Goal: Task Accomplishment & Management: Manage account settings

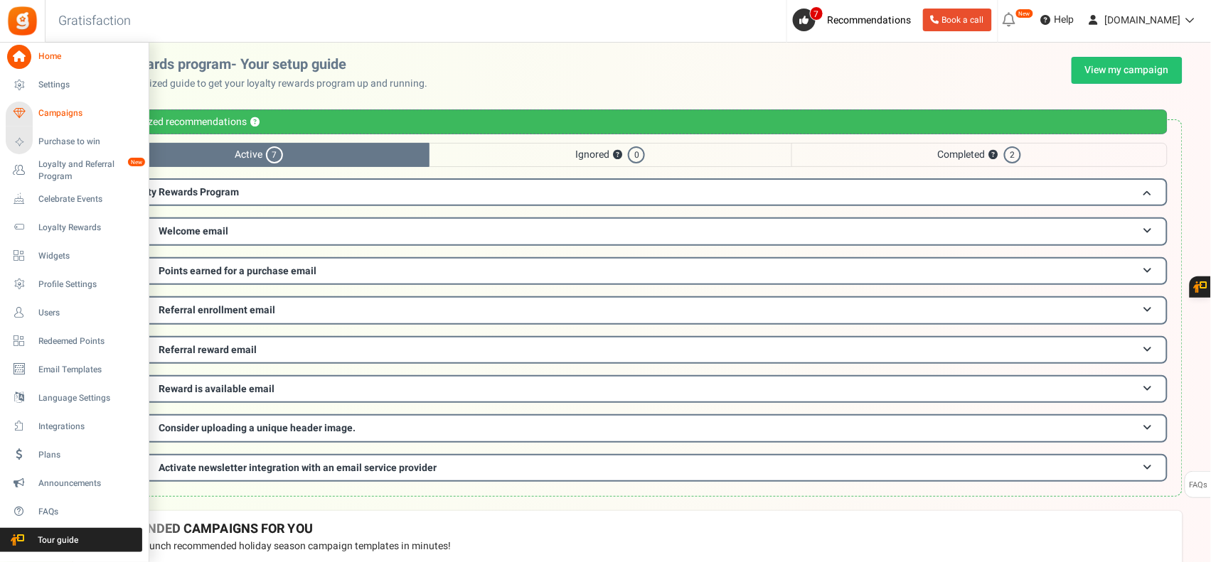
click at [23, 105] on icon at bounding box center [19, 114] width 24 height 24
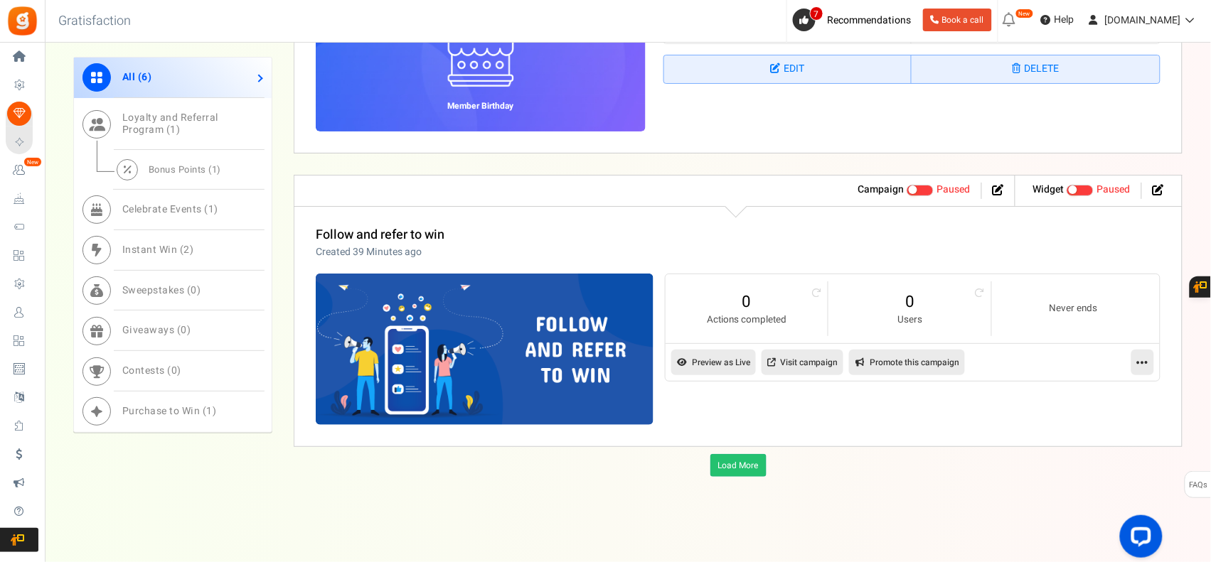
scroll to position [1576, 0]
click at [1142, 358] on icon at bounding box center [1142, 362] width 11 height 13
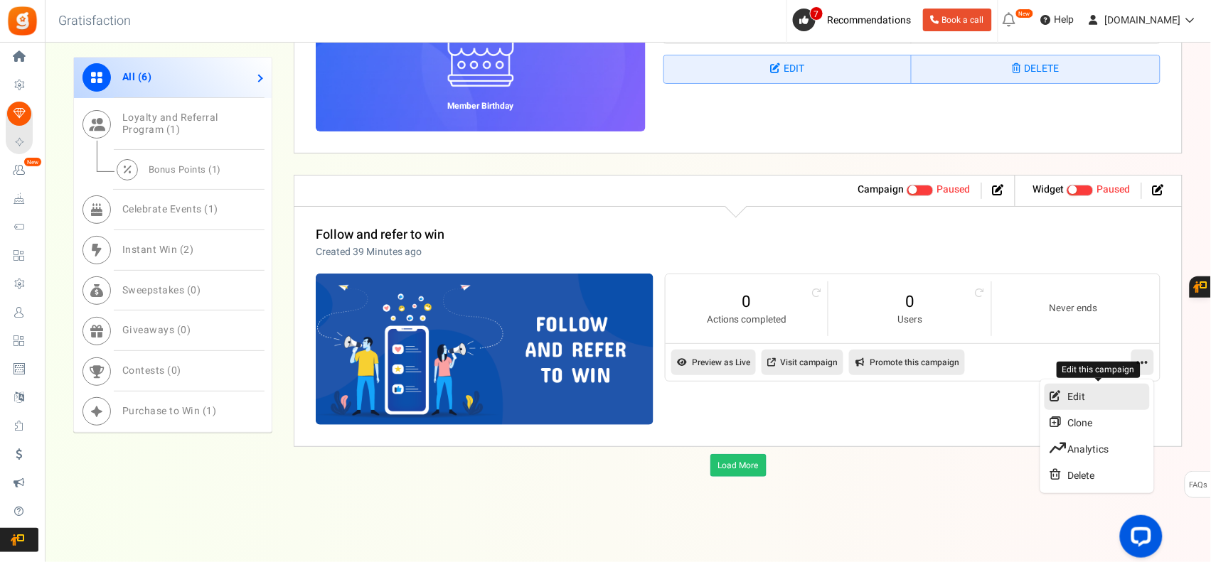
click at [1093, 393] on link "Edit" at bounding box center [1096, 397] width 105 height 26
click at [0, 0] on div at bounding box center [0, 0] width 0 height 0
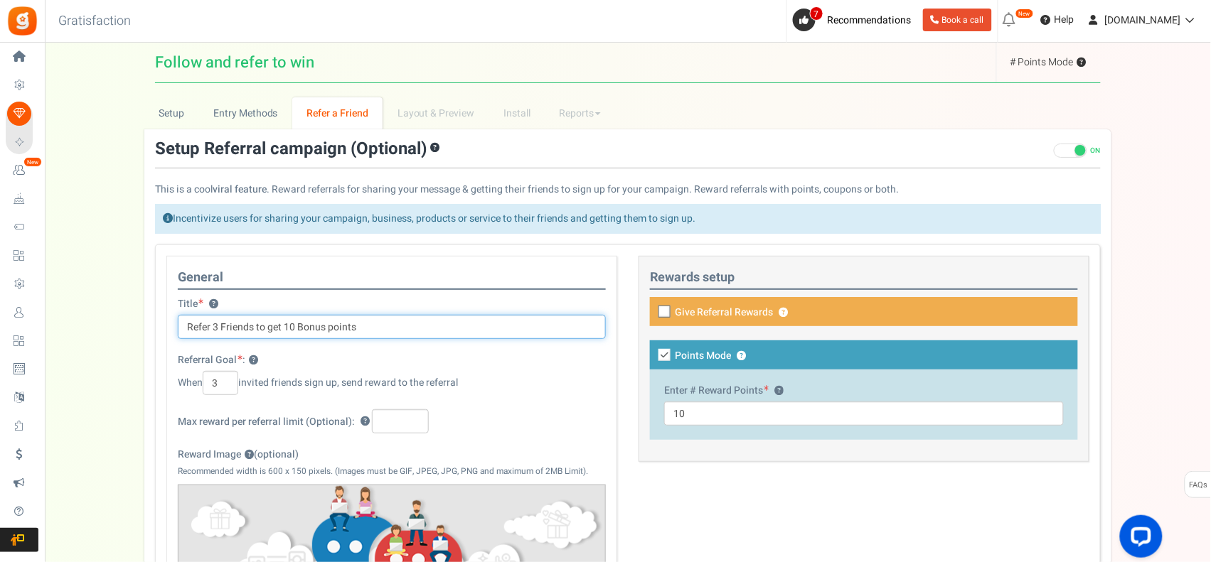
click at [218, 329] on input "Refer 3 Friends to get 10 Bonus points" at bounding box center [392, 327] width 428 height 24
drag, startPoint x: 285, startPoint y: 328, endPoint x: 384, endPoint y: 331, distance: 98.9
click at [384, 331] on input "Refer 1 Friends to get 10 Bonus points" at bounding box center [392, 327] width 428 height 24
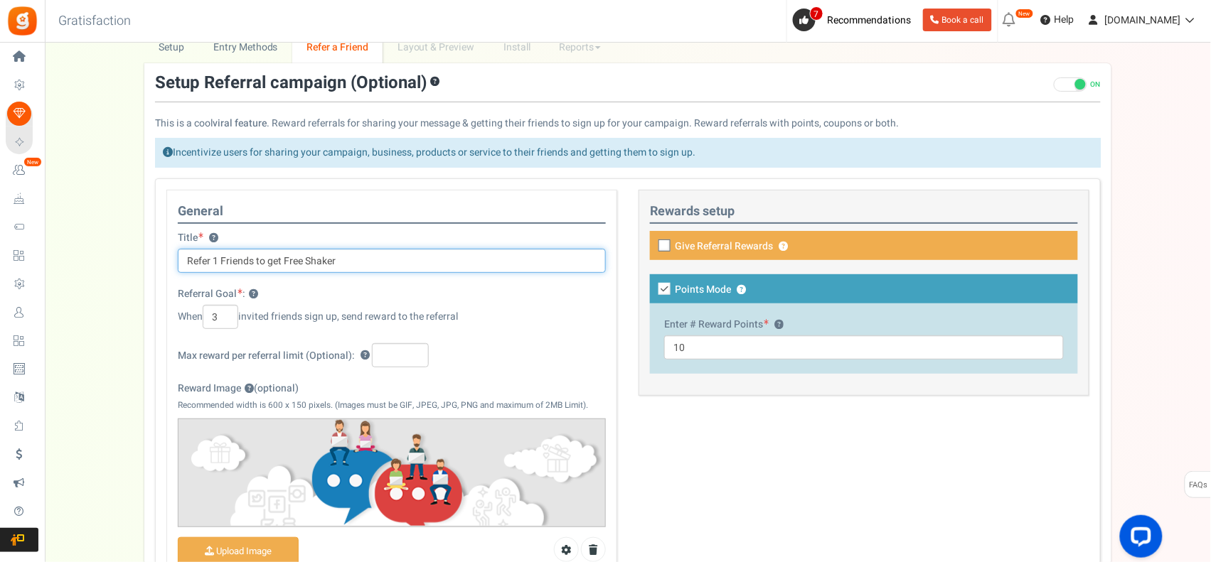
scroll to position [118, 0]
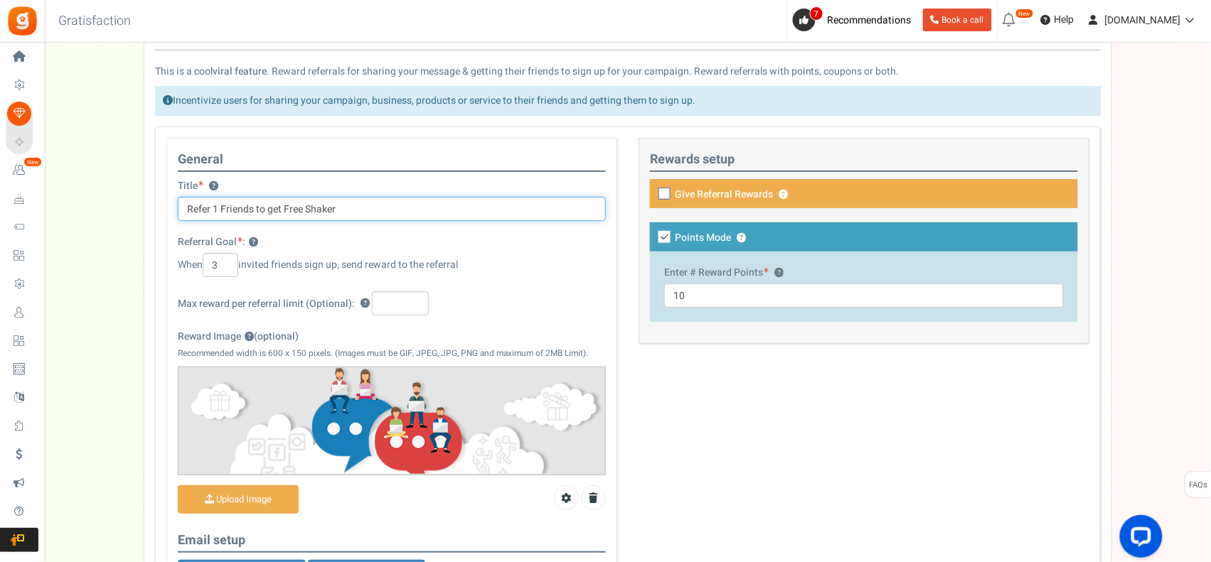
type input "Refer 1 Friends to get Free Shaker"
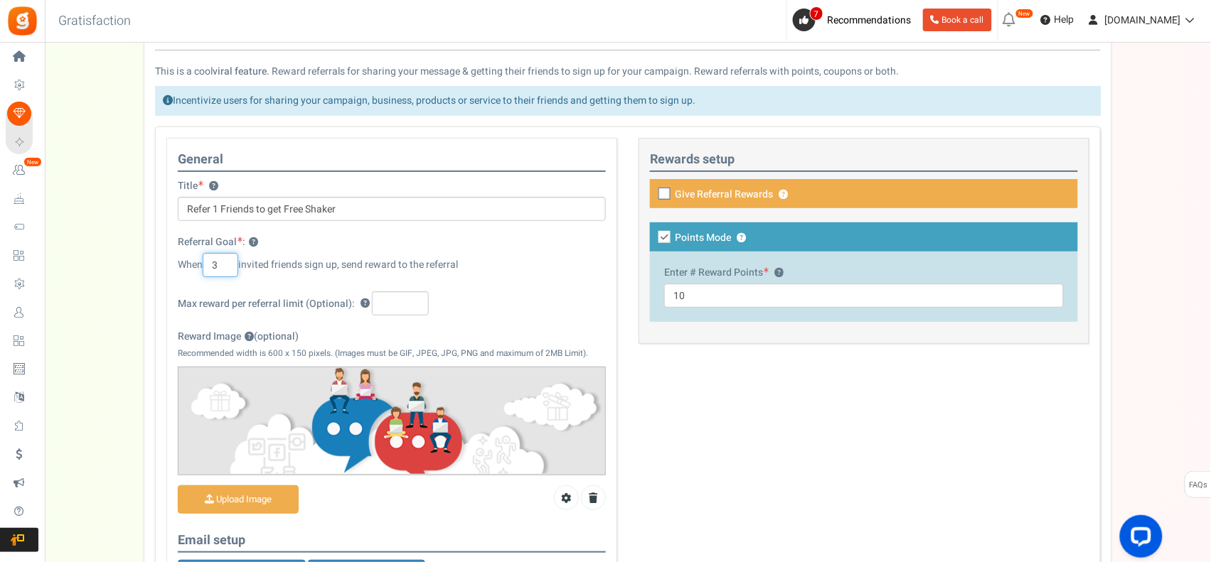
drag, startPoint x: 227, startPoint y: 263, endPoint x: 181, endPoint y: 263, distance: 46.2
click at [181, 263] on div "When 3 invited friends sign up, send reward to the referral" at bounding box center [392, 265] width 428 height 24
type input "1"
click at [488, 315] on div "Max reward per referral limit (Optional): ?" at bounding box center [392, 303] width 428 height 24
click at [261, 505] on input "Reward Image ? (optional)" at bounding box center [237, 500] width 119 height 28
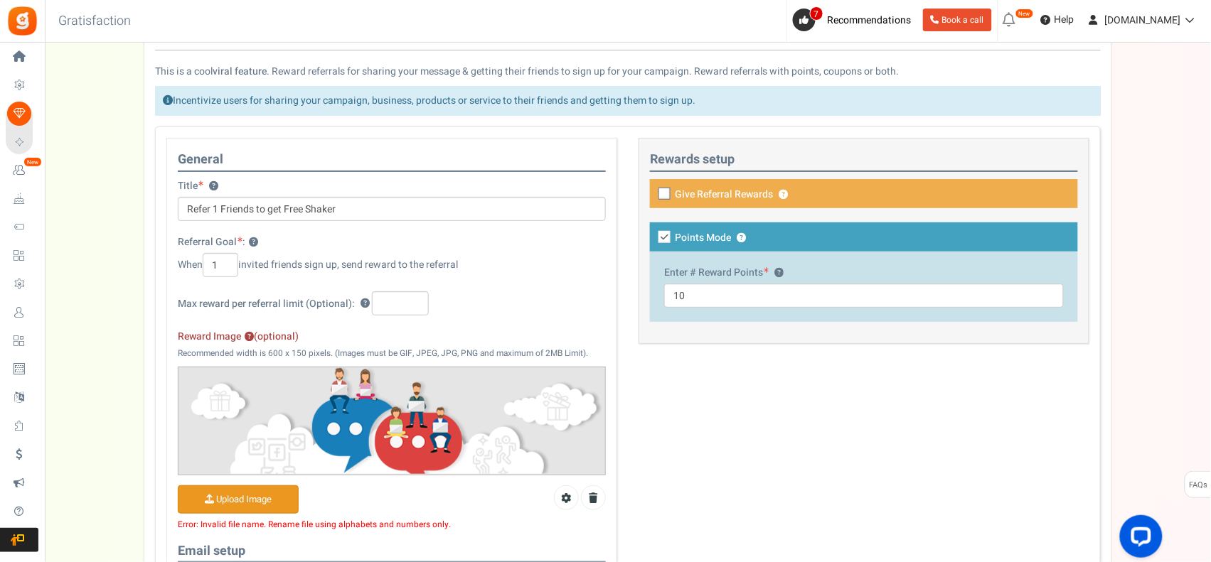
scroll to position [237, 0]
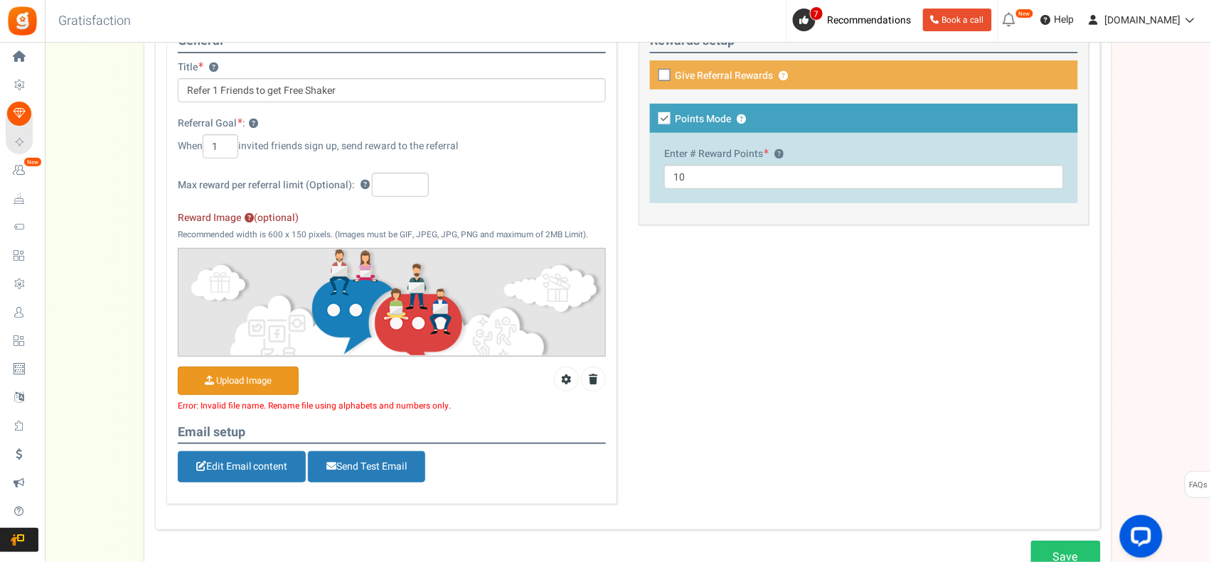
click at [250, 384] on input "Reward Image ? (optional)" at bounding box center [237, 382] width 119 height 28
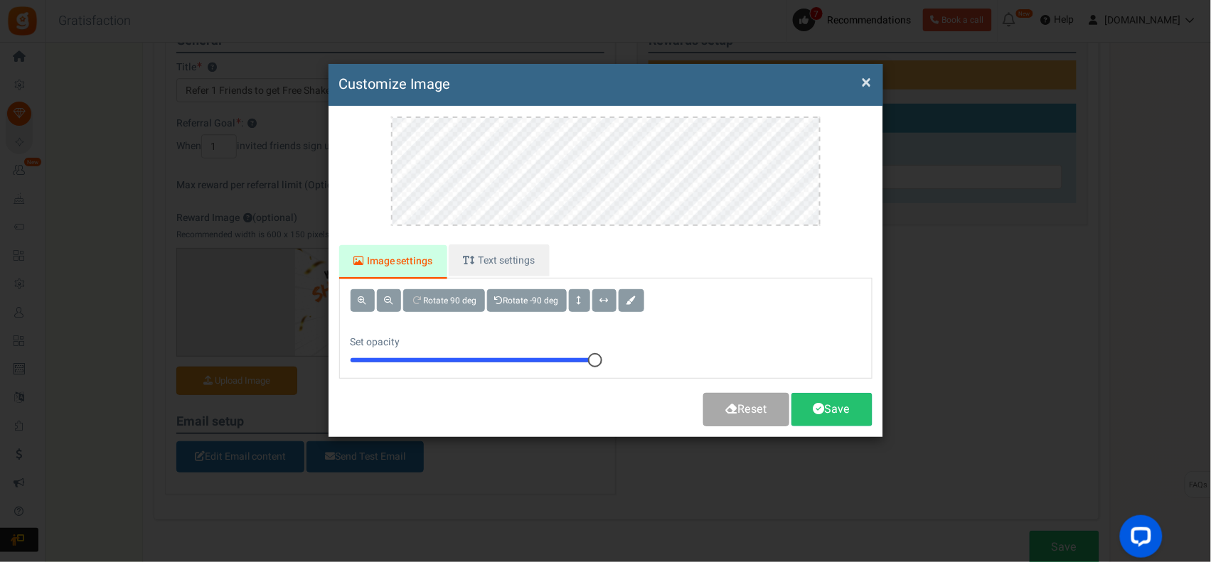
scroll to position [0, 0]
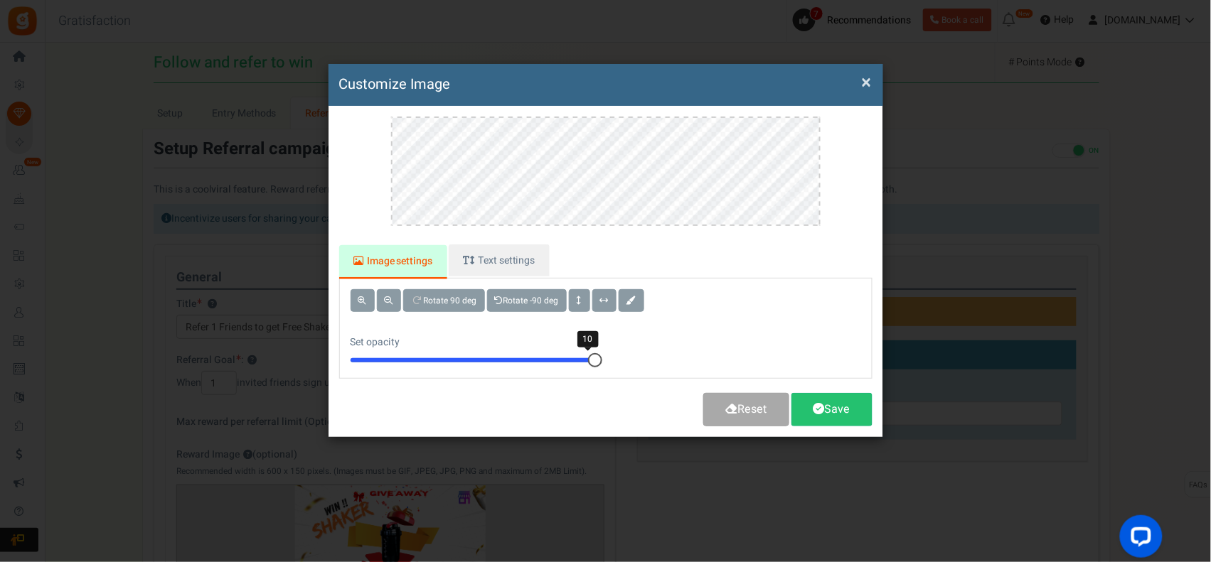
drag, startPoint x: 594, startPoint y: 357, endPoint x: 651, endPoint y: 356, distance: 56.9
click at [651, 356] on div "Rotate 90 deg Rotate -90 deg Set opacity 10" at bounding box center [605, 329] width 553 height 100
drag, startPoint x: 596, startPoint y: 358, endPoint x: 501, endPoint y: 347, distance: 95.2
click at [501, 347] on div "Set opacity 6" at bounding box center [473, 346] width 266 height 41
click at [582, 299] on span at bounding box center [580, 300] width 6 height 9
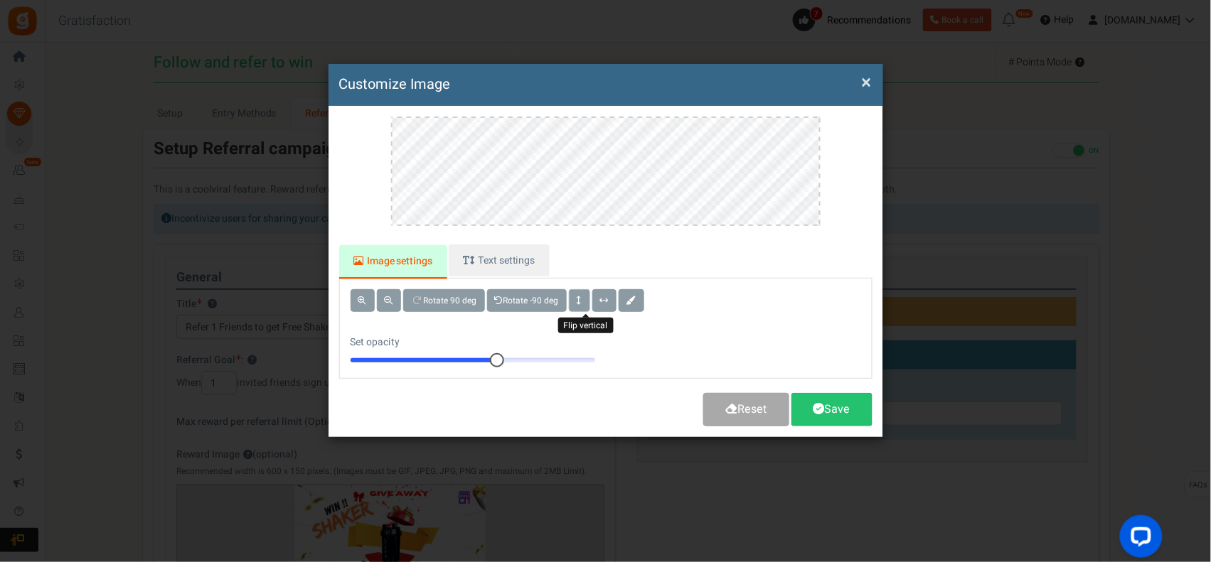
click at [582, 299] on span at bounding box center [580, 300] width 6 height 9
click at [609, 296] on span at bounding box center [604, 300] width 9 height 9
click at [388, 297] on span at bounding box center [389, 300] width 9 height 9
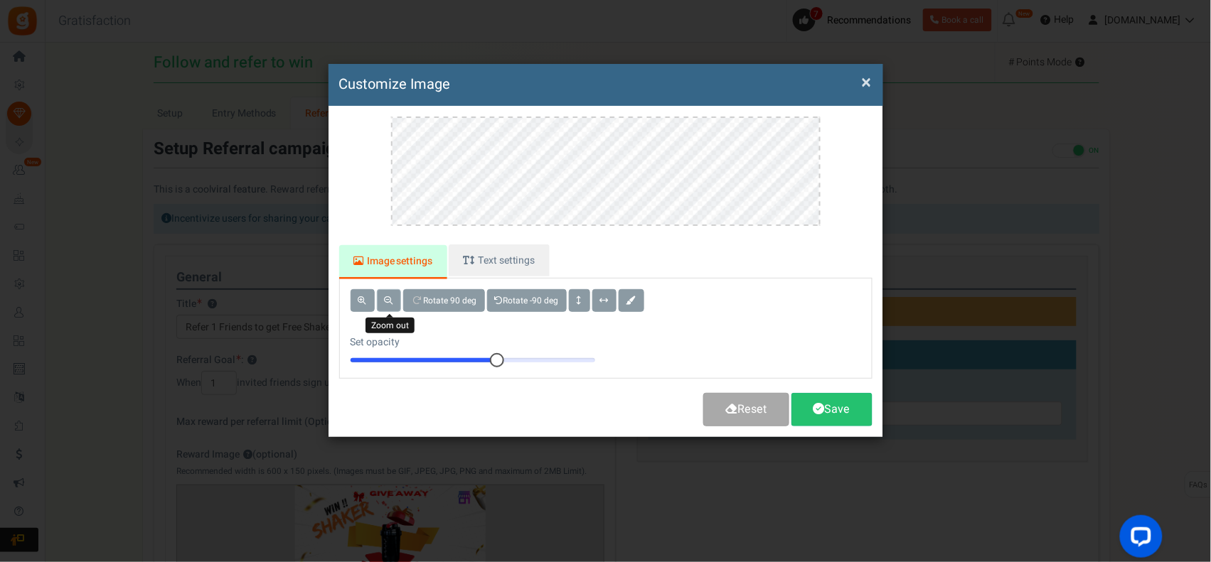
click at [388, 297] on span at bounding box center [389, 300] width 9 height 9
click at [364, 297] on span at bounding box center [362, 300] width 9 height 9
click at [363, 297] on span at bounding box center [362, 300] width 9 height 9
click at [810, 204] on div "× Customize Image For the best experience, view this on a desktop! Image settin…" at bounding box center [605, 250] width 555 height 373
click at [390, 268] on link "Image settings" at bounding box center [393, 262] width 108 height 34
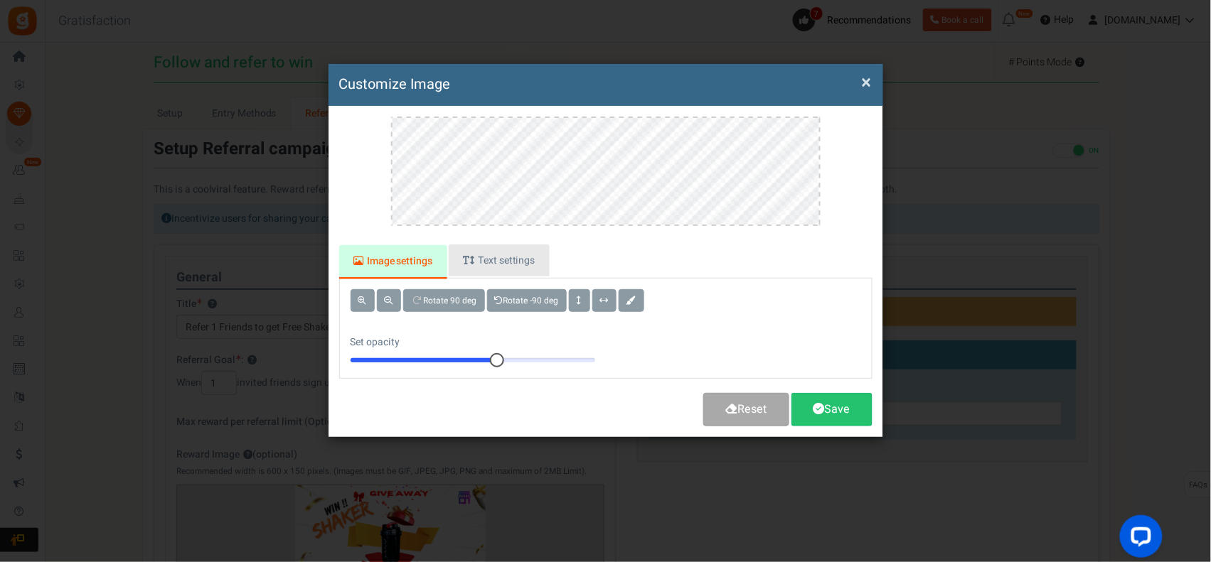
click at [509, 260] on link "Text settings" at bounding box center [499, 261] width 101 height 32
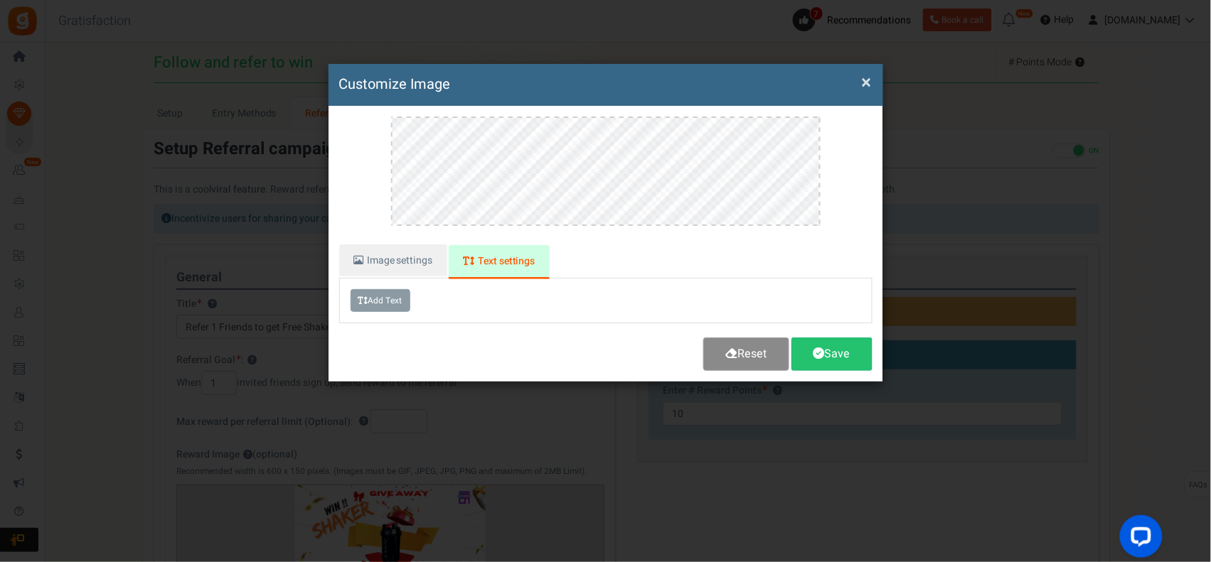
click at [744, 348] on link "Reset" at bounding box center [746, 354] width 86 height 33
click at [862, 84] on button "×" at bounding box center [867, 82] width 10 height 15
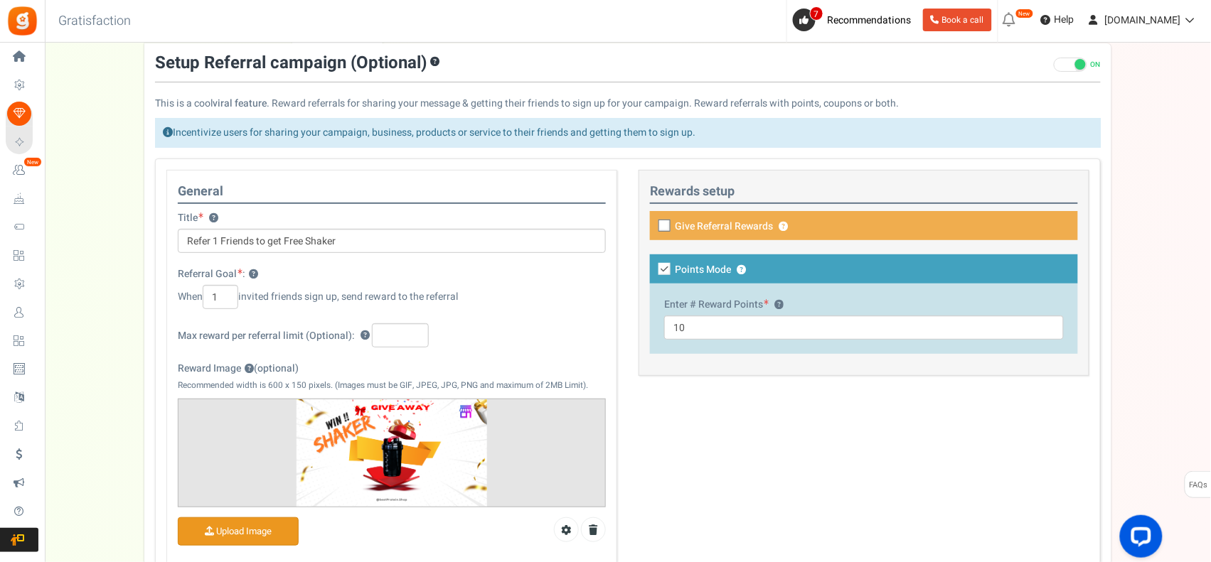
scroll to position [237, 0]
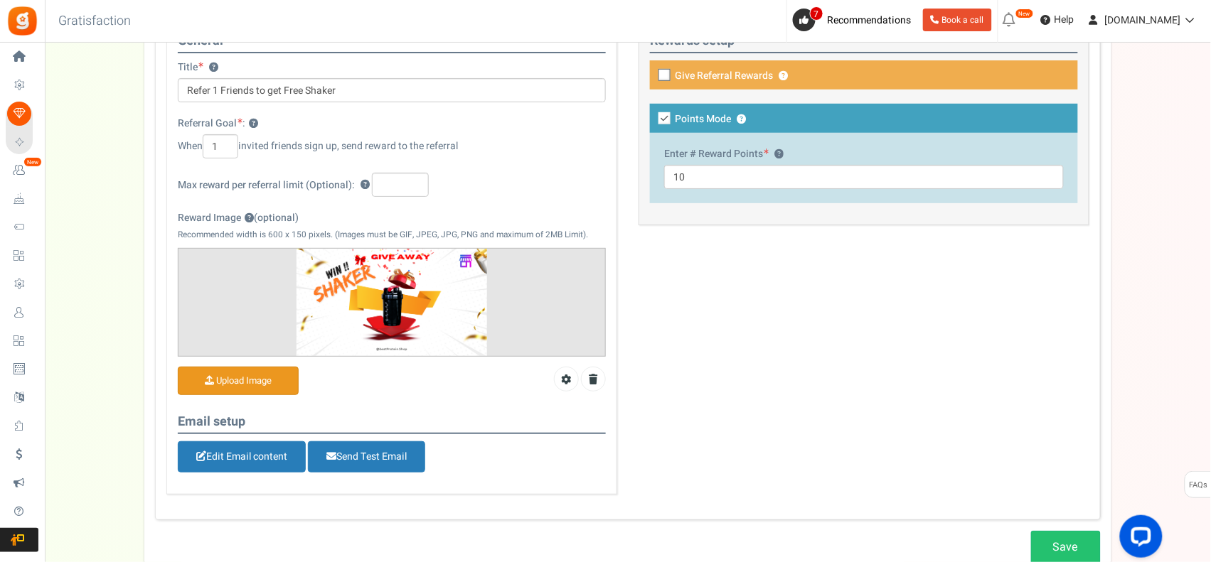
click at [279, 381] on input "Reward Image ? (optional)" at bounding box center [237, 382] width 119 height 28
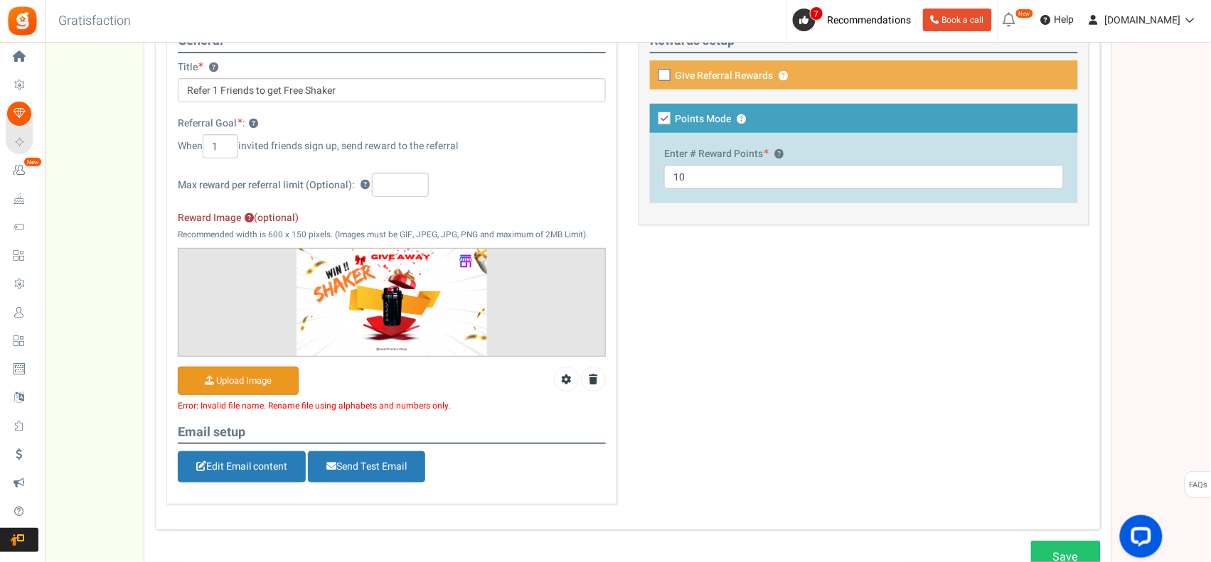
click at [270, 375] on input "Reward Image ? (optional)" at bounding box center [237, 382] width 119 height 28
click at [270, 377] on input "Reward Image ? (optional)" at bounding box center [237, 382] width 119 height 28
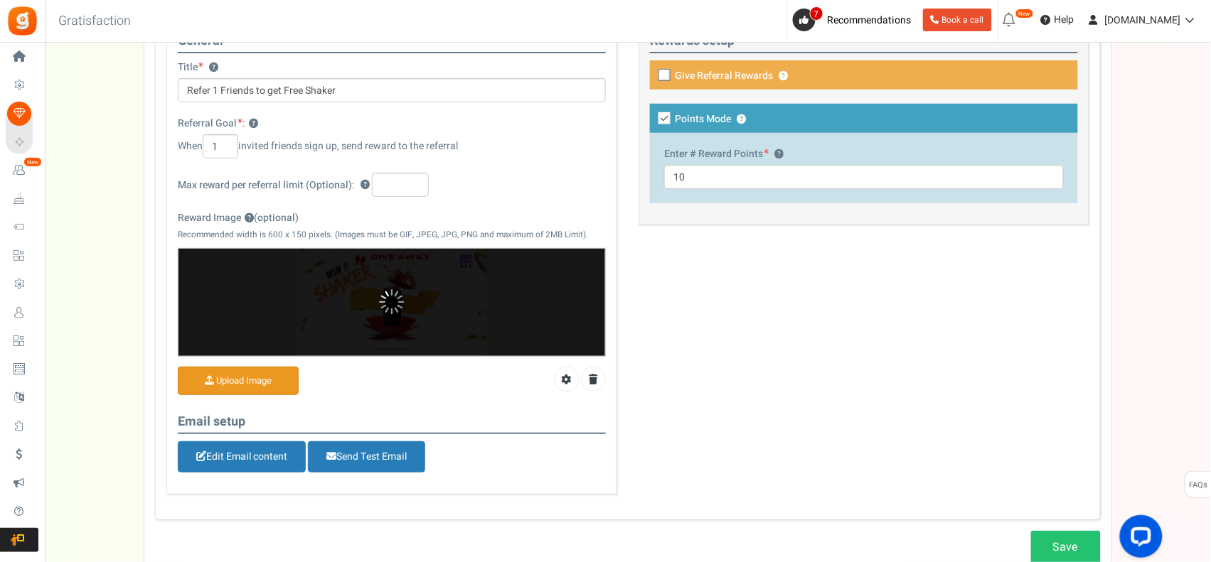
click at [666, 77] on icon at bounding box center [664, 75] width 9 height 9
click at [666, 77] on input "Give Referral Rewards ? Coupon over" at bounding box center [858, 84] width 428 height 24
checkbox input "true"
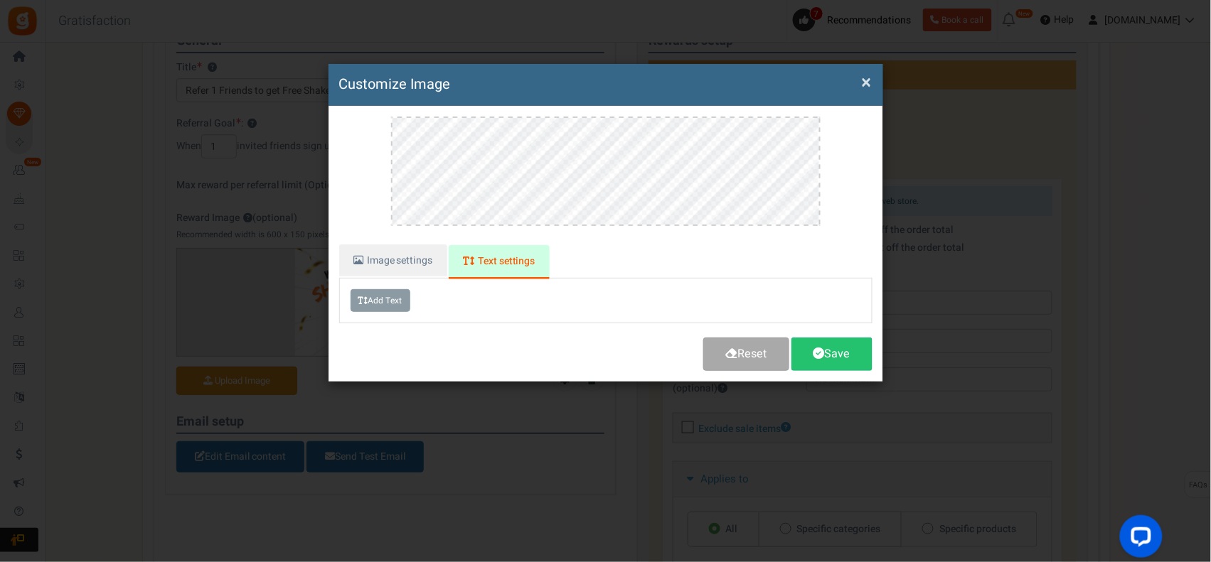
scroll to position [0, 0]
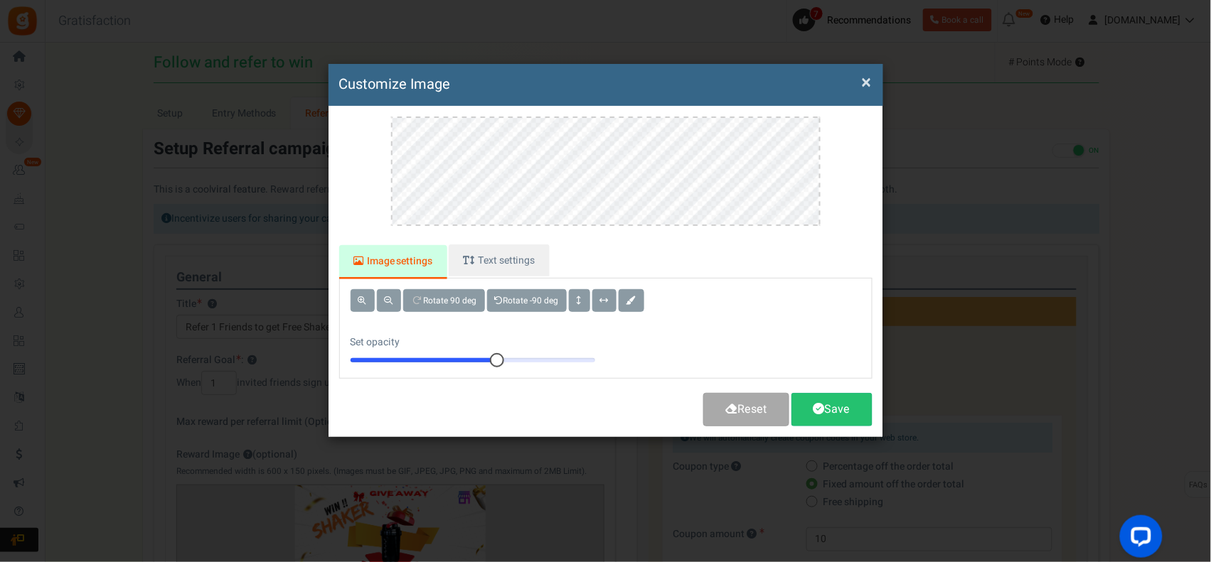
drag, startPoint x: 869, startPoint y: 79, endPoint x: 708, endPoint y: 90, distance: 161.8
click at [869, 78] on button "×" at bounding box center [867, 82] width 10 height 15
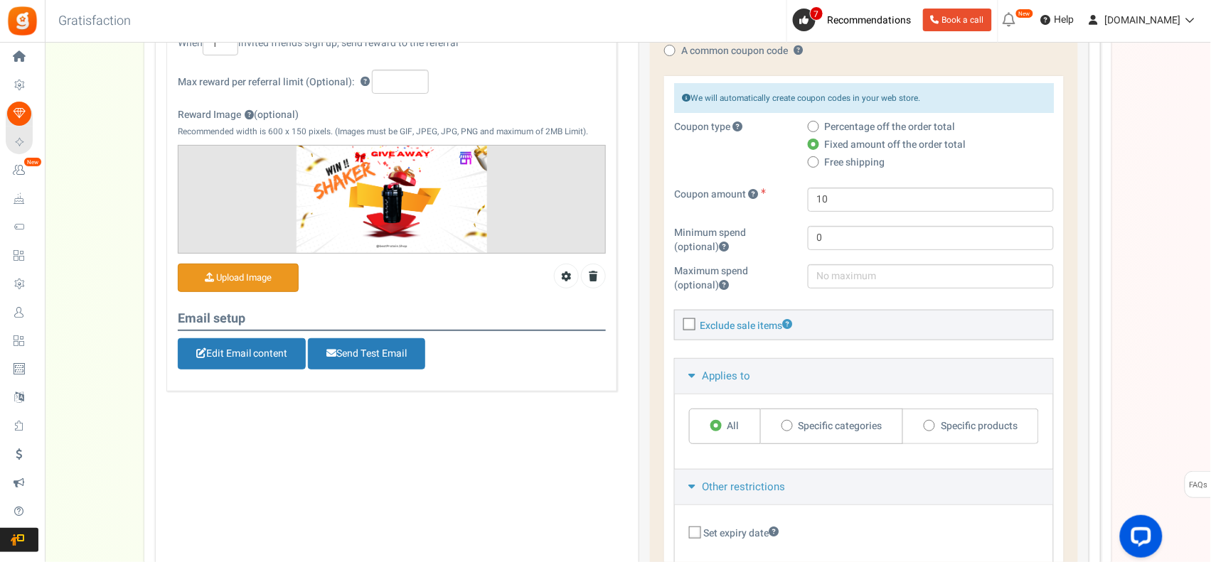
scroll to position [355, 0]
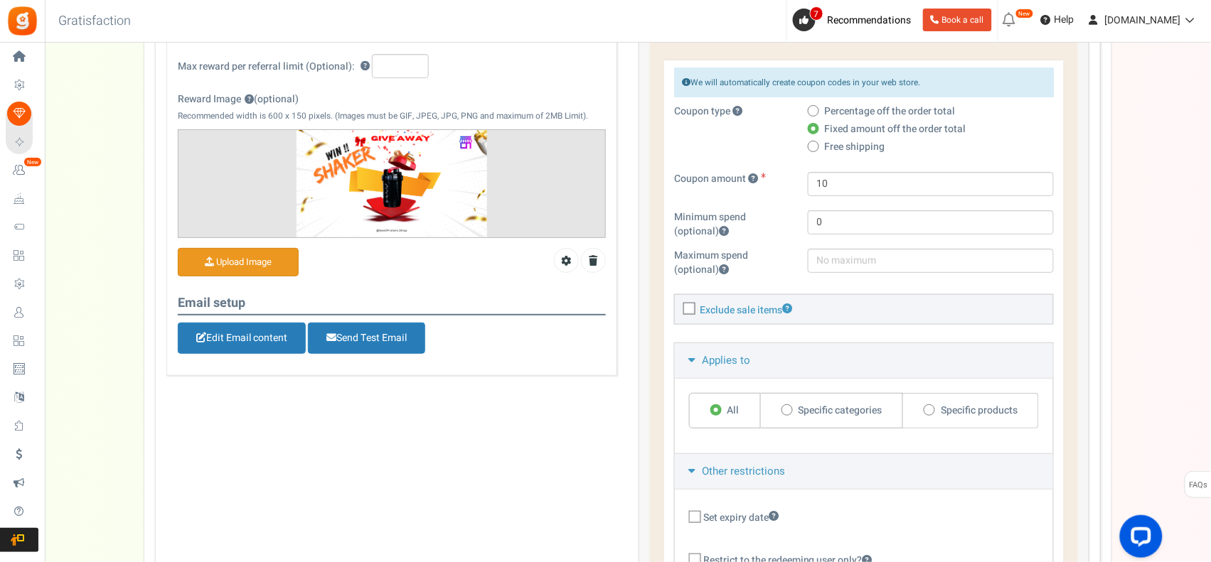
click at [274, 264] on input "Reward Image ? (optional)" at bounding box center [237, 263] width 119 height 28
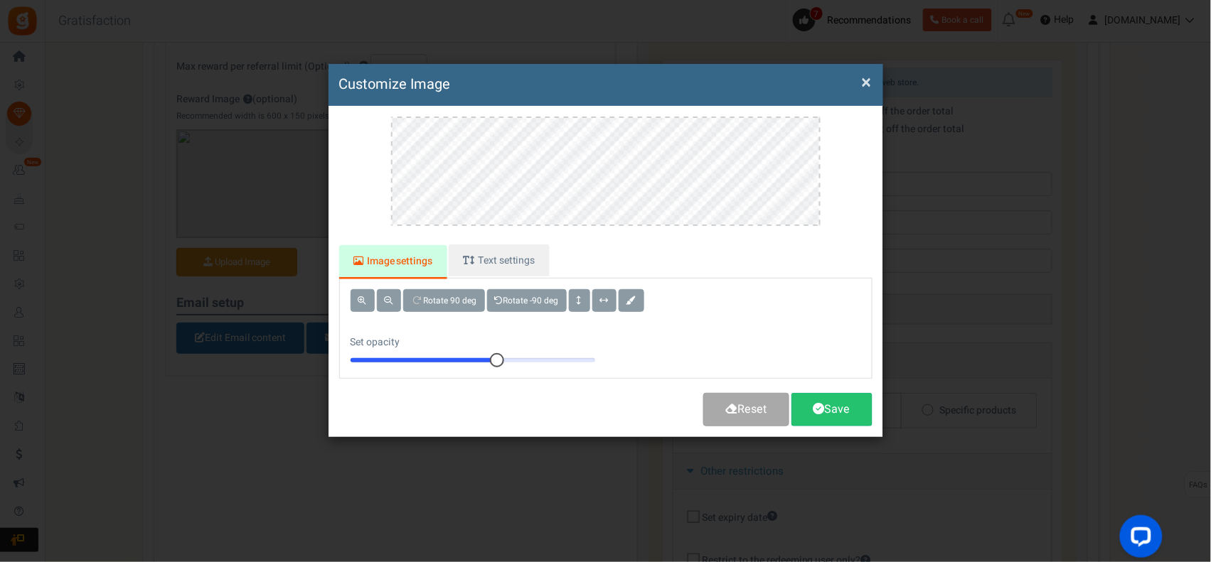
scroll to position [0, 0]
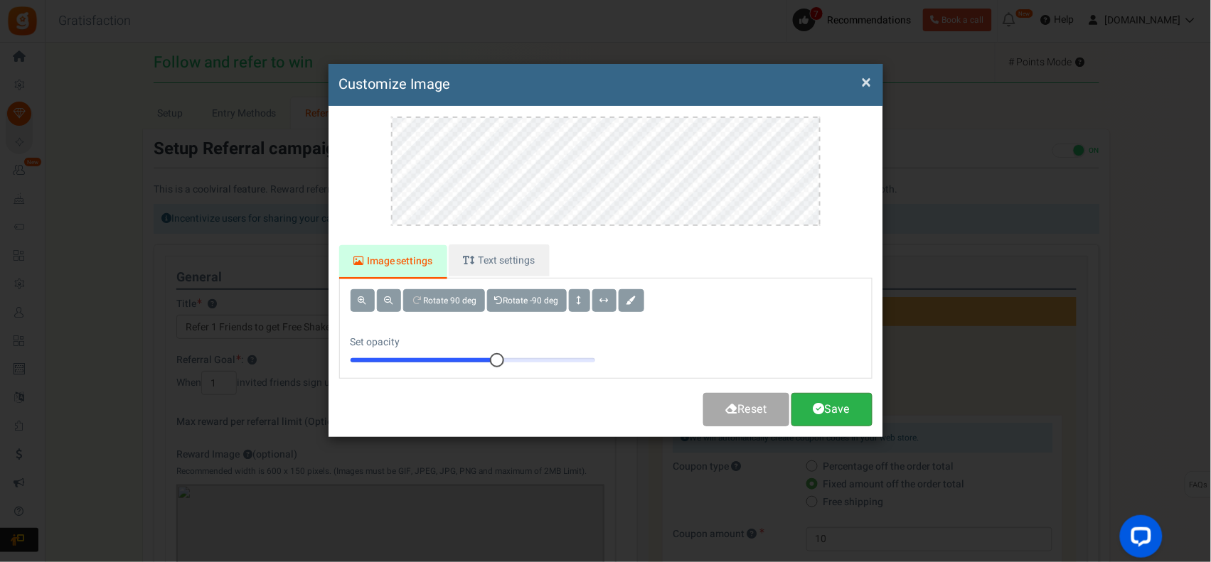
click at [840, 410] on link "Save" at bounding box center [831, 409] width 81 height 33
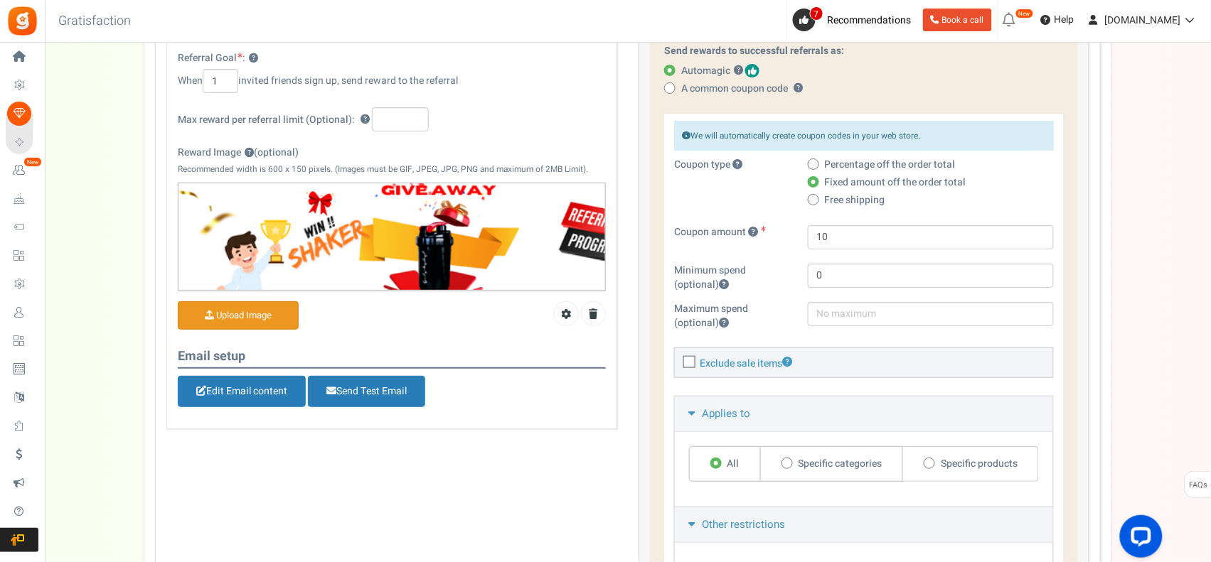
scroll to position [473, 0]
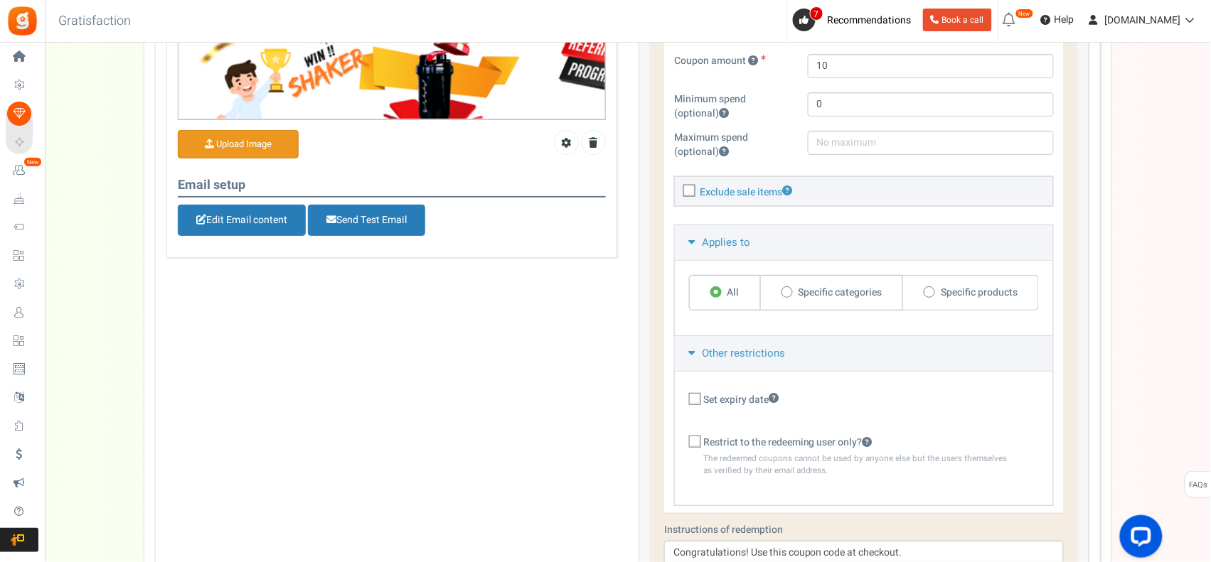
click at [929, 294] on icon at bounding box center [930, 293] width 4 height 4
click at [929, 294] on input "Specific products" at bounding box center [927, 293] width 9 height 9
radio input "true"
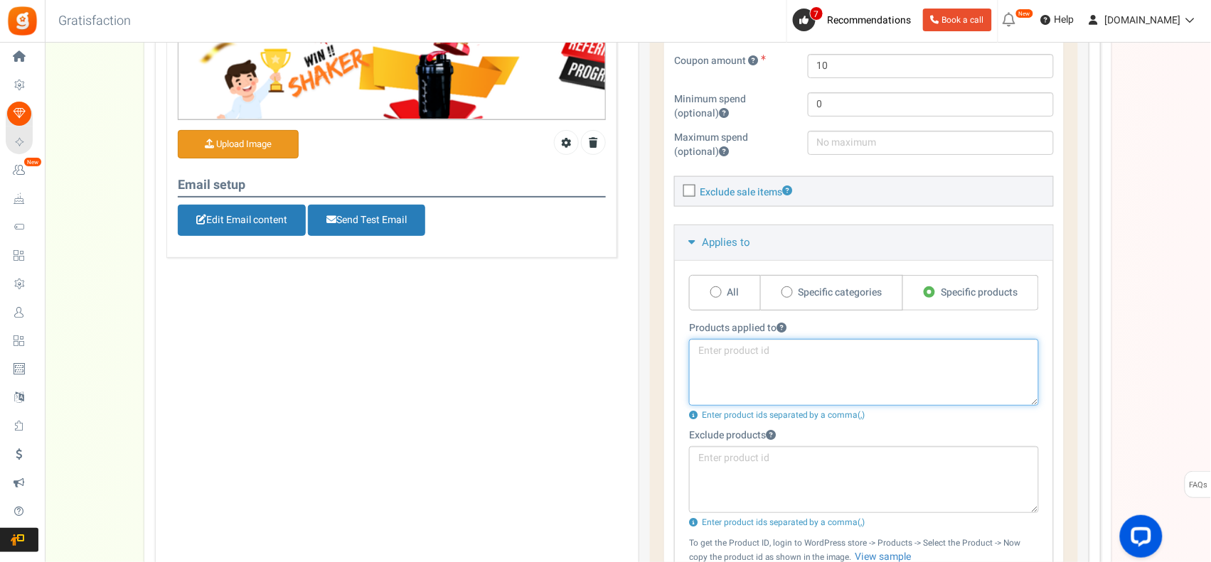
click at [782, 359] on textarea at bounding box center [864, 372] width 350 height 67
type textarea "sha"
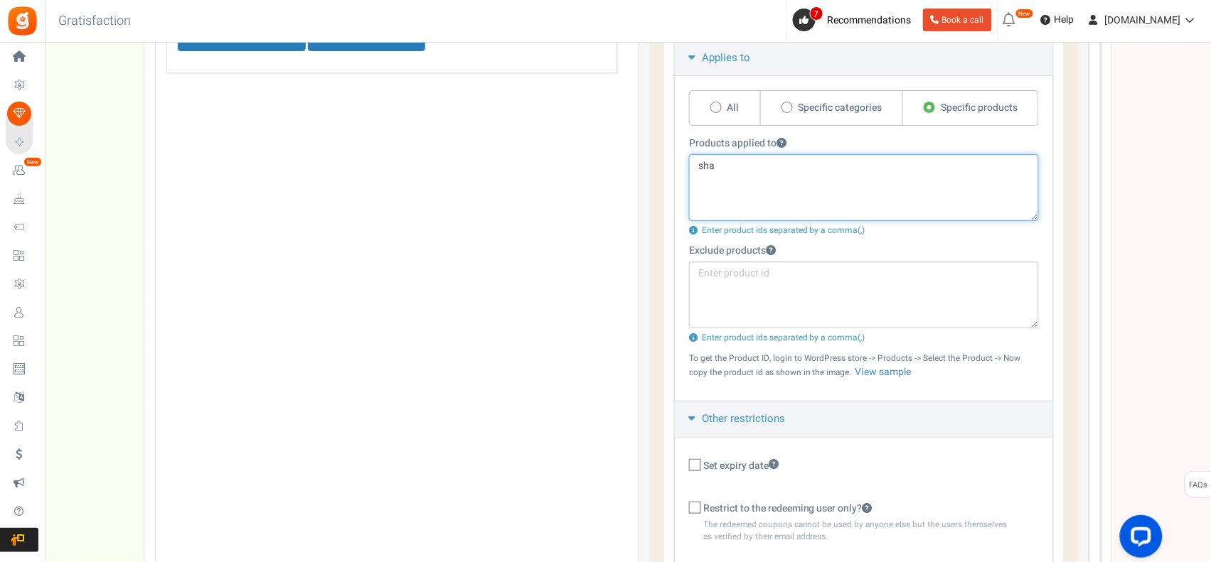
scroll to position [711, 0]
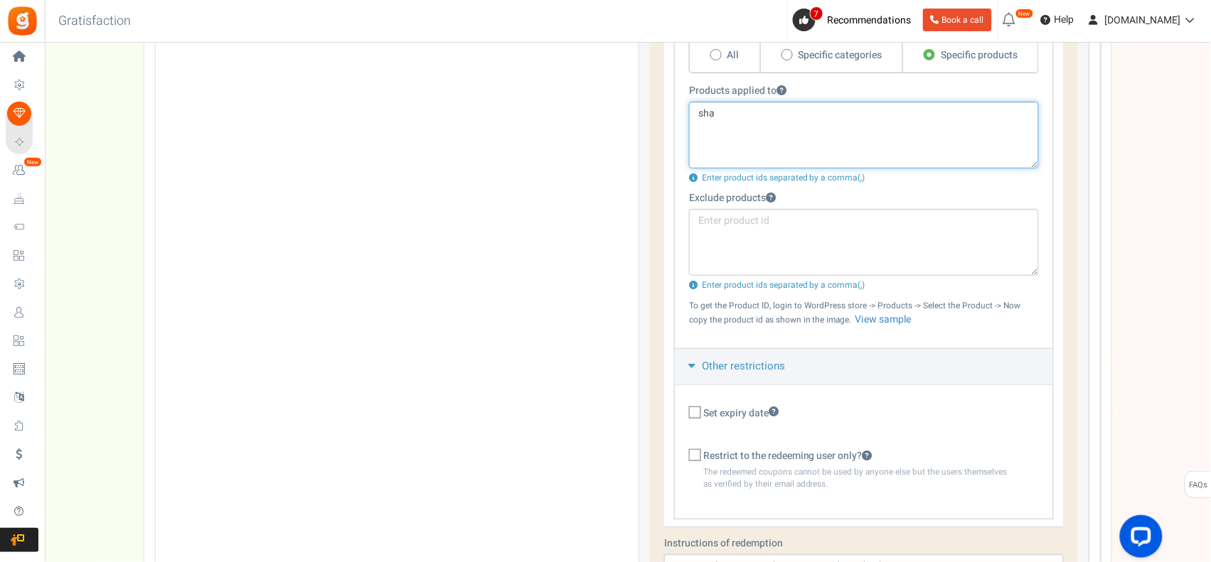
drag, startPoint x: 743, startPoint y: 112, endPoint x: 640, endPoint y: 110, distance: 103.1
click at [640, 110] on div "This campaign category can have no rewards for any action Rewards setup Give Re…" at bounding box center [863, 160] width 451 height 1230
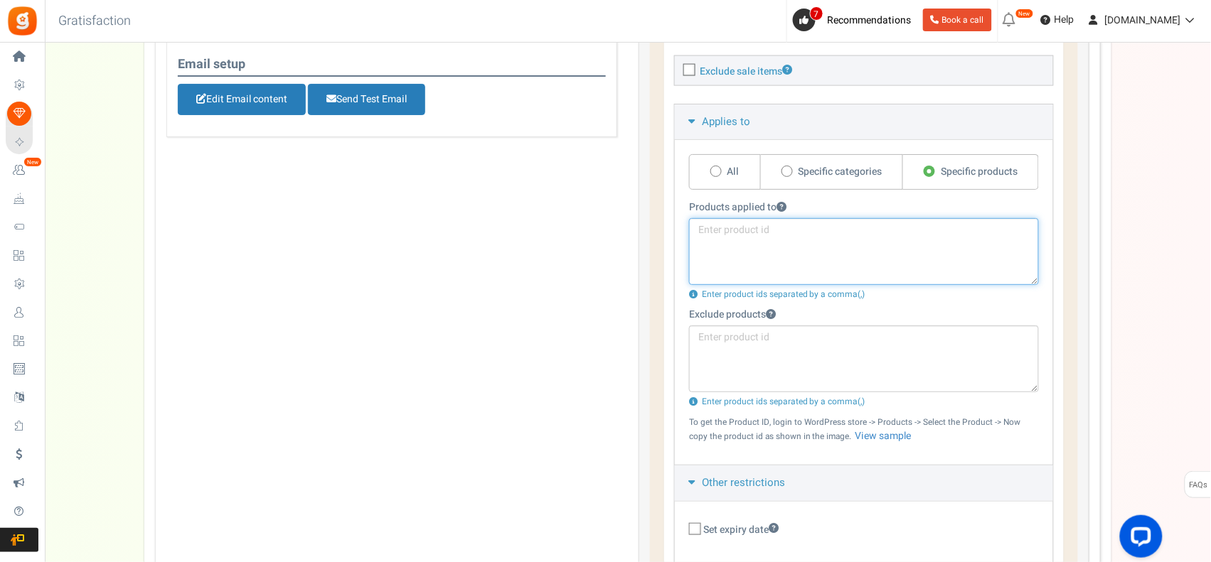
scroll to position [592, 0]
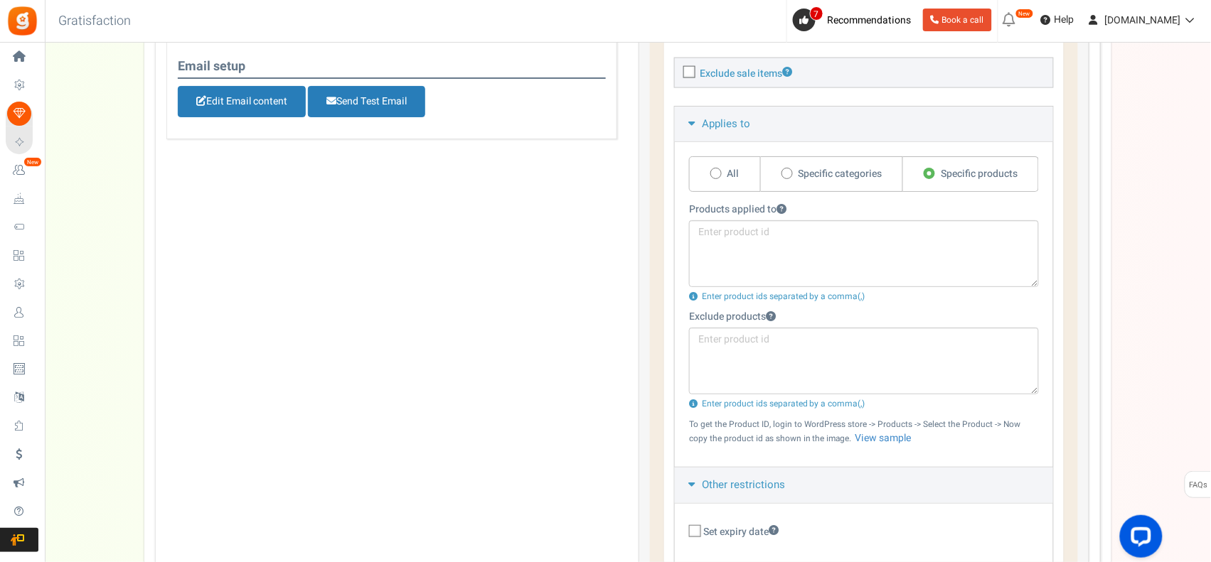
click at [796, 175] on label "Specific categories" at bounding box center [832, 174] width 143 height 36
click at [791, 175] on input "Specific categories" at bounding box center [785, 174] width 9 height 9
radio input "true"
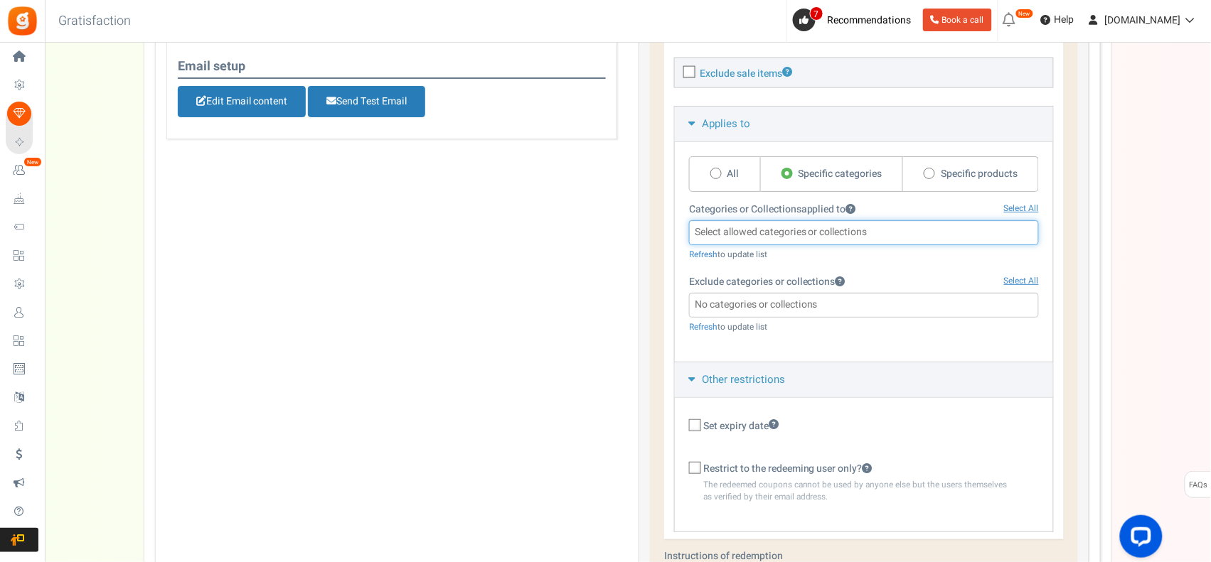
click at [897, 228] on input "search" at bounding box center [863, 233] width 341 height 16
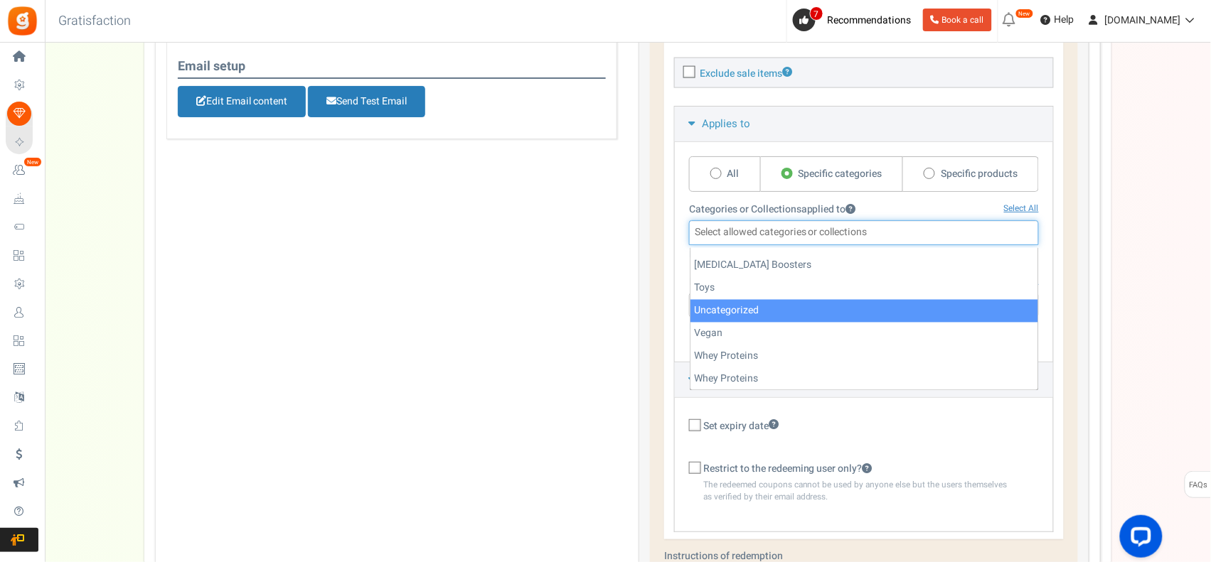
scroll to position [331, 0]
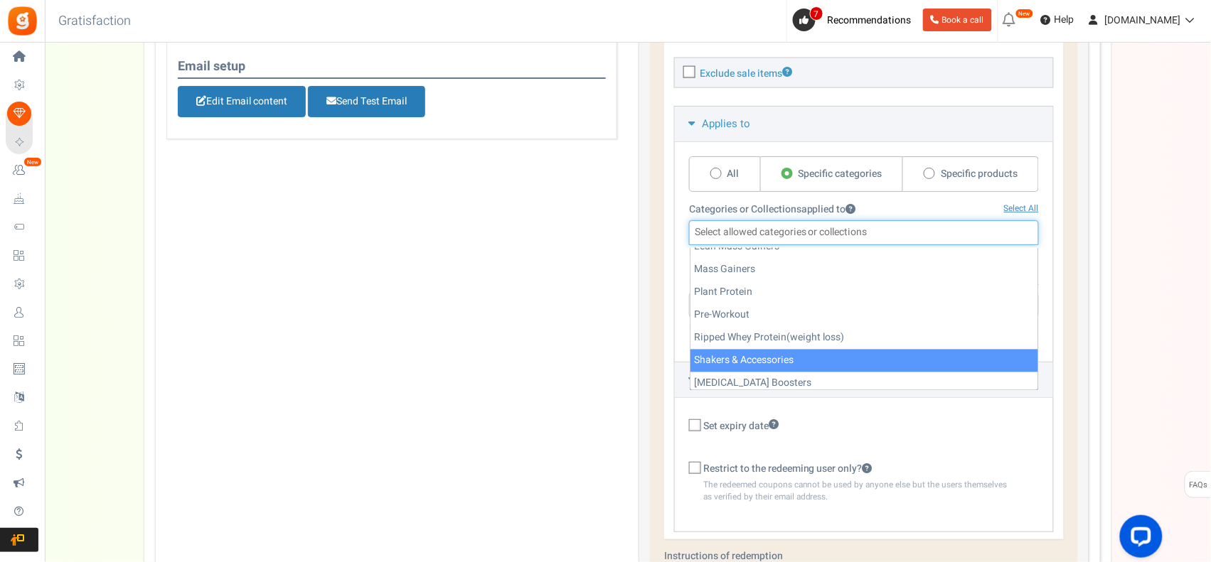
select select "46"
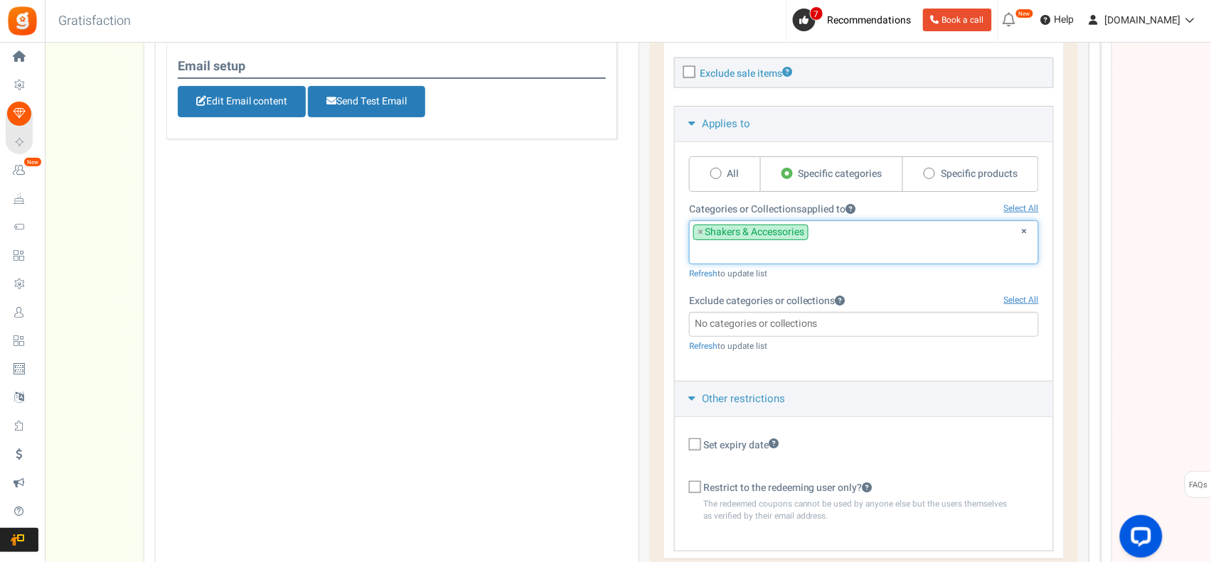
scroll to position [253, 0]
click at [921, 271] on div "Refresh to update list" at bounding box center [864, 274] width 350 height 12
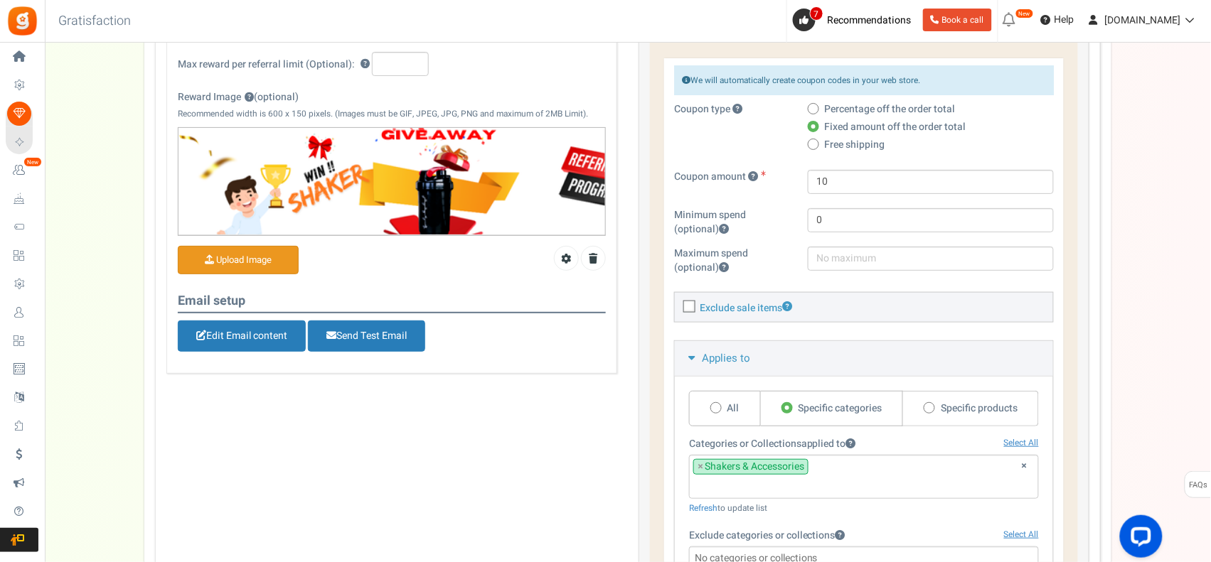
scroll to position [355, 0]
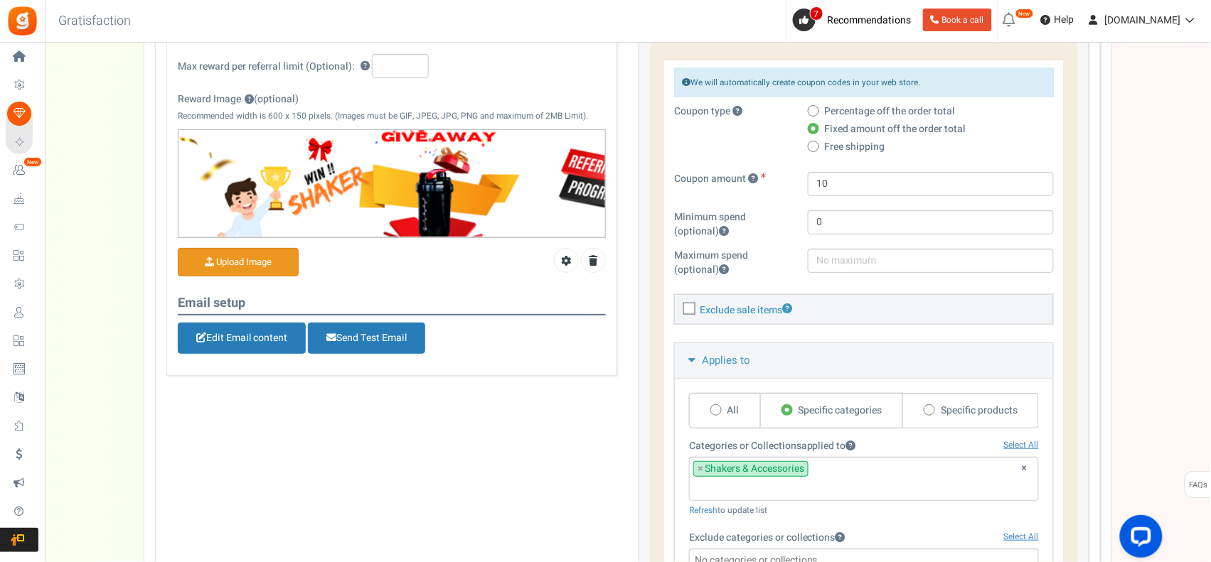
click at [816, 112] on span at bounding box center [813, 110] width 11 height 11
click at [816, 112] on input "Percentage off the order total" at bounding box center [812, 111] width 9 height 9
radio input "true"
click at [845, 186] on input "10" at bounding box center [931, 184] width 246 height 24
type input "100"
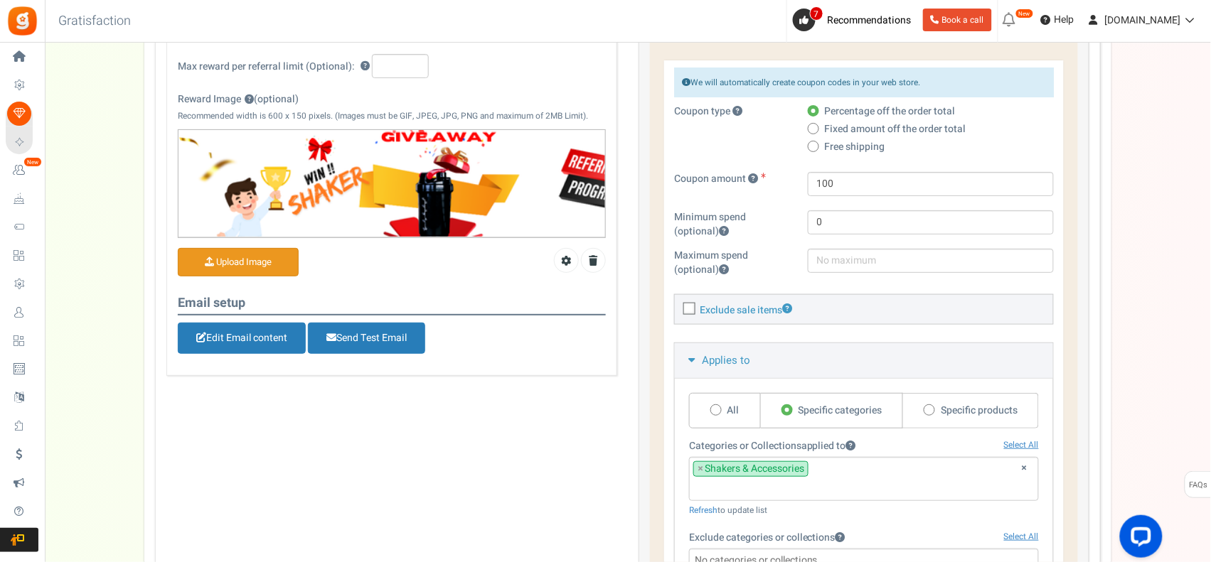
click at [1066, 206] on div "Send rewards to successful referrals as: Automagic ? Unique coupon codes ? A co…" at bounding box center [864, 440] width 428 height 938
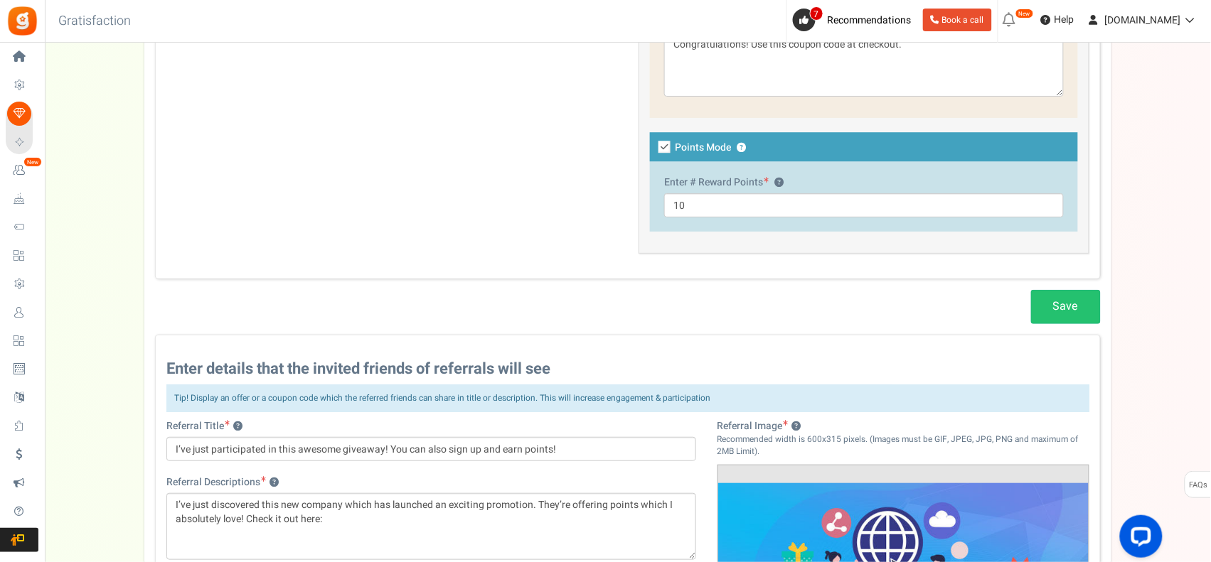
scroll to position [1184, 0]
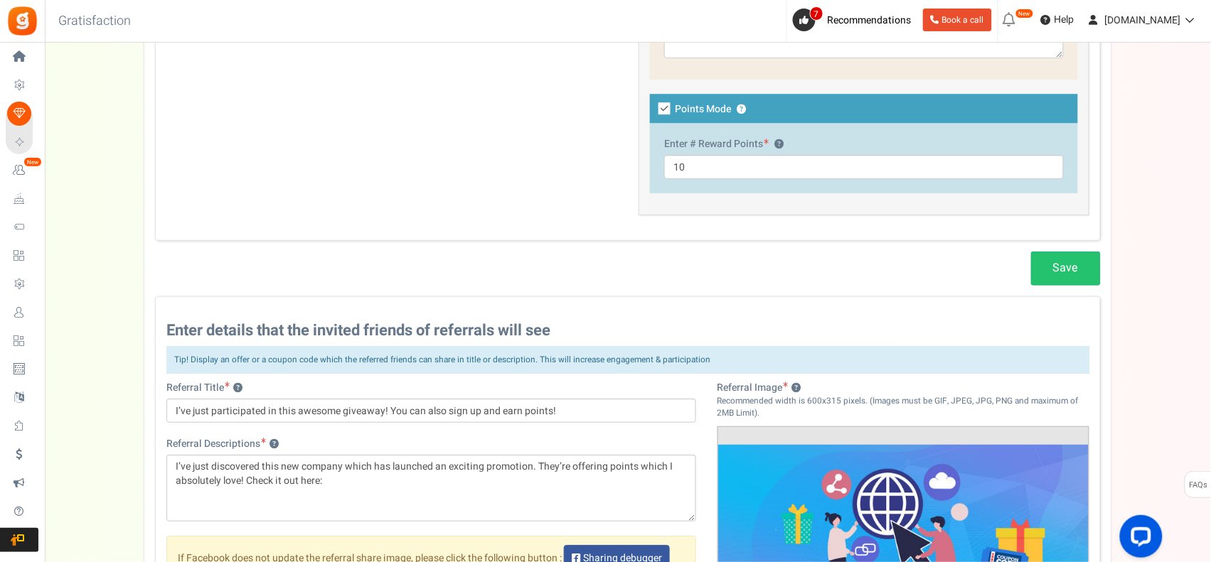
click at [659, 111] on icon at bounding box center [664, 108] width 12 height 12
click at [659, 111] on input "Points Mode ?" at bounding box center [858, 117] width 428 height 24
checkbox input "false"
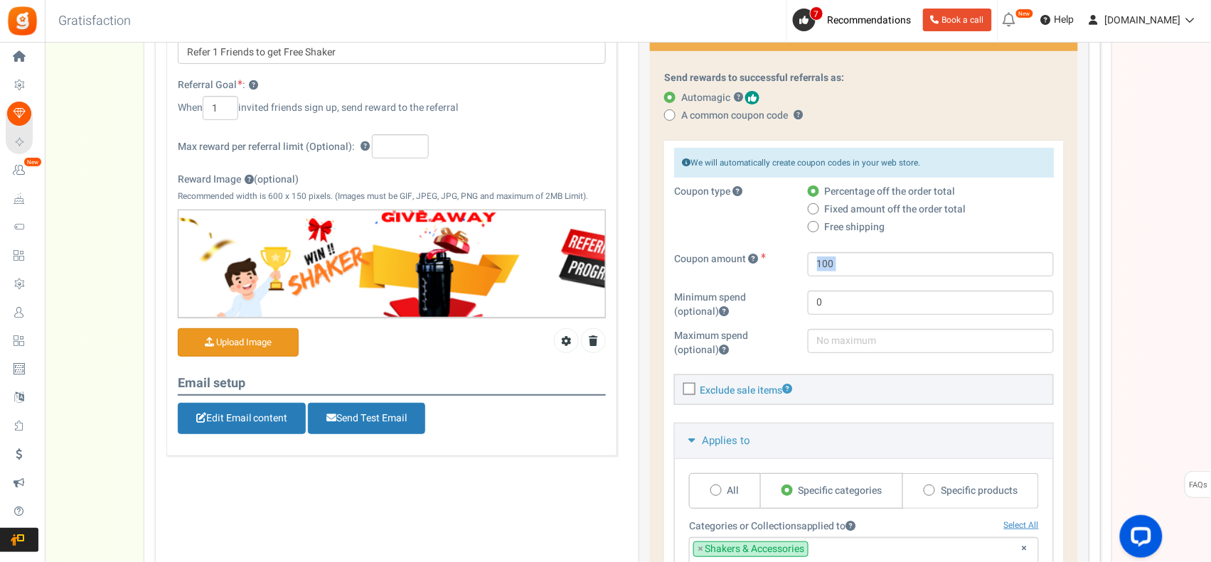
scroll to position [237, 0]
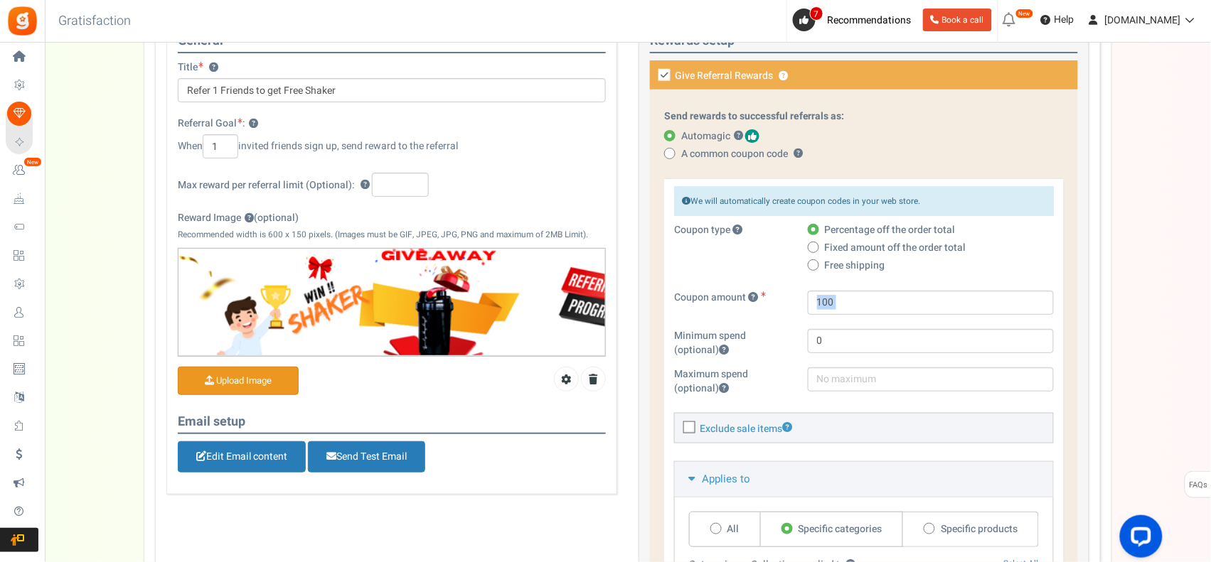
click at [818, 247] on span at bounding box center [813, 247] width 11 height 11
click at [817, 247] on input "Fixed amount off the order total" at bounding box center [812, 248] width 9 height 9
radio input "true"
click at [835, 264] on span "Free shipping" at bounding box center [855, 266] width 60 height 14
click at [817, 264] on input "Free shipping" at bounding box center [812, 266] width 9 height 9
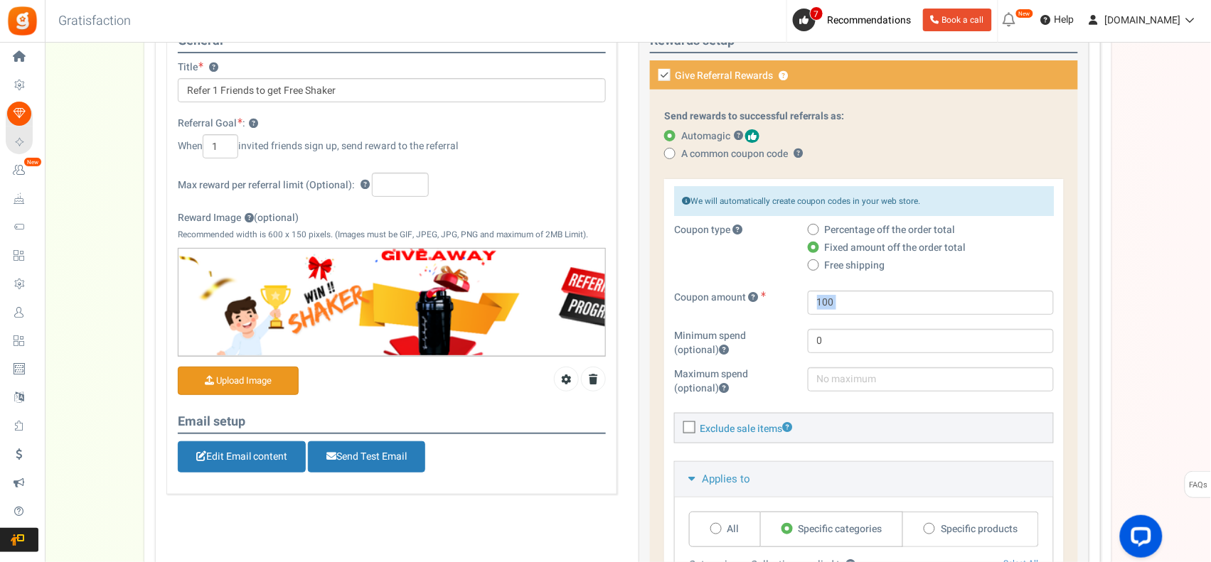
radio input "true"
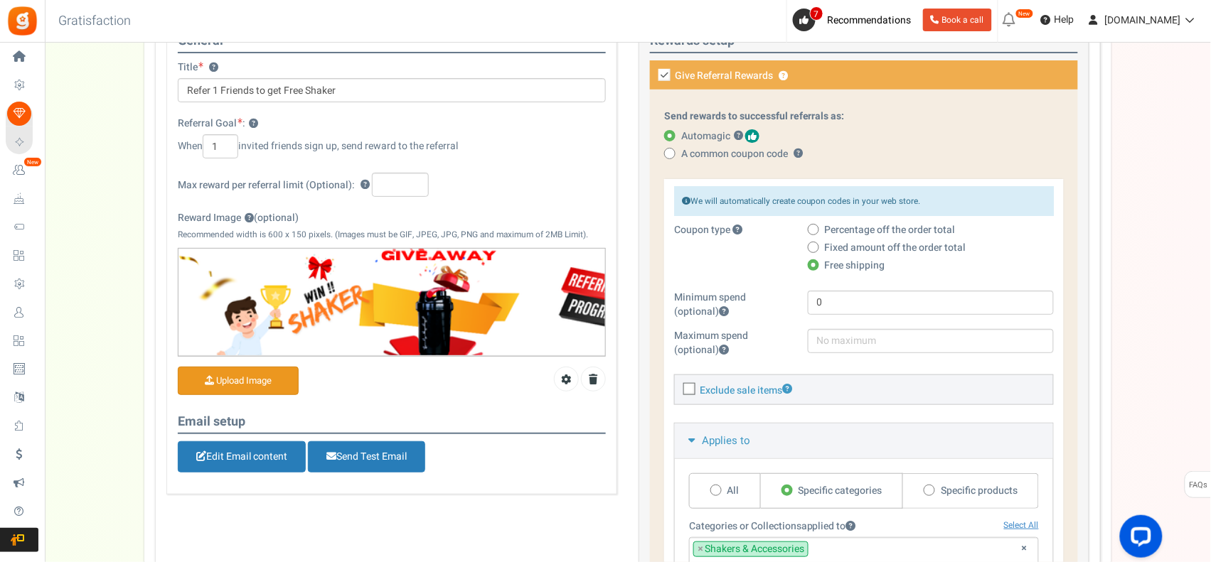
click at [839, 245] on span "Fixed amount off the order total" at bounding box center [895, 248] width 141 height 14
click at [817, 245] on input "Fixed amount off the order total" at bounding box center [812, 248] width 9 height 9
radio input "true"
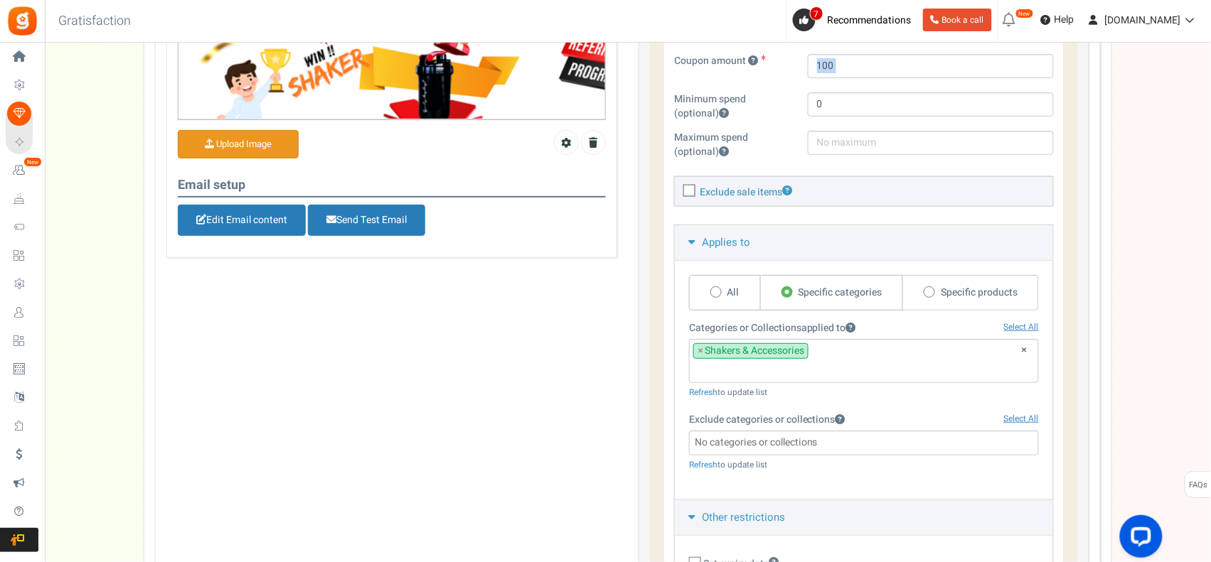
scroll to position [355, 0]
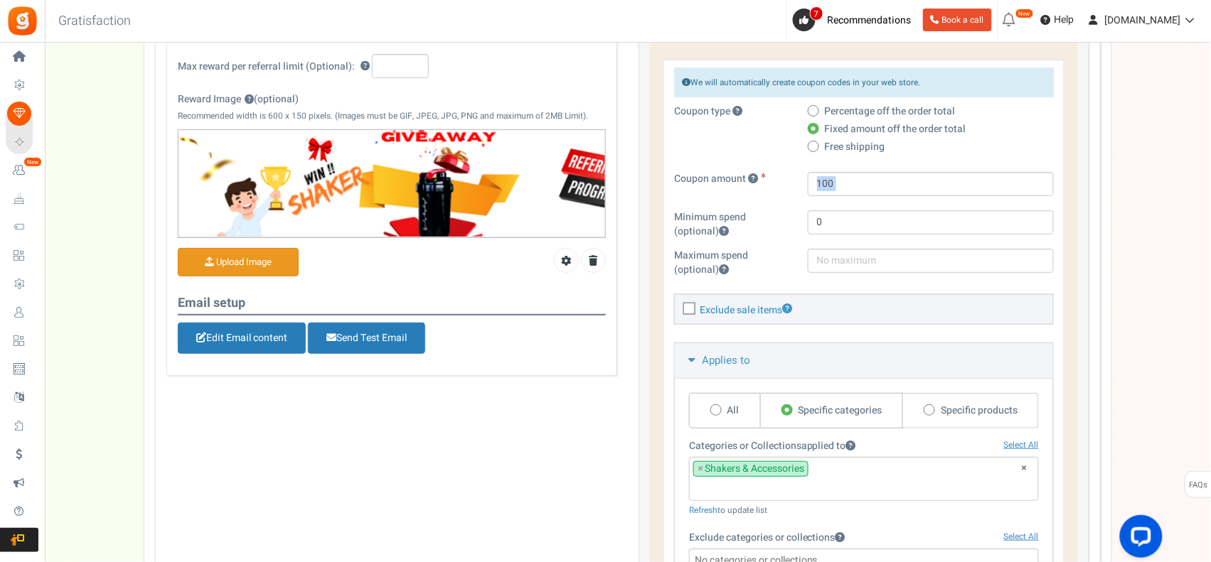
click at [860, 112] on span "Percentage off the order total" at bounding box center [890, 112] width 131 height 14
click at [817, 112] on input "Percentage off the order total" at bounding box center [812, 111] width 9 height 9
radio input "true"
click at [867, 119] on div "Percentage off the order total" at bounding box center [931, 114] width 246 height 18
click at [866, 124] on span "Fixed amount off the order total" at bounding box center [895, 129] width 141 height 14
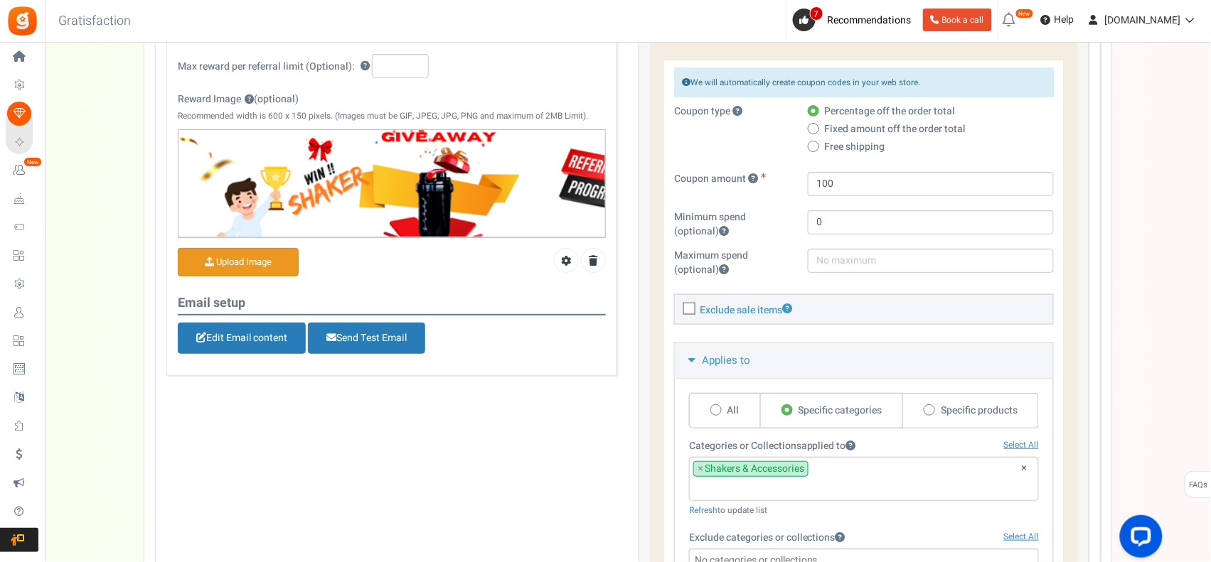
click at [817, 125] on input "Fixed amount off the order total" at bounding box center [812, 129] width 9 height 9
radio input "true"
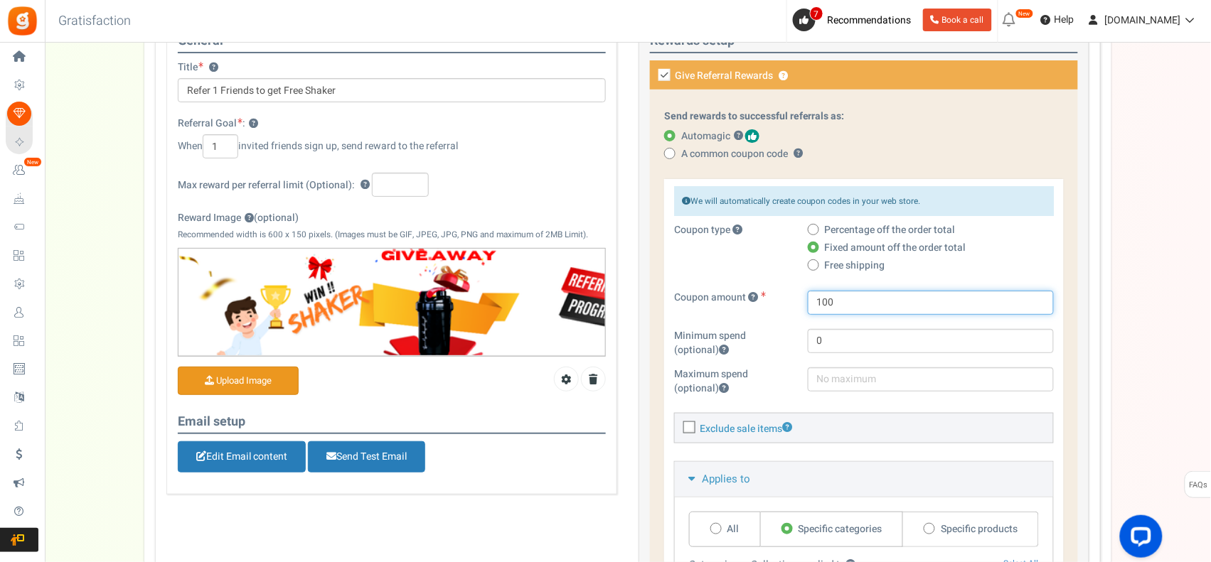
click at [832, 303] on input "100" at bounding box center [931, 303] width 246 height 24
type input "1"
type input "149"
click at [808, 320] on div "Coupon amount 149" at bounding box center [863, 310] width 401 height 38
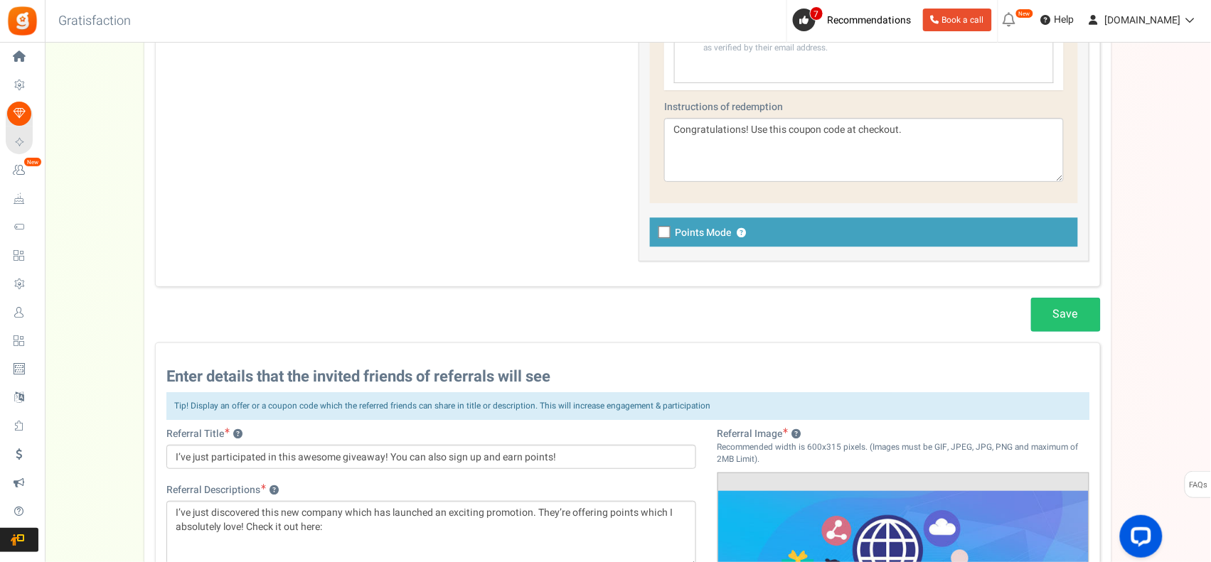
scroll to position [1184, 0]
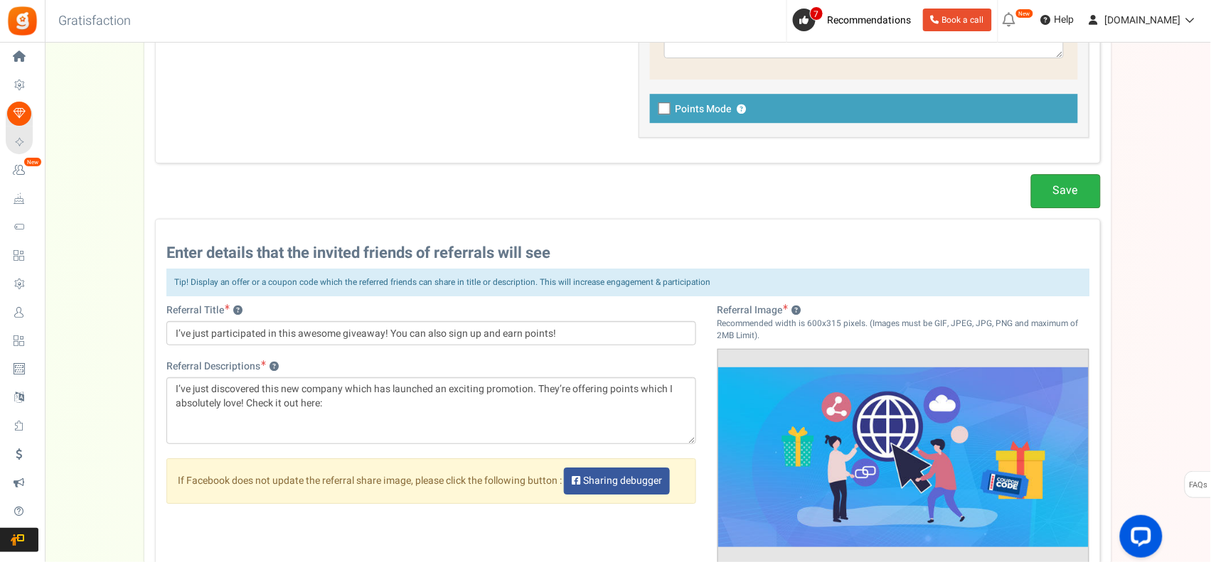
click at [1077, 191] on link "Save" at bounding box center [1066, 190] width 70 height 33
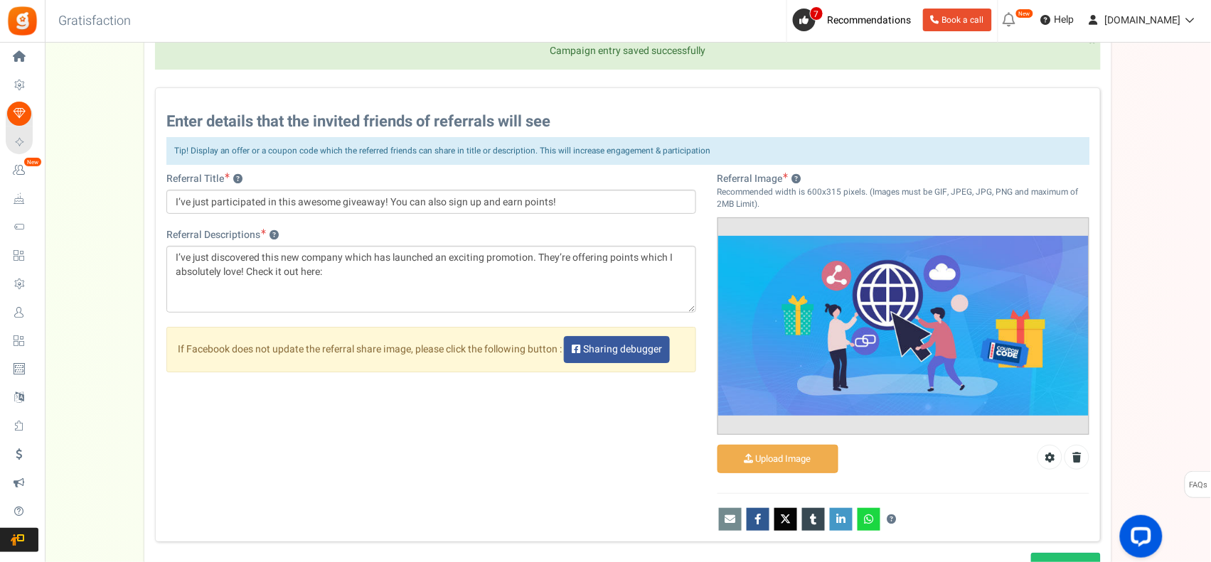
scroll to position [1422, 0]
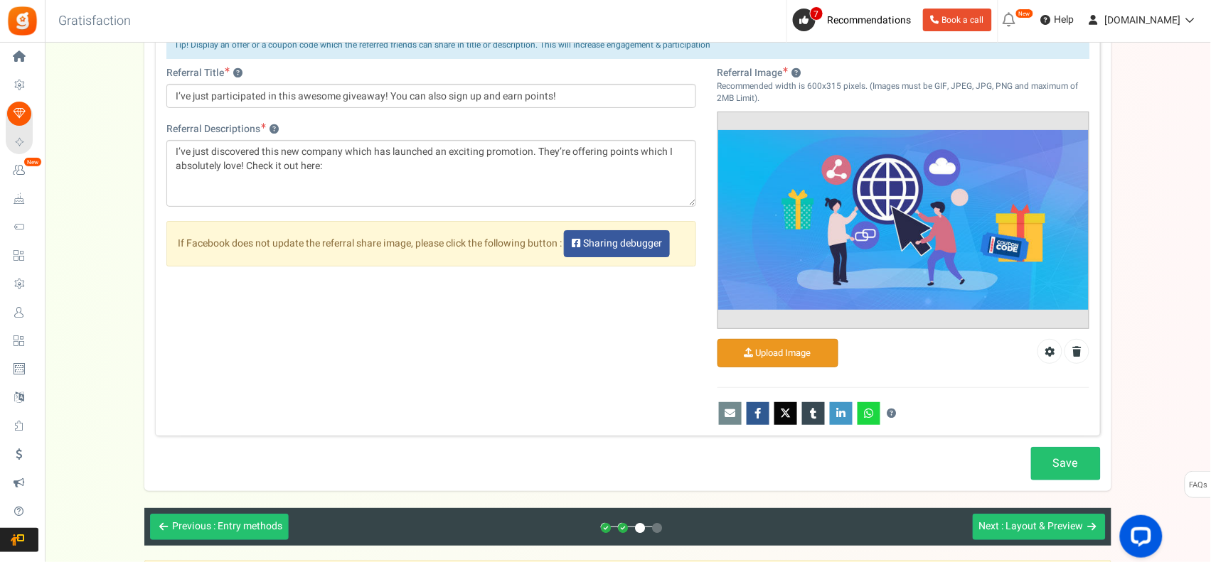
click at [810, 353] on input "file" at bounding box center [777, 354] width 119 height 28
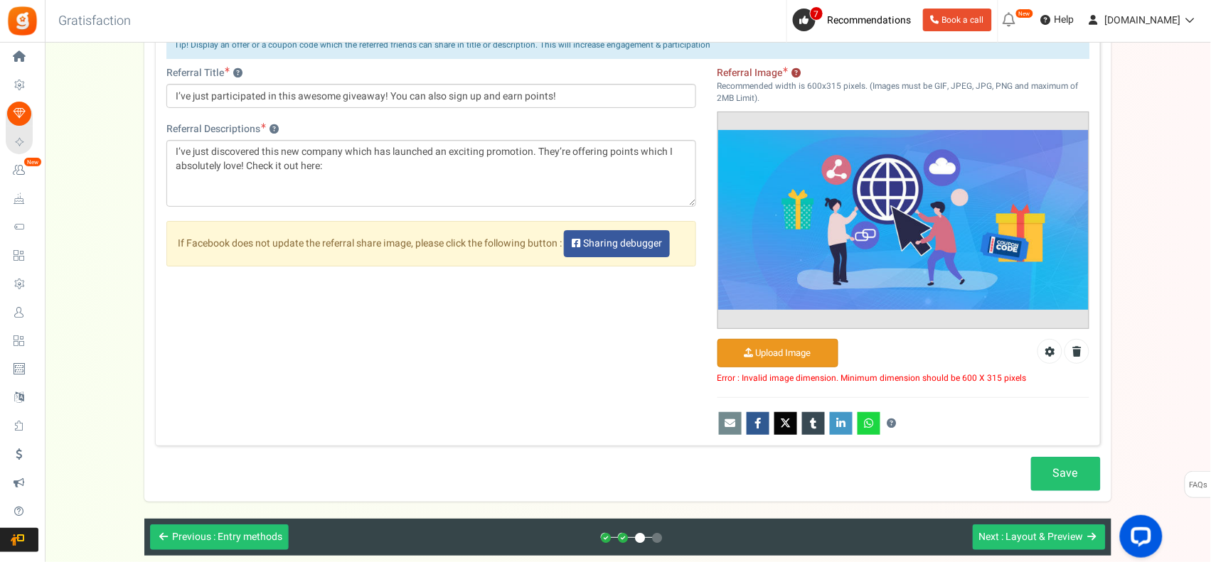
click at [769, 363] on input "file" at bounding box center [777, 354] width 119 height 28
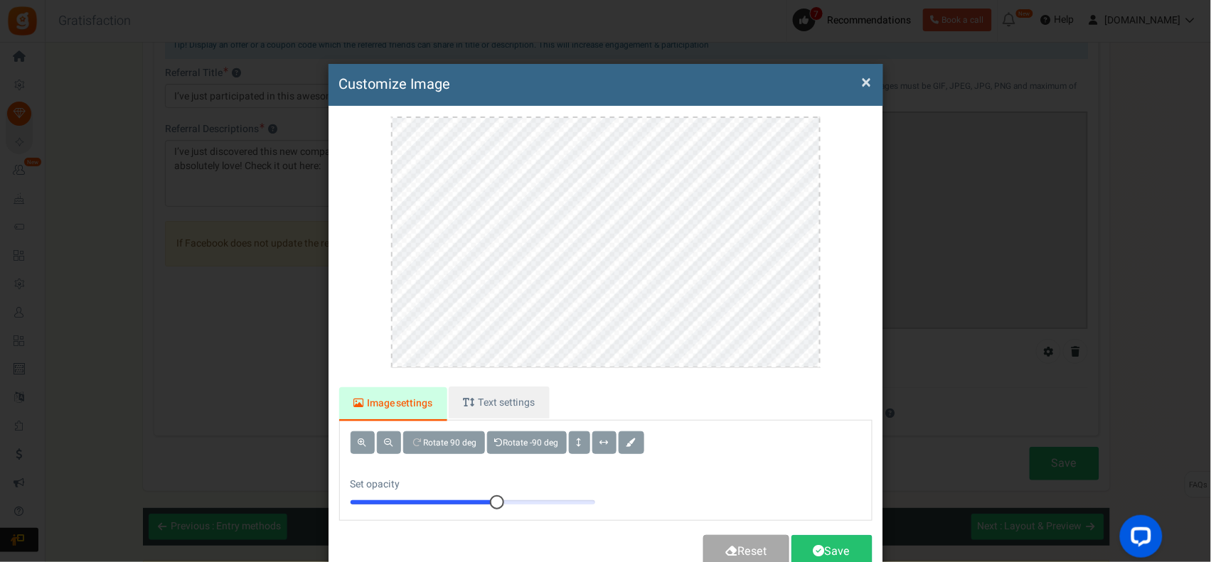
scroll to position [0, 0]
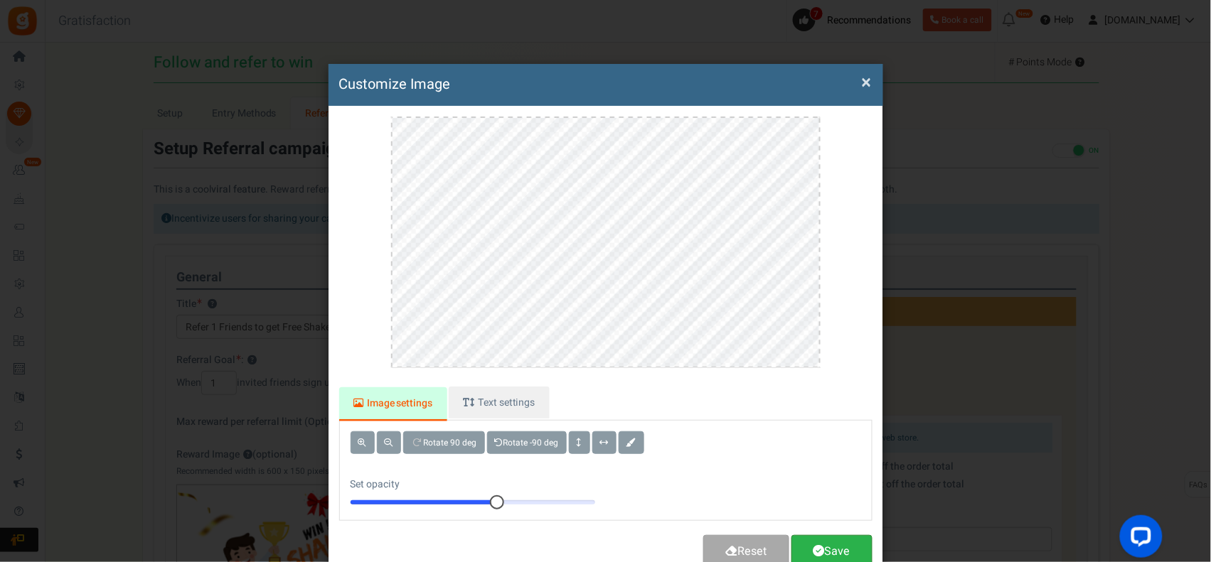
click at [857, 550] on link "Save" at bounding box center [831, 551] width 81 height 33
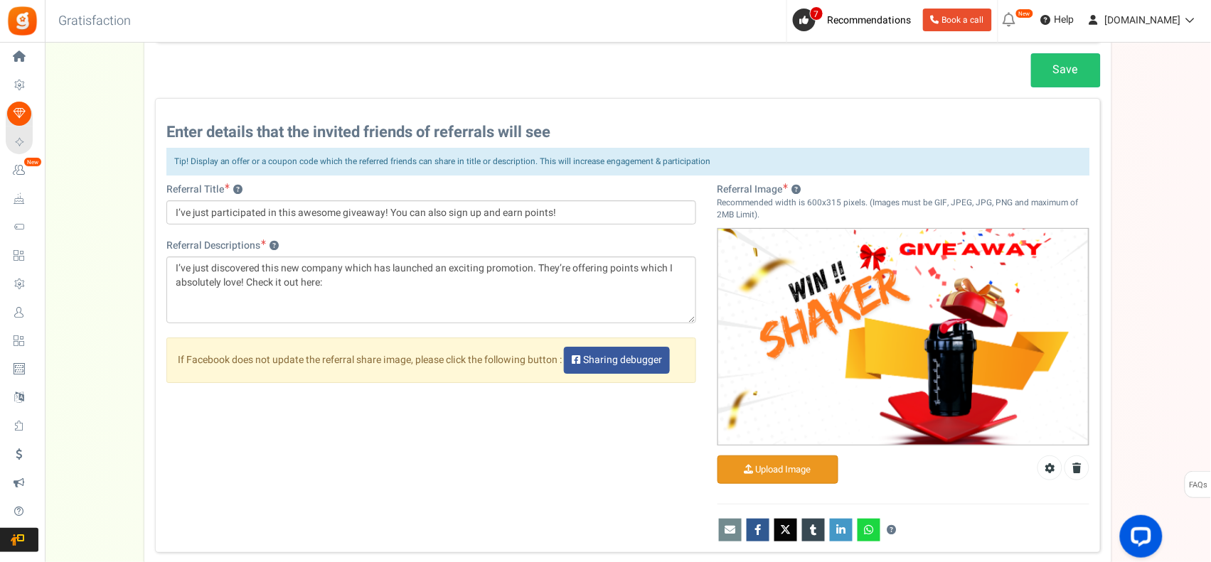
scroll to position [1540, 0]
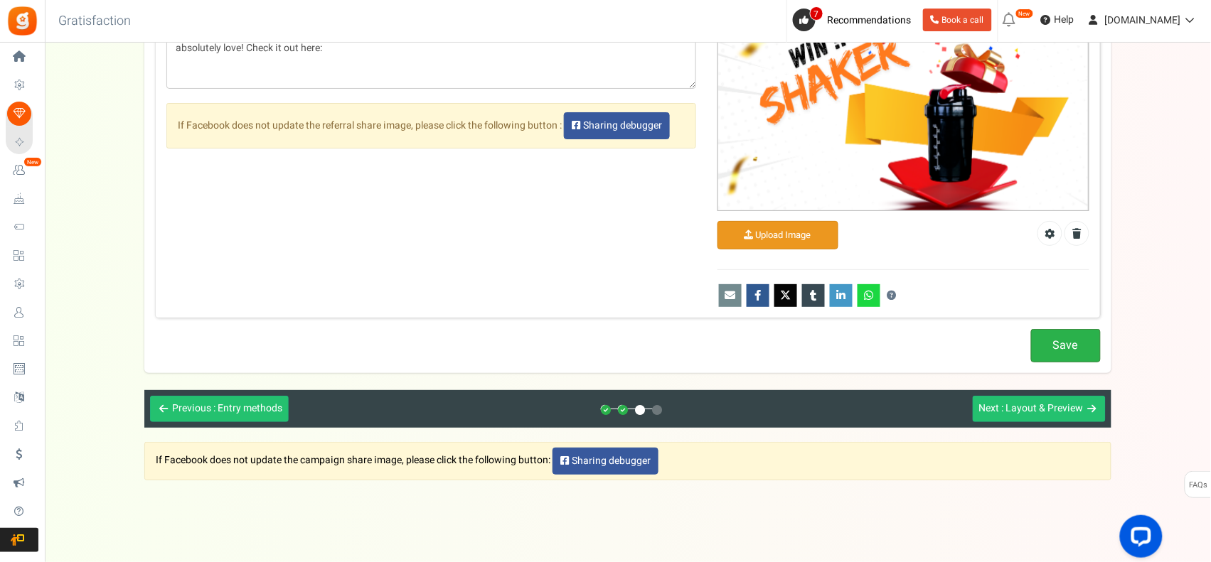
click at [1068, 352] on link "Save" at bounding box center [1066, 345] width 70 height 33
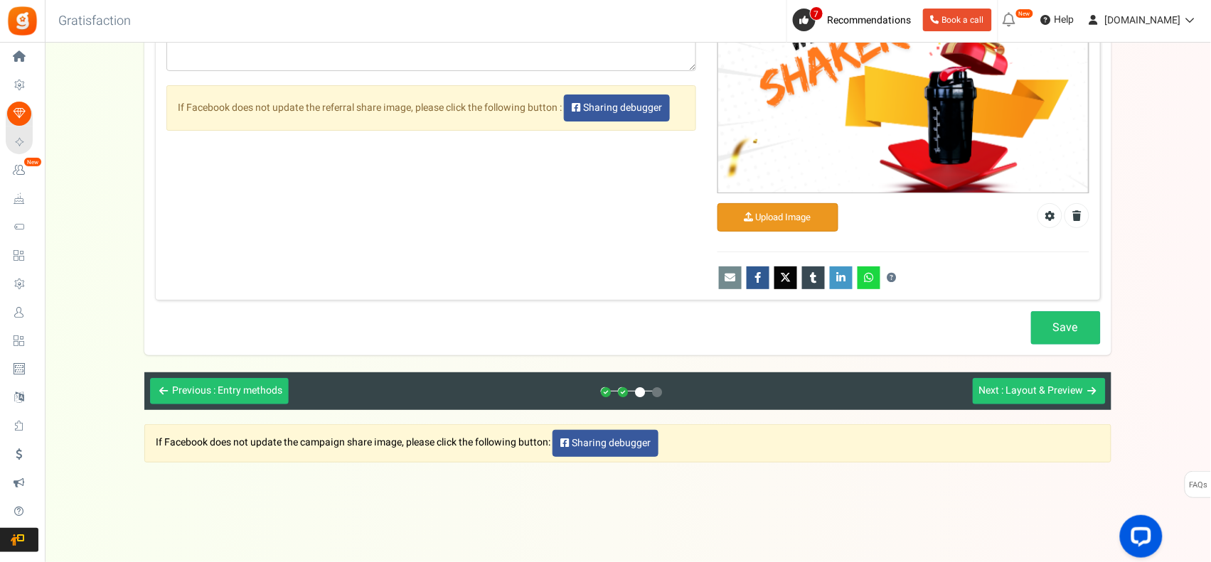
scroll to position [1565, 0]
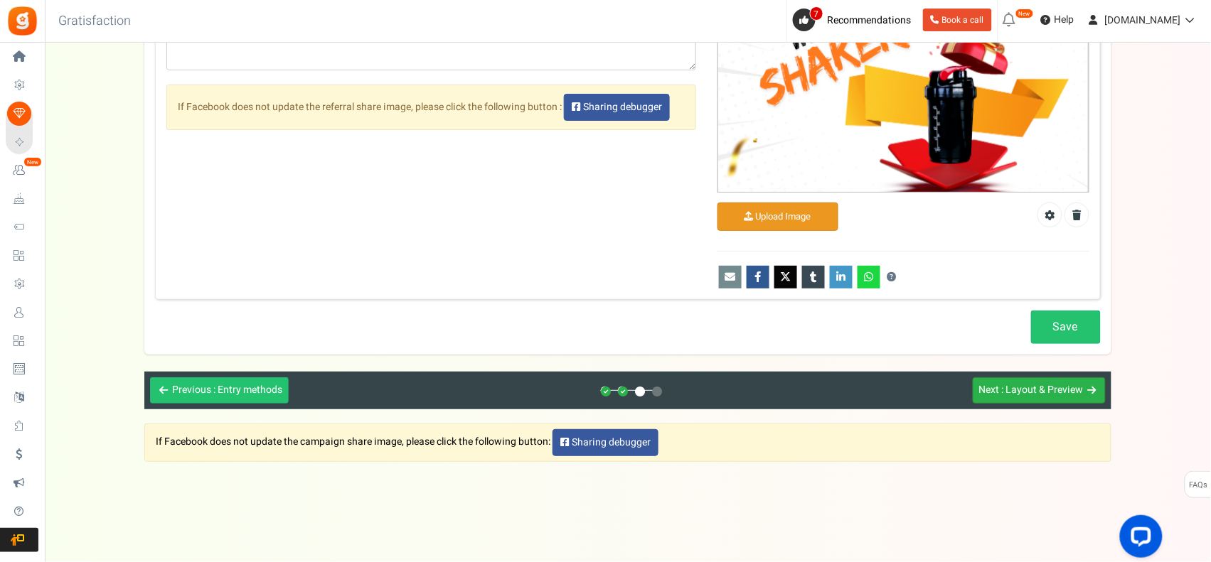
click at [1072, 400] on button "Next : Layout & Preview" at bounding box center [1039, 390] width 133 height 26
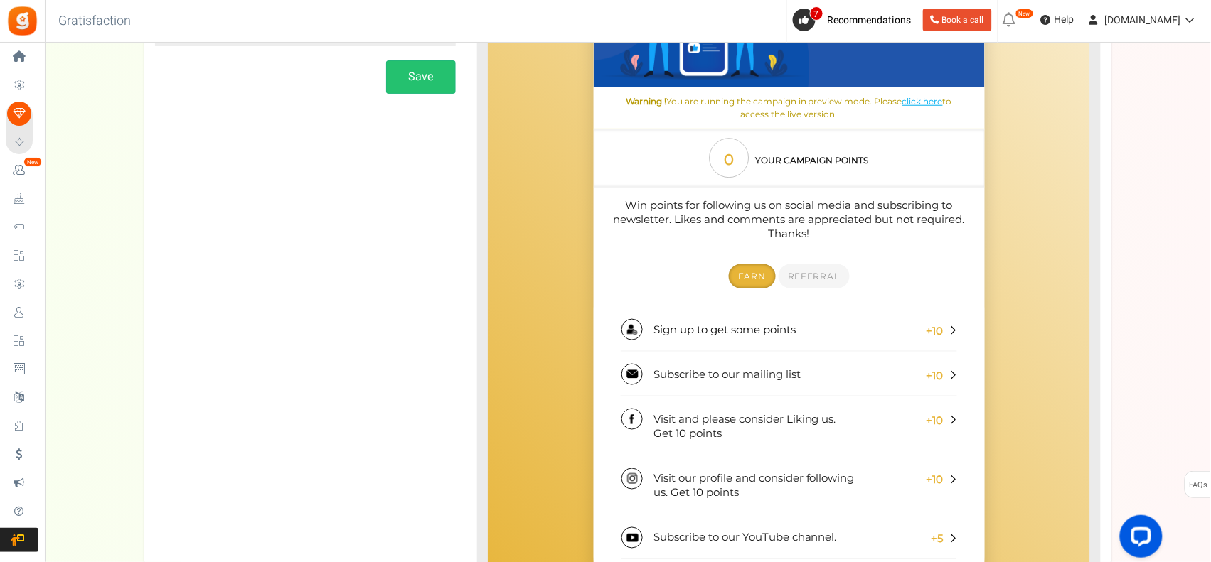
scroll to position [473, 0]
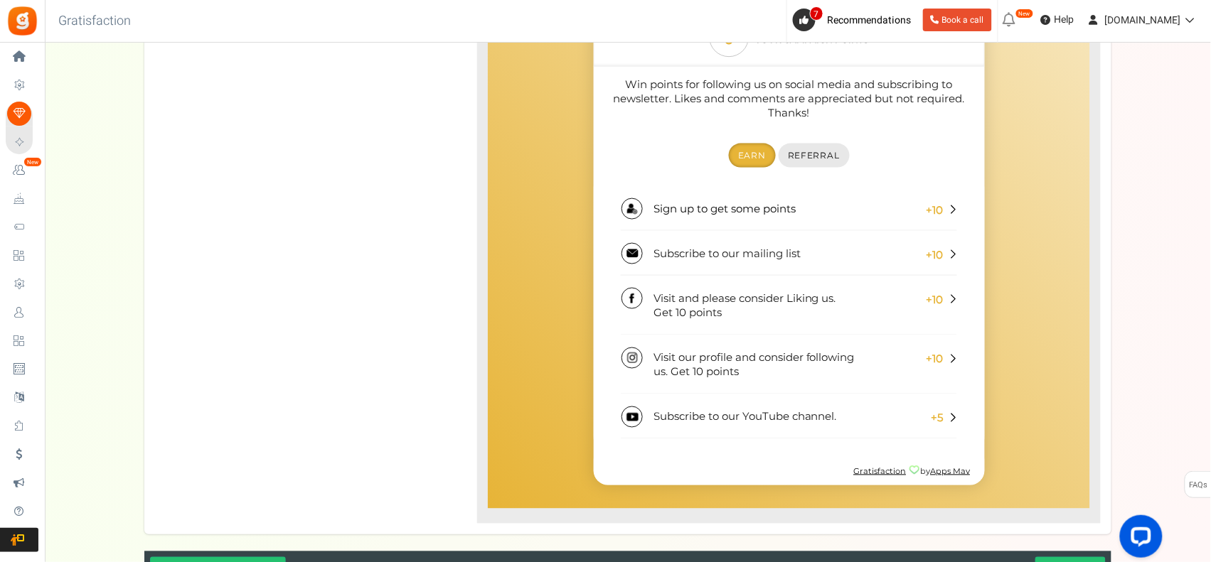
click at [827, 158] on span "Referral" at bounding box center [814, 155] width 52 height 11
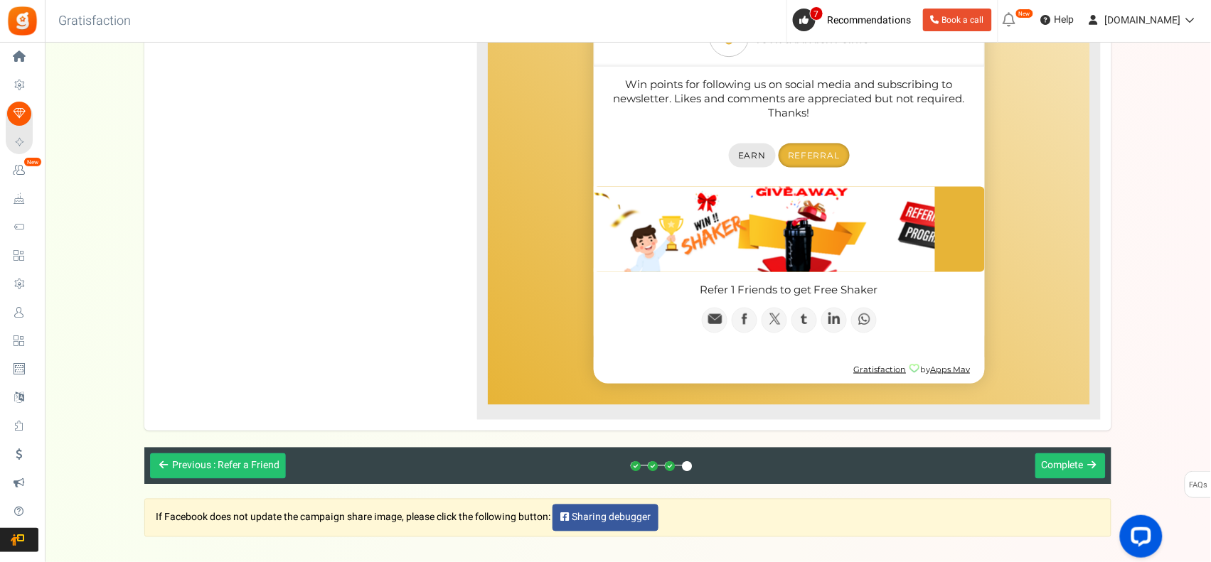
click at [751, 156] on span "Earn" at bounding box center [752, 155] width 28 height 11
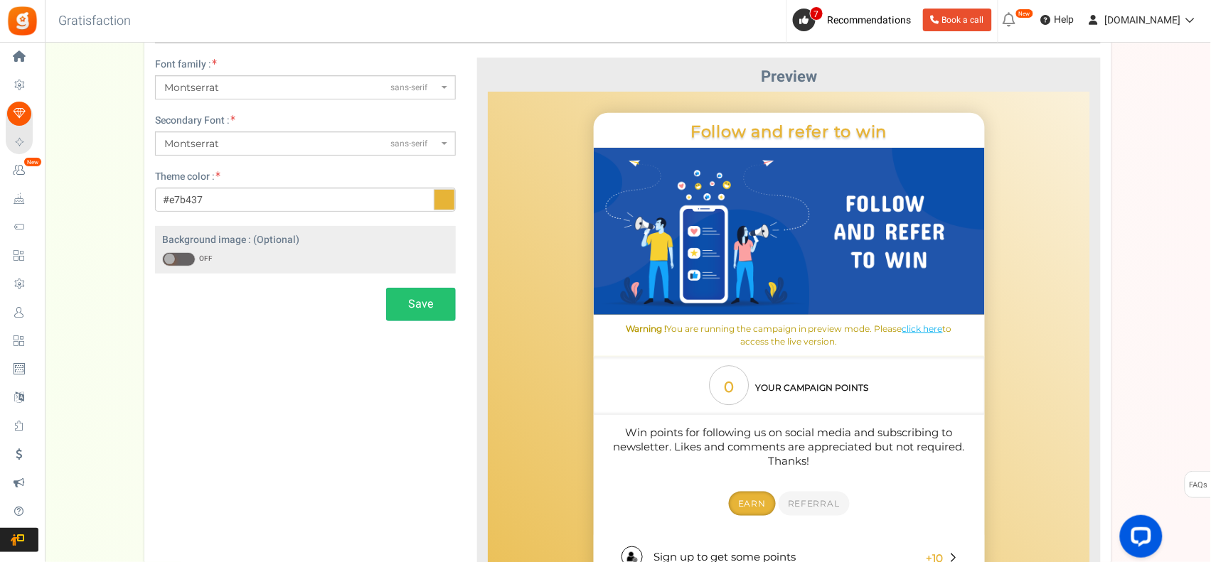
scroll to position [0, 0]
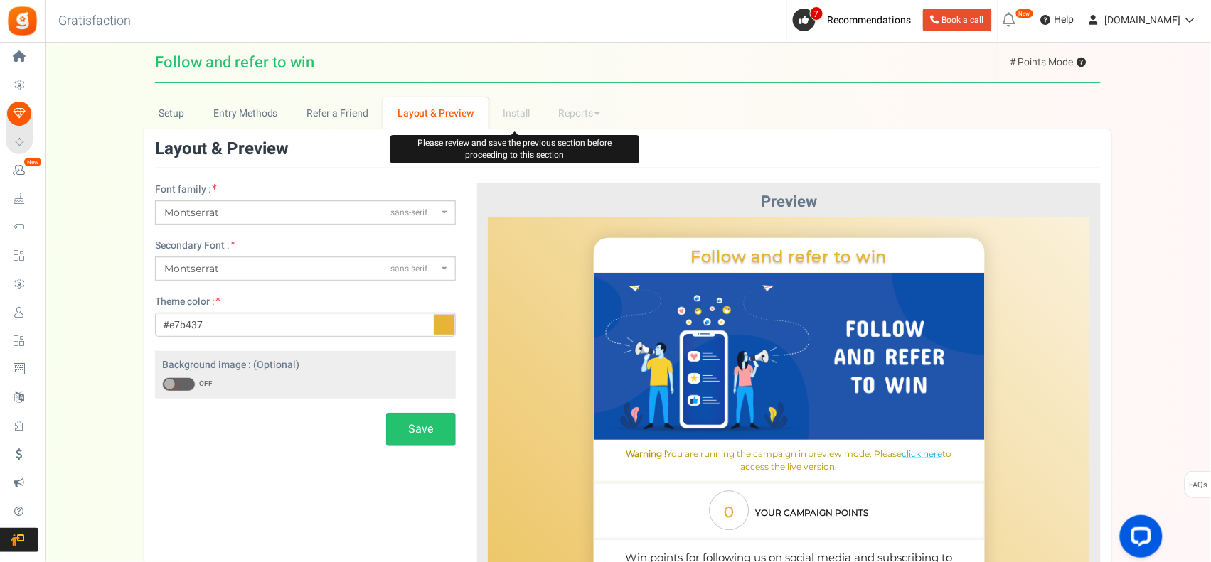
click at [520, 114] on li "Install" at bounding box center [516, 113] width 56 height 32
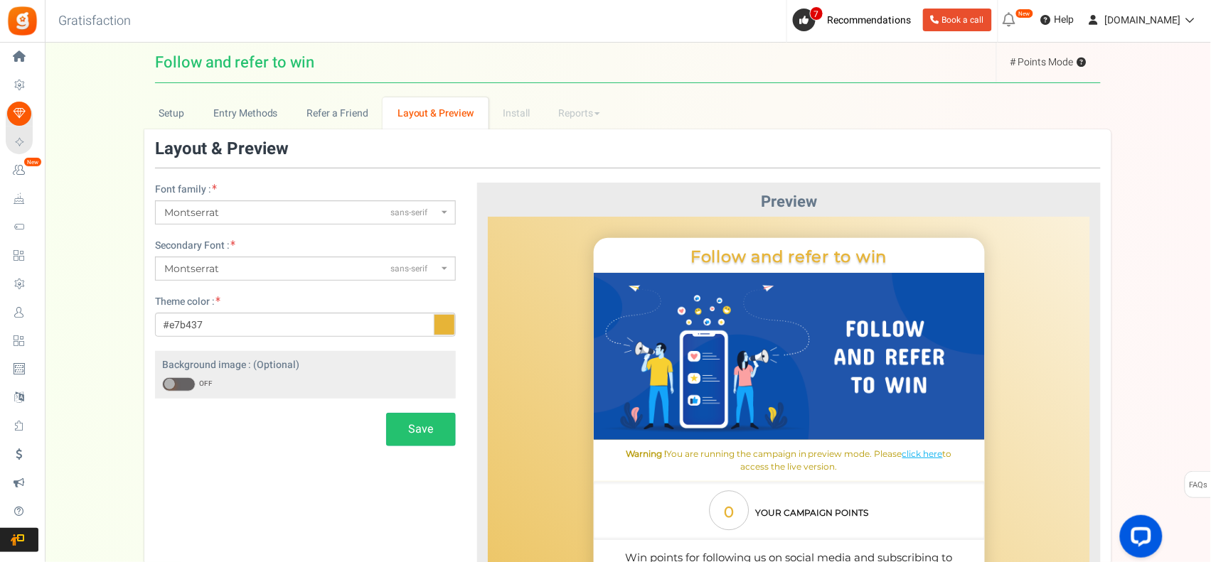
scroll to position [654, 0]
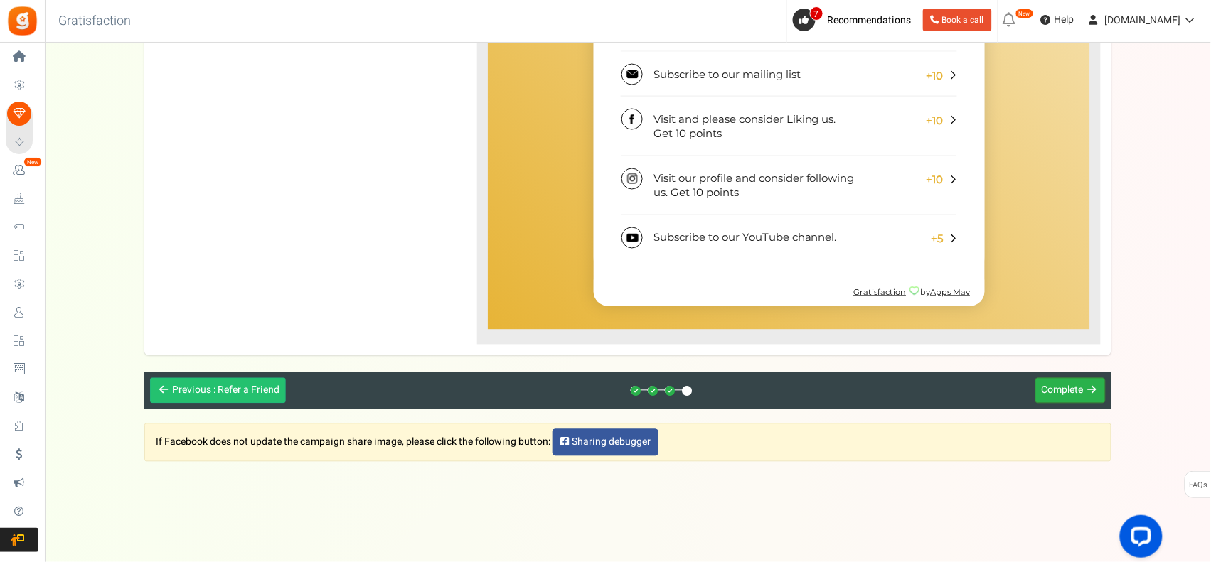
click at [1071, 390] on span "Complete" at bounding box center [1062, 390] width 42 height 15
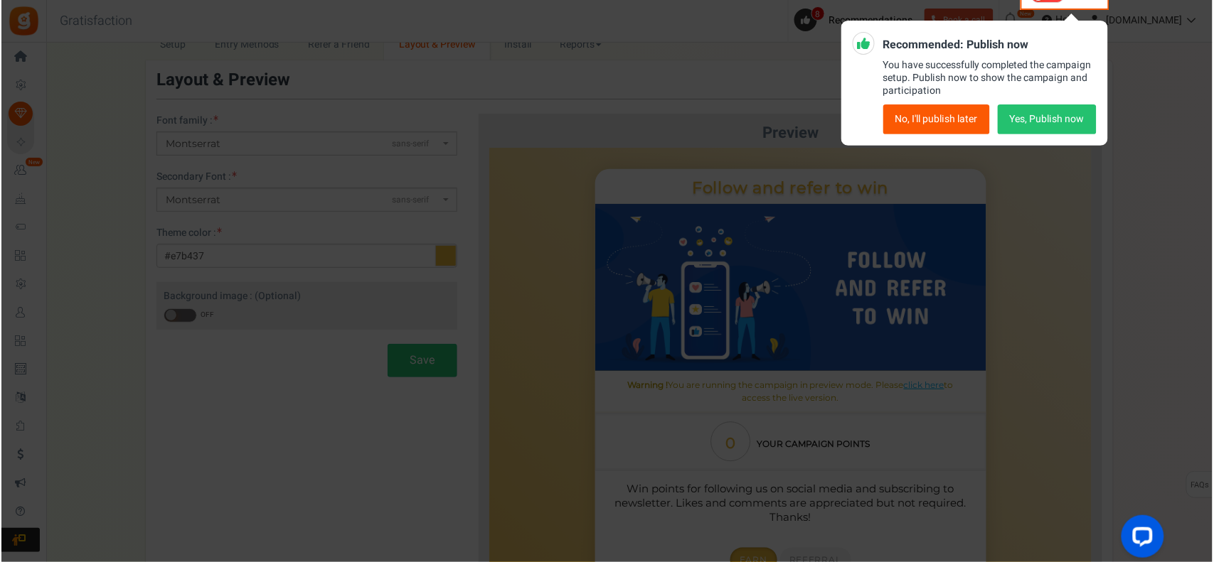
scroll to position [0, 0]
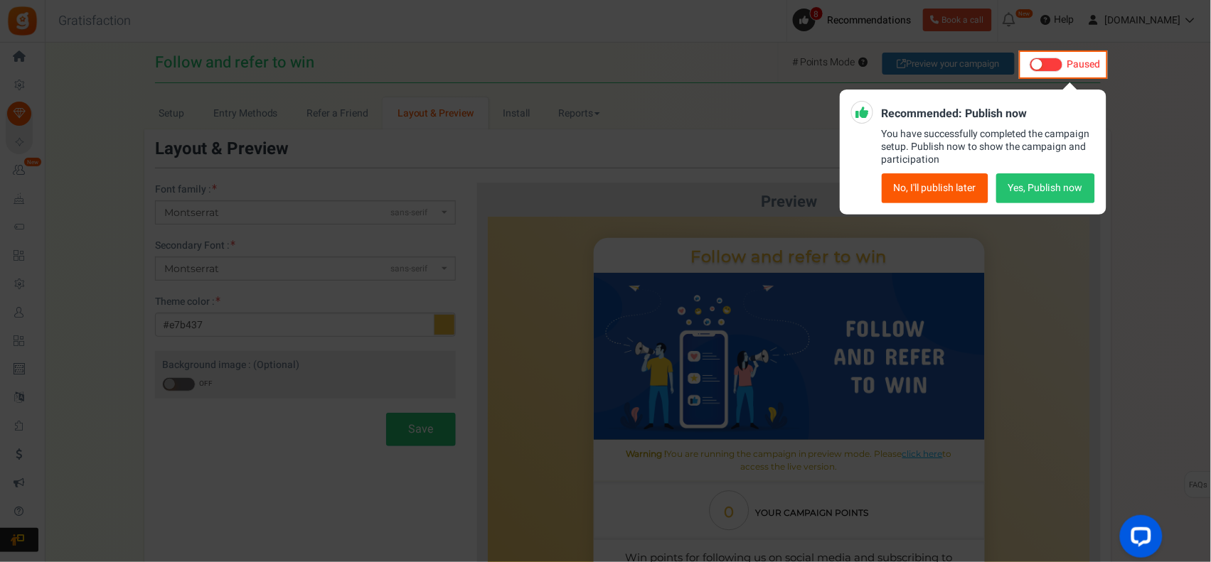
click at [1039, 186] on button "Yes, Publish now" at bounding box center [1045, 188] width 99 height 30
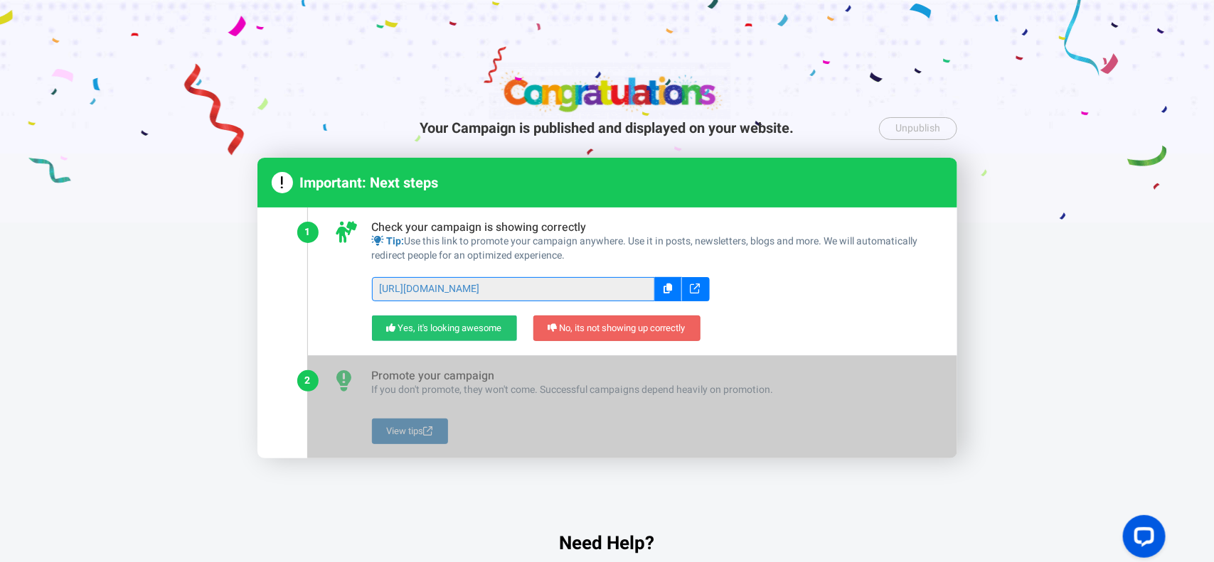
click at [664, 292] on icon at bounding box center [668, 289] width 9 height 10
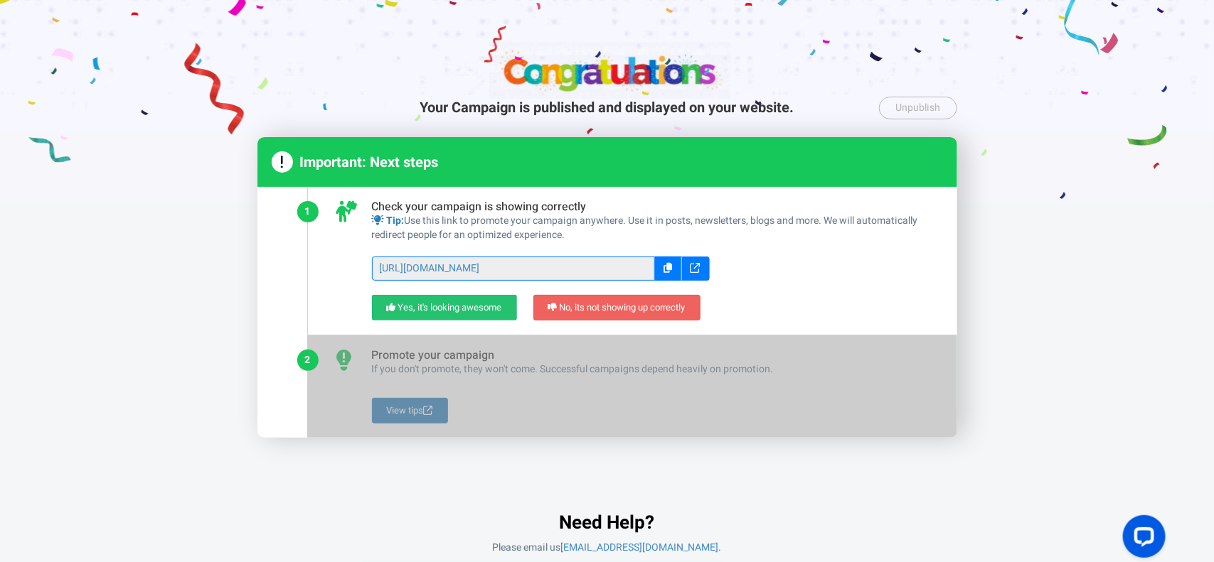
click at [1014, 258] on div "Your Campaign is published and displayed on your website. Unpublish Unpublish t…" at bounding box center [607, 281] width 1214 height 562
click at [544, 83] on div at bounding box center [607, 90] width 1214 height 223
drag, startPoint x: 786, startPoint y: 360, endPoint x: 1001, endPoint y: 308, distance: 221.0
click at [787, 360] on div at bounding box center [632, 387] width 649 height 102
click at [1012, 303] on div "Your Campaign is published and displayed on your website. Unpublish Unpublish t…" at bounding box center [607, 281] width 1214 height 562
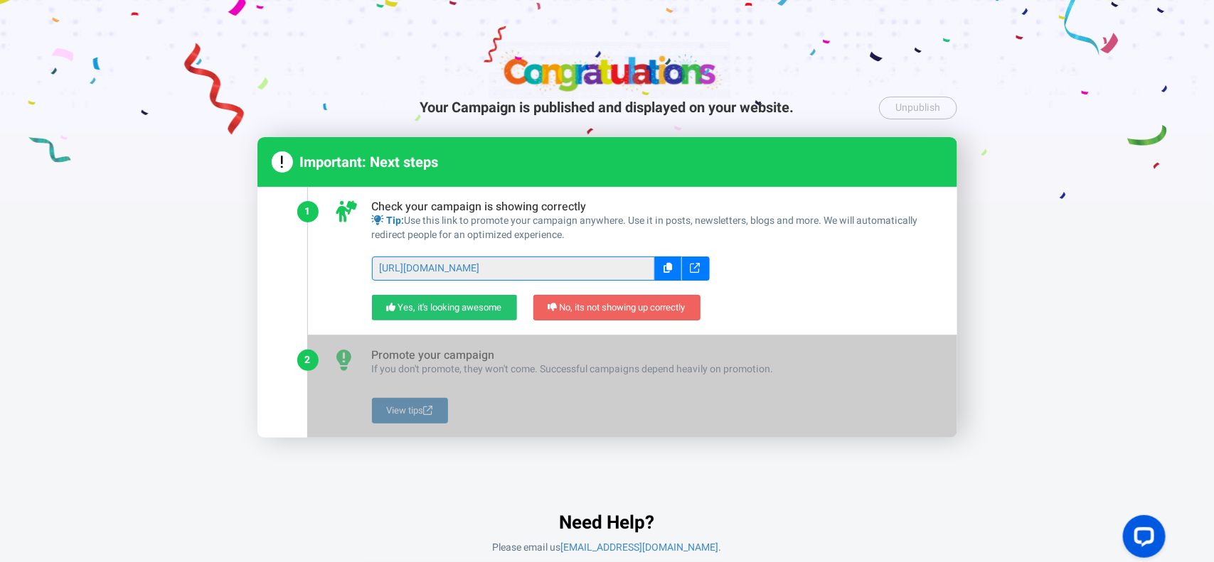
click at [1006, 285] on div "Your Campaign is published and displayed on your website. Unpublish Unpublish t…" at bounding box center [607, 281] width 1214 height 562
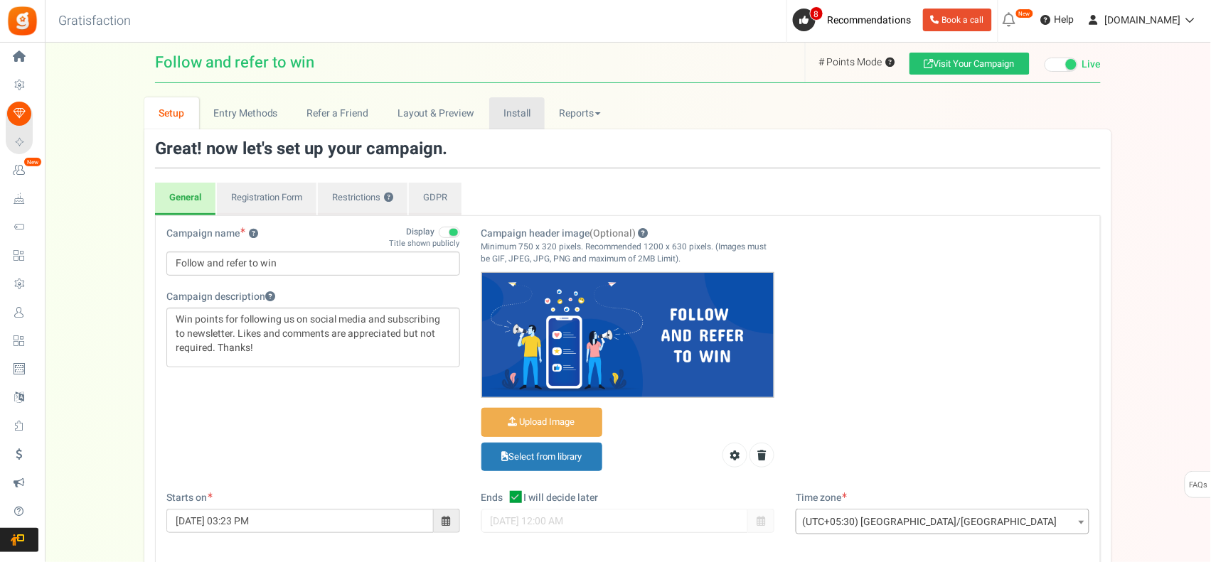
click at [527, 105] on link "Install" at bounding box center [517, 113] width 56 height 32
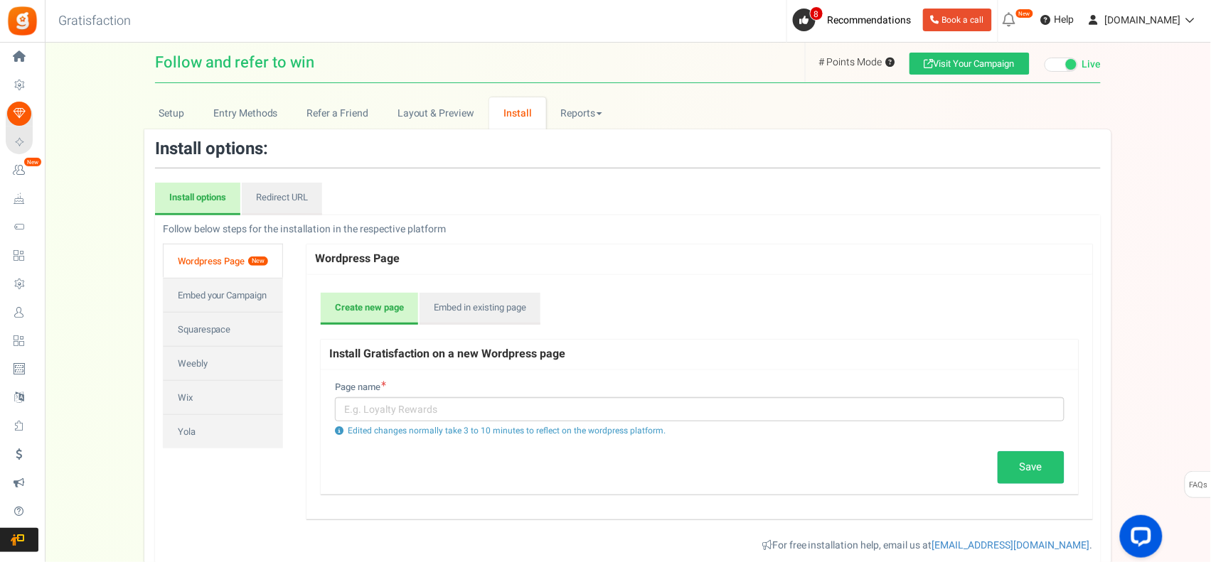
click at [242, 258] on link "Wordpress Page New" at bounding box center [223, 261] width 120 height 34
click at [474, 309] on link "Embed in existing page" at bounding box center [479, 309] width 121 height 33
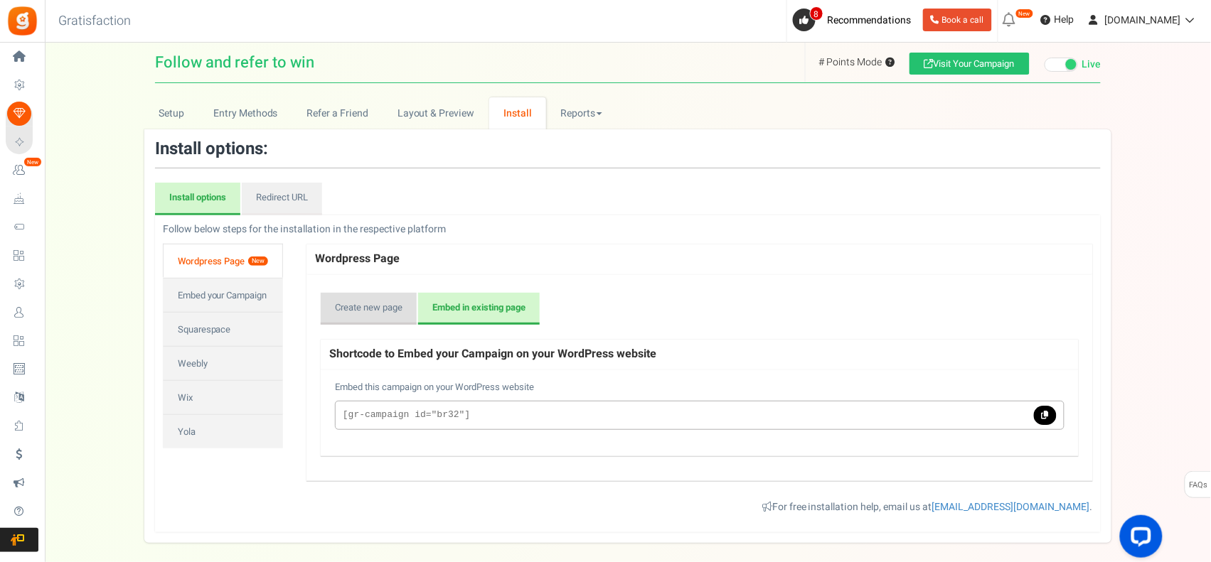
click at [377, 306] on link "Create new page" at bounding box center [369, 309] width 96 height 33
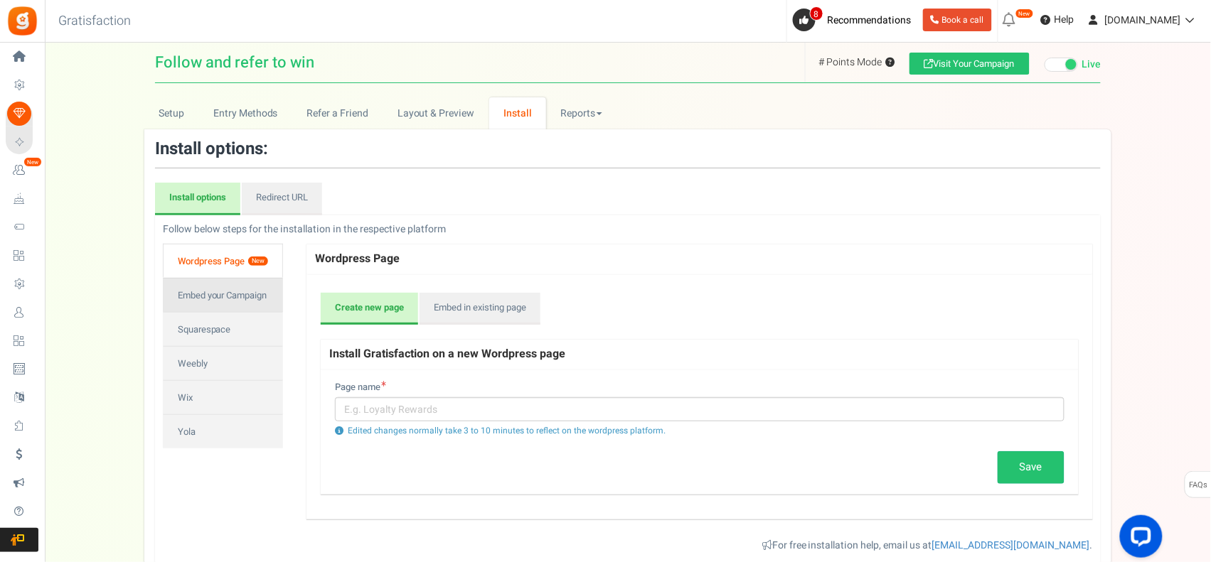
click at [226, 286] on link "Embed your Campaign" at bounding box center [223, 295] width 120 height 34
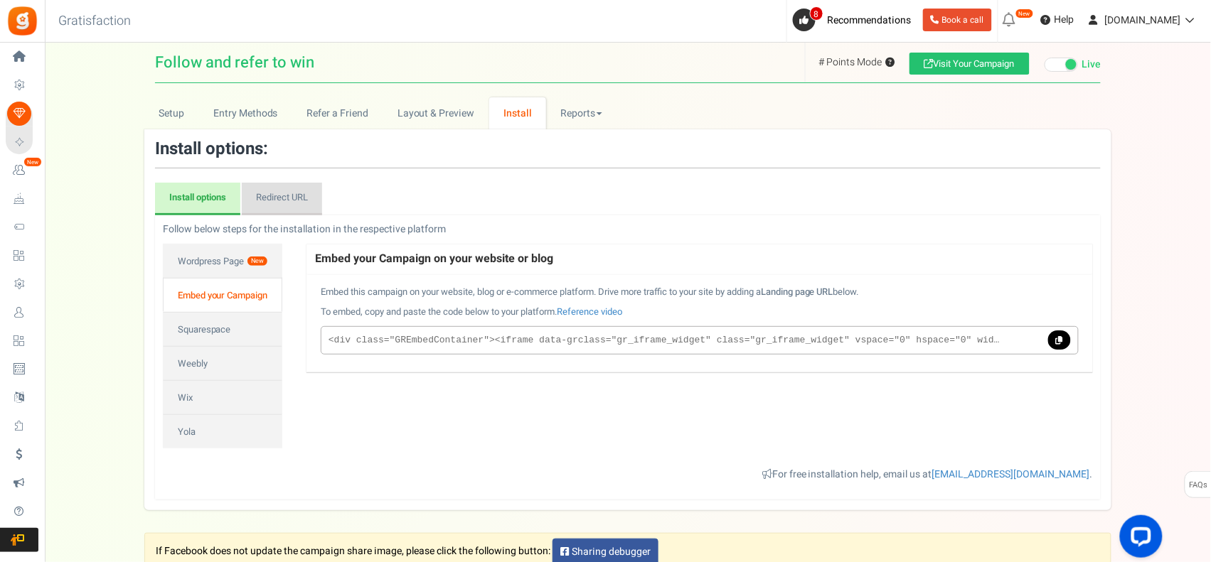
click at [284, 199] on link "Redirect URL" at bounding box center [282, 199] width 80 height 33
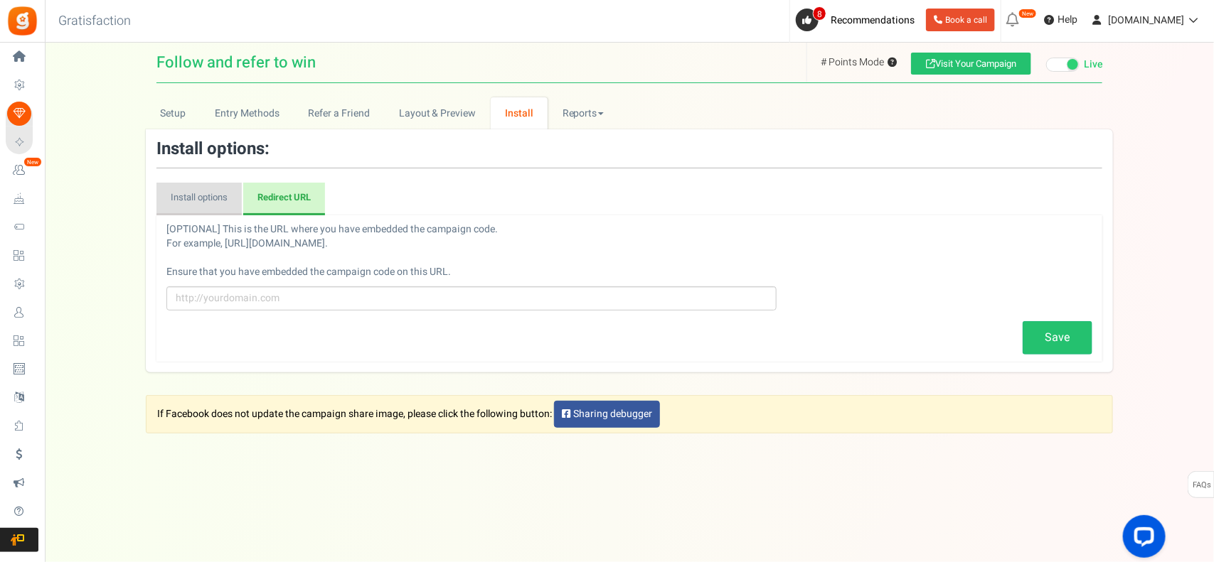
click at [204, 199] on link "Install options" at bounding box center [198, 199] width 85 height 33
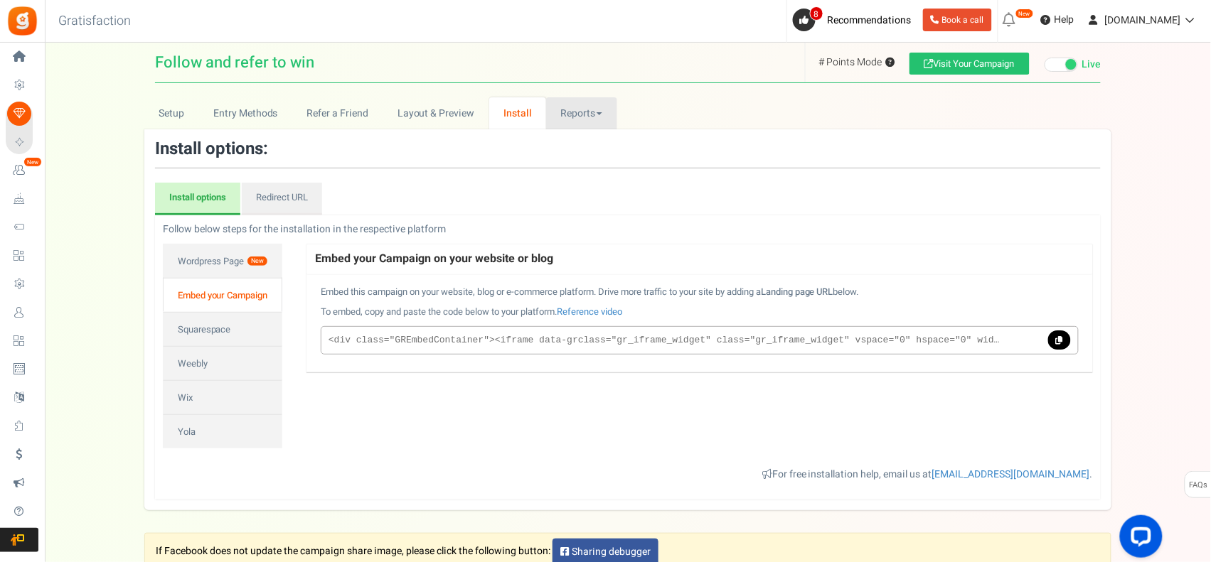
click at [585, 118] on link "Reports" at bounding box center [581, 113] width 71 height 32
click at [457, 144] on h3 "Install options:" at bounding box center [628, 149] width 946 height 18
click at [1051, 342] on link at bounding box center [1059, 341] width 23 height 20
click at [242, 259] on link "Wordpress Page New" at bounding box center [222, 261] width 119 height 34
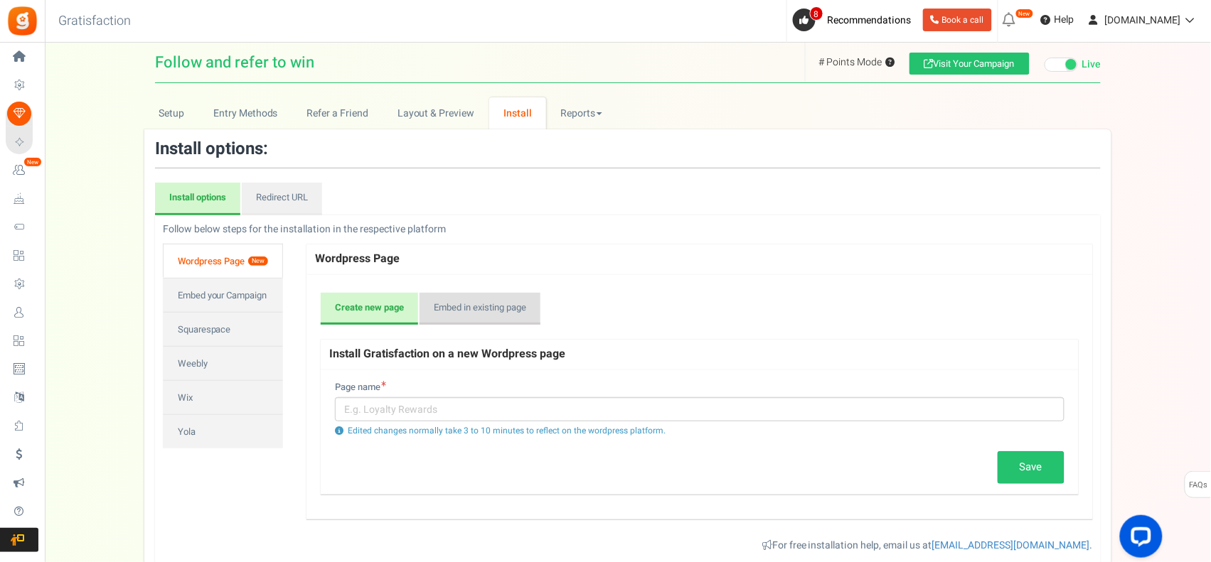
click at [491, 313] on link "Embed in existing page" at bounding box center [479, 309] width 121 height 33
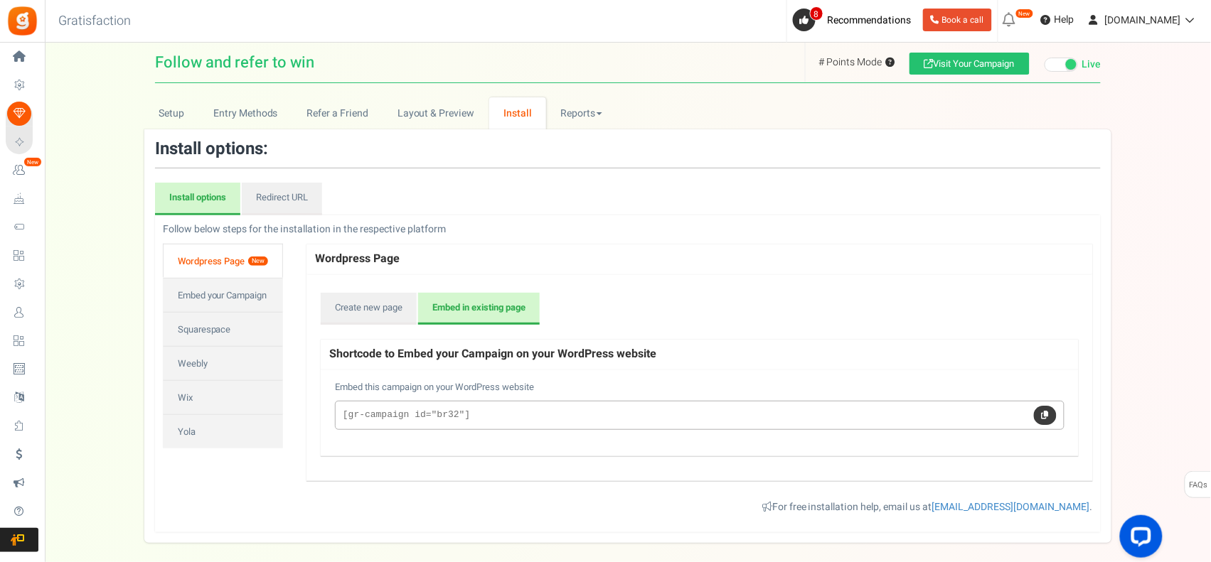
click at [1042, 420] on link at bounding box center [1045, 416] width 23 height 20
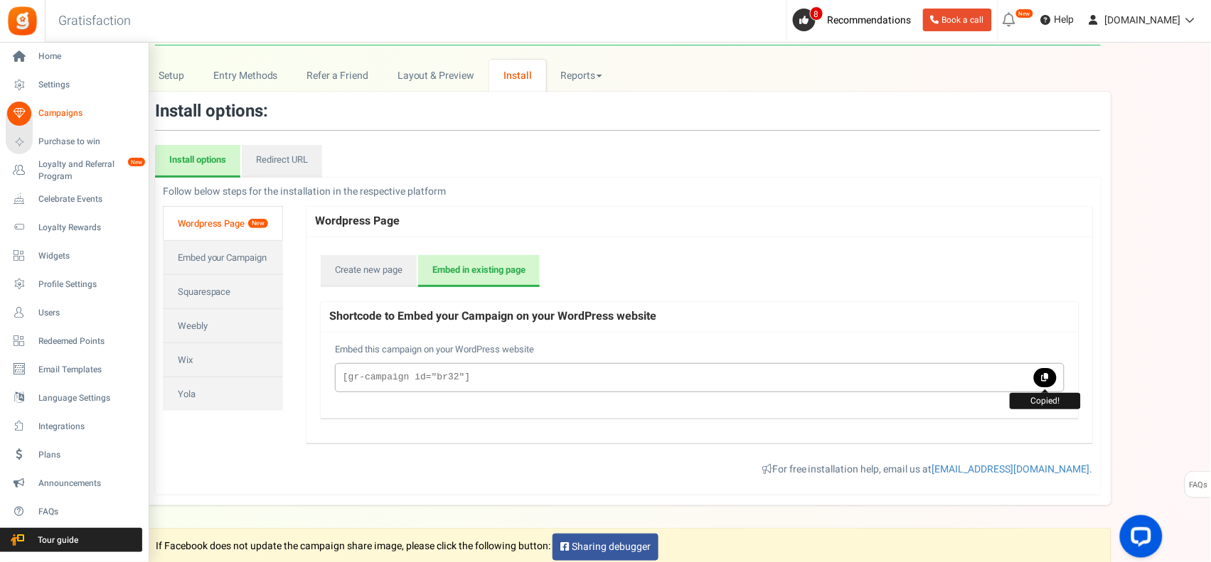
scroll to position [118, 0]
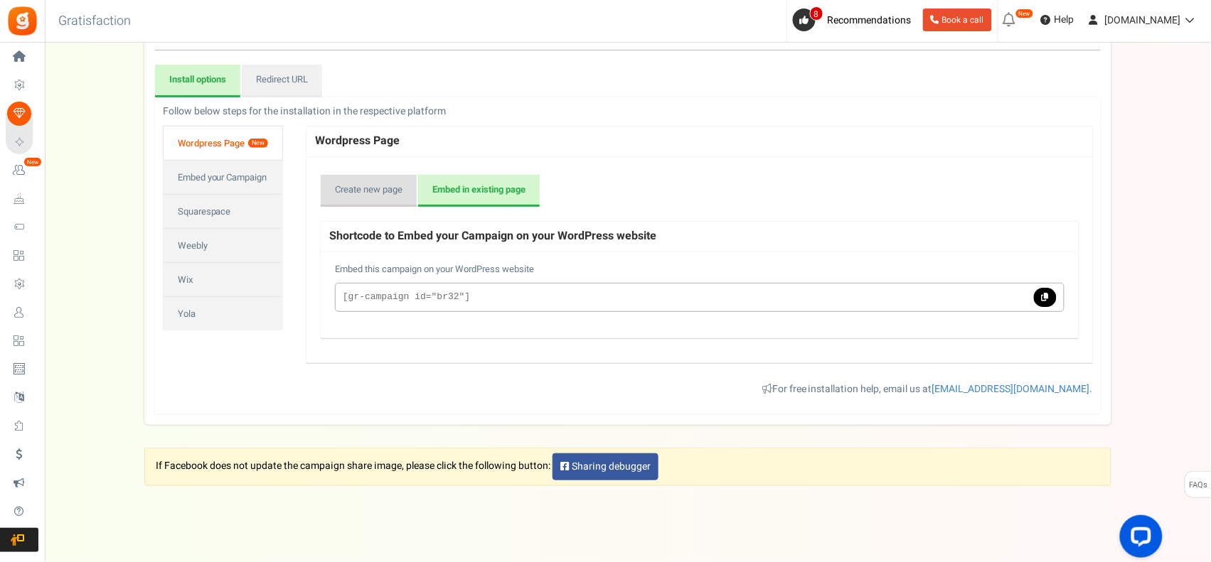
click at [391, 186] on link "Create new page" at bounding box center [369, 191] width 96 height 33
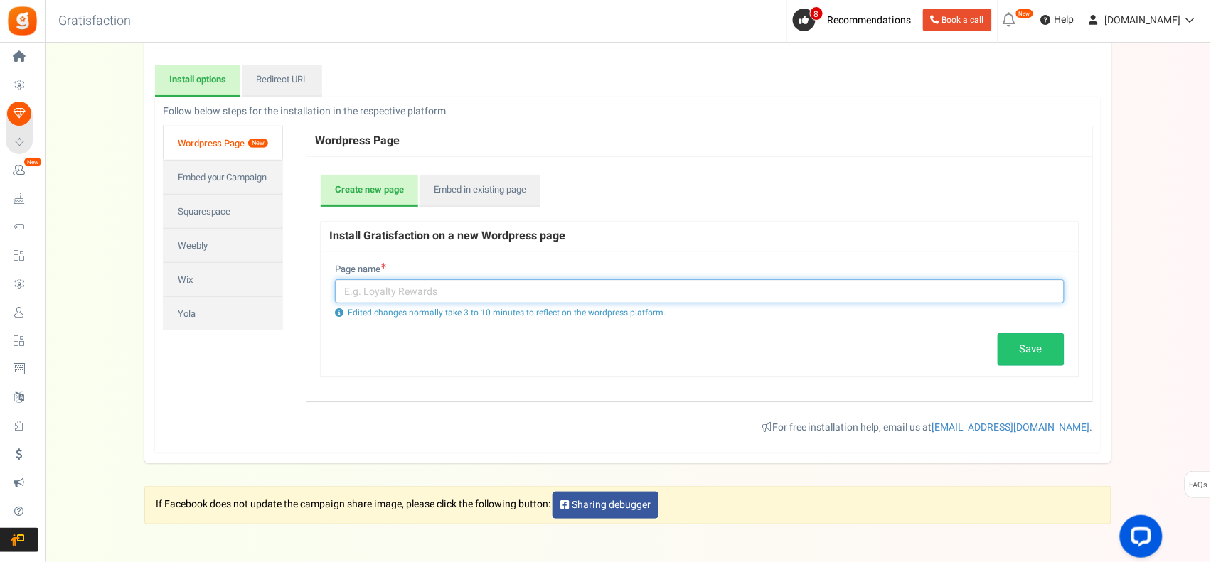
click at [392, 286] on input "text" at bounding box center [699, 291] width 729 height 24
type input "Refer & Win Free Shaker"
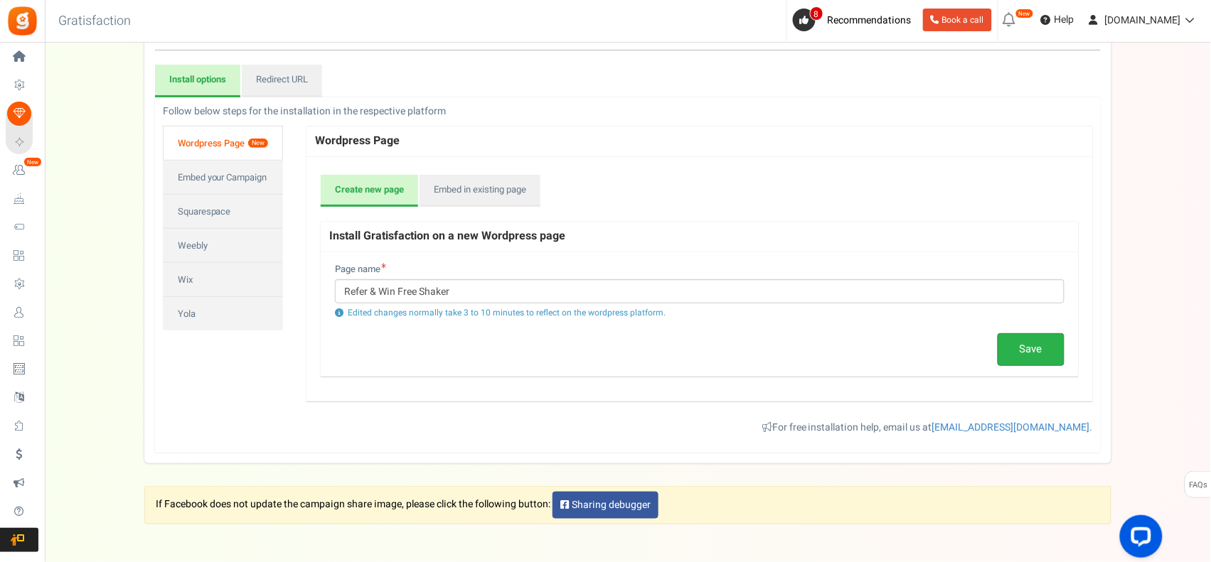
click at [1037, 343] on link "Save" at bounding box center [1030, 349] width 67 height 33
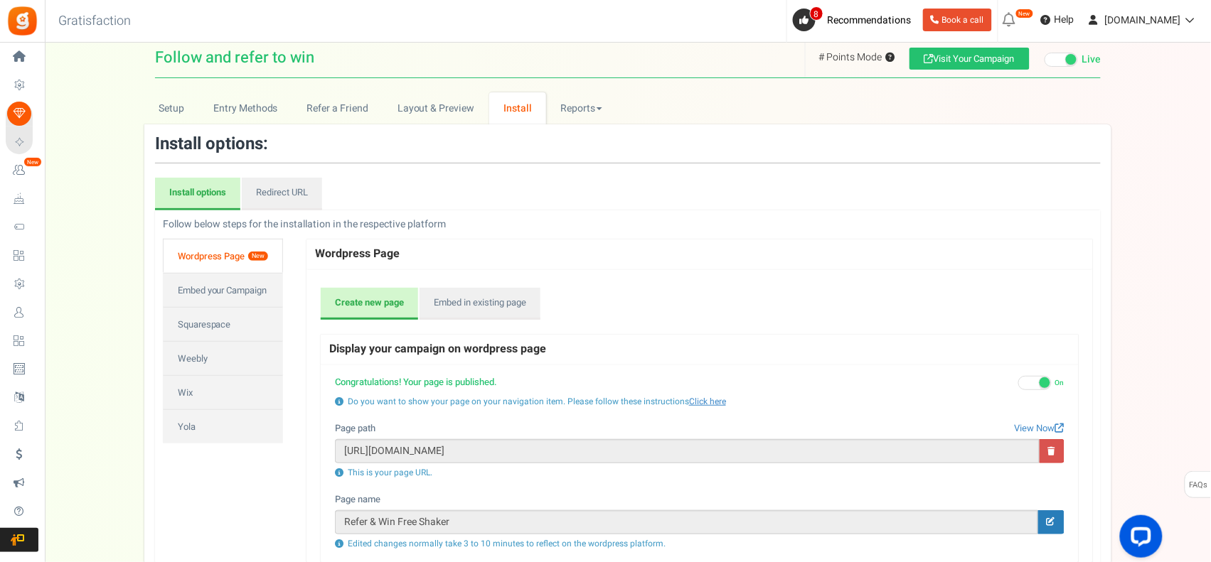
scroll to position [0, 0]
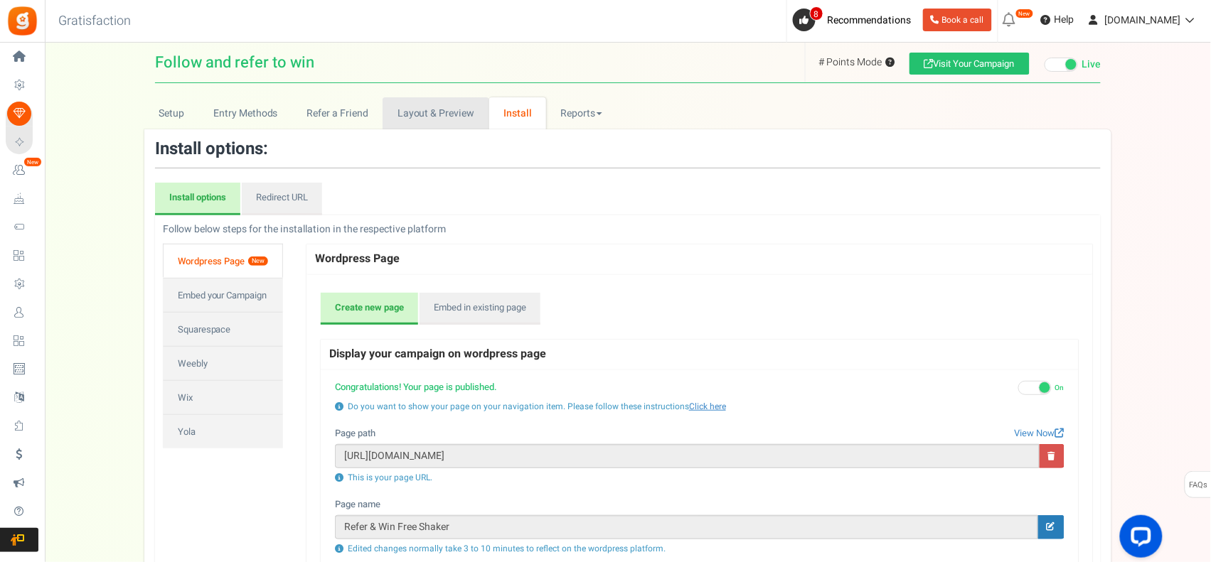
click at [425, 112] on link "Layout & Preview" at bounding box center [435, 113] width 106 height 32
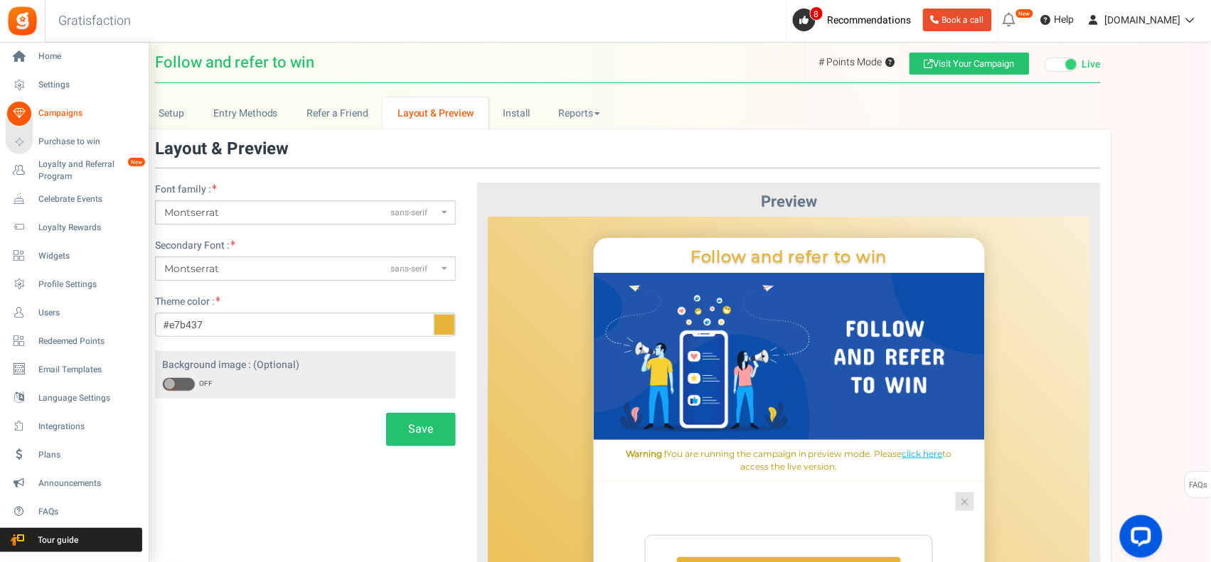
click at [33, 108] on link "Campaigns" at bounding box center [74, 114] width 136 height 24
click at [0, 0] on div at bounding box center [0, 0] width 0 height 0
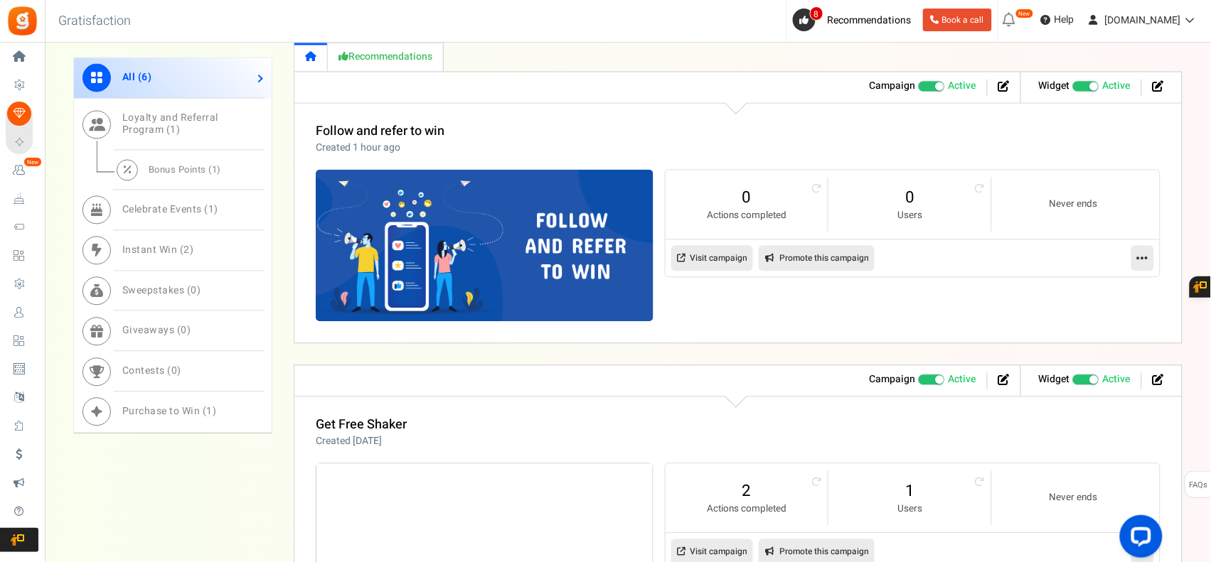
scroll to position [829, 0]
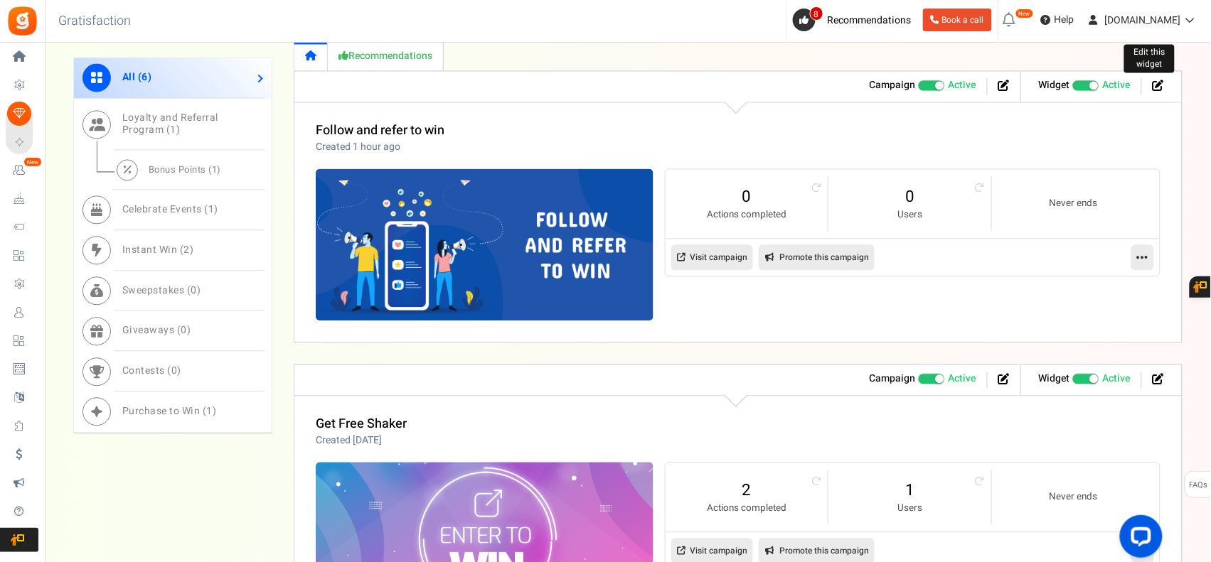
click at [1153, 87] on icon at bounding box center [1157, 85] width 11 height 11
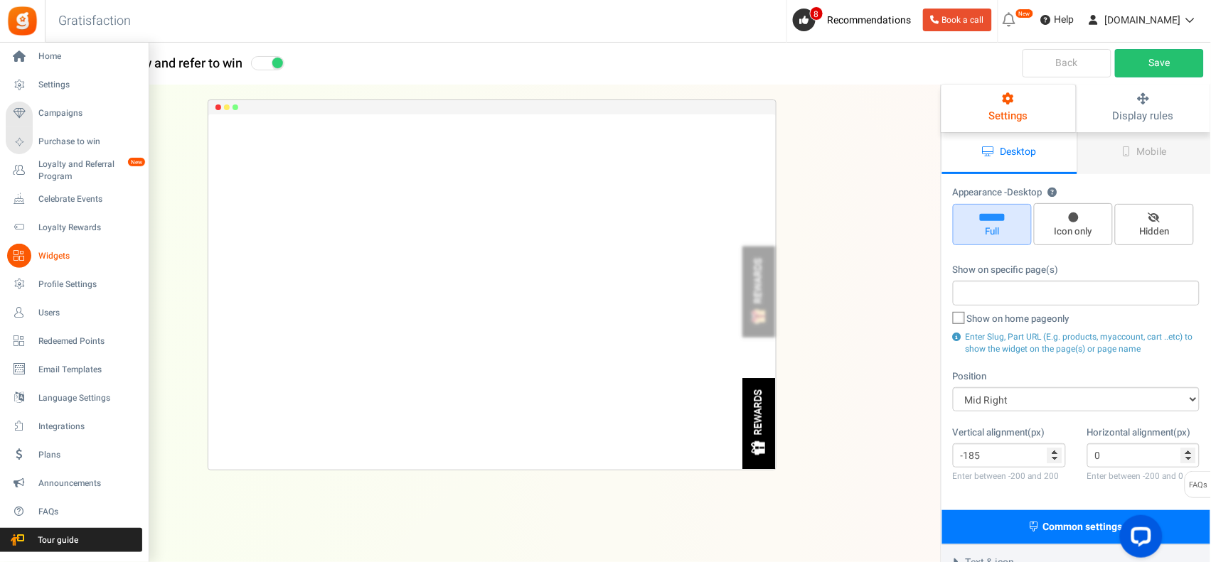
click at [63, 257] on span "Widgets" at bounding box center [88, 256] width 100 height 12
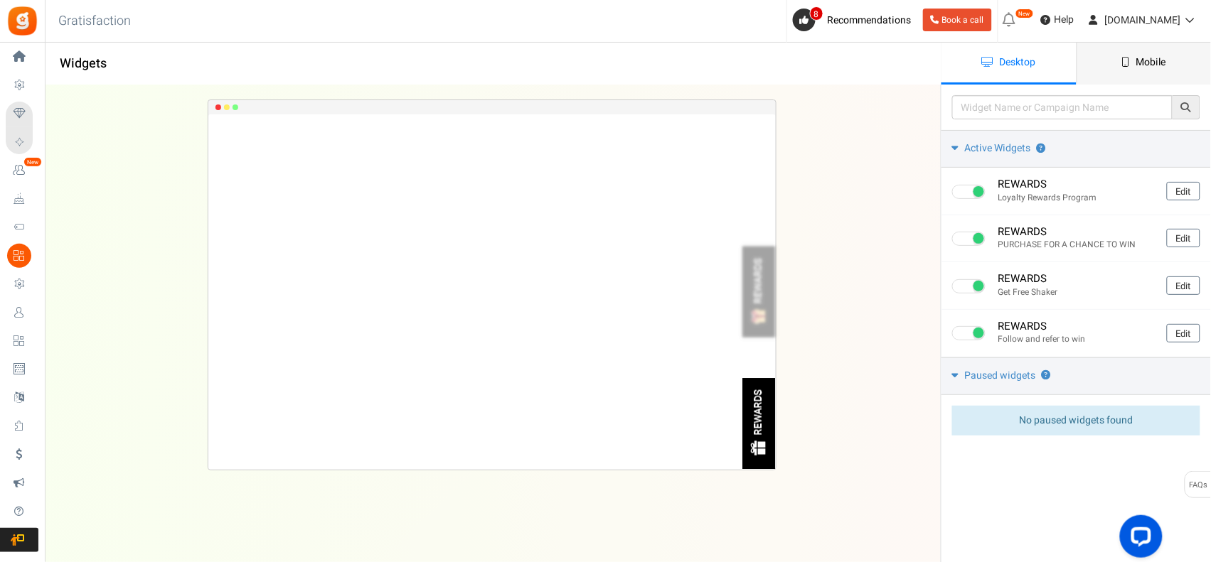
click at [1128, 64] on icon at bounding box center [1126, 62] width 8 height 10
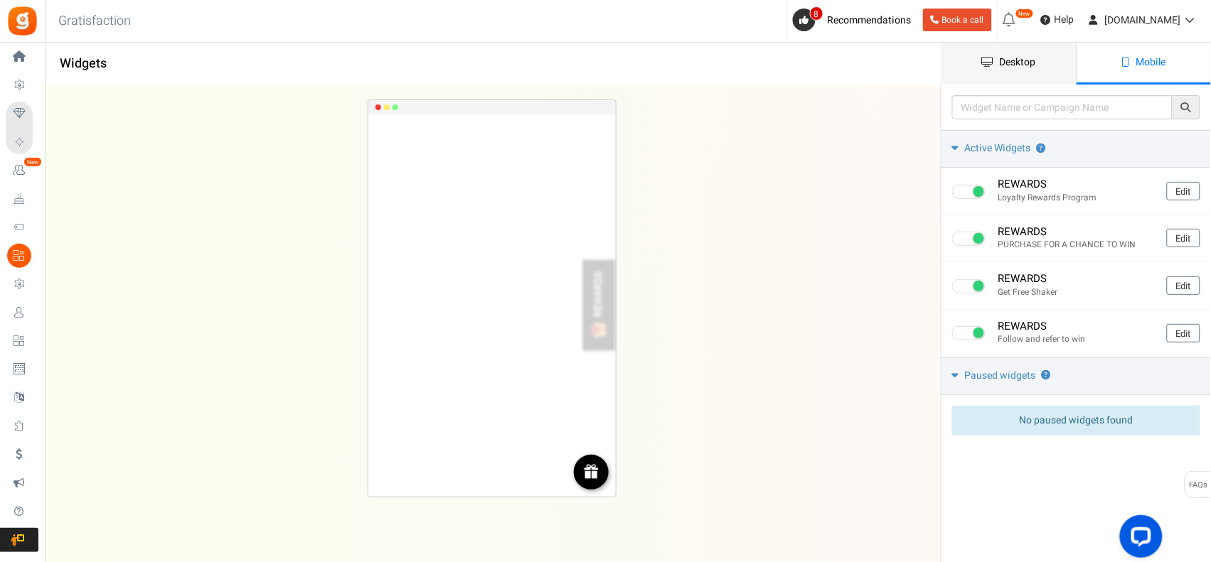
click at [1003, 65] on span "Desktop" at bounding box center [1018, 62] width 36 height 15
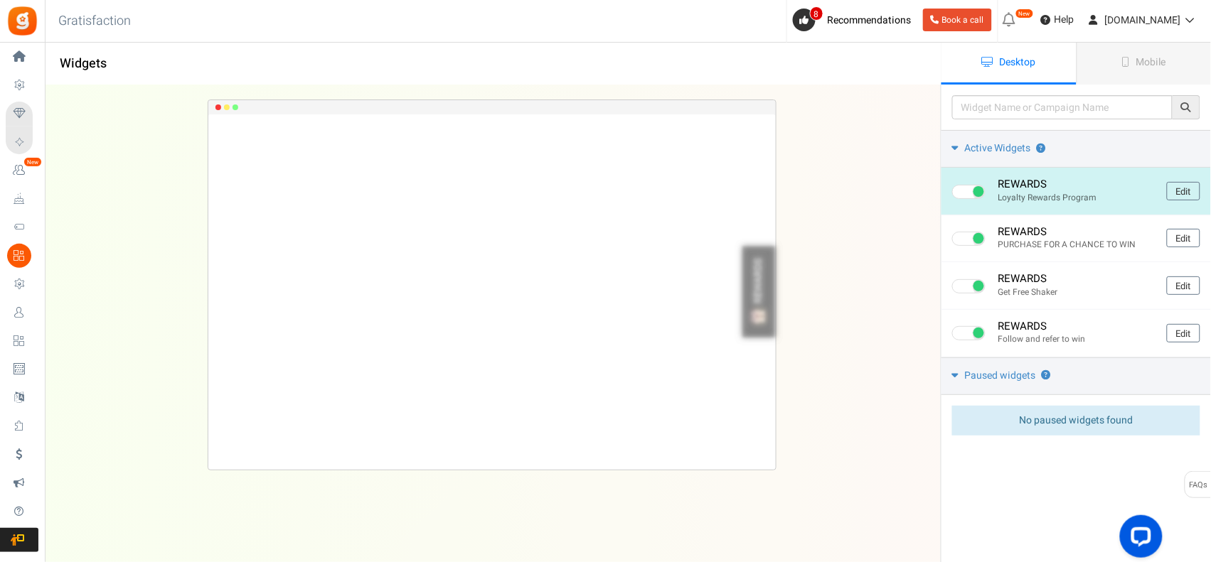
click at [970, 191] on span at bounding box center [968, 192] width 33 height 14
click at [961, 191] on input "checkbox" at bounding box center [956, 192] width 9 height 9
checkbox input "false"
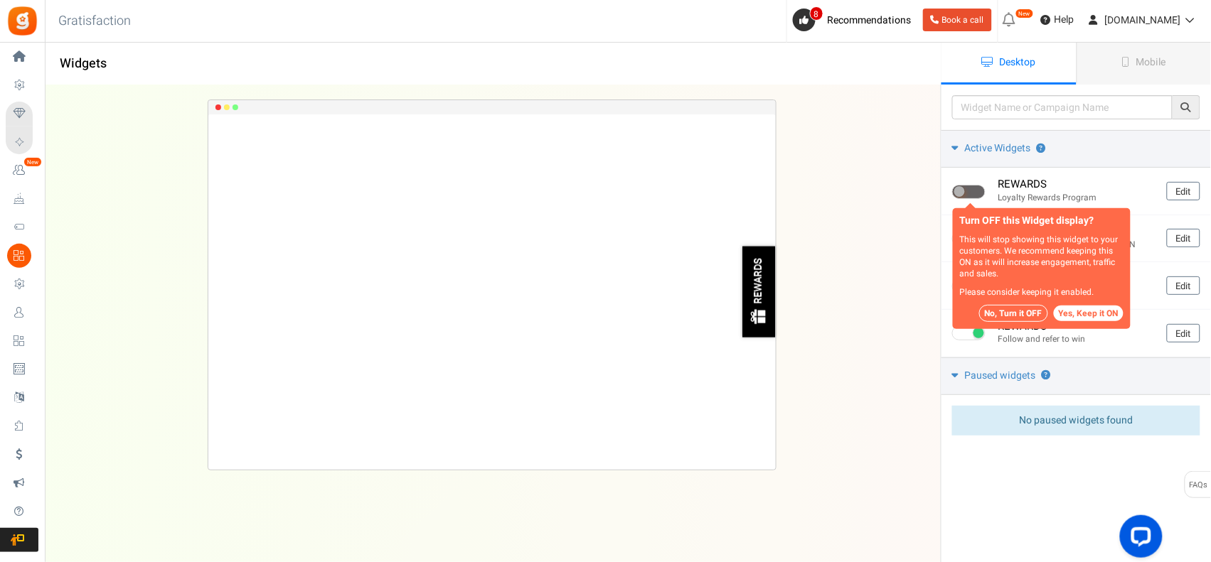
click at [1026, 310] on button "No, Turn it OFF" at bounding box center [1013, 313] width 69 height 17
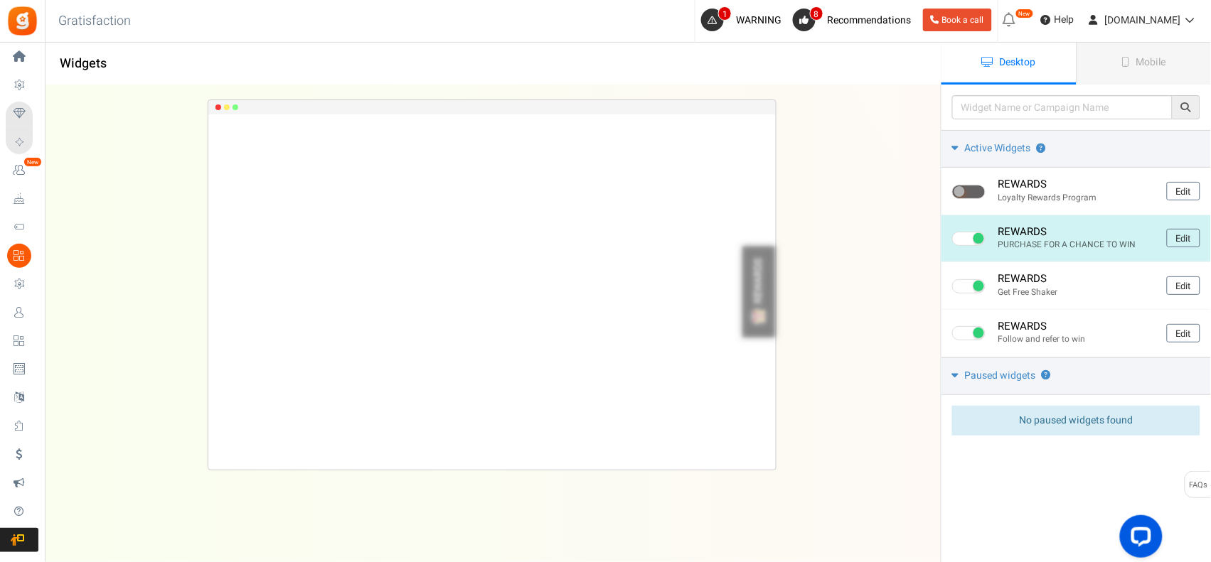
click at [971, 236] on span at bounding box center [968, 239] width 33 height 14
click at [961, 236] on input "checkbox" at bounding box center [956, 239] width 9 height 9
checkbox input "false"
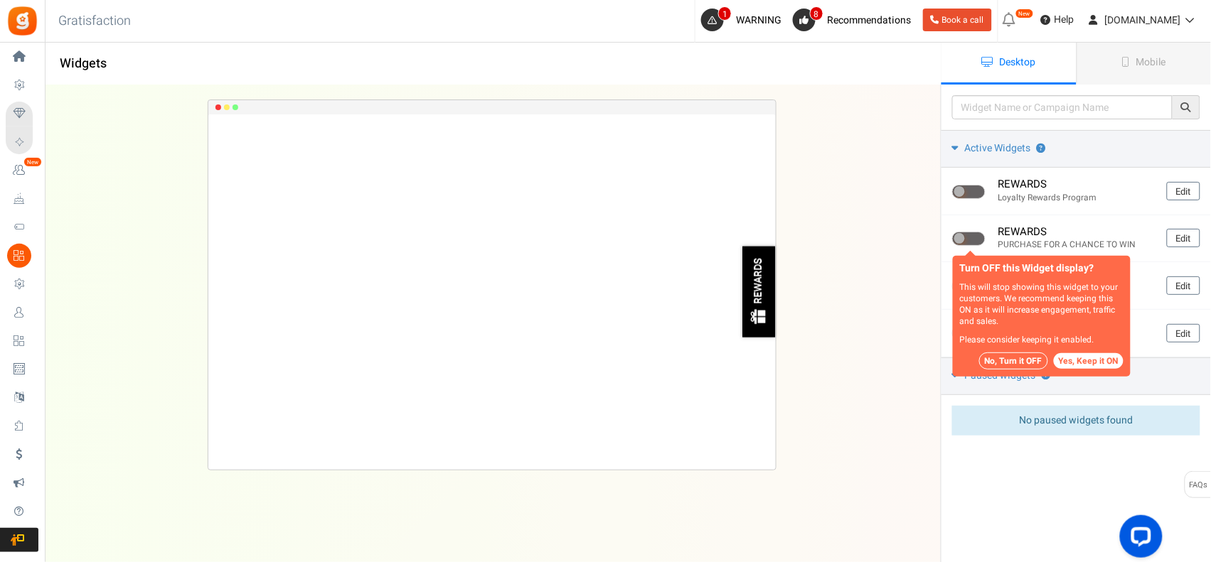
click at [1017, 363] on button "No, Turn it OFF" at bounding box center [1013, 361] width 69 height 17
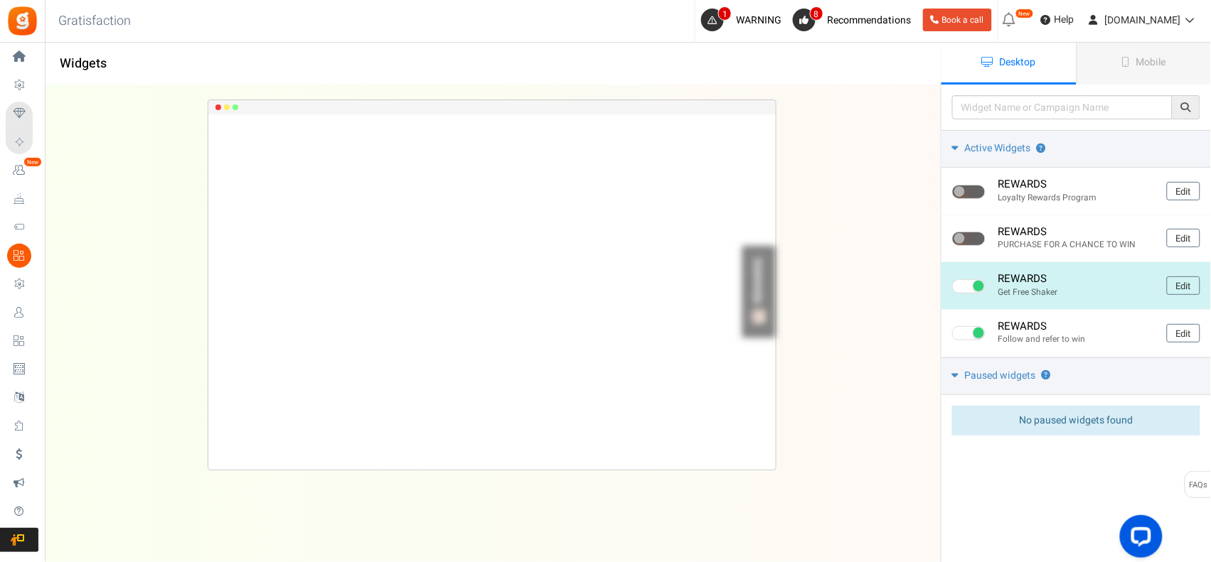
click at [964, 285] on span at bounding box center [968, 286] width 33 height 14
click at [961, 285] on input "checkbox" at bounding box center [956, 286] width 9 height 9
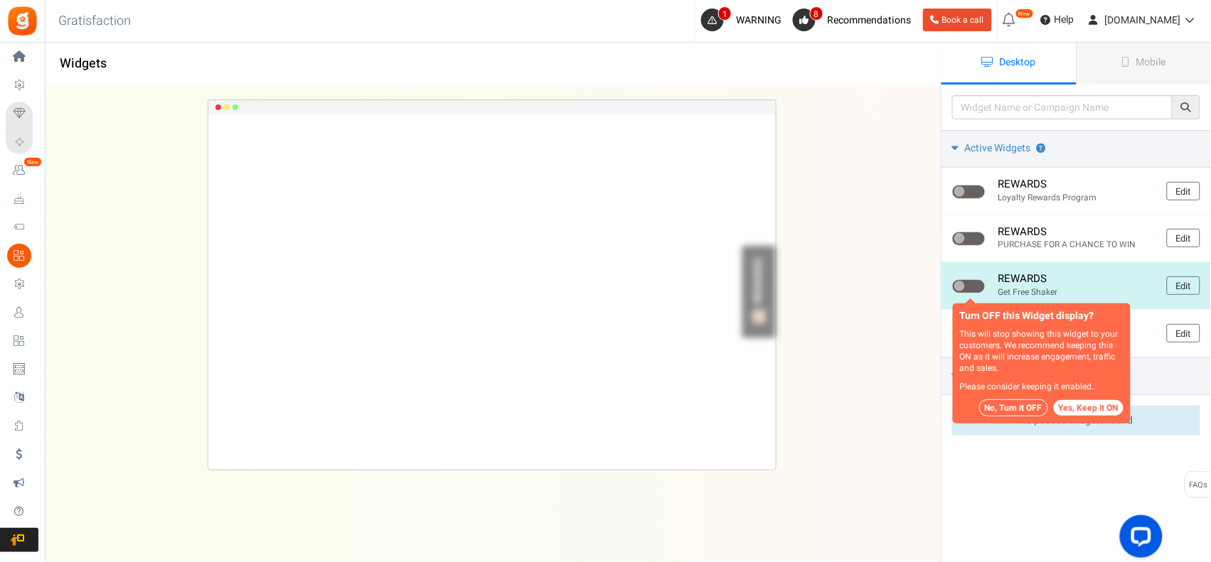
click at [964, 285] on span at bounding box center [959, 286] width 11 height 11
click at [961, 285] on input "checkbox" at bounding box center [956, 286] width 9 height 9
checkbox input "false"
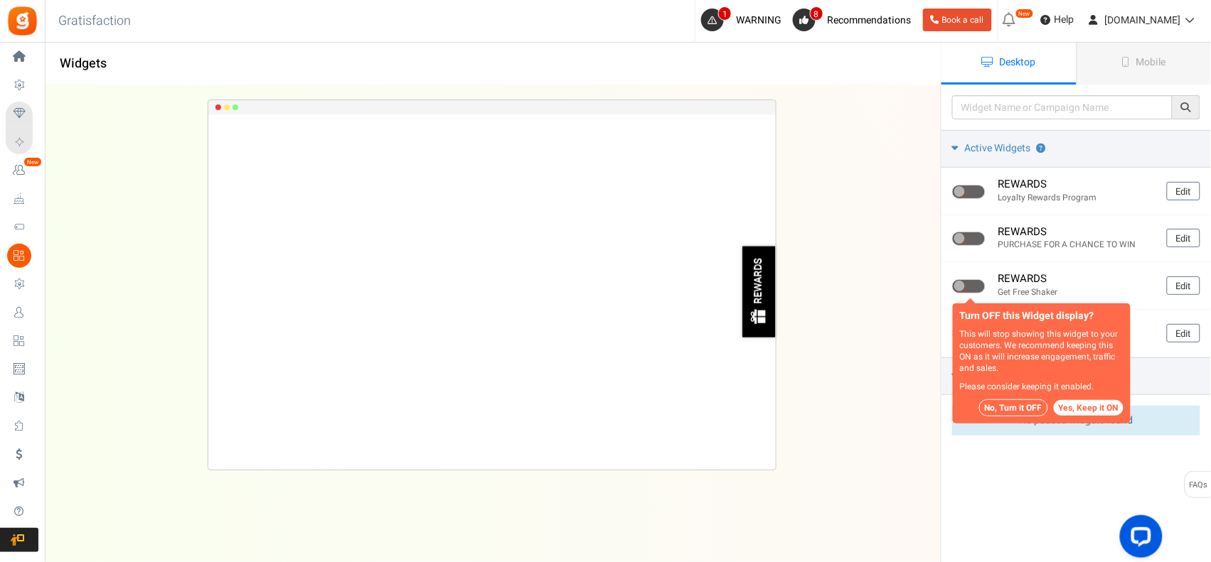
click at [999, 403] on button "No, Turn it OFF" at bounding box center [1013, 408] width 69 height 17
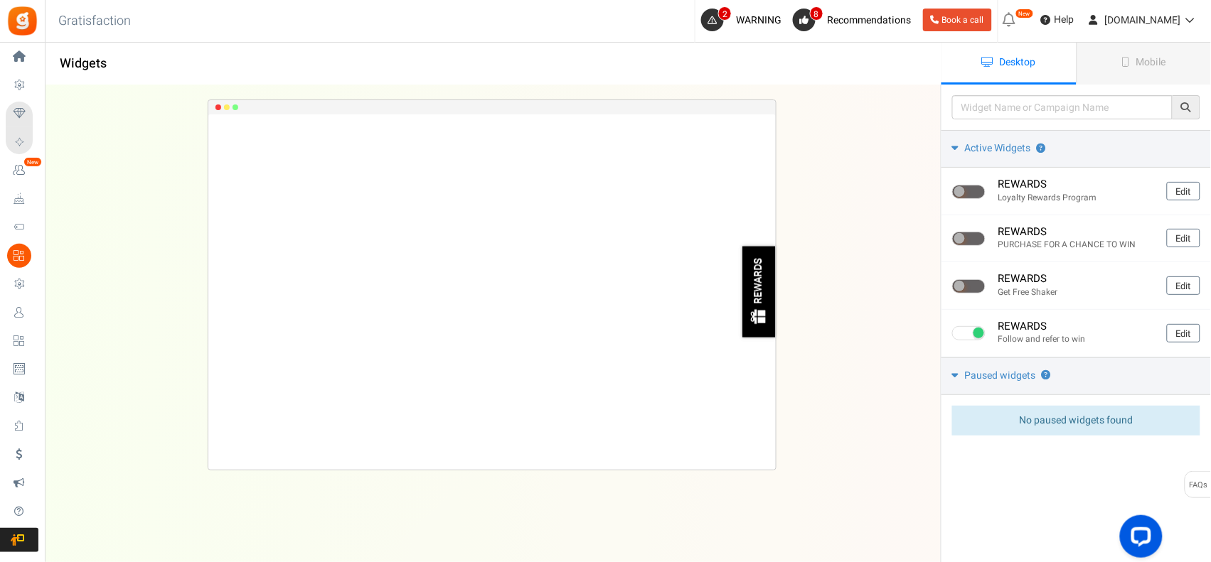
click at [1152, 62] on span "Mobile" at bounding box center [1151, 62] width 30 height 15
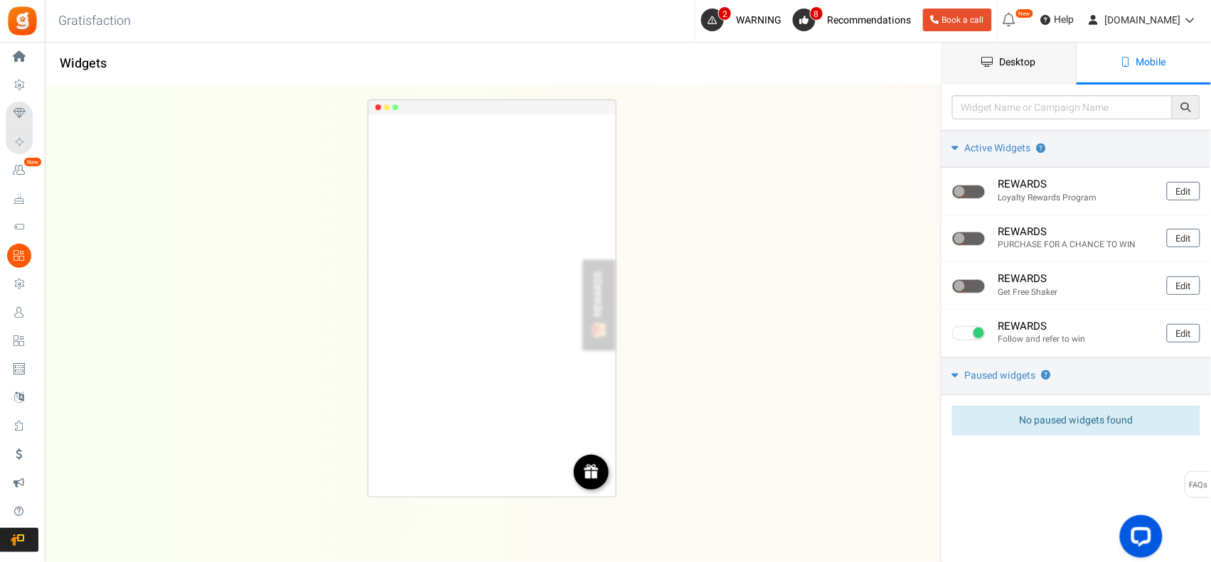
click at [1018, 64] on span "Desktop" at bounding box center [1018, 62] width 36 height 15
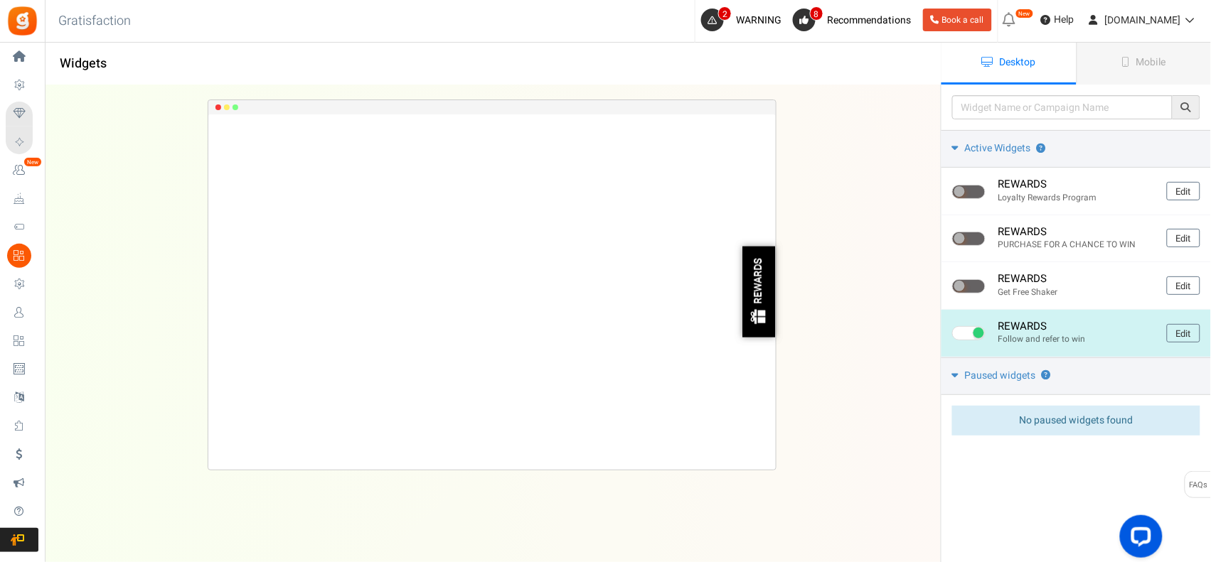
click at [962, 333] on span at bounding box center [968, 333] width 33 height 14
click at [961, 333] on input "checkbox" at bounding box center [956, 333] width 9 height 9
checkbox input "false"
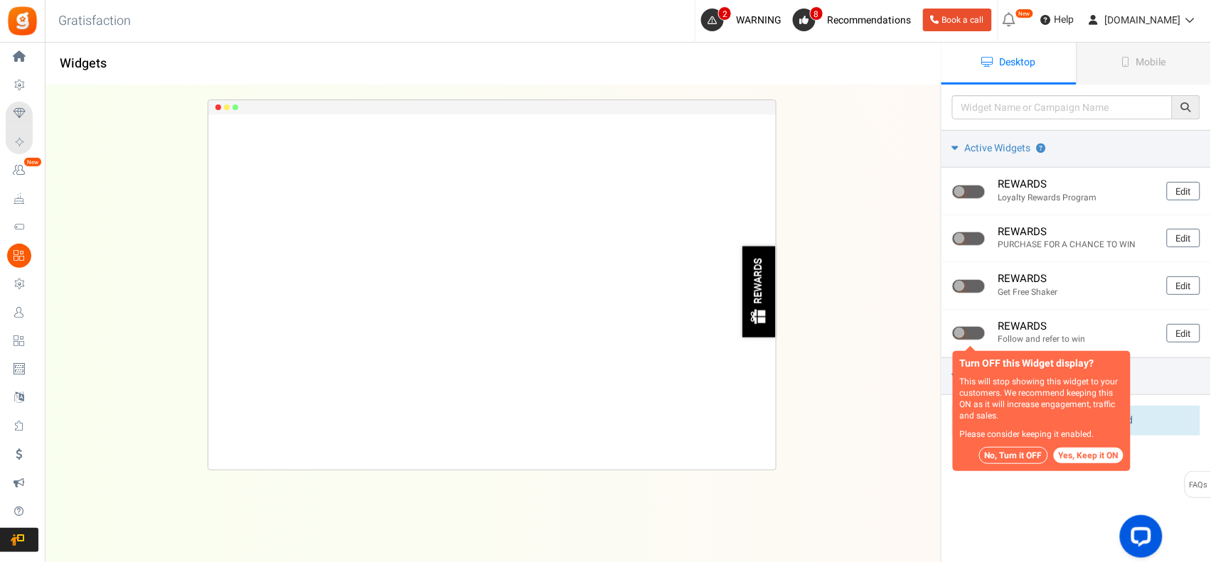
click at [1018, 459] on button "No, Turn it OFF" at bounding box center [1013, 455] width 69 height 17
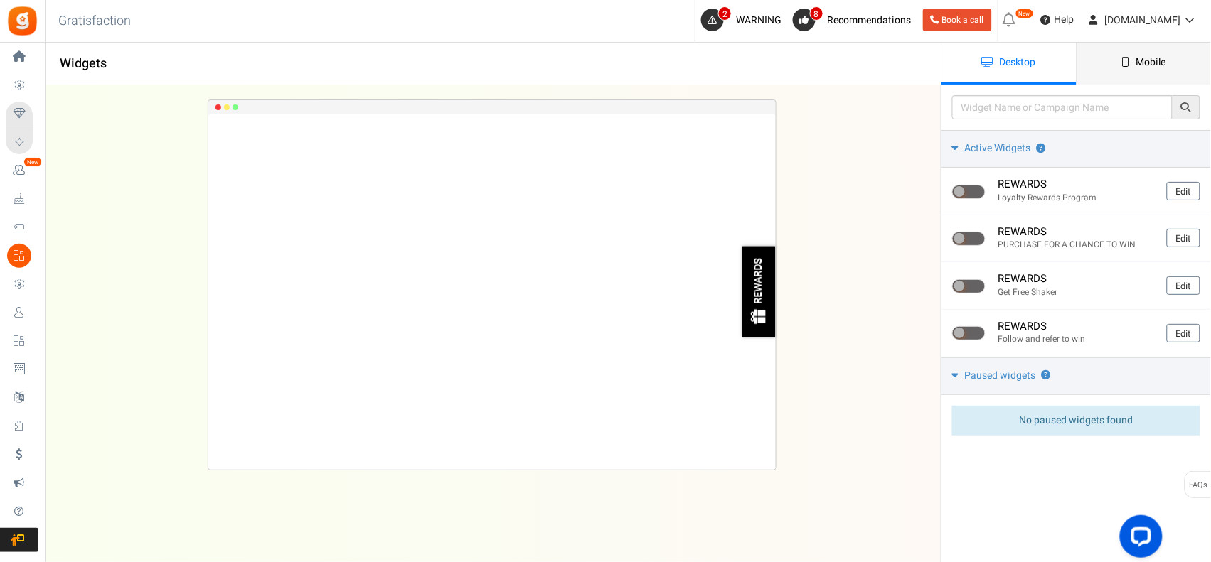
click at [1137, 55] on span "Mobile" at bounding box center [1151, 62] width 30 height 15
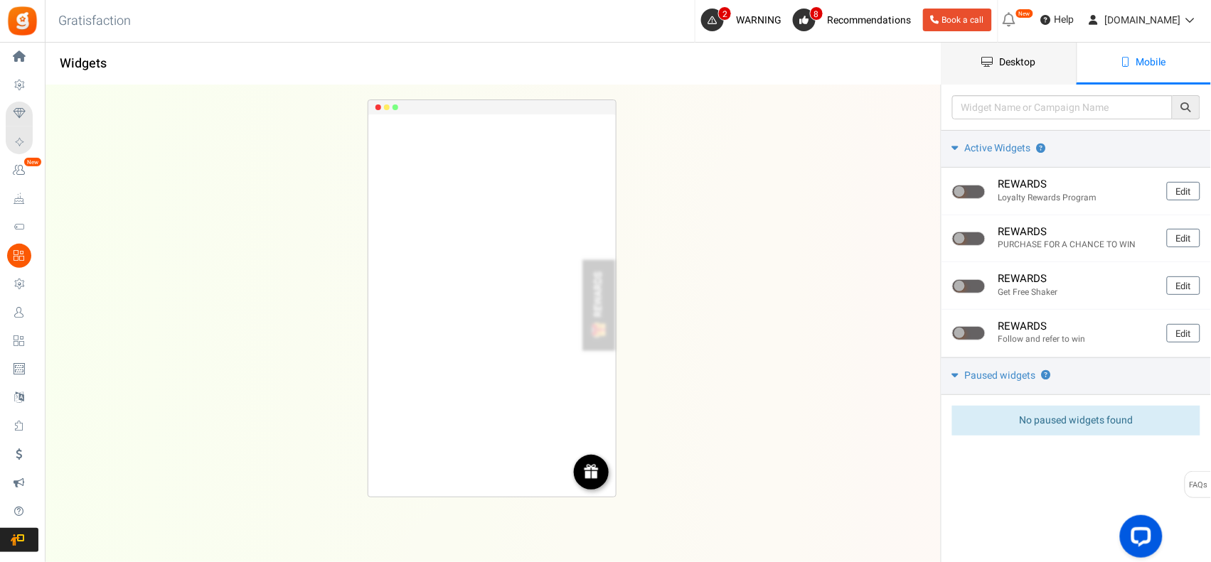
click at [1014, 65] on span "Desktop" at bounding box center [1018, 62] width 36 height 15
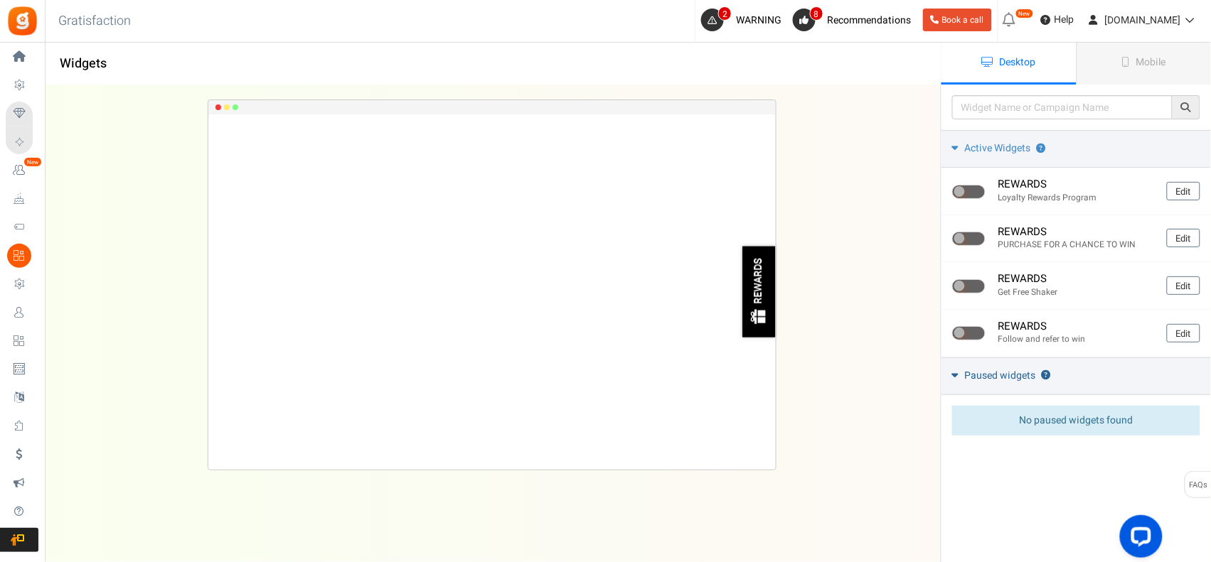
click at [1002, 373] on span "Paused widgets" at bounding box center [1000, 376] width 71 height 14
click at [1136, 68] on span "Mobile" at bounding box center [1151, 62] width 30 height 15
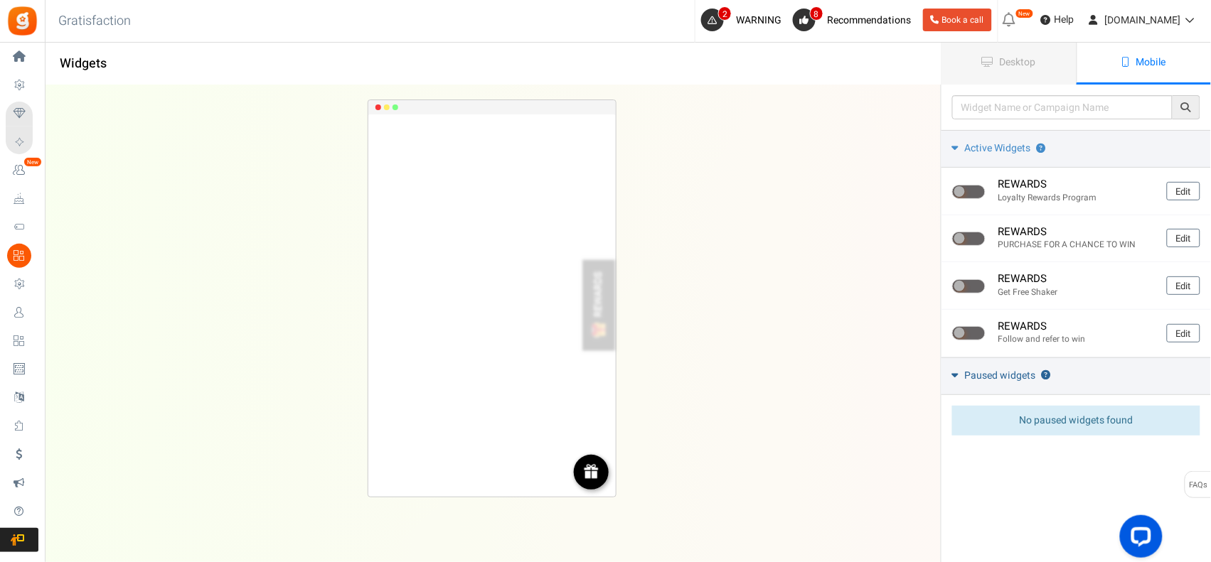
click at [975, 377] on span "Paused widgets" at bounding box center [1000, 376] width 71 height 14
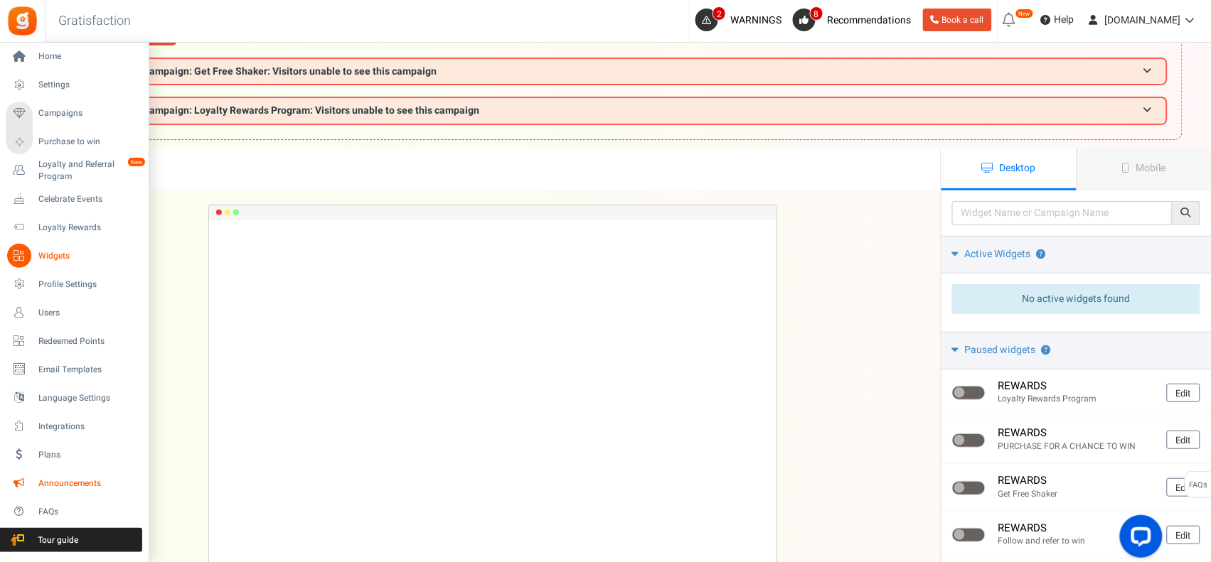
scroll to position [129, 0]
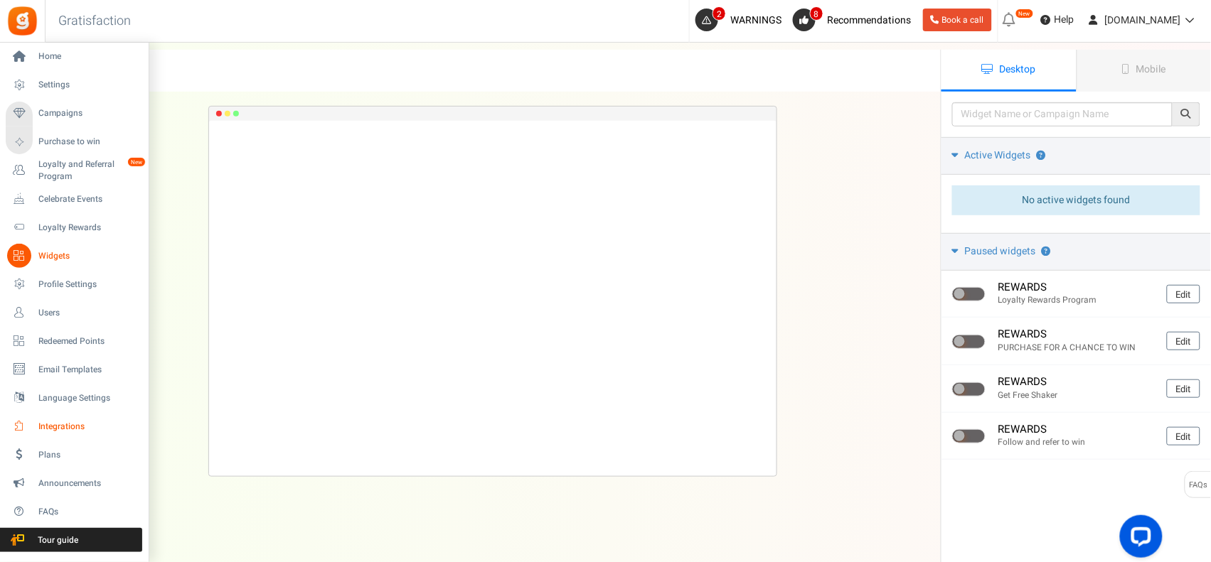
click at [77, 423] on span "Integrations" at bounding box center [88, 427] width 100 height 12
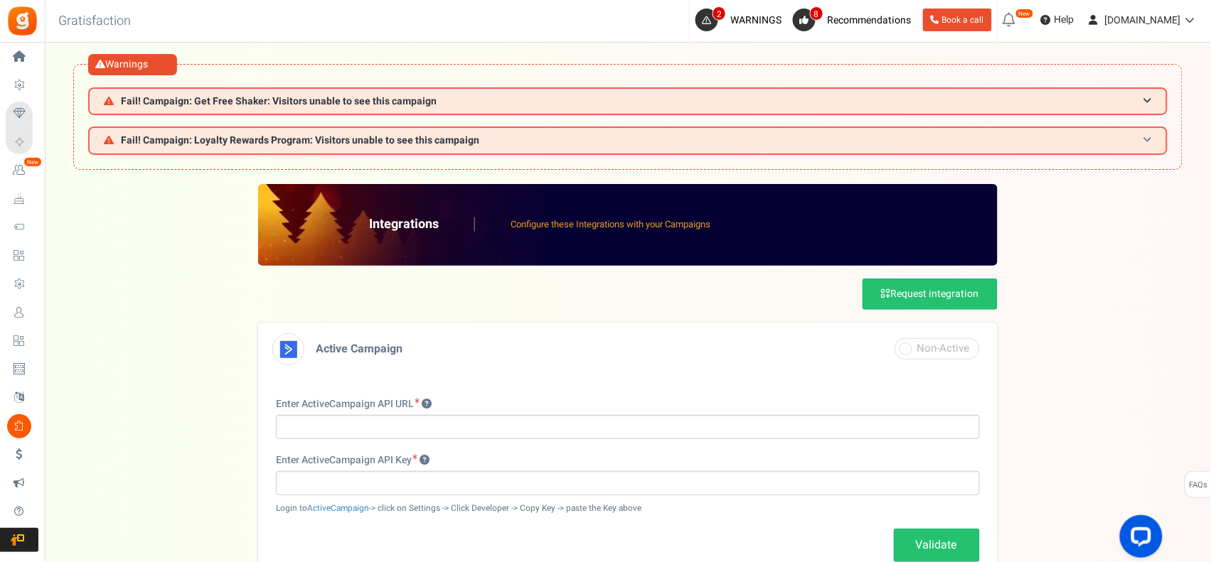
click at [405, 136] on span "Fail! Campaign: Loyalty Rewards Program: Visitors unable to see this campaign" at bounding box center [300, 140] width 358 height 11
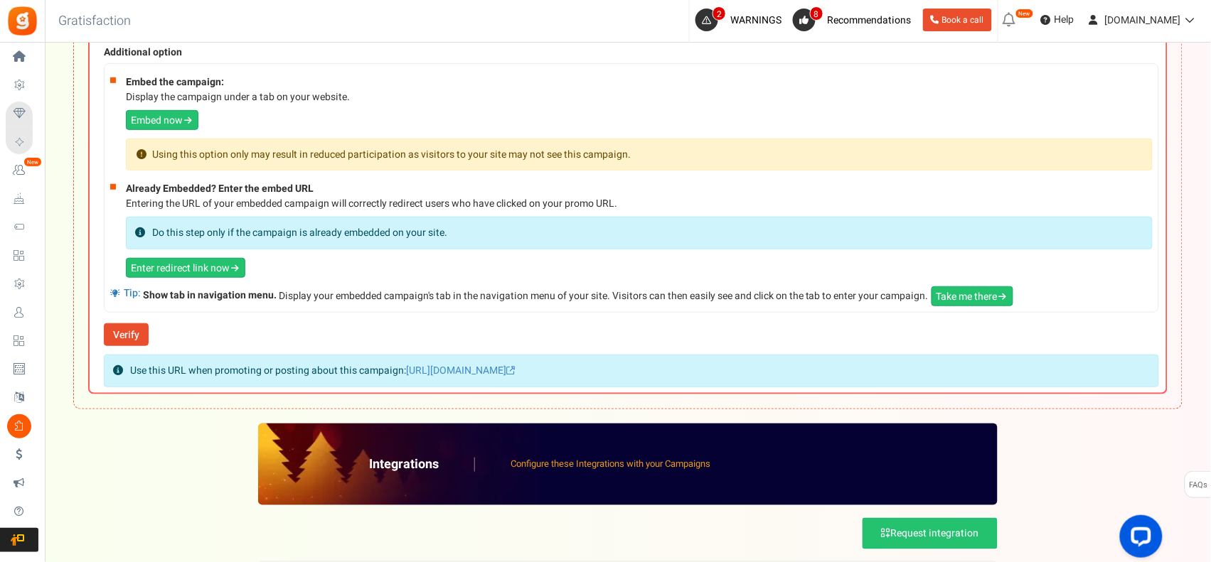
scroll to position [237, 0]
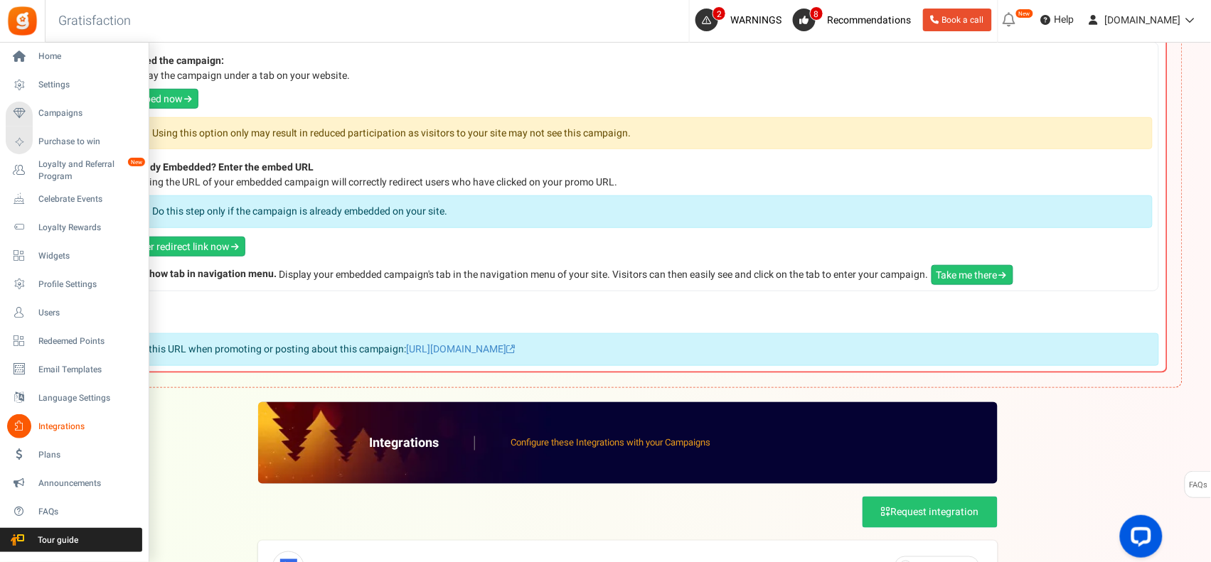
click at [47, 100] on li "Campaigns Purchase to win" at bounding box center [74, 128] width 148 height 57
click at [46, 105] on link "Campaigns" at bounding box center [74, 114] width 136 height 24
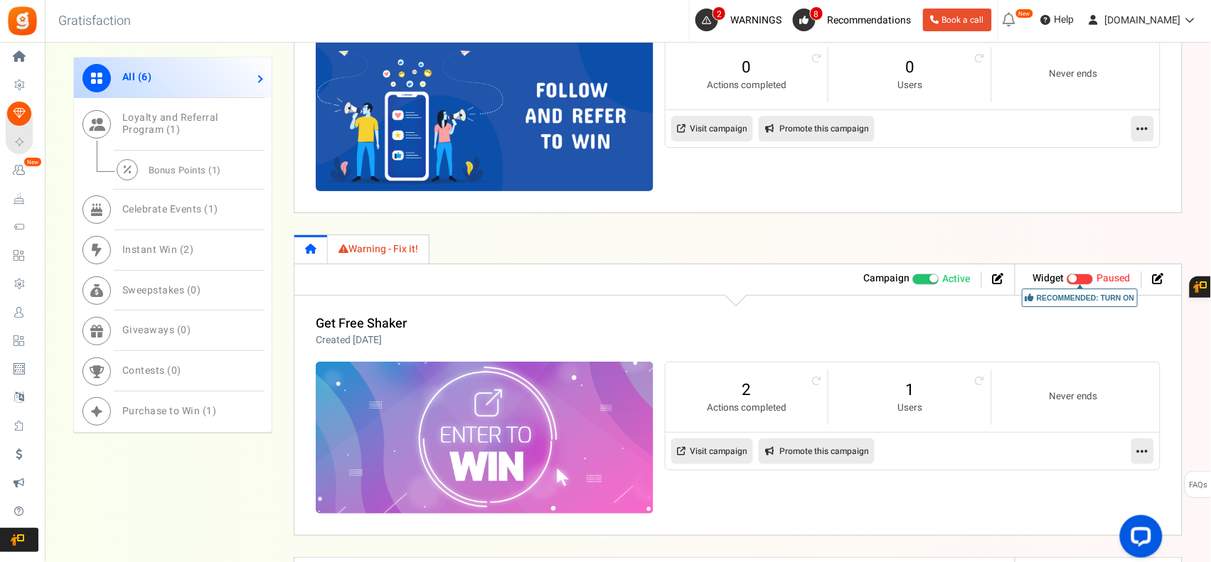
scroll to position [1540, 0]
click at [921, 279] on span at bounding box center [925, 279] width 27 height 11
click at [912, 279] on input "Active Paused" at bounding box center [912, 279] width 0 height 9
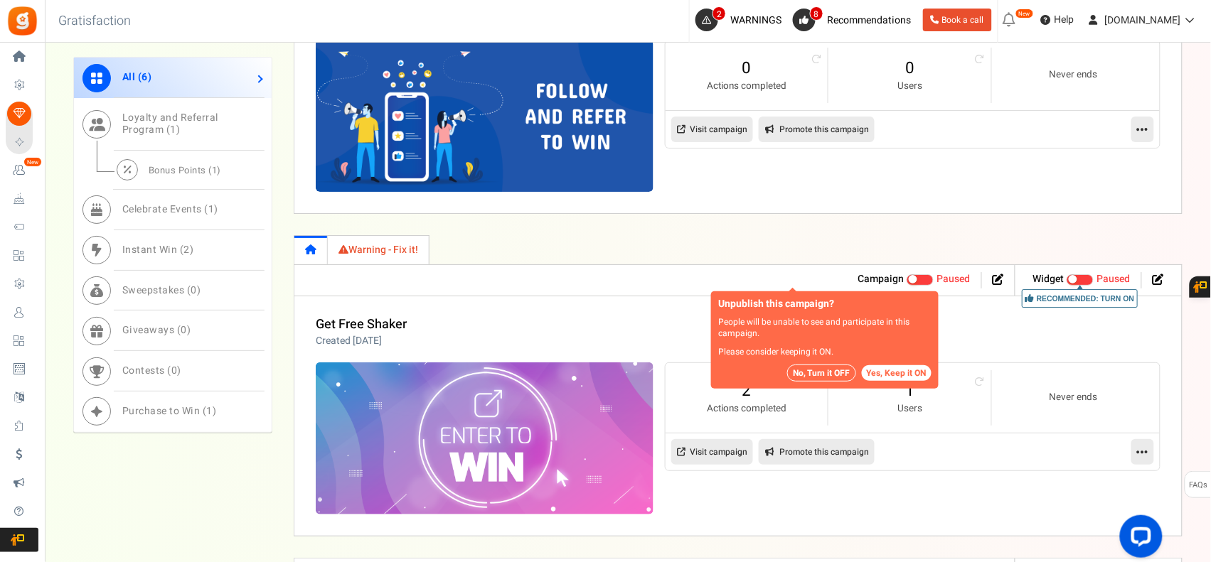
click at [825, 366] on button "No, Turn it OFF" at bounding box center [821, 373] width 69 height 17
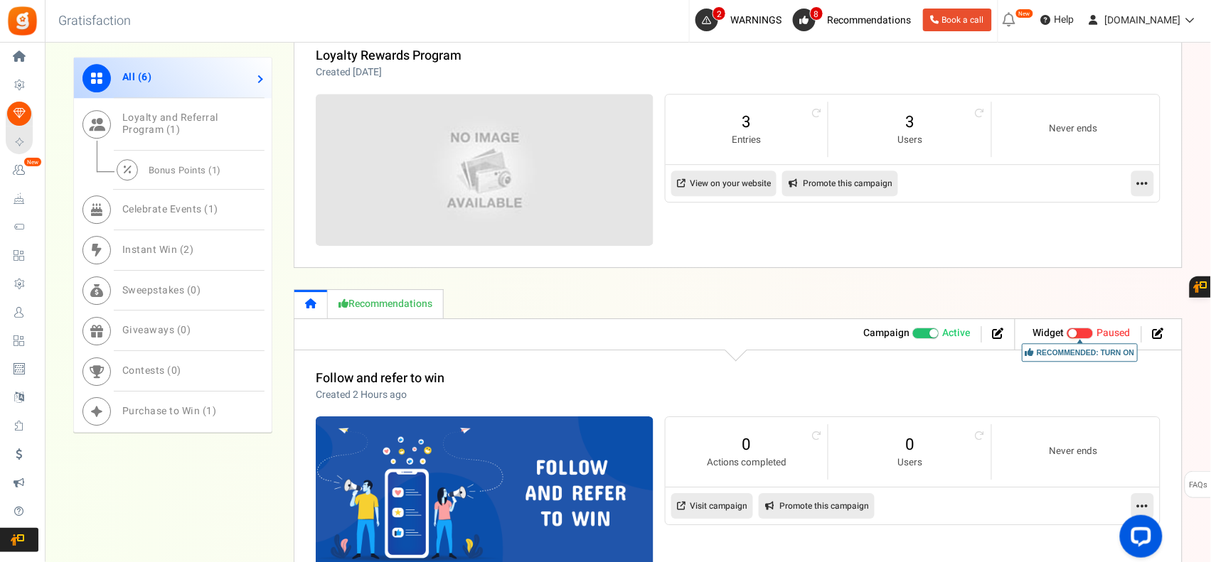
scroll to position [1387, 0]
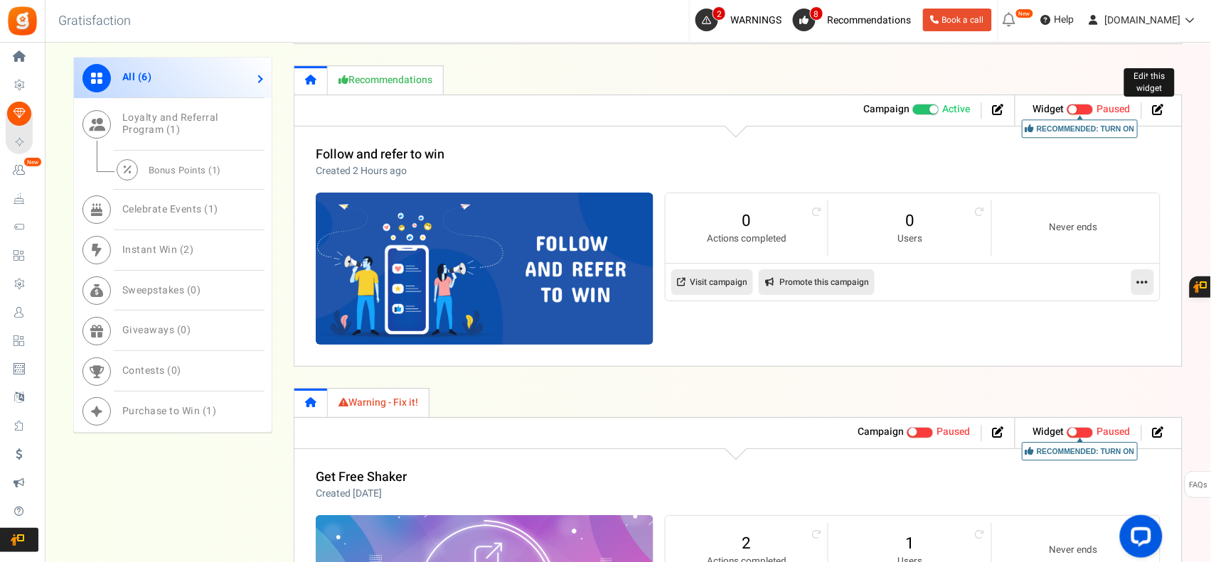
click at [1157, 110] on icon at bounding box center [1157, 109] width 11 height 11
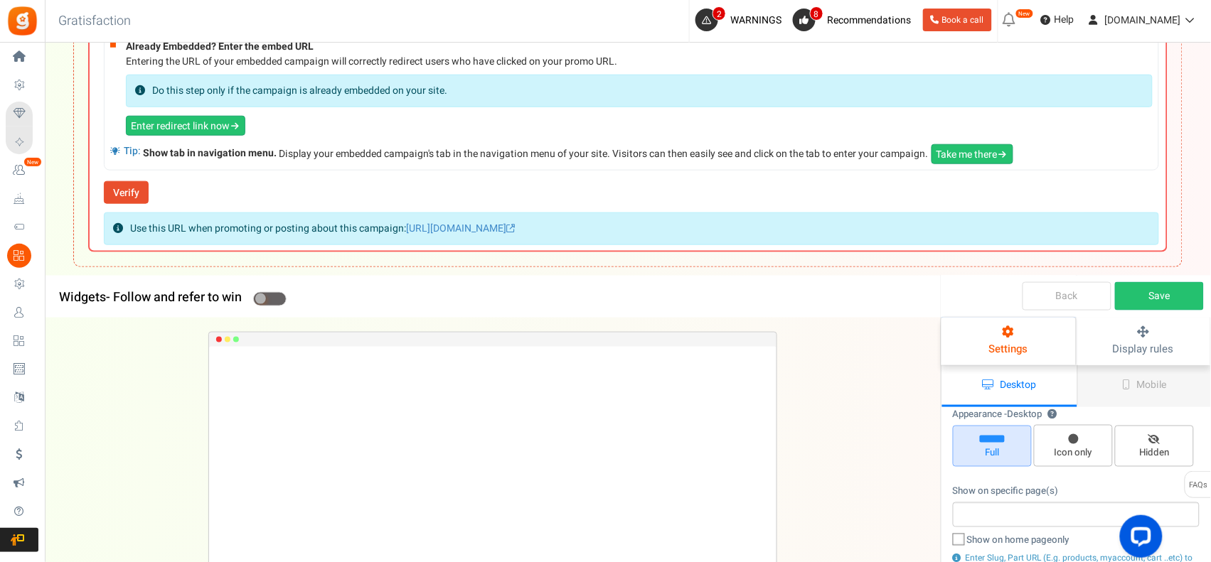
scroll to position [355, 0]
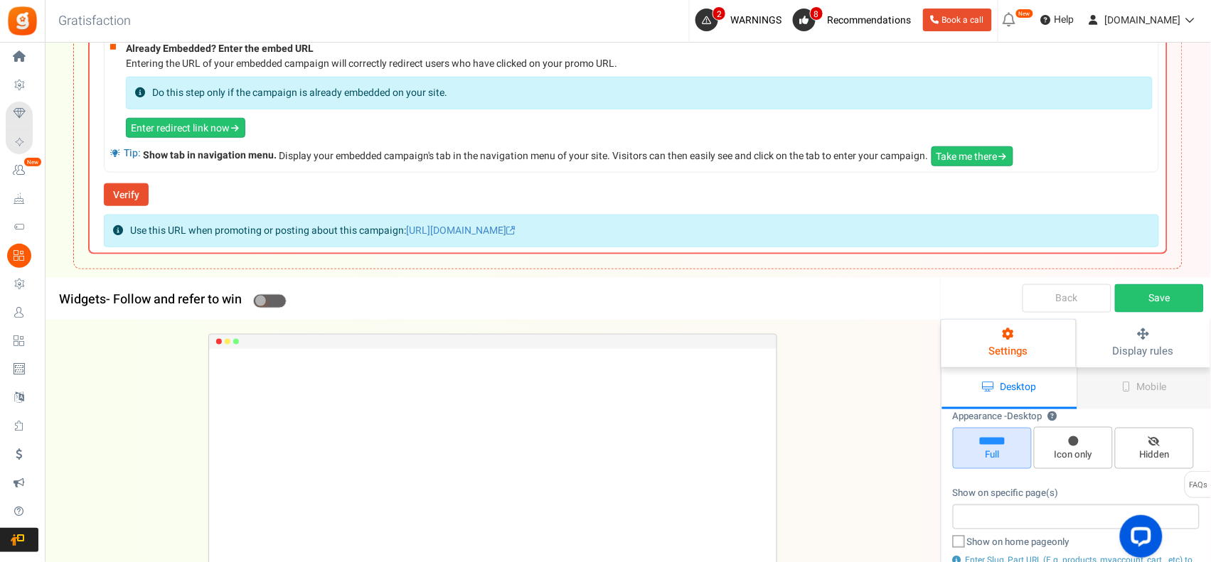
click at [1061, 291] on link "Back" at bounding box center [1066, 298] width 89 height 28
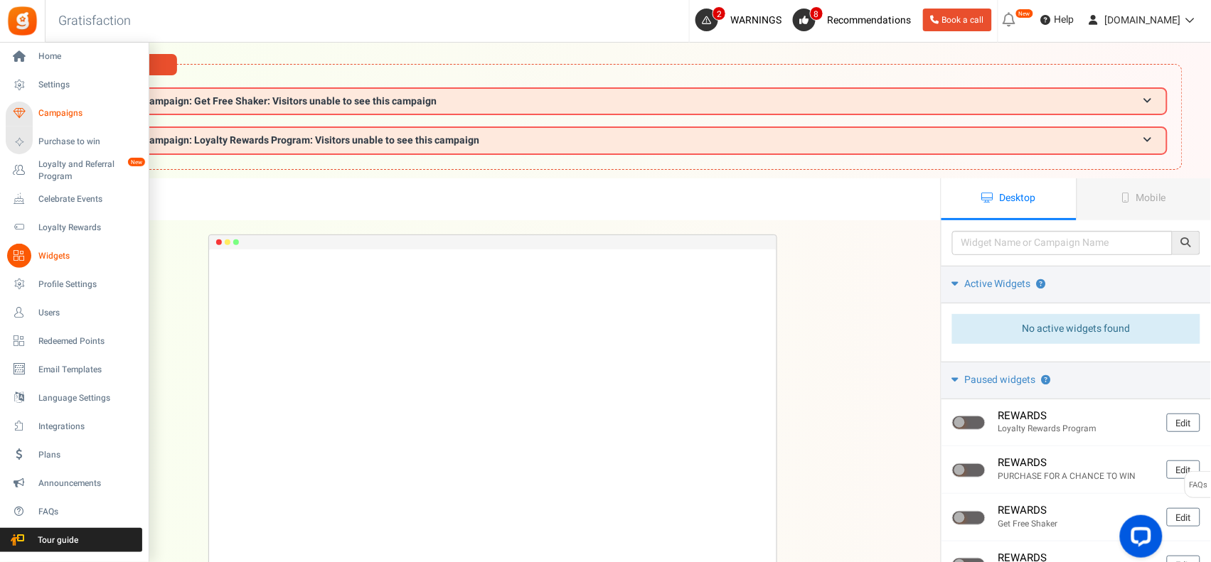
click at [68, 110] on span "Campaigns" at bounding box center [88, 113] width 100 height 12
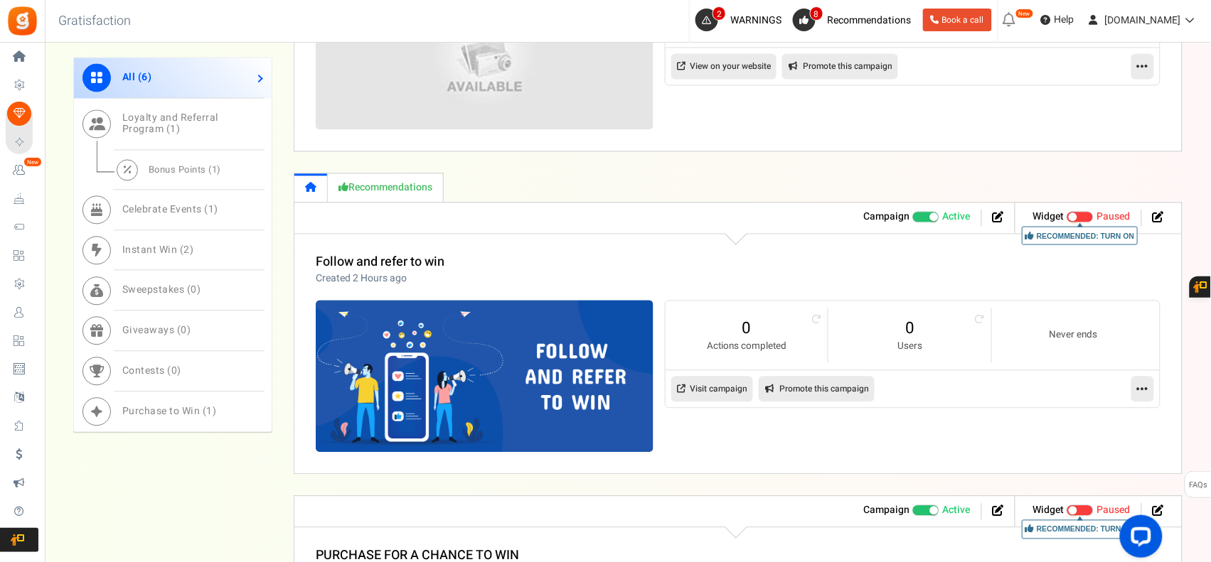
scroll to position [829, 0]
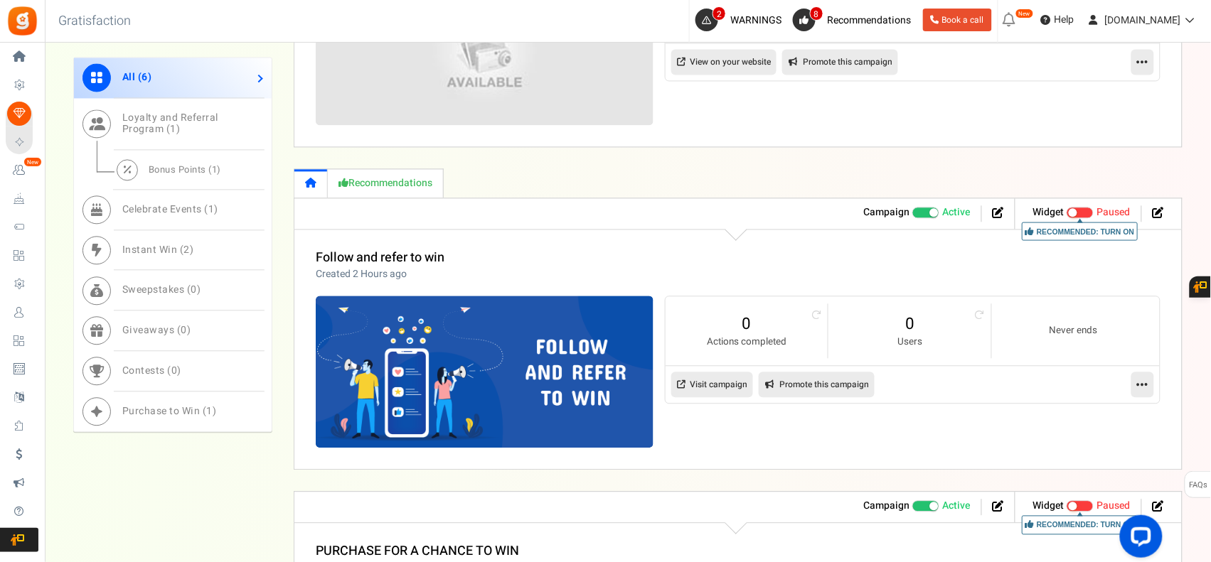
click at [1139, 381] on icon at bounding box center [1142, 384] width 11 height 13
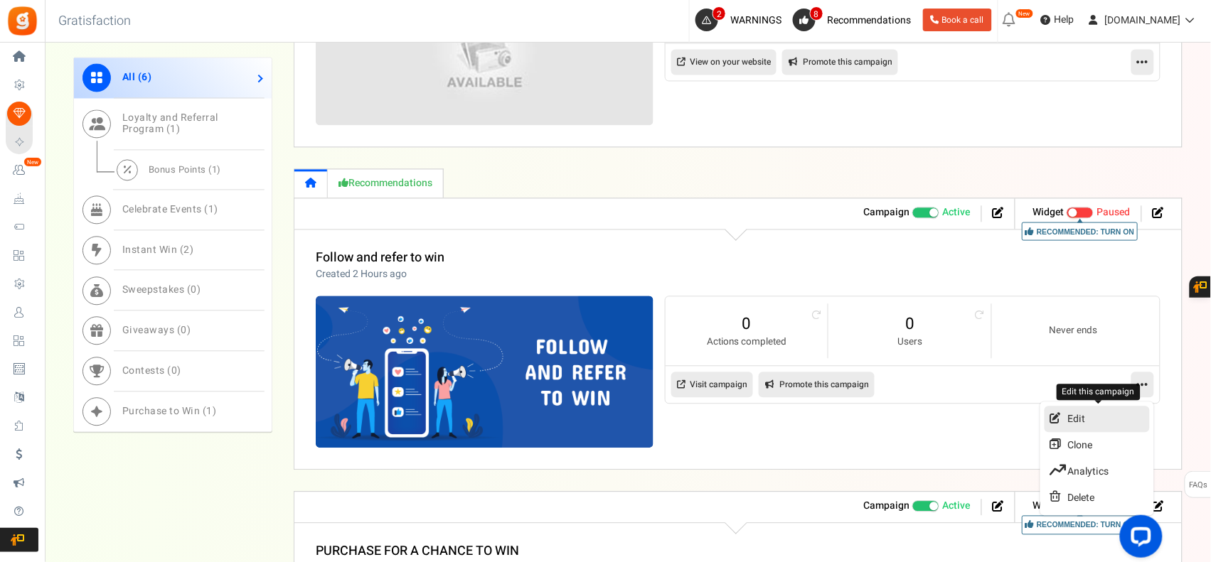
click at [1095, 412] on link "Edit" at bounding box center [1096, 419] width 105 height 26
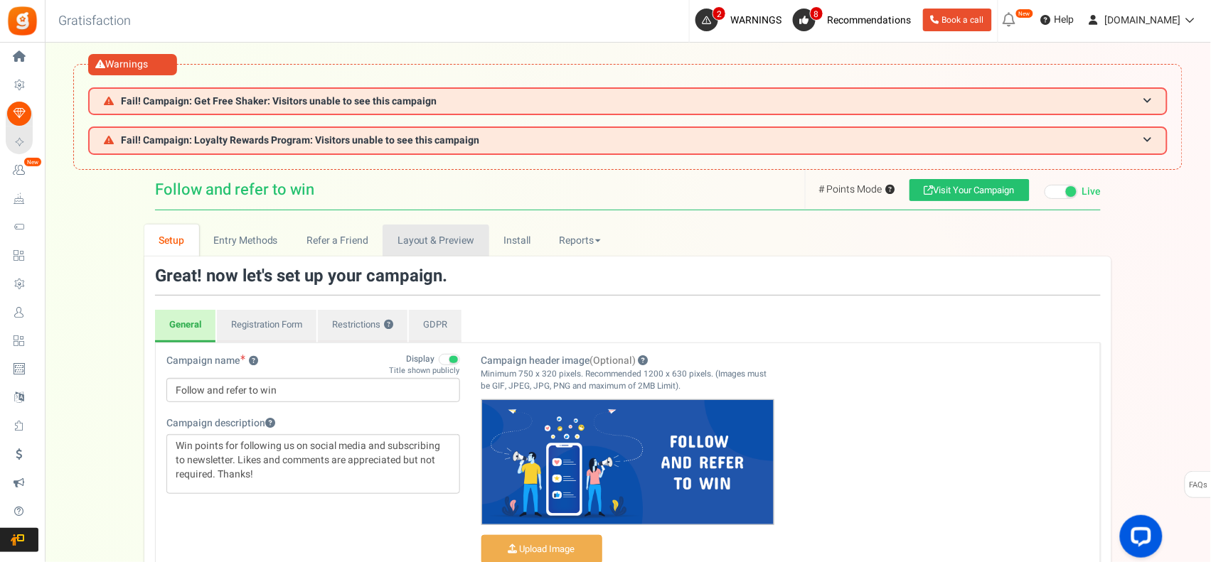
click at [424, 239] on link "Layout & Preview" at bounding box center [435, 241] width 106 height 32
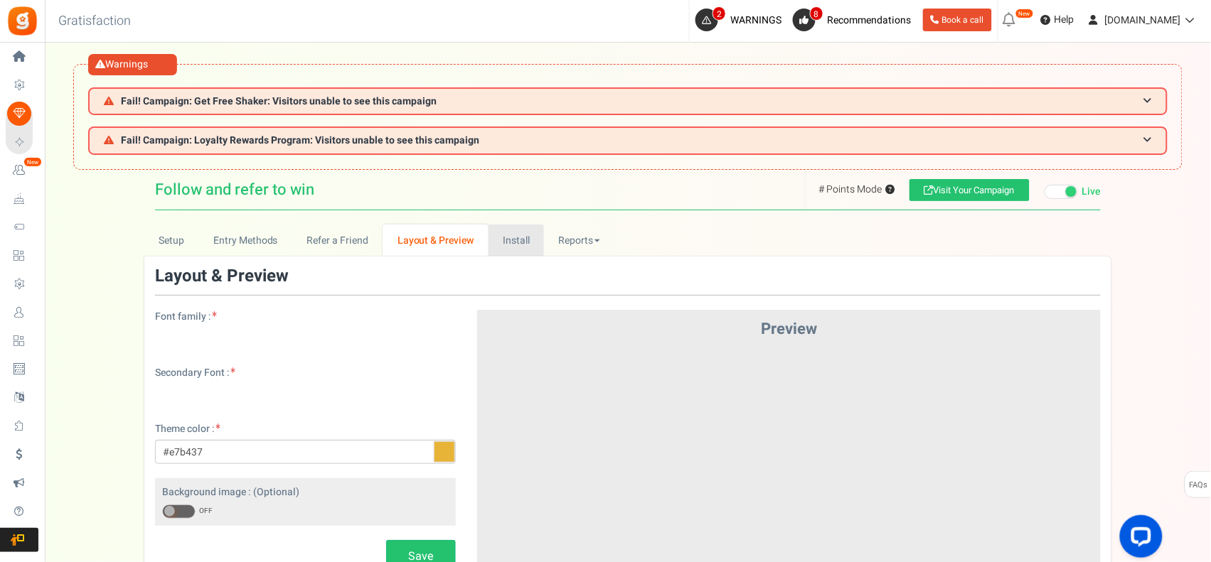
click at [515, 233] on link "Install" at bounding box center [516, 241] width 56 height 32
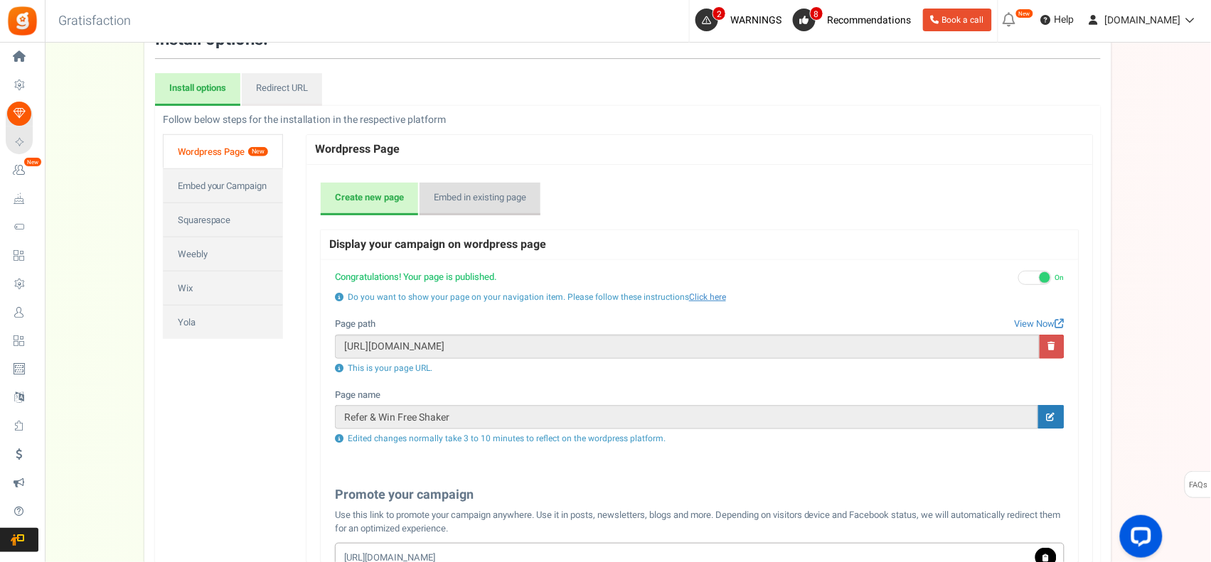
click at [537, 199] on link "Embed in existing page" at bounding box center [479, 199] width 121 height 33
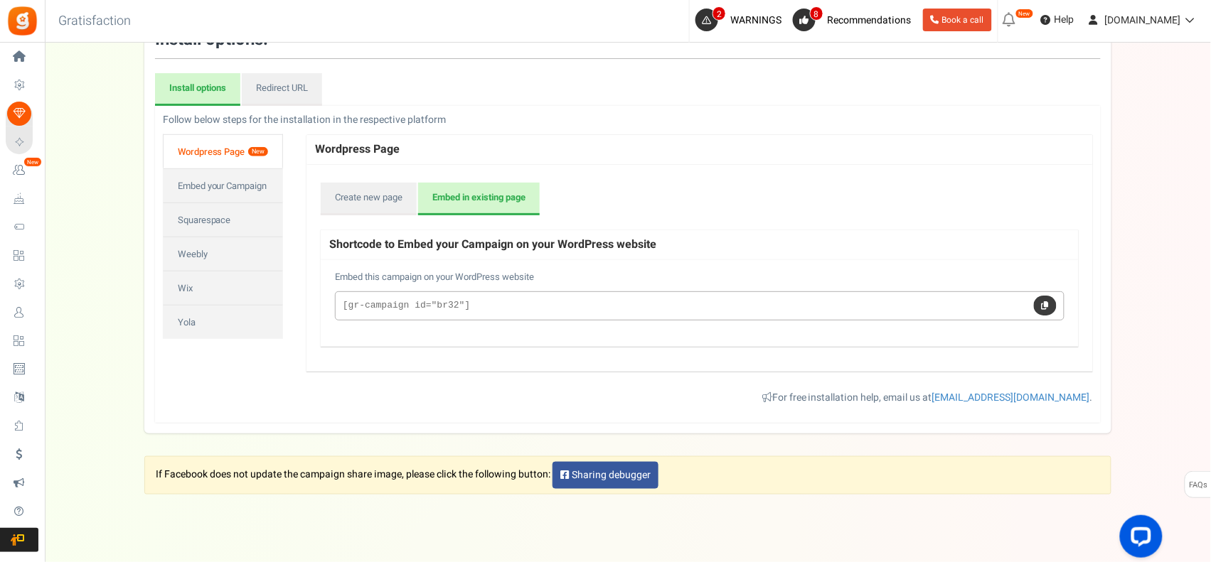
click at [1043, 302] on icon at bounding box center [1044, 305] width 7 height 8
click at [373, 200] on link "Create new page" at bounding box center [369, 199] width 96 height 33
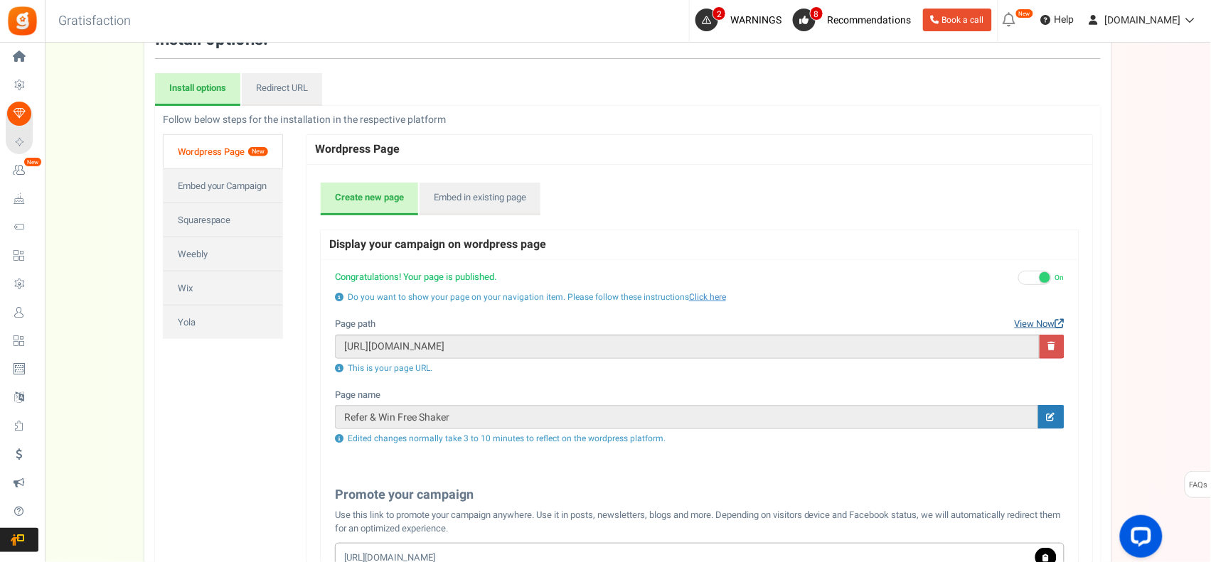
click at [1040, 321] on link "View Now" at bounding box center [1039, 325] width 50 height 14
click at [483, 183] on link "Embed in existing page" at bounding box center [479, 199] width 121 height 33
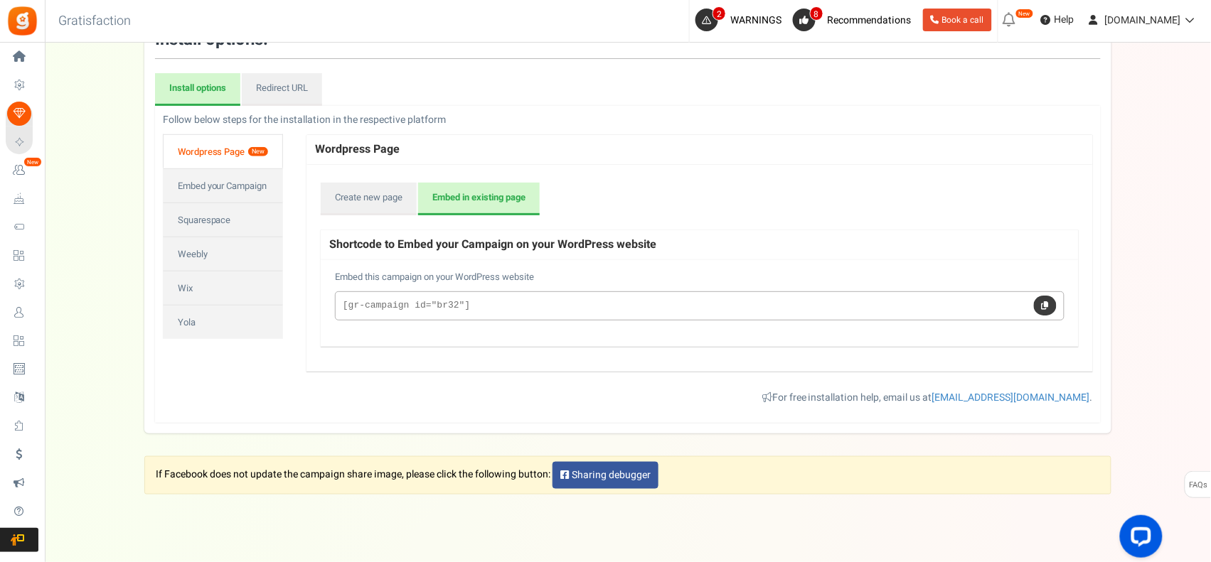
click at [1049, 306] on icon at bounding box center [1044, 305] width 7 height 8
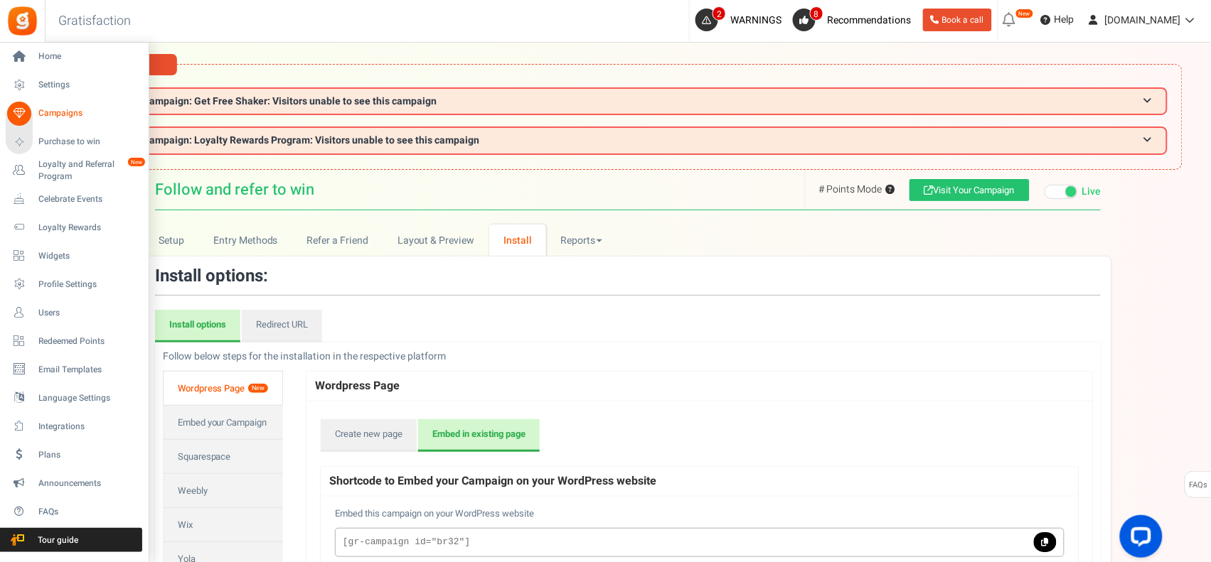
click at [48, 112] on span "Campaigns" at bounding box center [88, 113] width 100 height 12
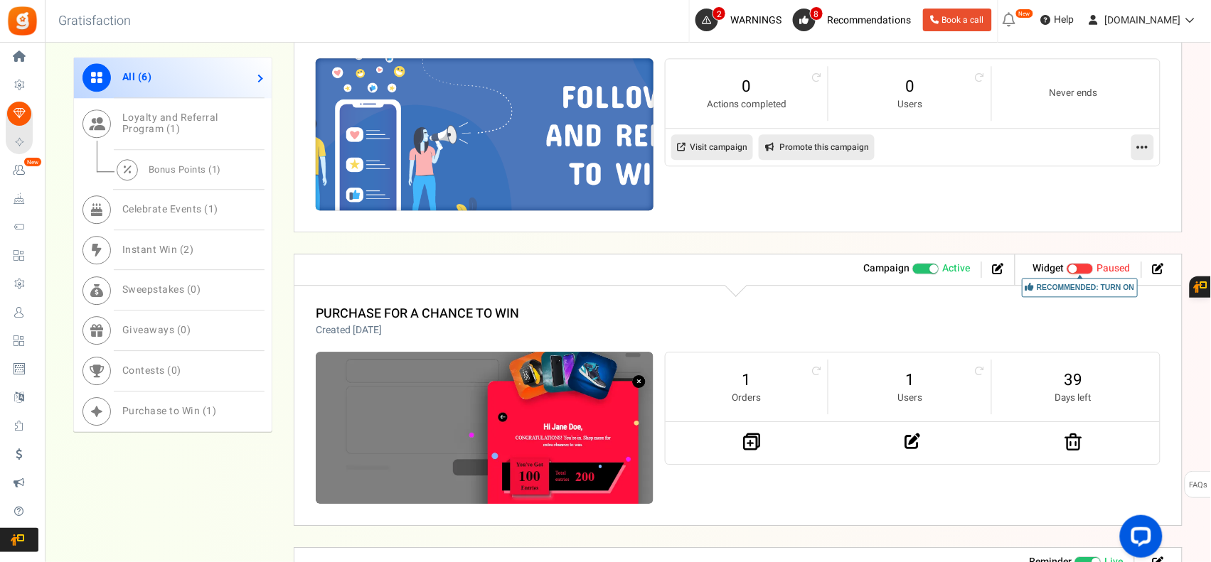
scroll to position [1184, 0]
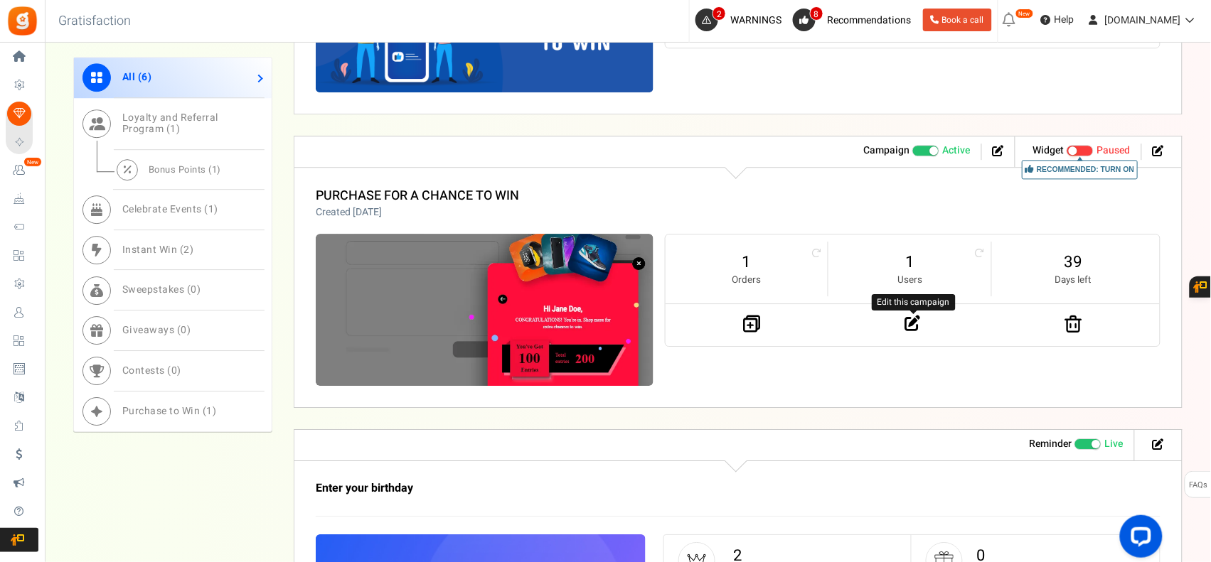
click at [910, 325] on icon at bounding box center [913, 324] width 16 height 16
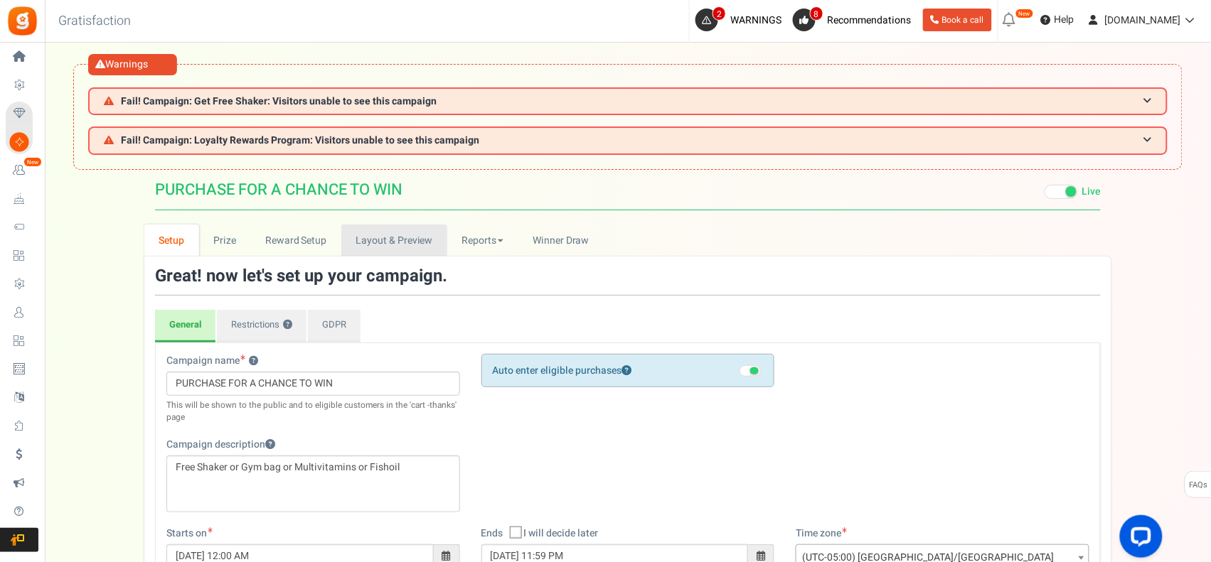
click at [398, 225] on link "Layout & Preview" at bounding box center [394, 241] width 106 height 32
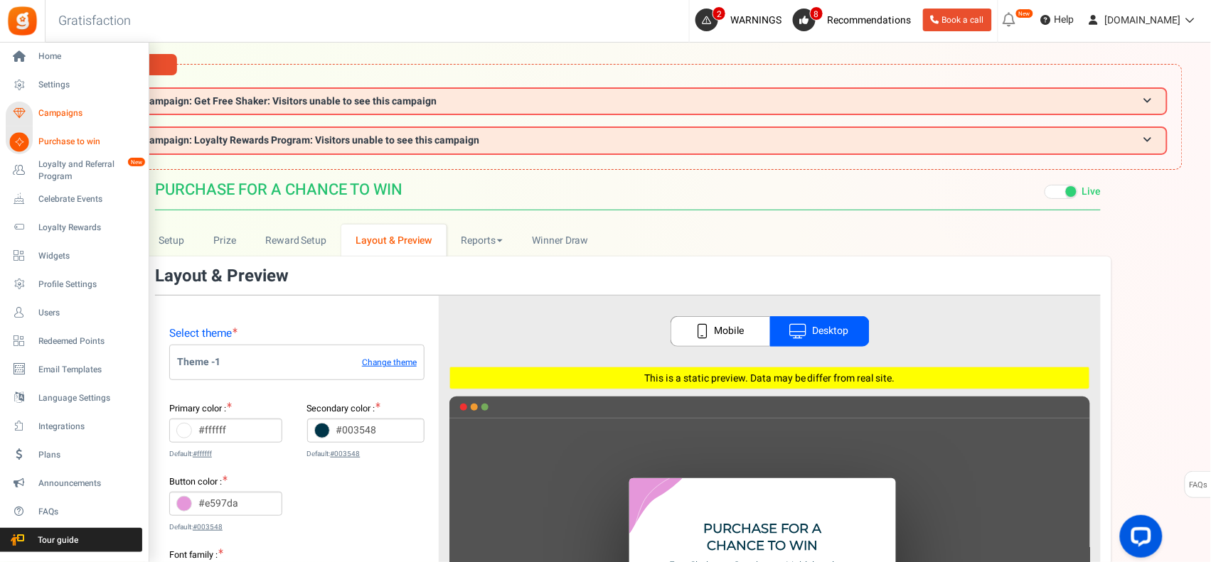
click at [23, 111] on icon at bounding box center [19, 114] width 24 height 24
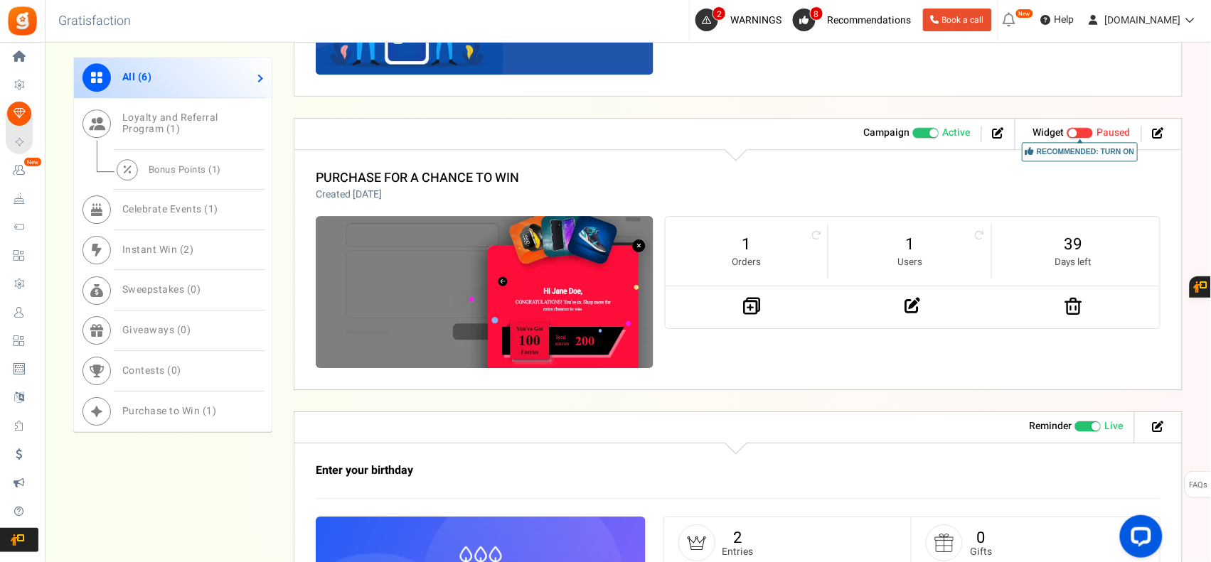
scroll to position [1258, 0]
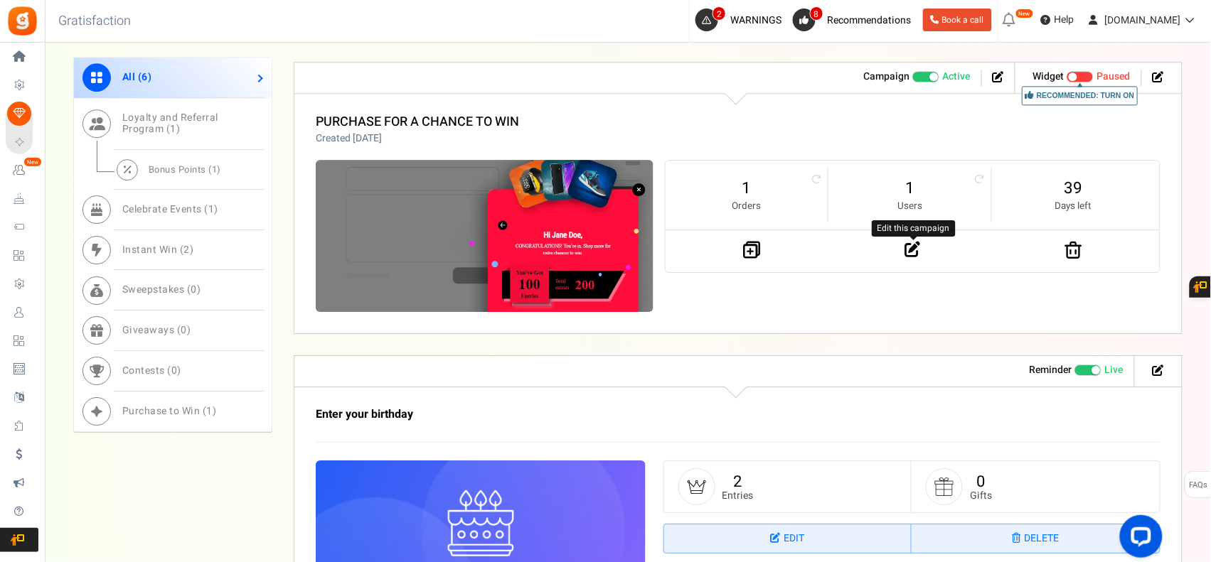
click at [911, 252] on icon at bounding box center [913, 250] width 16 height 16
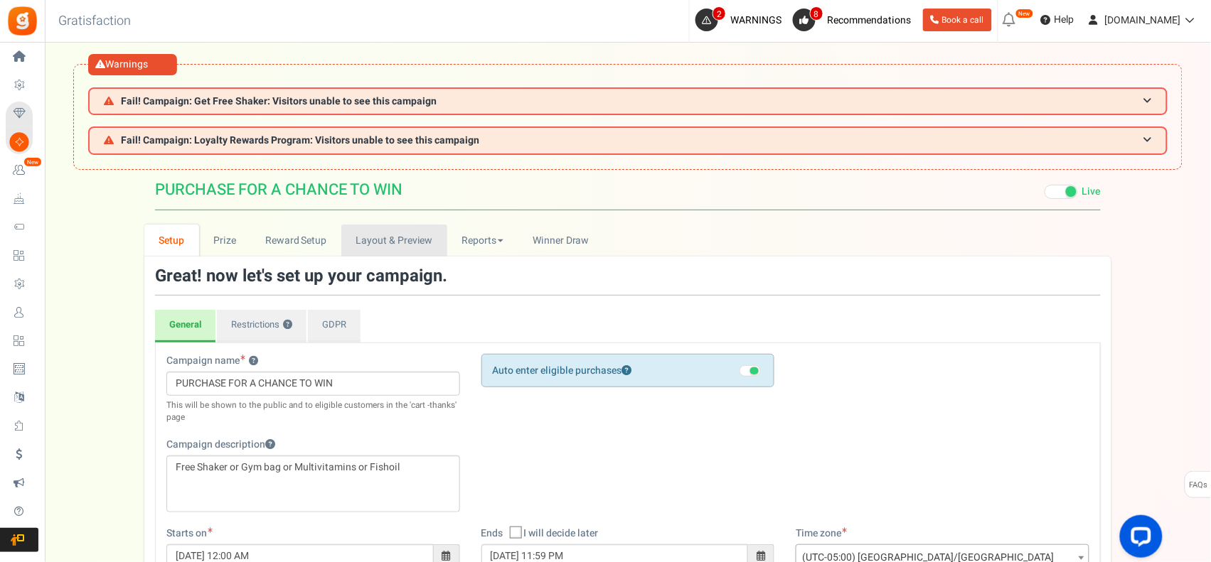
click at [395, 236] on link "Layout & Preview" at bounding box center [394, 241] width 106 height 32
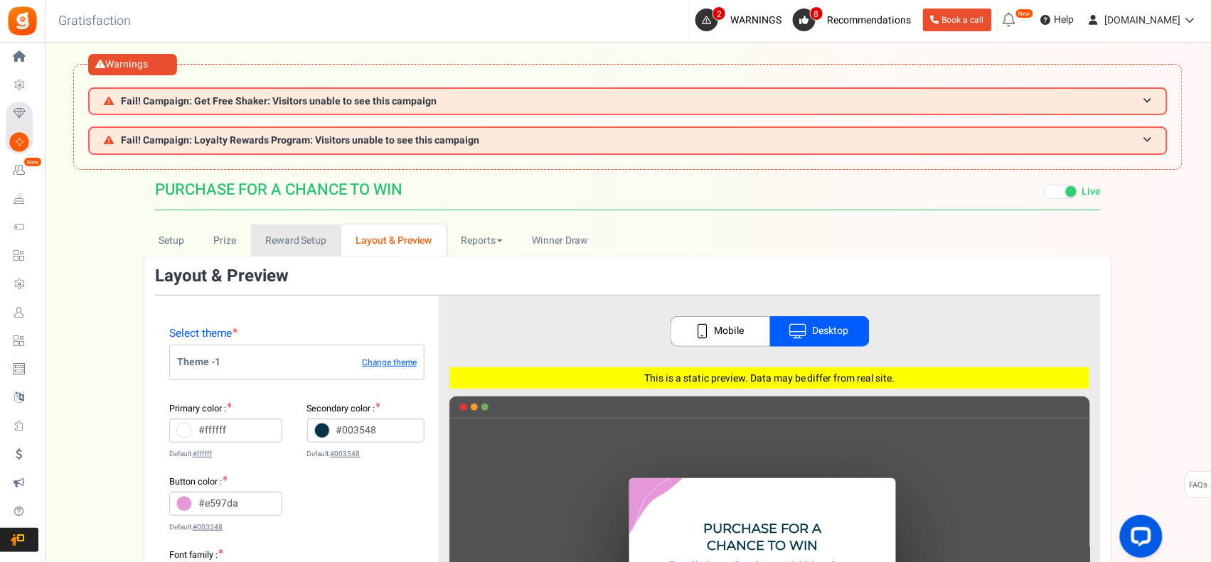
click at [295, 230] on link "Reward Setup" at bounding box center [296, 241] width 90 height 32
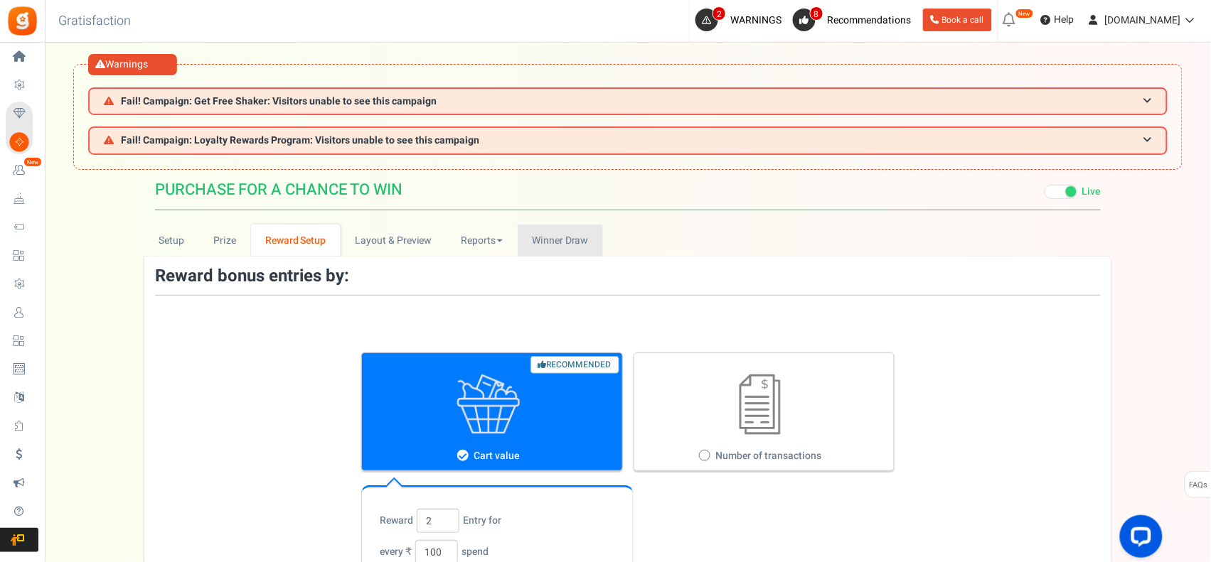
click at [553, 233] on span "Winner Draw" at bounding box center [560, 240] width 56 height 15
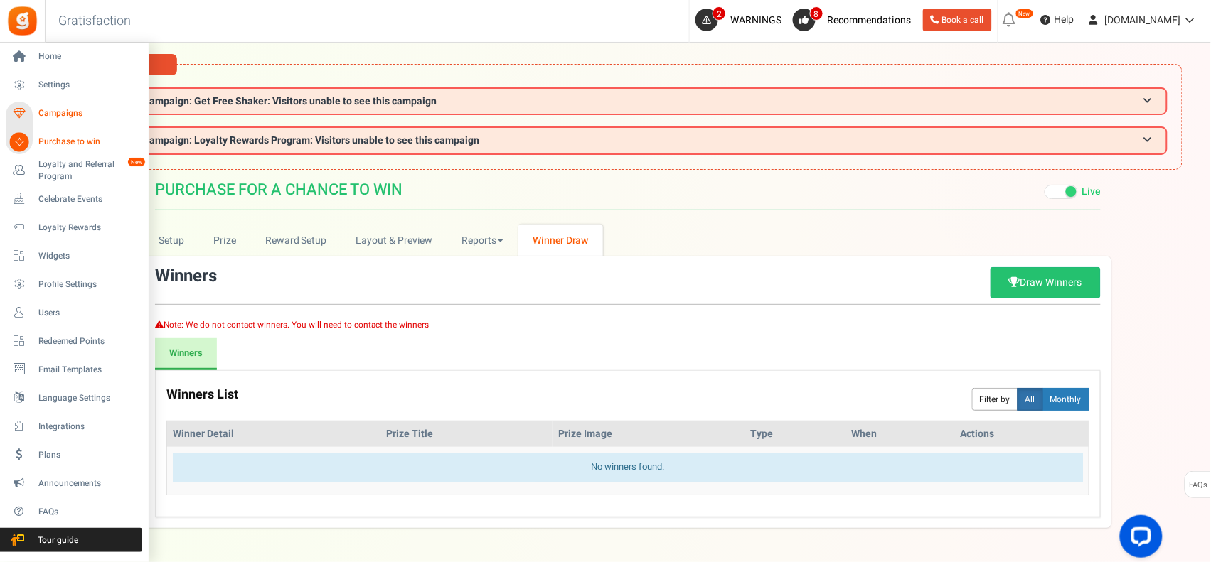
click at [73, 114] on span "Campaigns" at bounding box center [88, 113] width 100 height 12
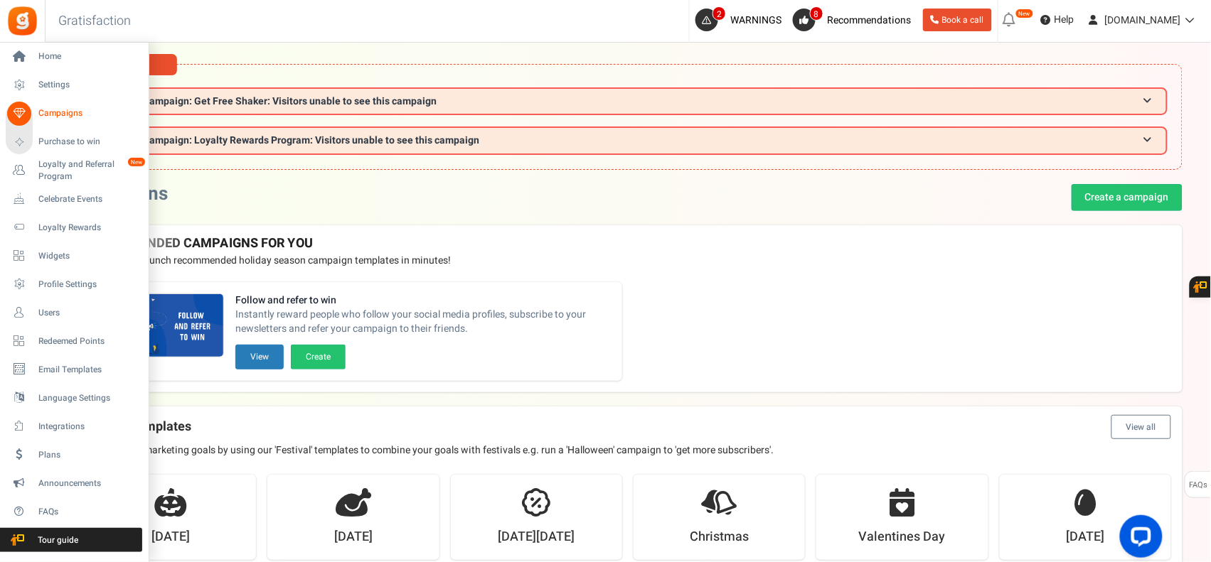
click at [63, 115] on span "Campaigns" at bounding box center [88, 113] width 100 height 12
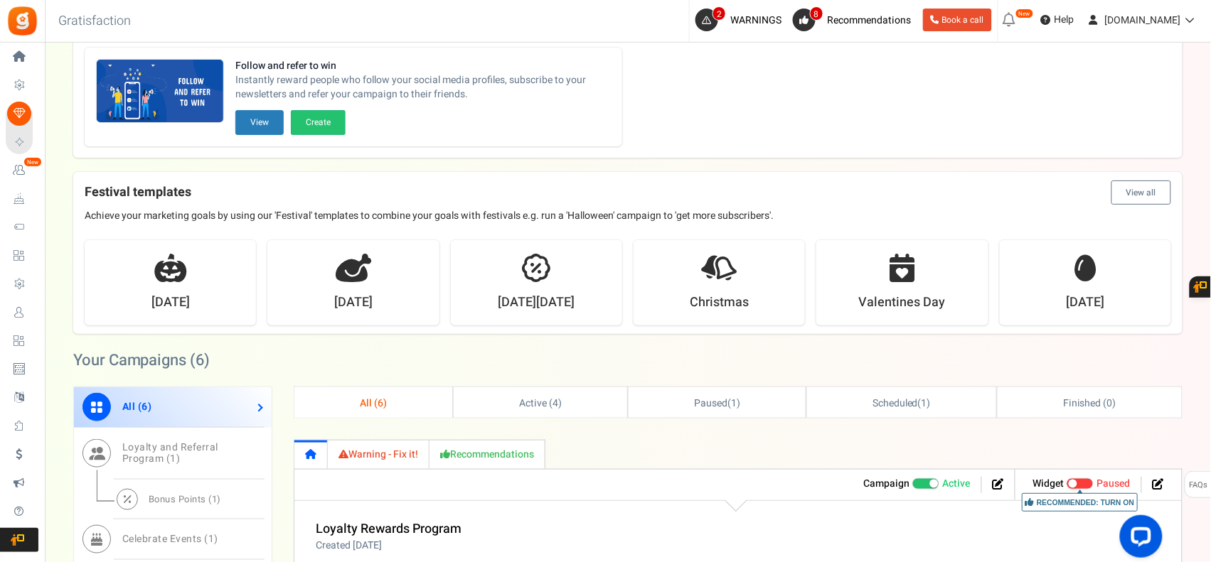
scroll to position [473, 0]
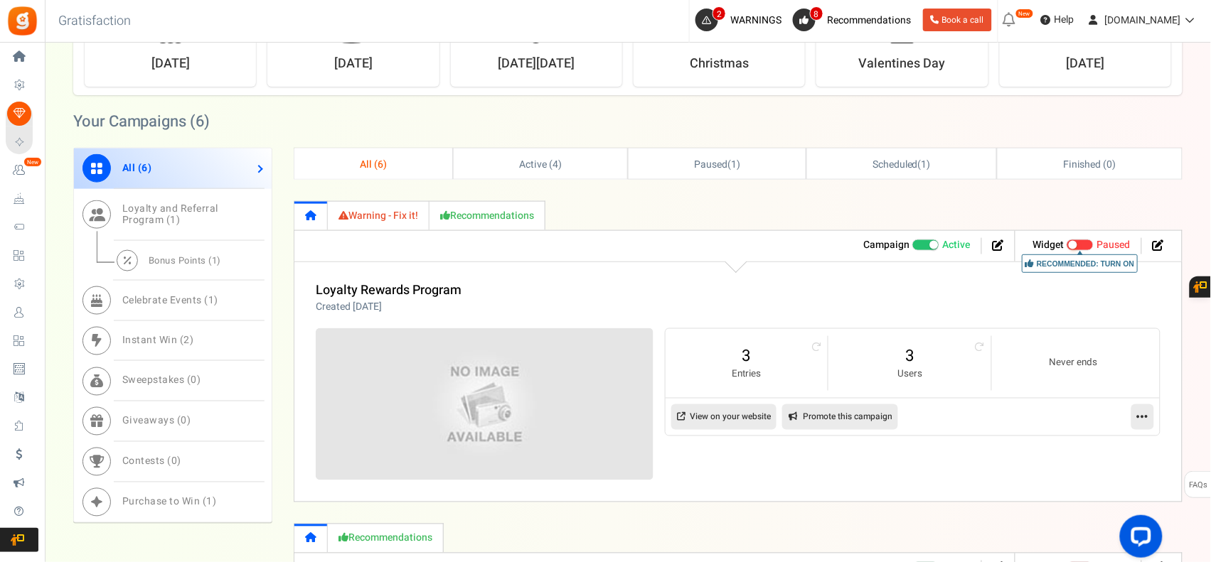
click at [1142, 412] on icon at bounding box center [1142, 417] width 11 height 13
click at [1099, 448] on link "Edit" at bounding box center [1096, 452] width 105 height 26
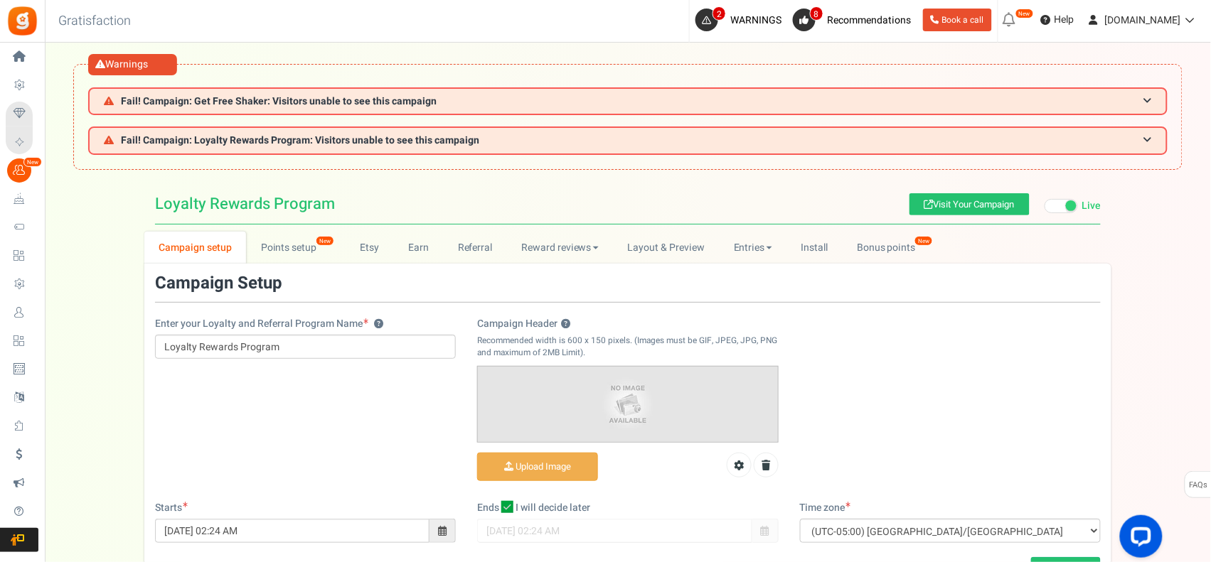
scroll to position [119, 0]
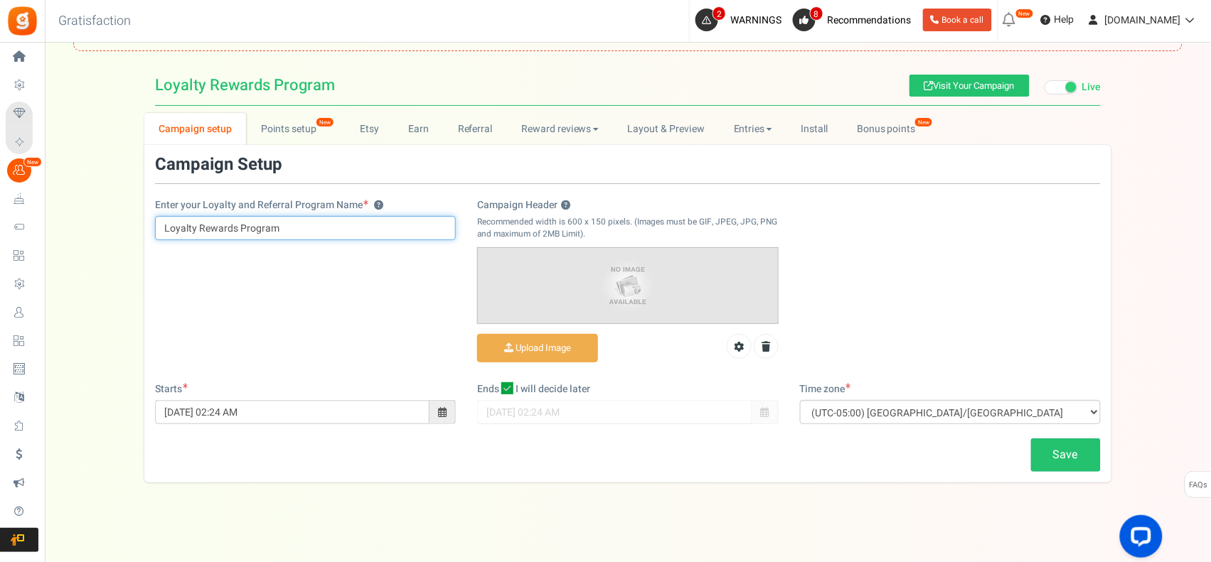
click at [288, 228] on input "Loyalty Rewards Program" at bounding box center [305, 228] width 301 height 24
click at [306, 226] on input "Win Fishoil-Multivitamins-WheyProtein" at bounding box center [305, 228] width 301 height 24
click at [301, 225] on input "Win Fishoil-Multivitamins-WheyProtein" at bounding box center [305, 228] width 301 height 24
click at [203, 225] on input "Win Fishoil-Multivitamins-Whey Protein" at bounding box center [305, 228] width 301 height 24
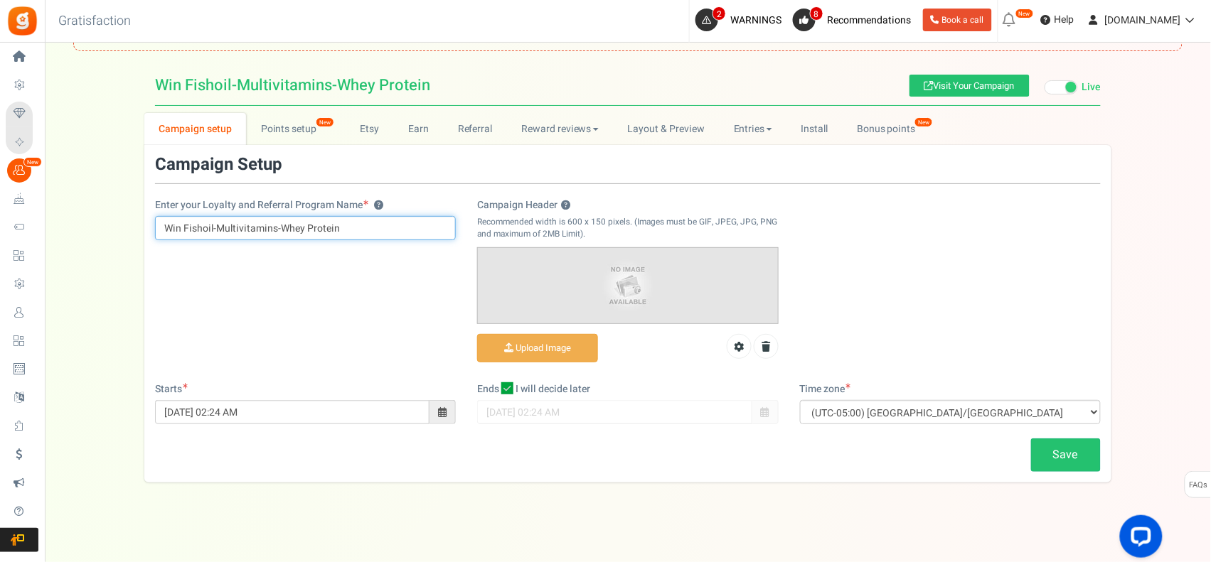
click at [215, 225] on input "Win Fishoil-Multivitamins-Whey Protein" at bounding box center [305, 228] width 301 height 24
click at [281, 223] on input "Win Fishoil/Multivitamins-Whey Protein" at bounding box center [305, 228] width 301 height 24
type input "Win Fishoil/Multivitamins/Whey Protein"
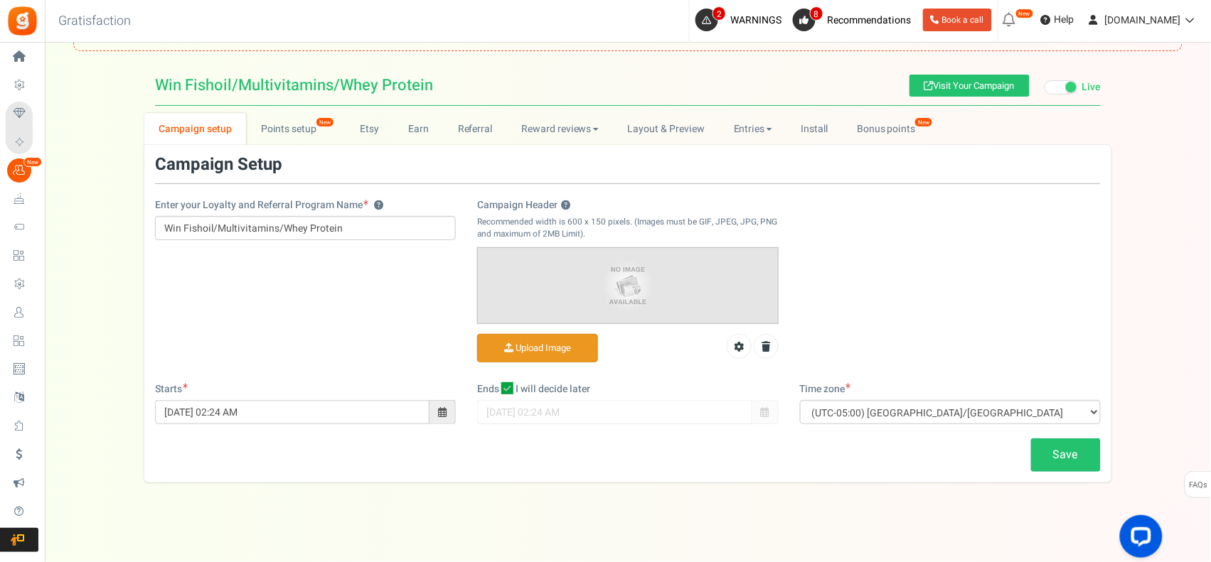
click at [539, 346] on input "Campaign Header ?" at bounding box center [537, 349] width 119 height 28
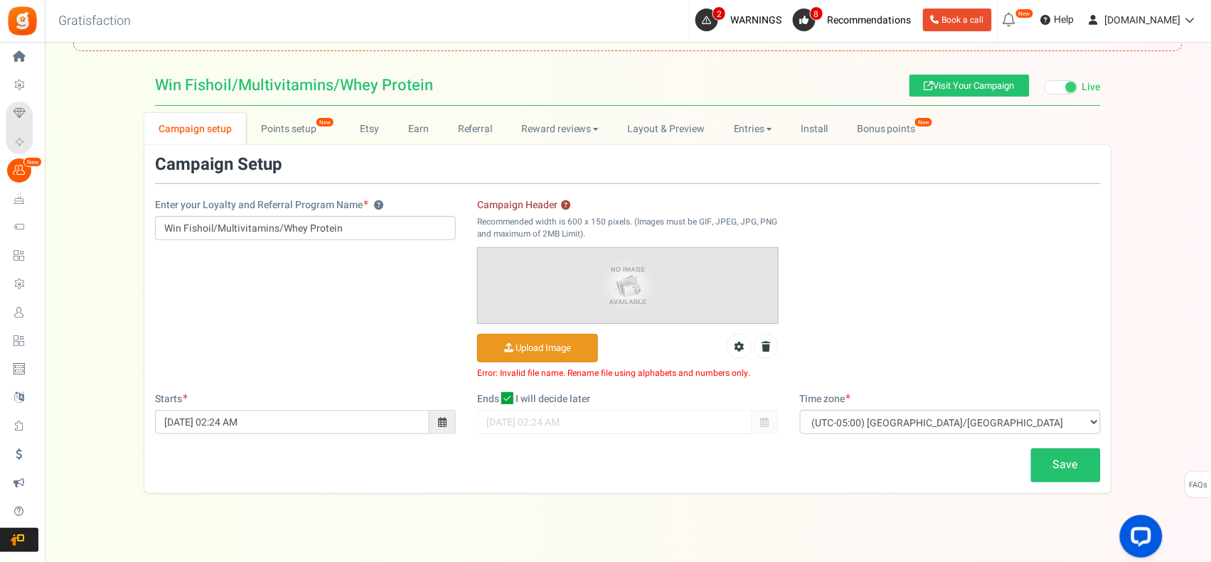
click at [559, 350] on input "Campaign Header ?" at bounding box center [537, 349] width 119 height 28
click at [539, 336] on input "Campaign Header ?" at bounding box center [537, 349] width 119 height 28
click at [521, 348] on input "Campaign Header ?" at bounding box center [537, 349] width 119 height 28
click at [571, 352] on input "Campaign Header ?" at bounding box center [537, 349] width 119 height 28
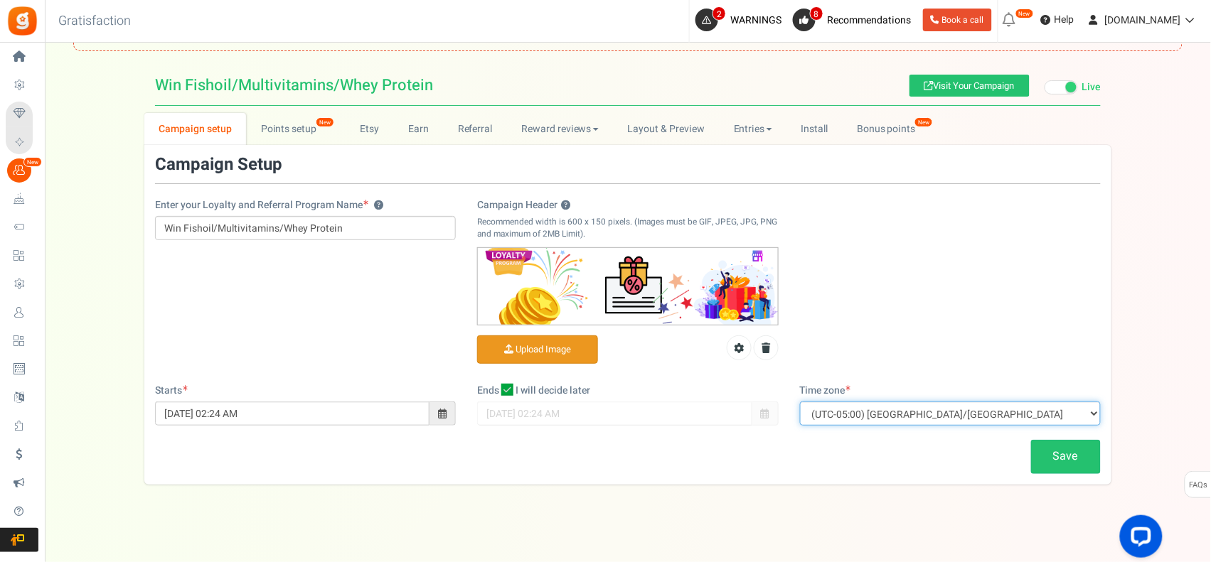
click at [880, 405] on select "(UTC-11:00) Pacific/Niue (UTC-11:00) Pacific/Midway (UTC-11:00) Pacific/Pago_Pa…" at bounding box center [950, 414] width 301 height 24
select select "Asia/Kolkata"
click at [800, 402] on select "(UTC-11:00) Pacific/Niue (UTC-11:00) Pacific/Midway (UTC-11:00) Pacific/Pago_Pa…" at bounding box center [950, 414] width 301 height 24
click at [1066, 456] on link "Save" at bounding box center [1066, 456] width 70 height 33
click at [306, 124] on link "Points setup New" at bounding box center [295, 129] width 99 height 32
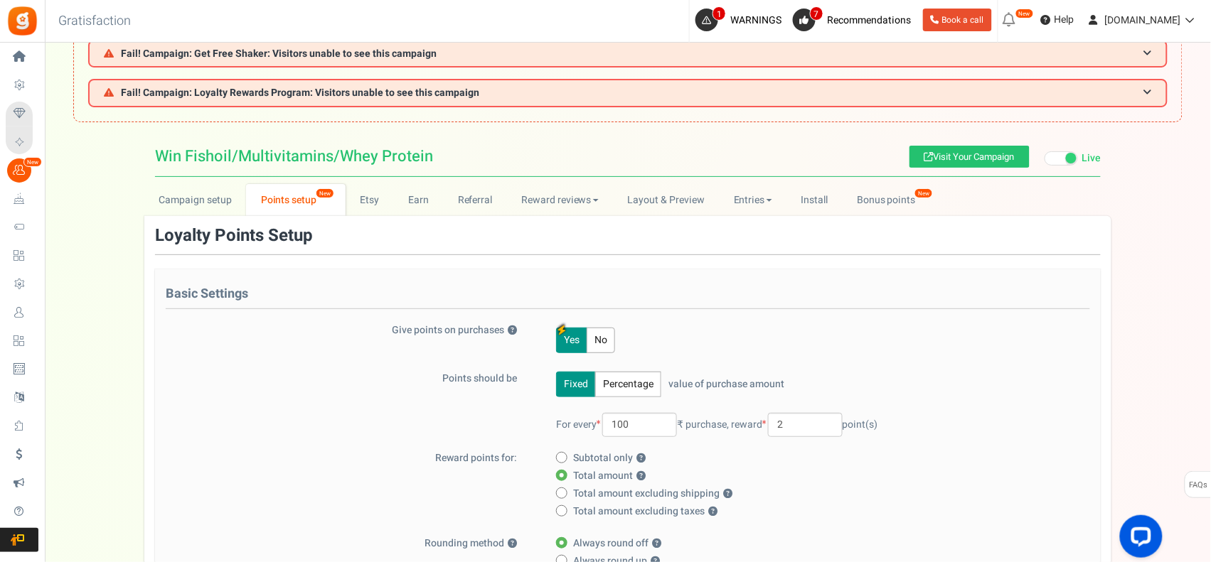
scroll to position [0, 0]
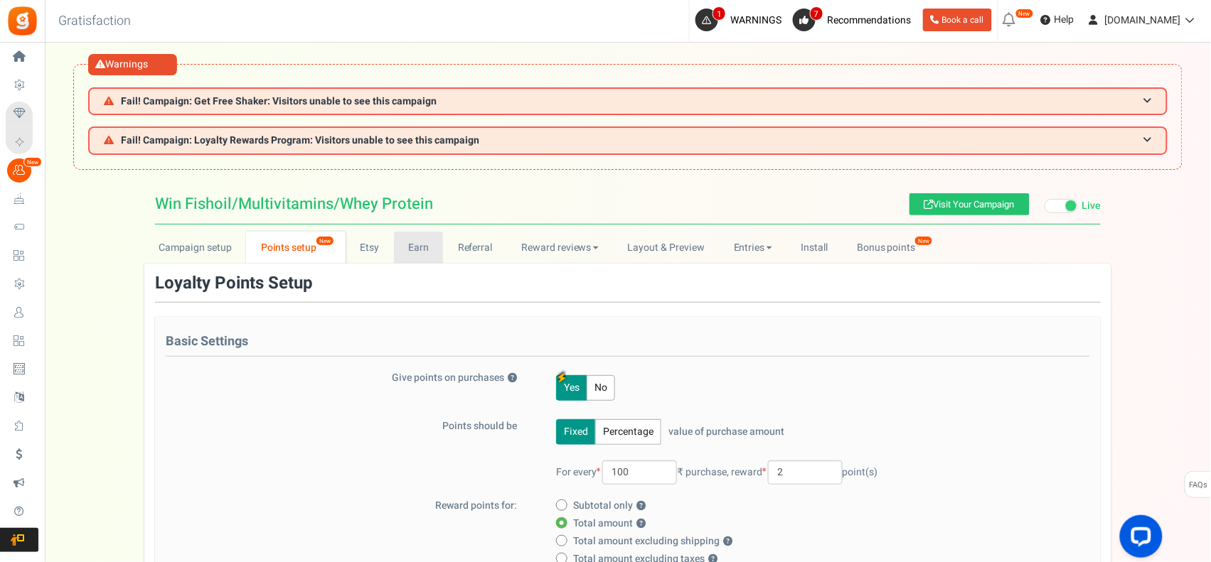
click at [423, 238] on link "Earn" at bounding box center [419, 248] width 50 height 32
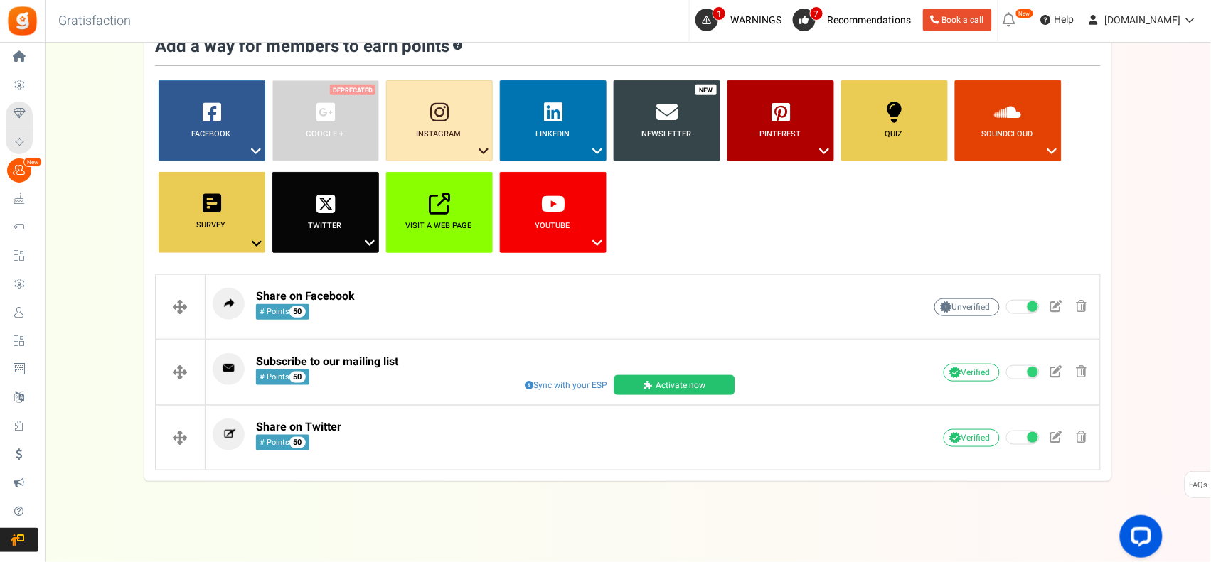
scroll to position [118, 0]
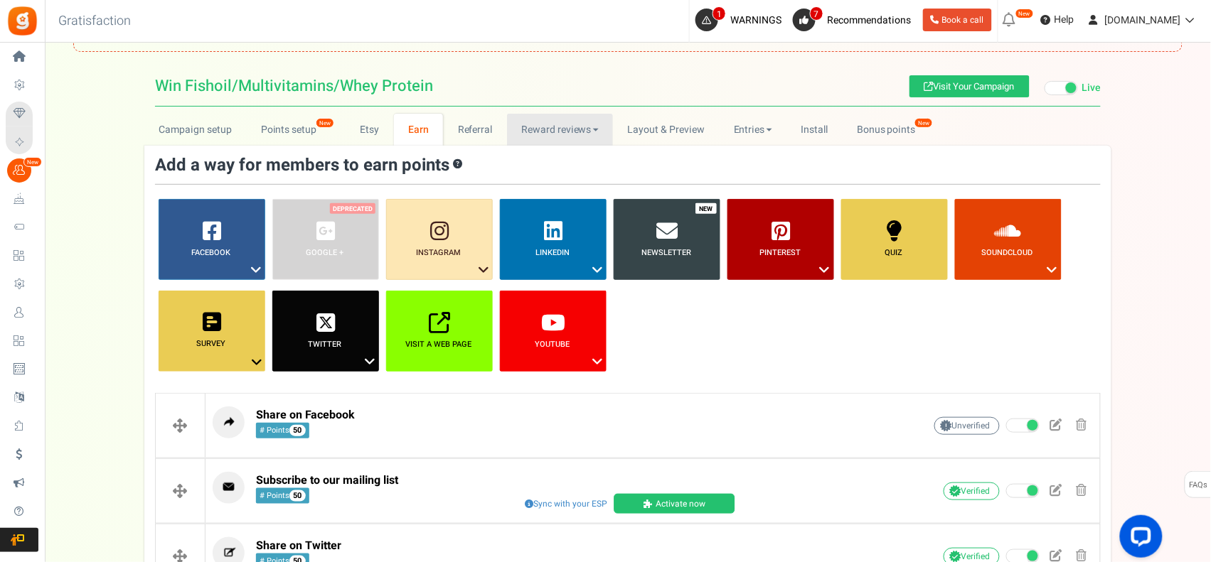
click at [513, 125] on link "Reward reviews" at bounding box center [560, 130] width 106 height 32
click at [541, 119] on link "Reward reviews" at bounding box center [560, 130] width 106 height 32
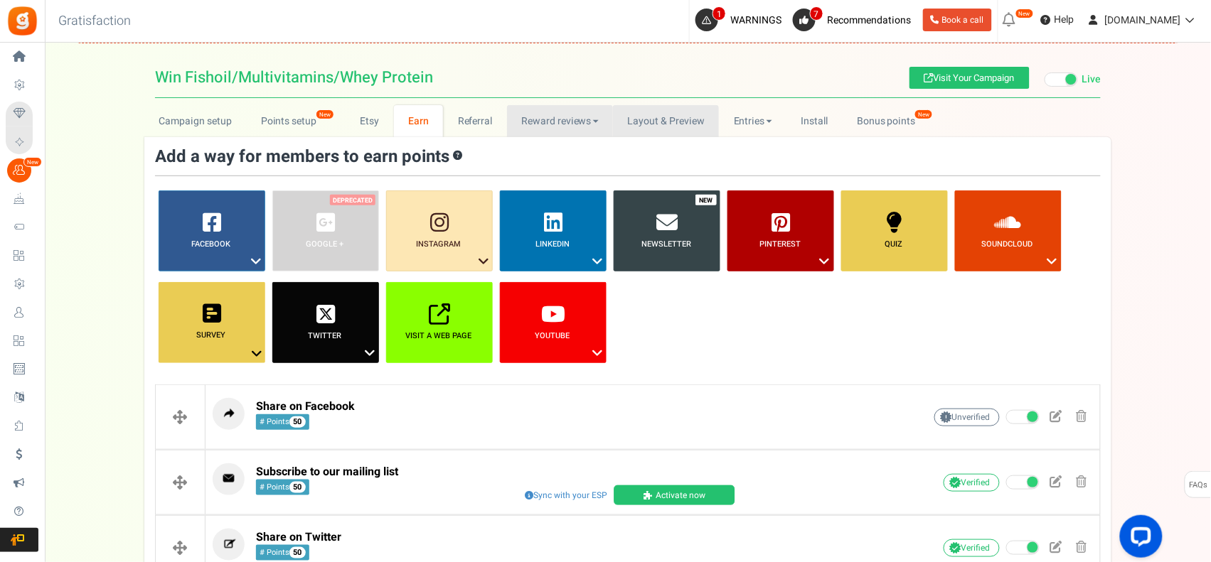
scroll to position [0, 0]
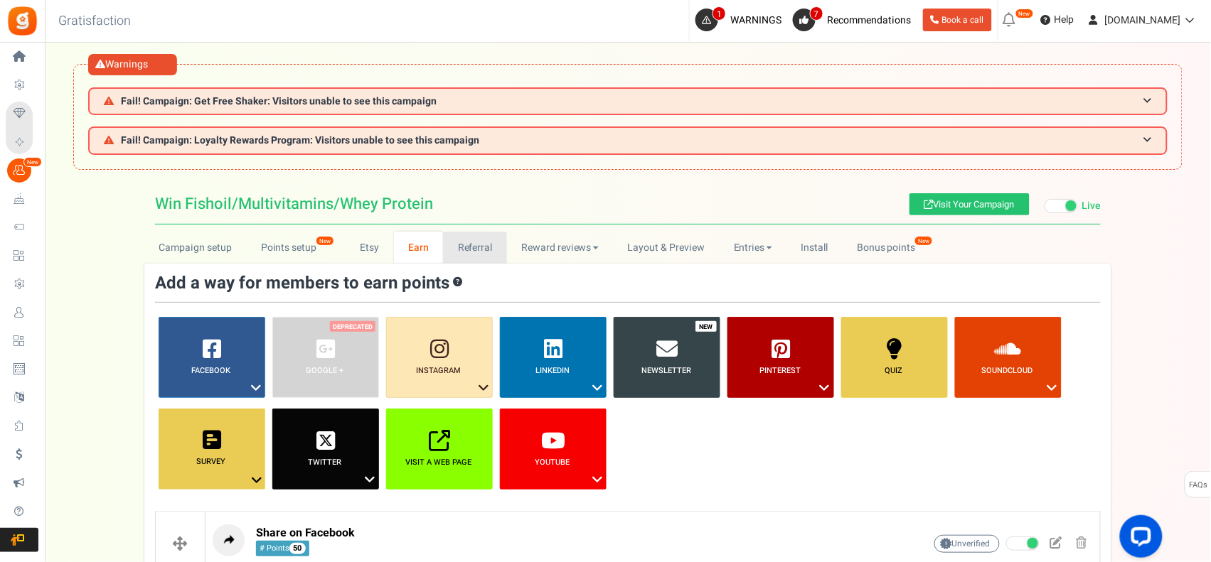
click at [471, 235] on link "Referral" at bounding box center [475, 248] width 64 height 32
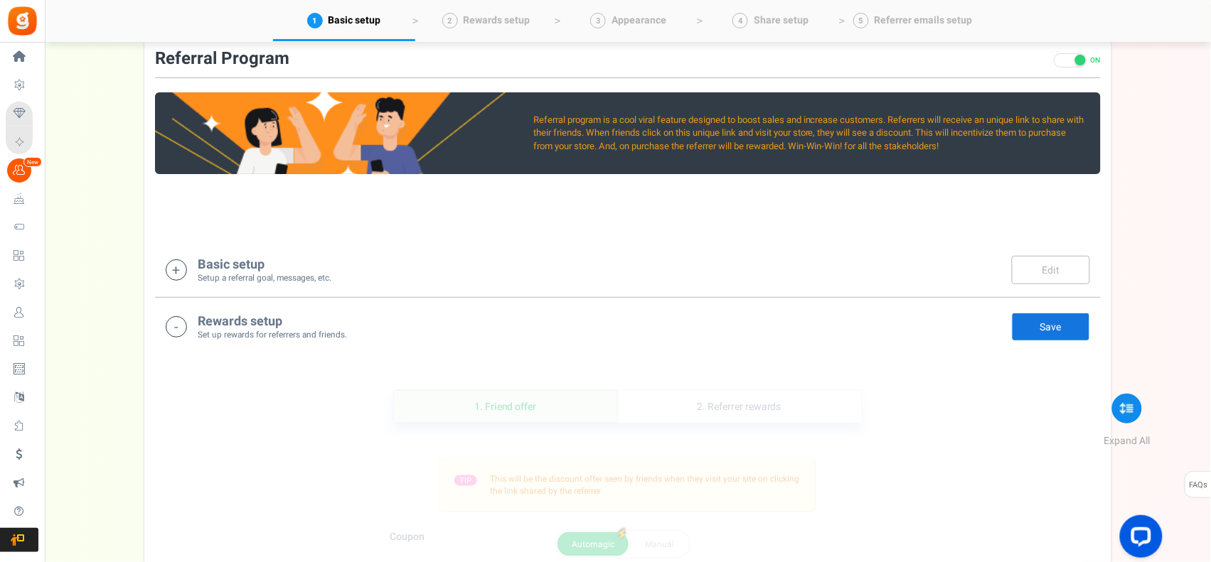
scroll to position [203, 0]
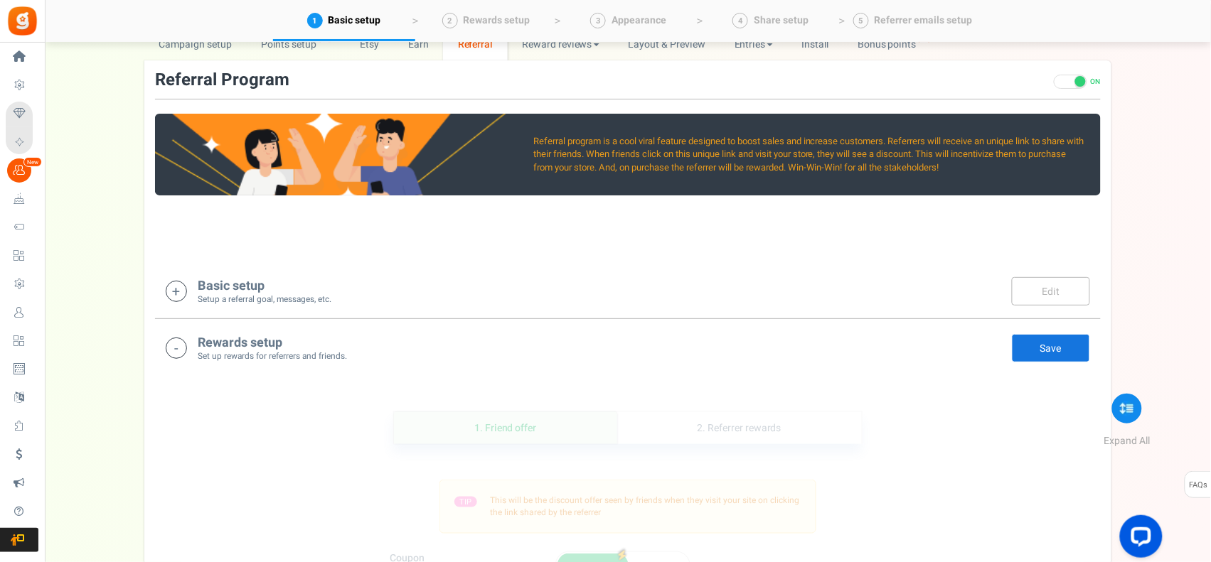
click at [290, 346] on h4 "Rewards setup" at bounding box center [272, 343] width 149 height 14
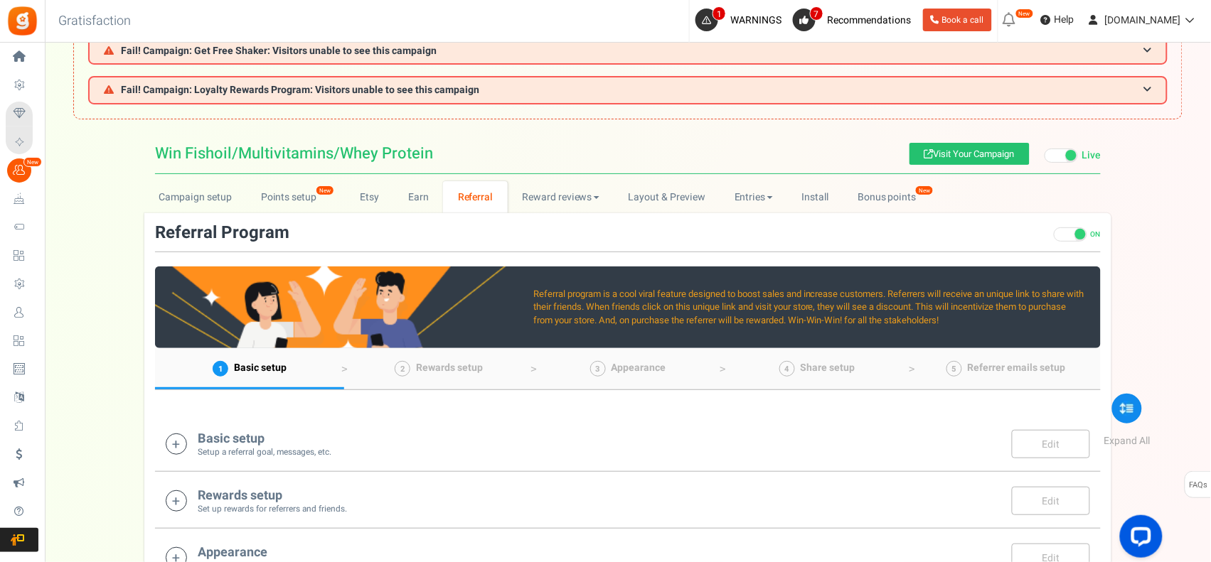
scroll to position [0, 0]
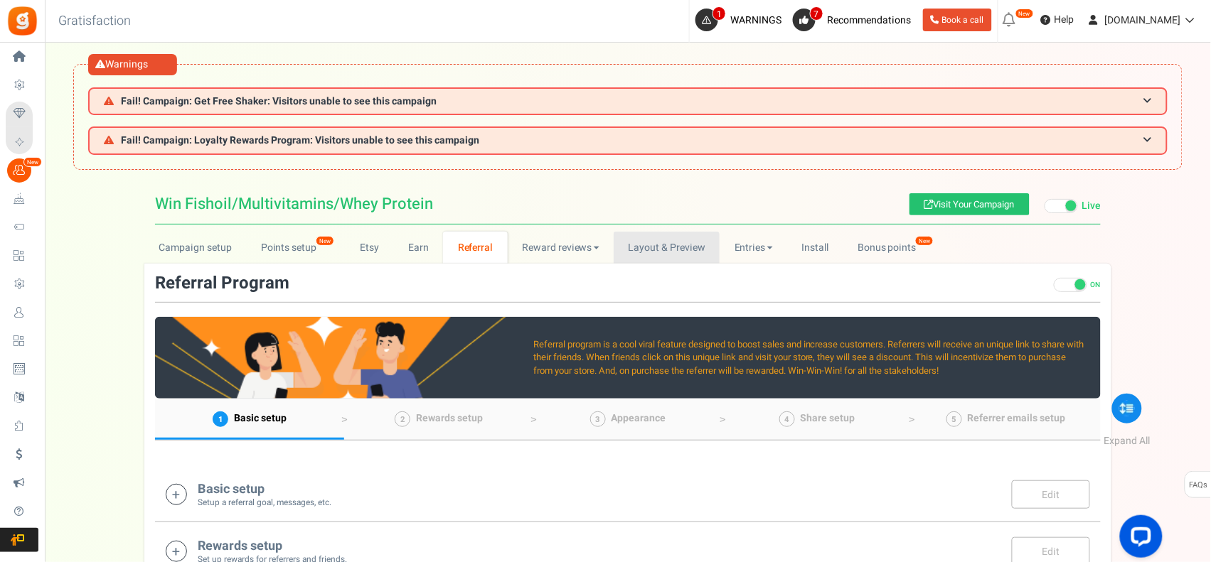
click at [661, 242] on link "Layout & Preview" at bounding box center [667, 248] width 106 height 32
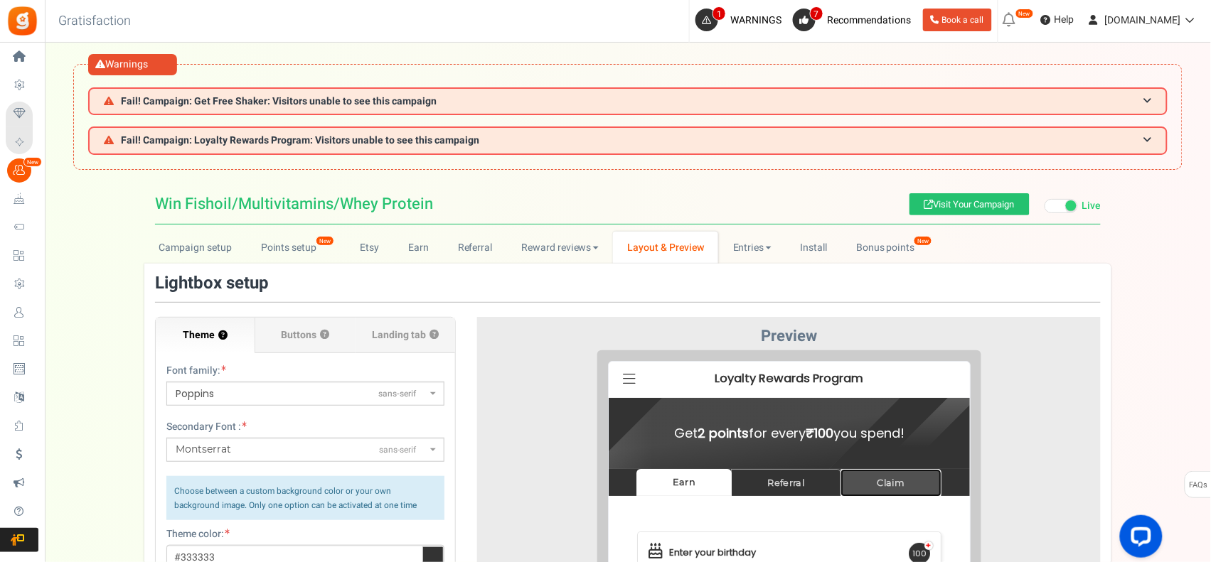
click at [864, 466] on link "Claim" at bounding box center [879, 473] width 101 height 28
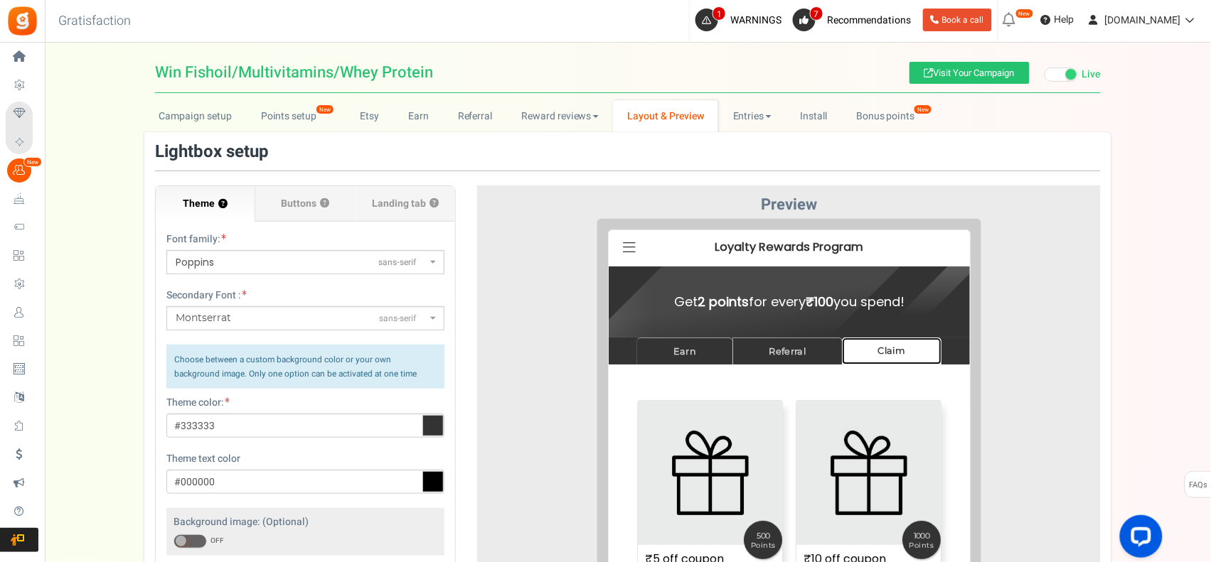
scroll to position [118, 0]
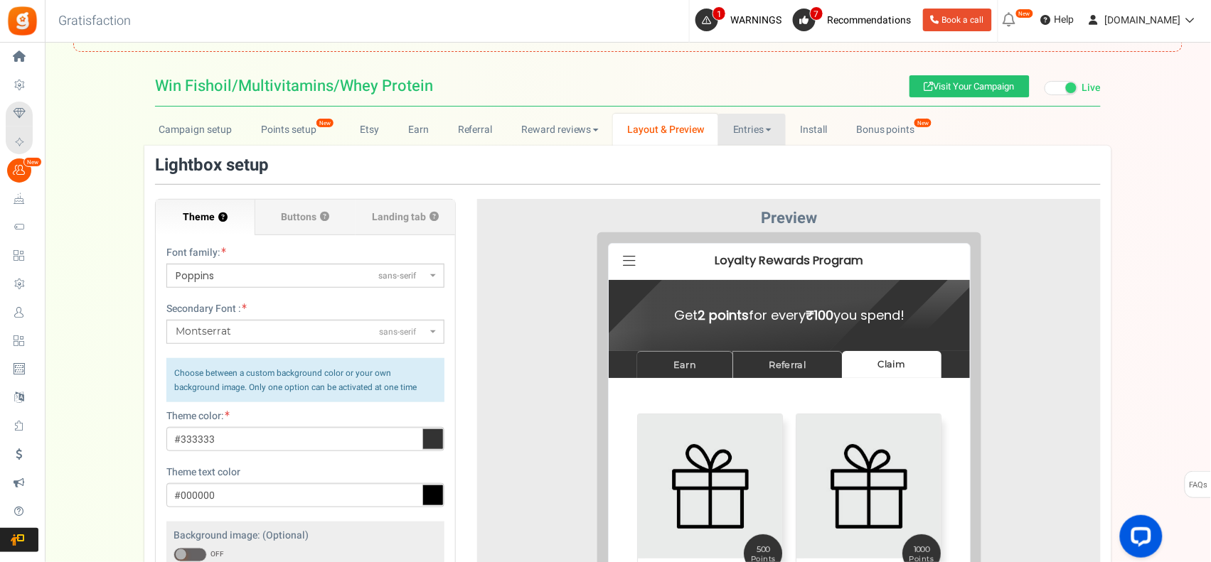
click at [749, 133] on link "Entries" at bounding box center [752, 130] width 68 height 32
click at [903, 132] on link "Bonus points New" at bounding box center [893, 130] width 102 height 32
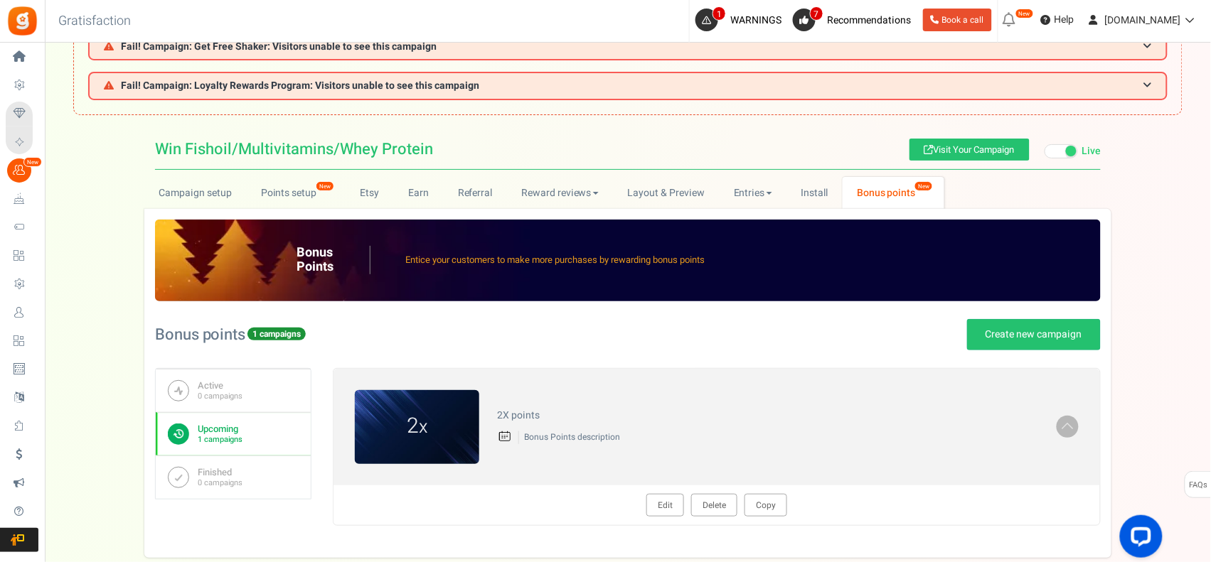
scroll to position [0, 0]
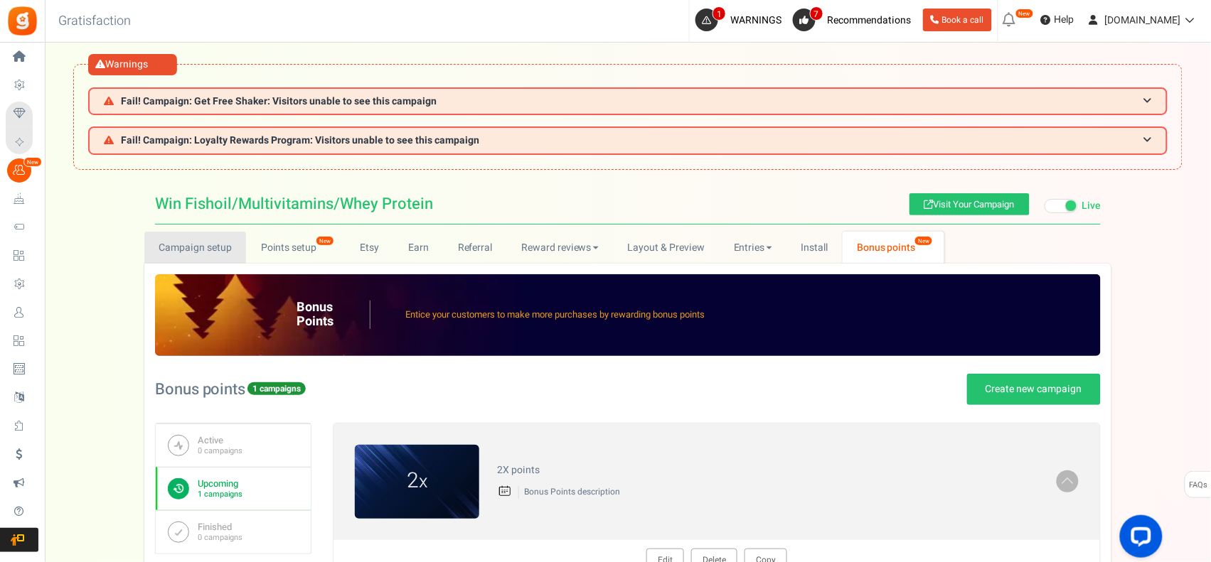
click at [175, 237] on link "Campaign setup" at bounding box center [195, 248] width 102 height 32
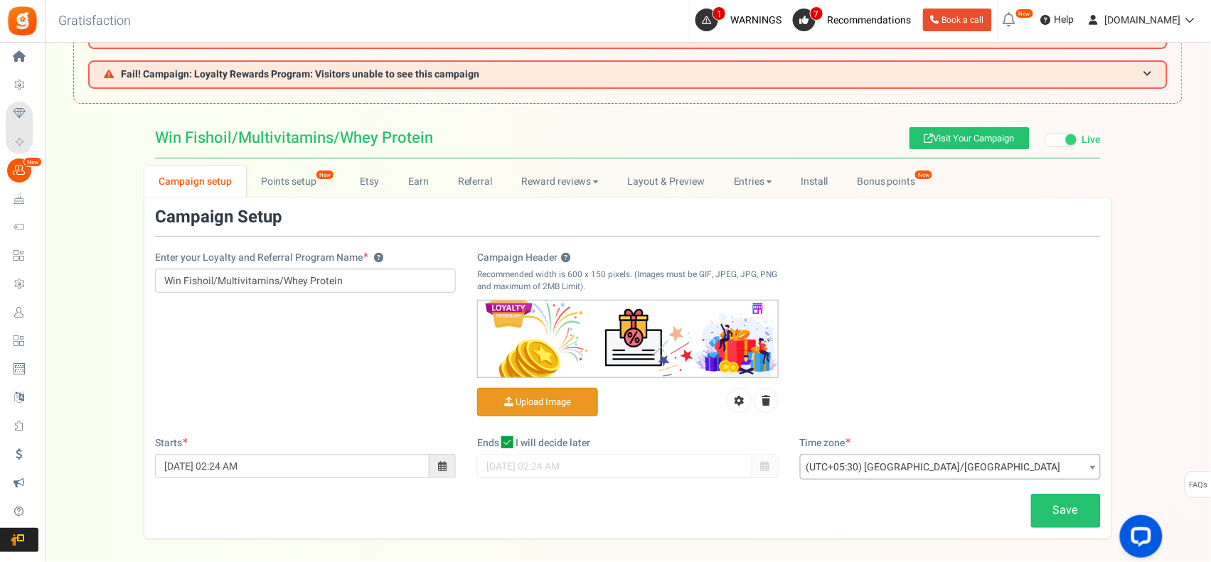
scroll to position [128, 0]
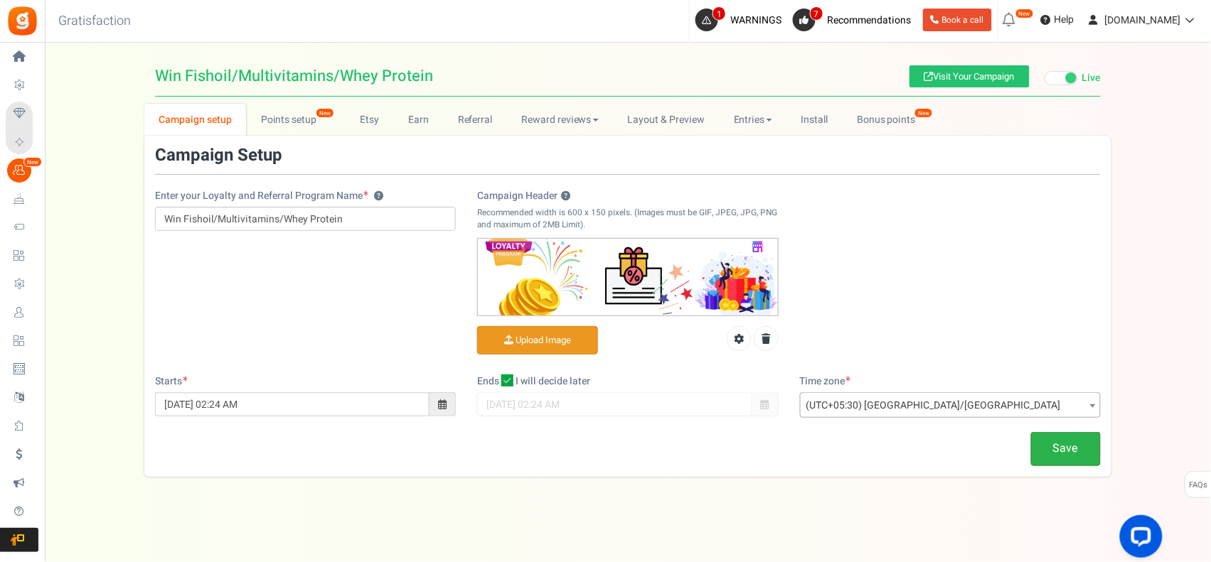
click at [1045, 443] on link "Save" at bounding box center [1066, 448] width 70 height 33
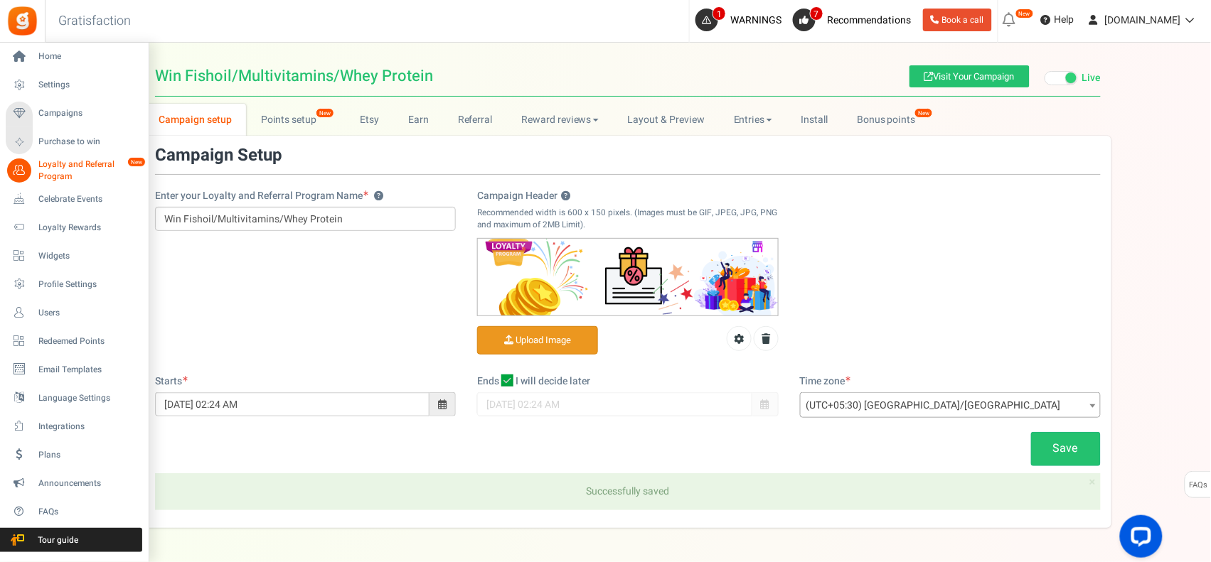
click at [55, 167] on span "Loyalty and Referral Program" at bounding box center [90, 171] width 104 height 24
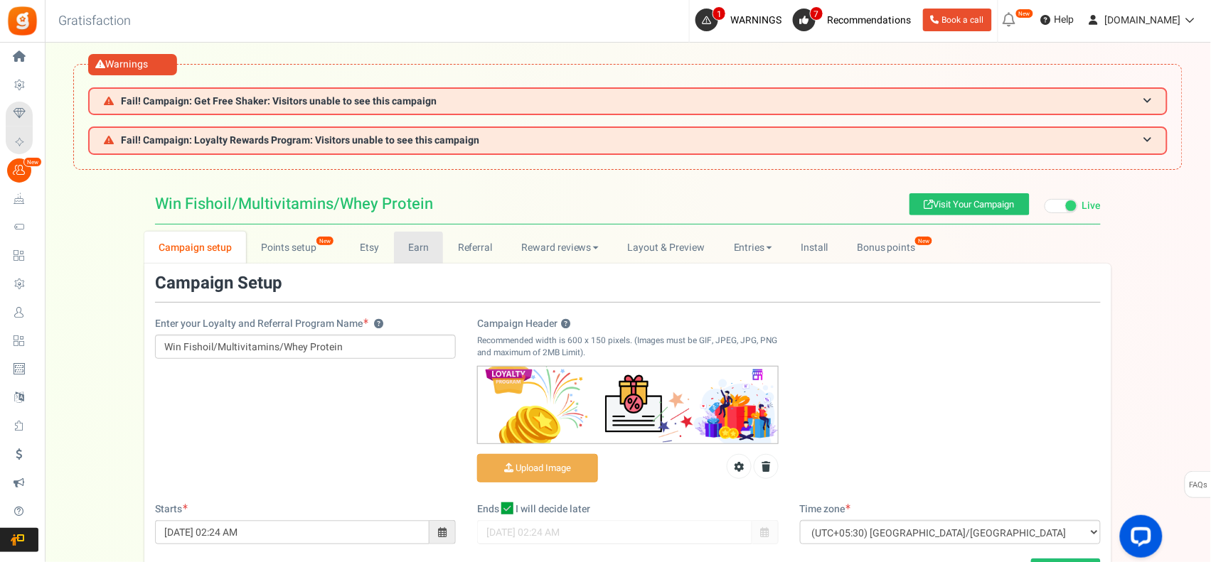
click at [406, 247] on link "Earn" at bounding box center [419, 248] width 50 height 32
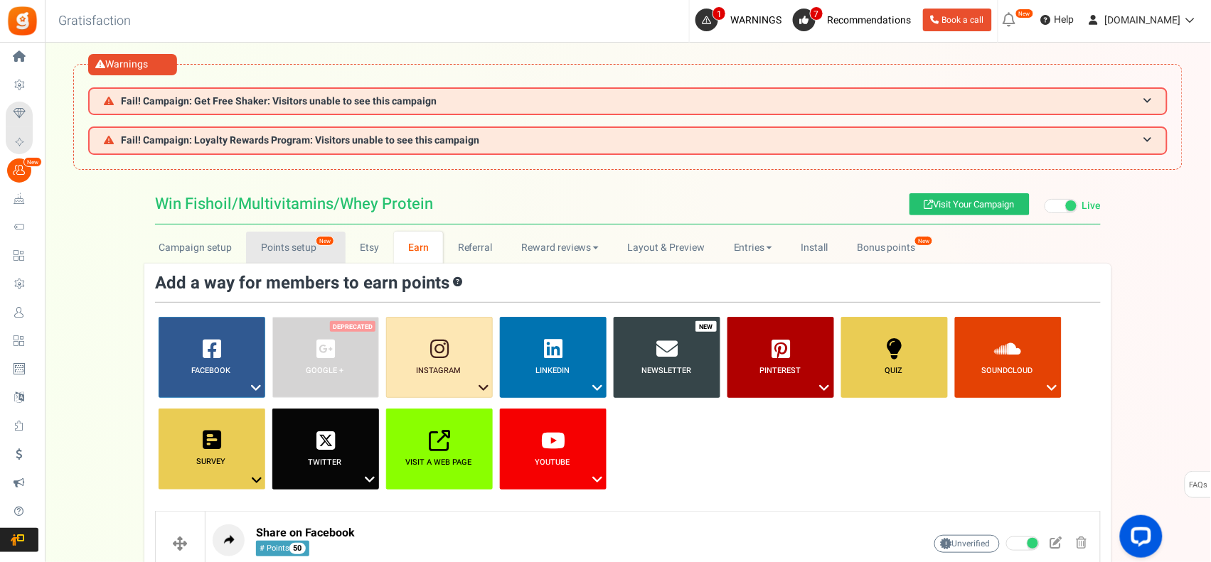
click at [307, 250] on link "Points setup New" at bounding box center [295, 248] width 99 height 32
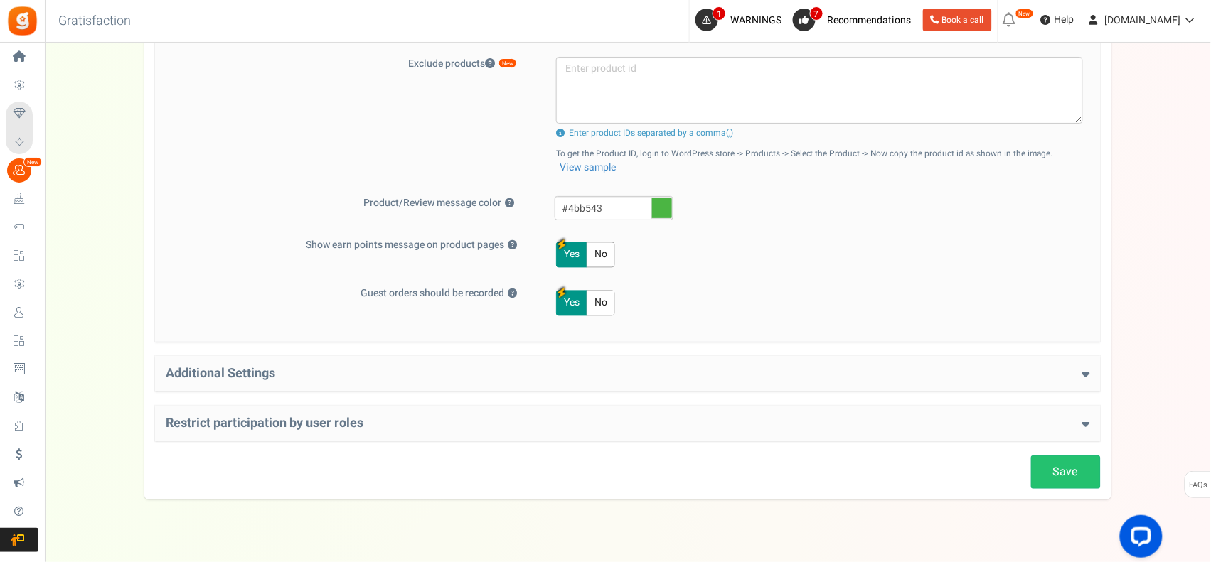
scroll to position [730, 0]
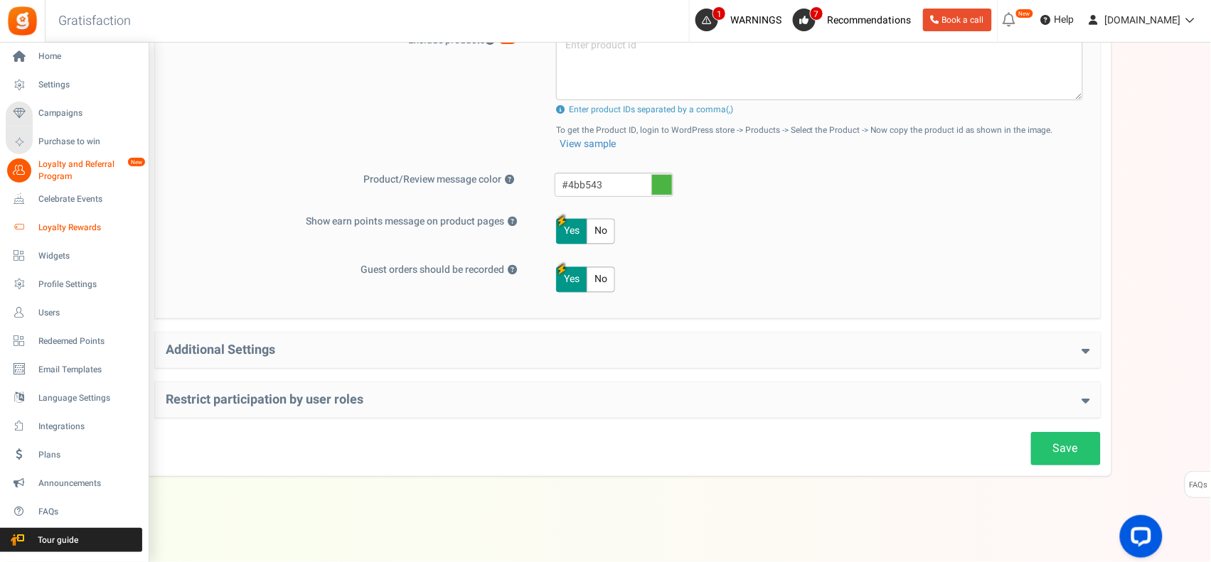
click at [62, 225] on span "Loyalty Rewards" at bounding box center [88, 228] width 100 height 12
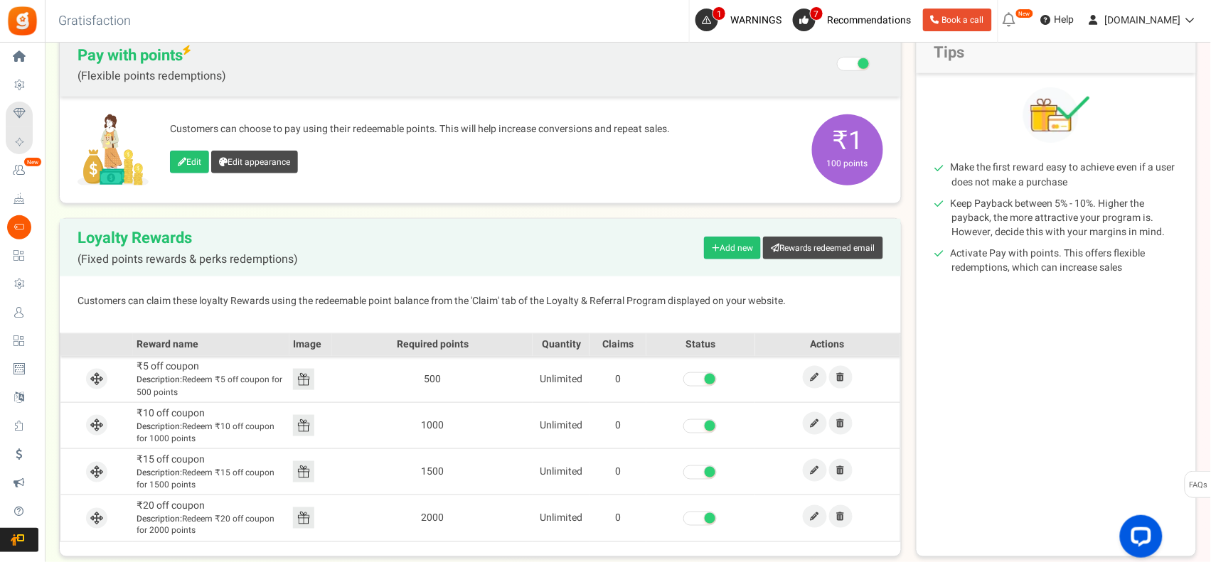
scroll to position [355, 0]
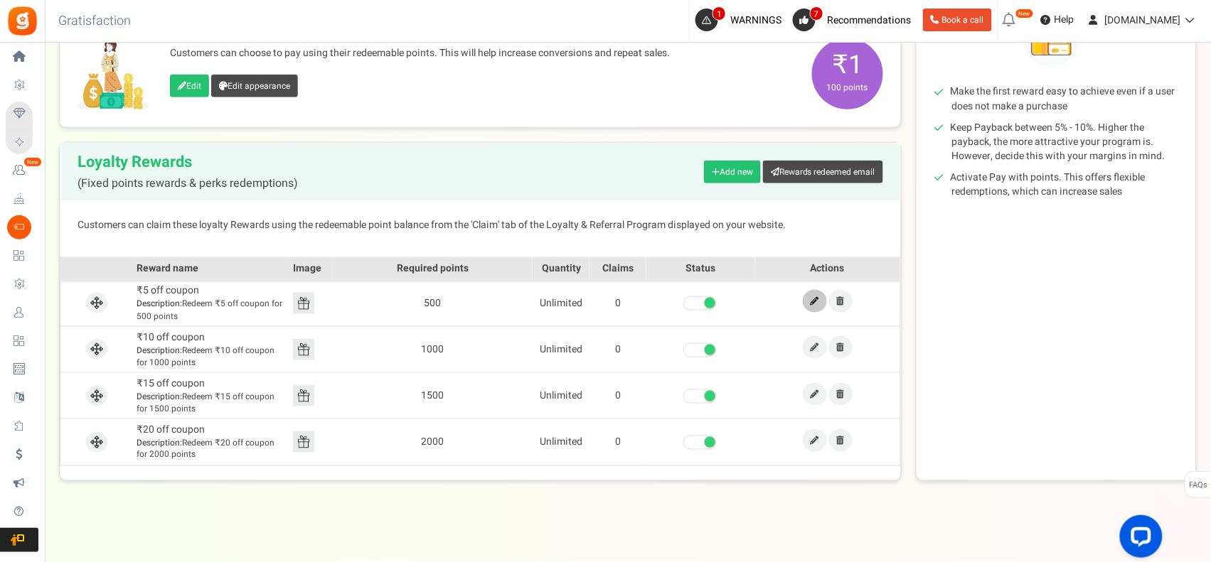
click at [819, 304] on link at bounding box center [815, 301] width 24 height 23
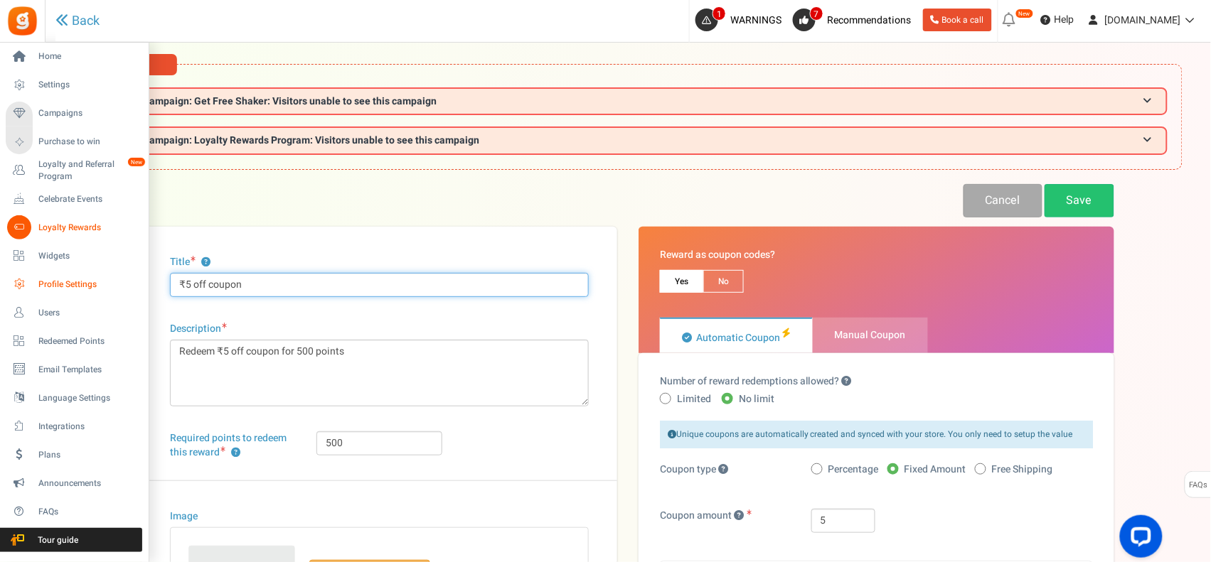
drag, startPoint x: 285, startPoint y: 282, endPoint x: 18, endPoint y: 283, distance: 267.3
click at [18, 283] on div "Home Settings Campaigns Purchase to win Loyalty and Referral Program New Celebr…" at bounding box center [605, 471] width 1211 height 857
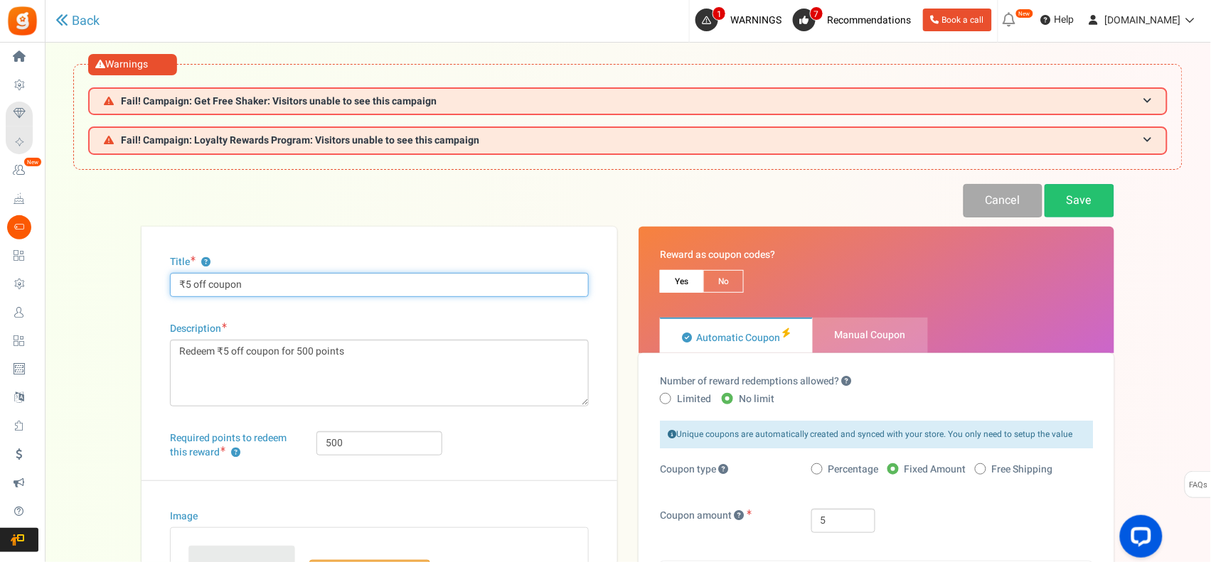
click at [186, 290] on input "₹5 off coupon" at bounding box center [379, 285] width 419 height 24
type input "₹100 off coupon"
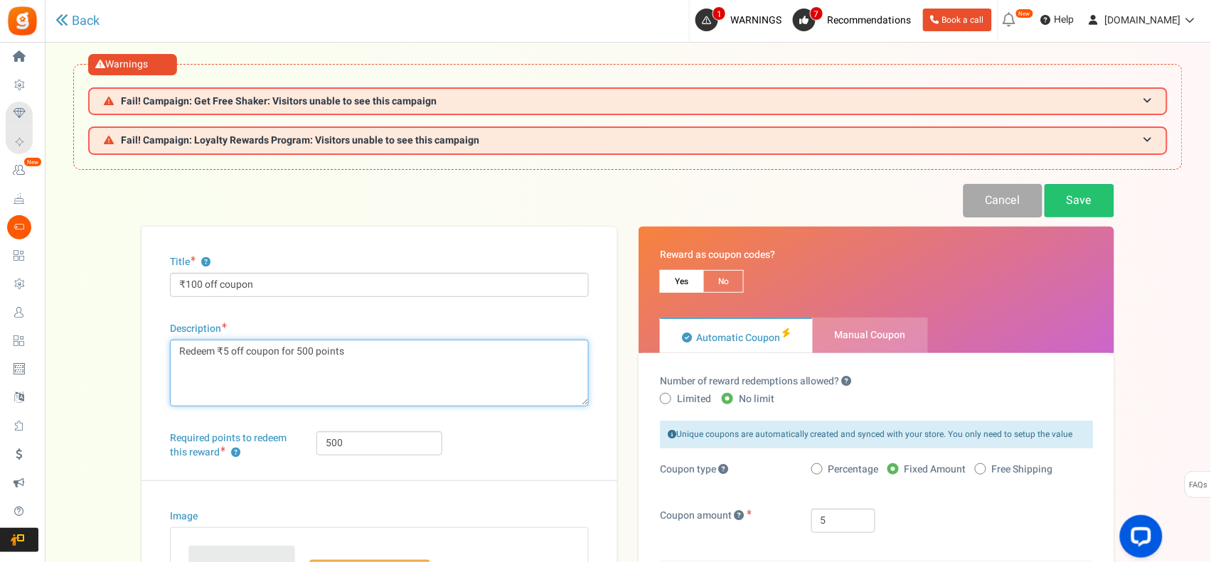
click at [226, 353] on textarea "Redeem ₹5 off coupon for 500 points" at bounding box center [379, 373] width 419 height 67
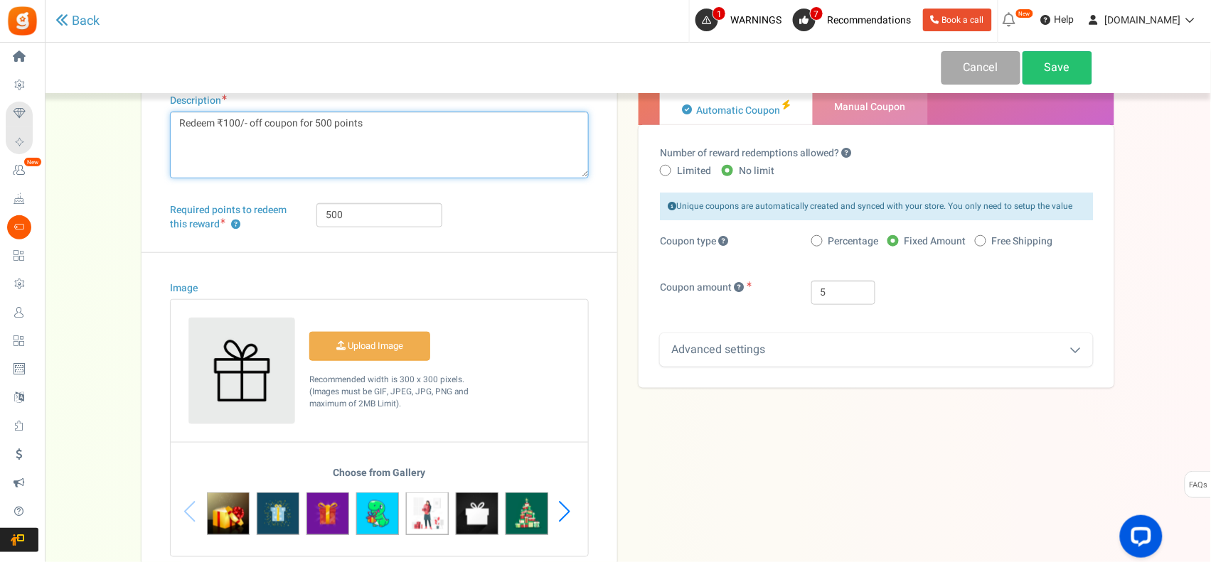
scroll to position [237, 0]
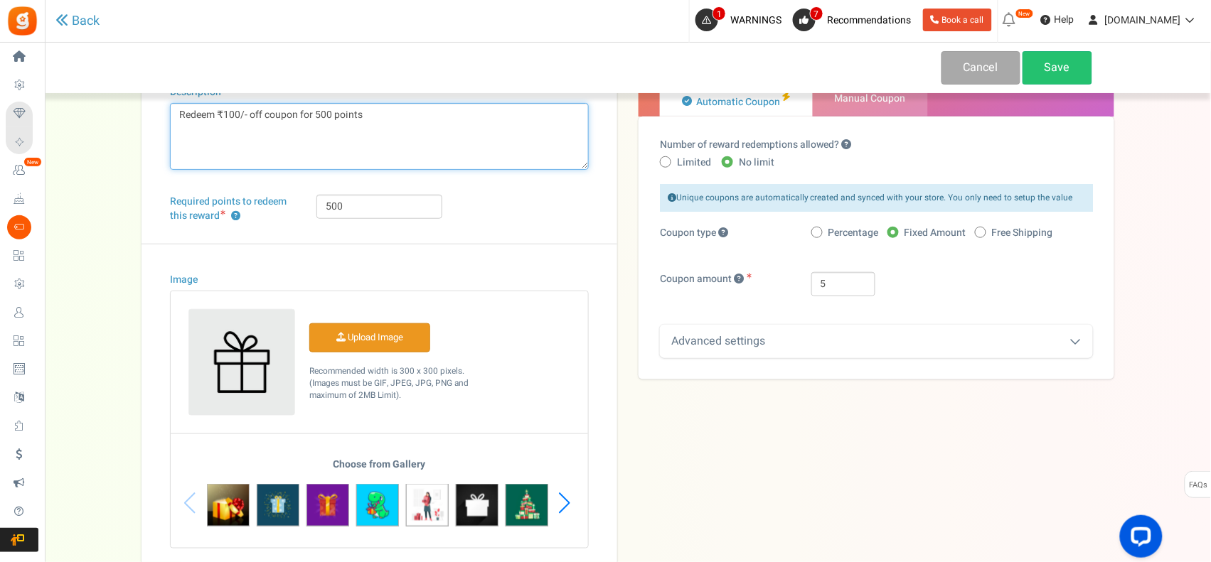
type textarea "Redeem ₹100/- off coupon for 500 points"
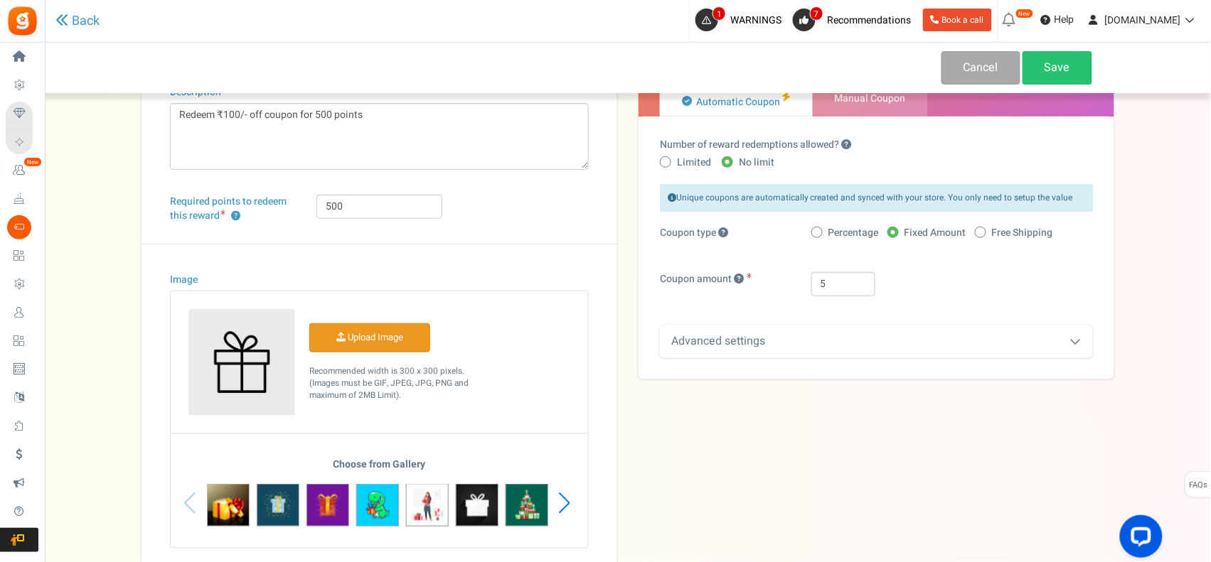
click at [375, 343] on input "Image" at bounding box center [369, 338] width 119 height 28
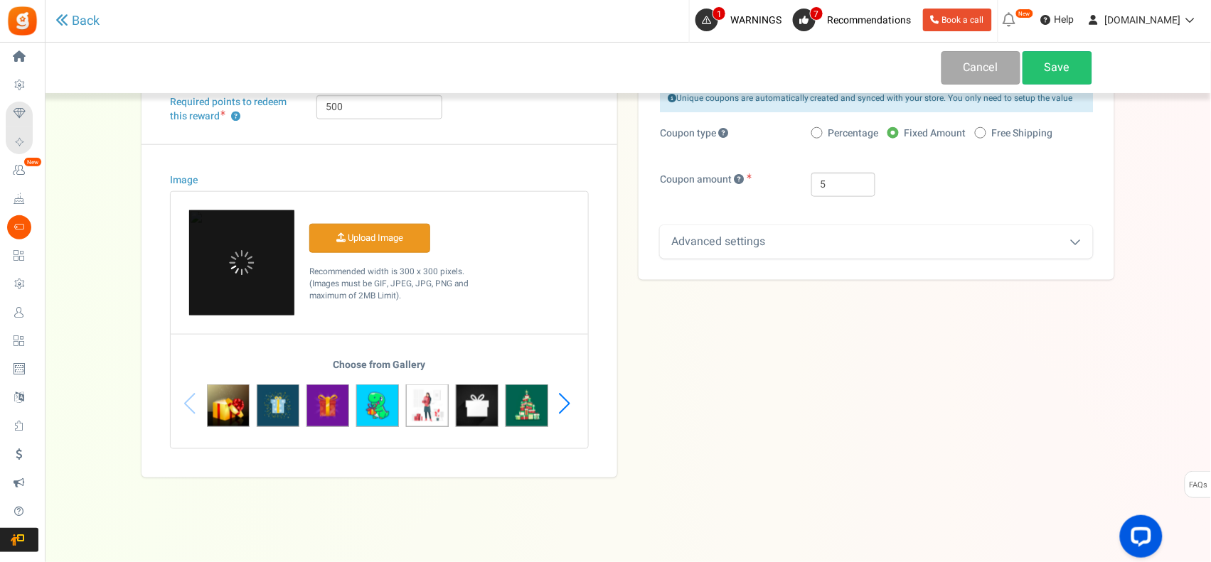
scroll to position [0, 0]
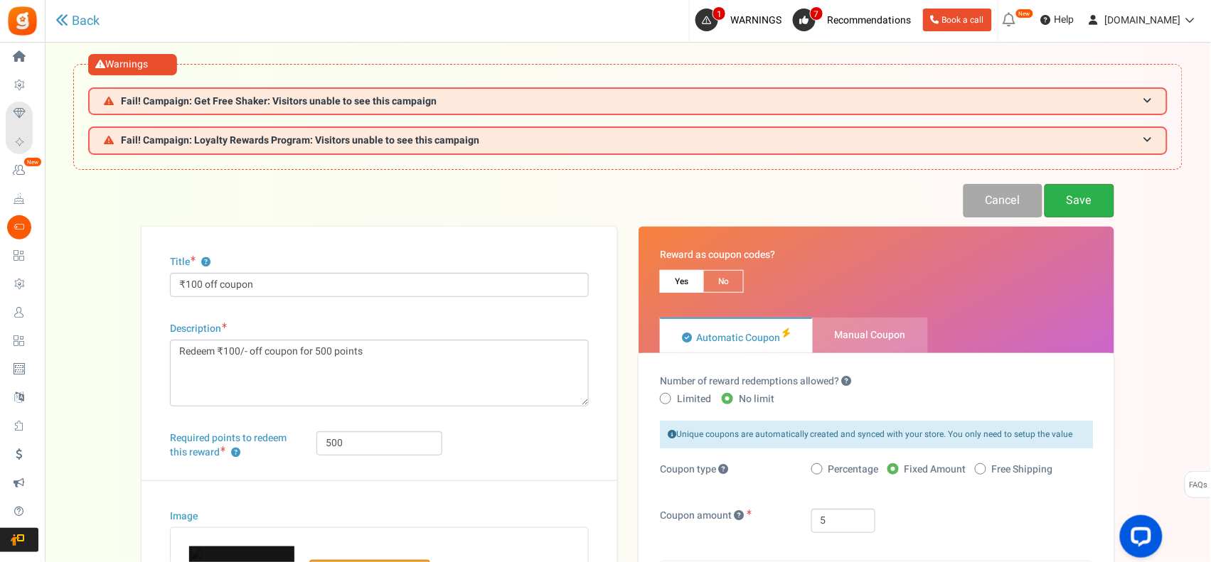
click at [1091, 203] on link "Save" at bounding box center [1079, 200] width 70 height 33
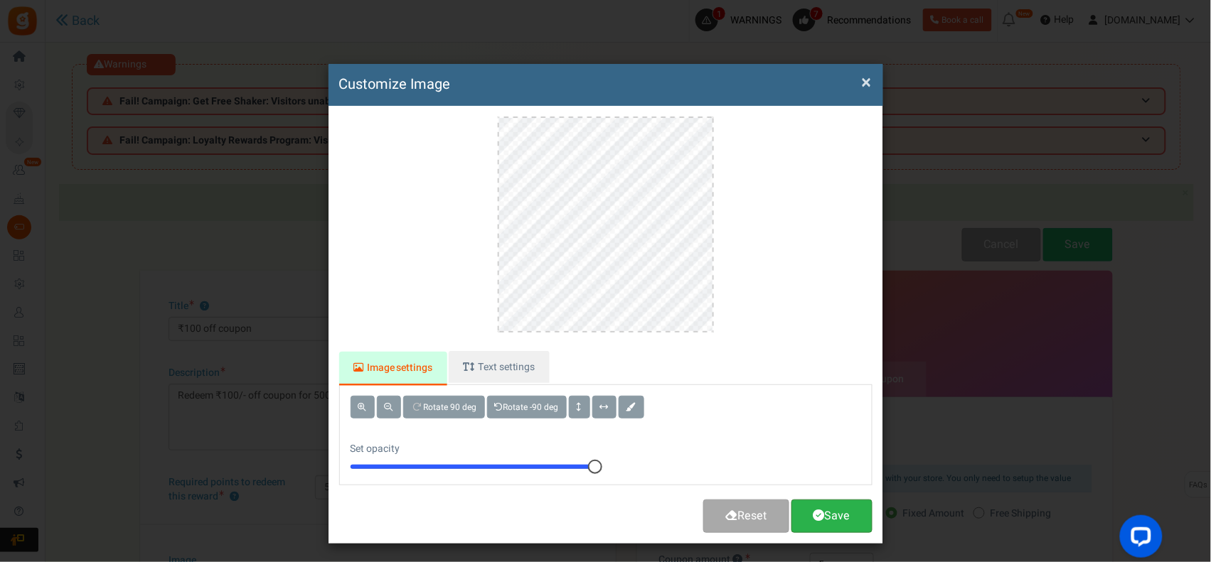
click at [837, 512] on link "Save" at bounding box center [831, 516] width 81 height 33
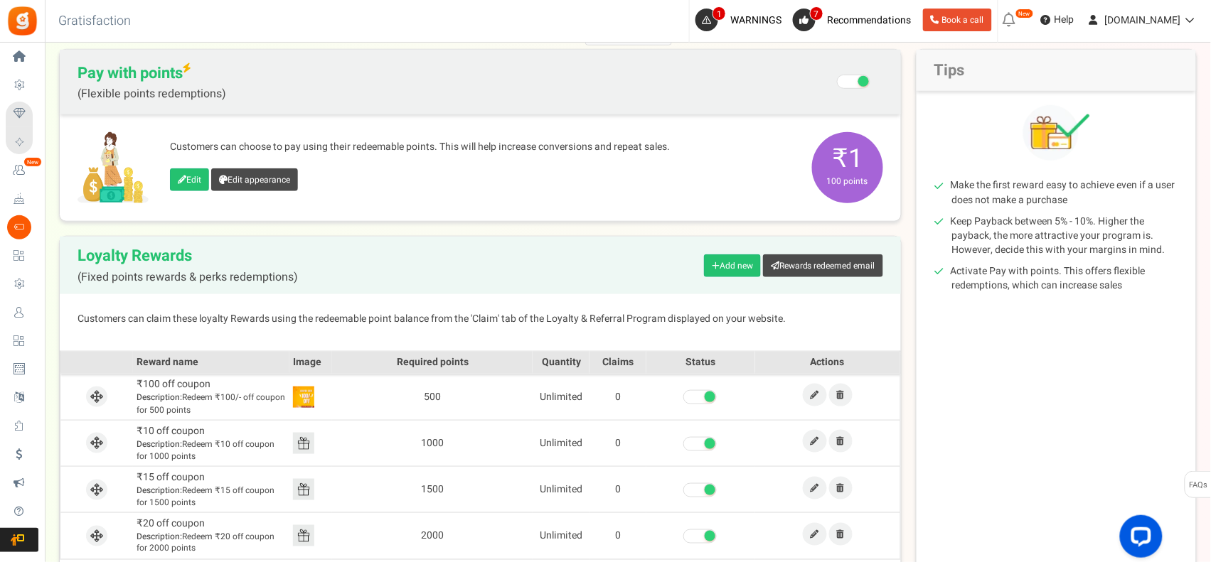
scroll to position [355, 0]
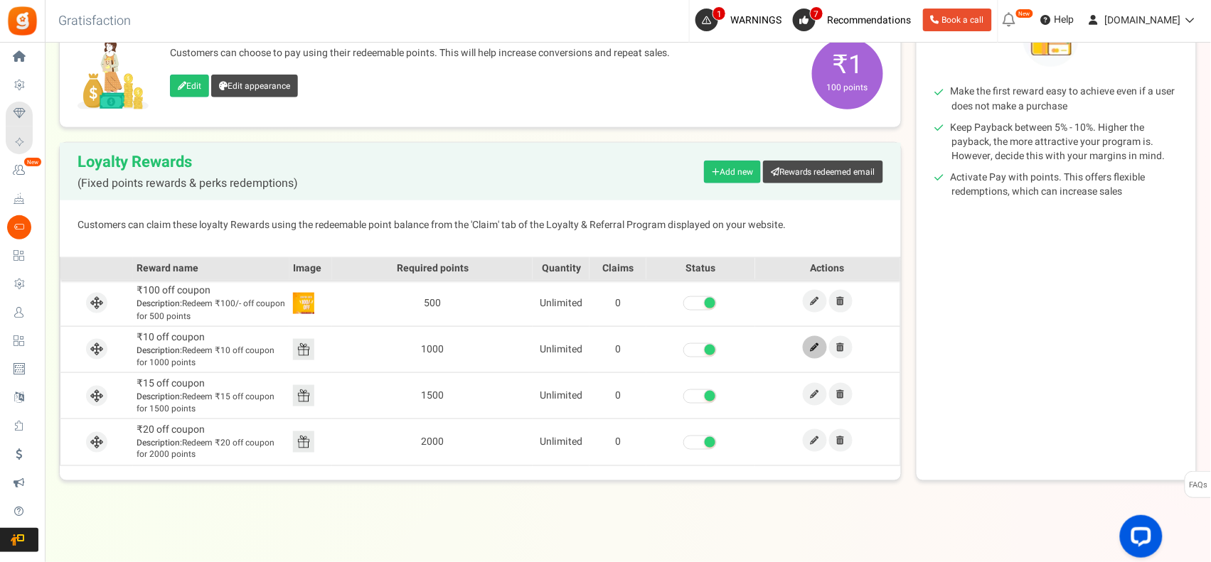
click at [805, 346] on link at bounding box center [815, 347] width 24 height 23
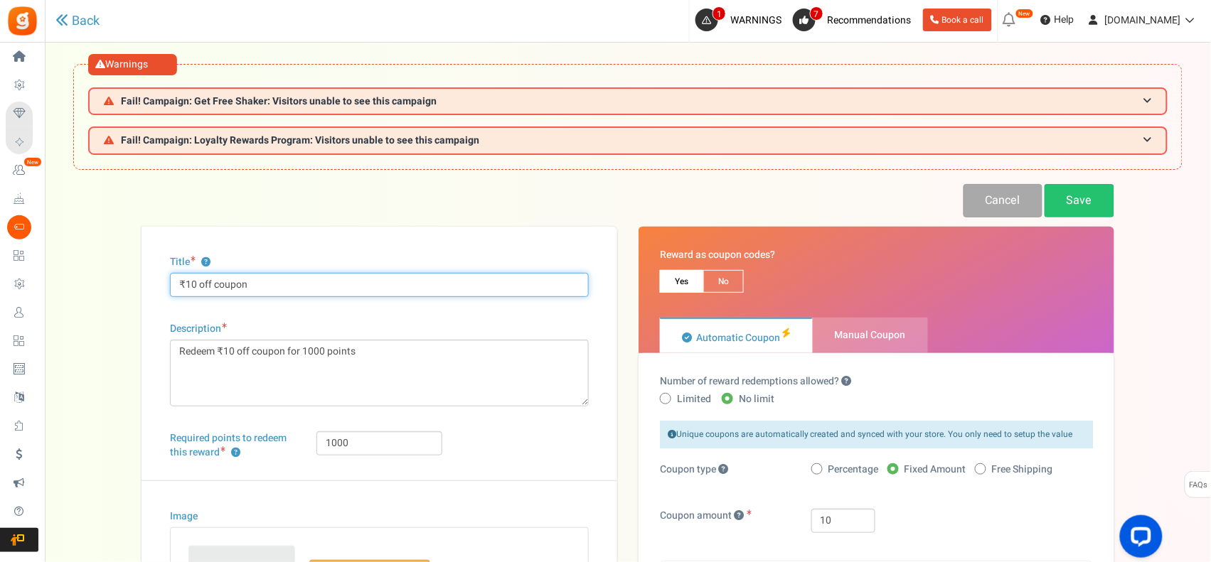
drag, startPoint x: 255, startPoint y: 289, endPoint x: 105, endPoint y: 288, distance: 149.3
click at [105, 288] on div "Back Cancel Save Title ? ₹10 off coupon Description Redeem ₹10 off coupon for 1…" at bounding box center [627, 499] width 1137 height 630
type input "Fish oil or Multivitamins"
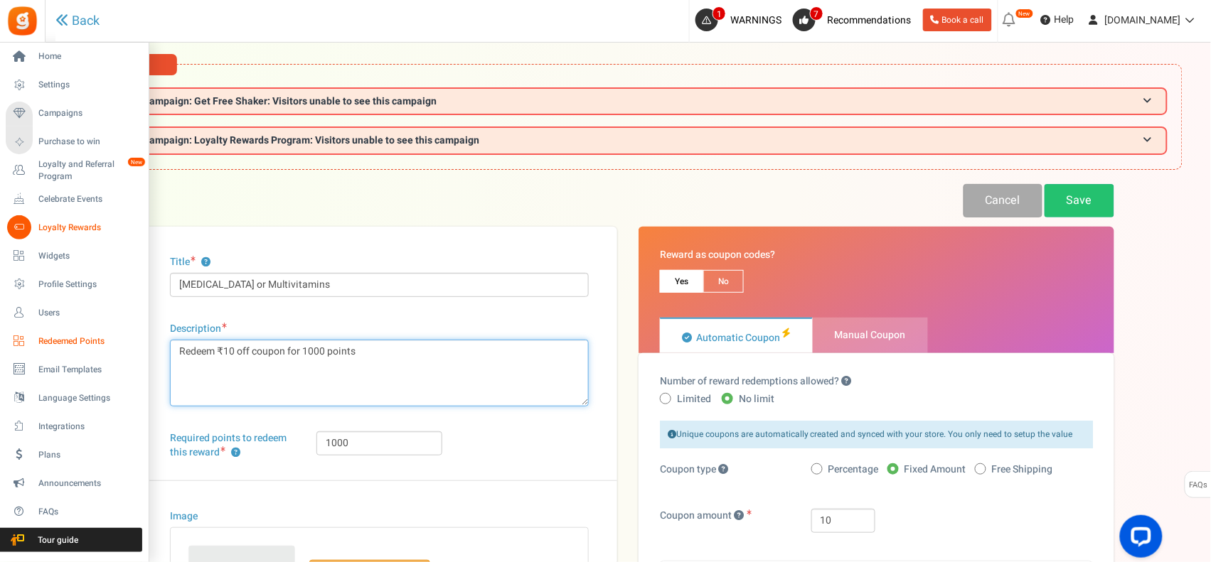
drag, startPoint x: 384, startPoint y: 353, endPoint x: 41, endPoint y: 347, distance: 342.7
click at [43, 350] on div "Home Settings Campaigns Purchase to win Loyalty and Referral Program New Celebr…" at bounding box center [605, 471] width 1211 height 857
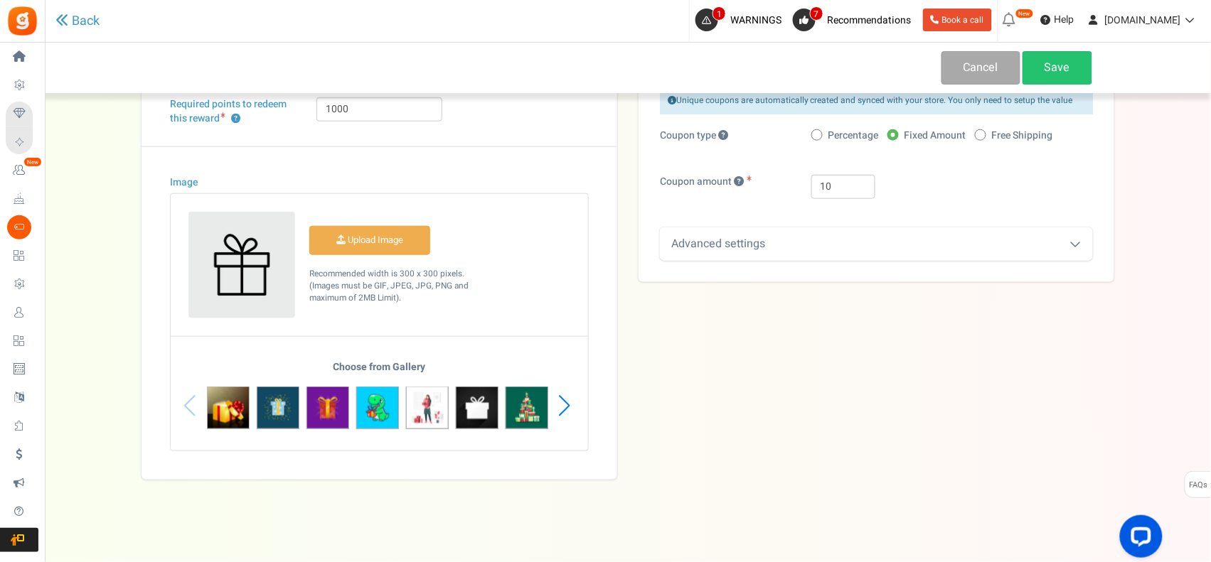
scroll to position [336, 0]
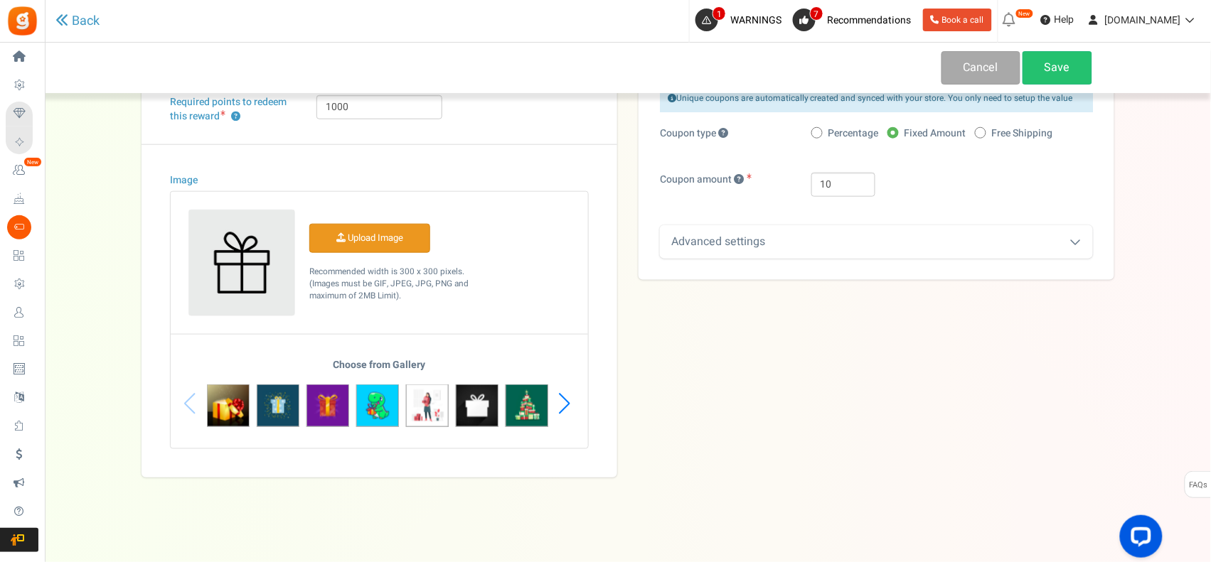
type textarea "Win points of 1000 to redeem for any fish oil / Multivitamins, redeem worth of …"
click at [387, 237] on input "Image" at bounding box center [369, 239] width 119 height 28
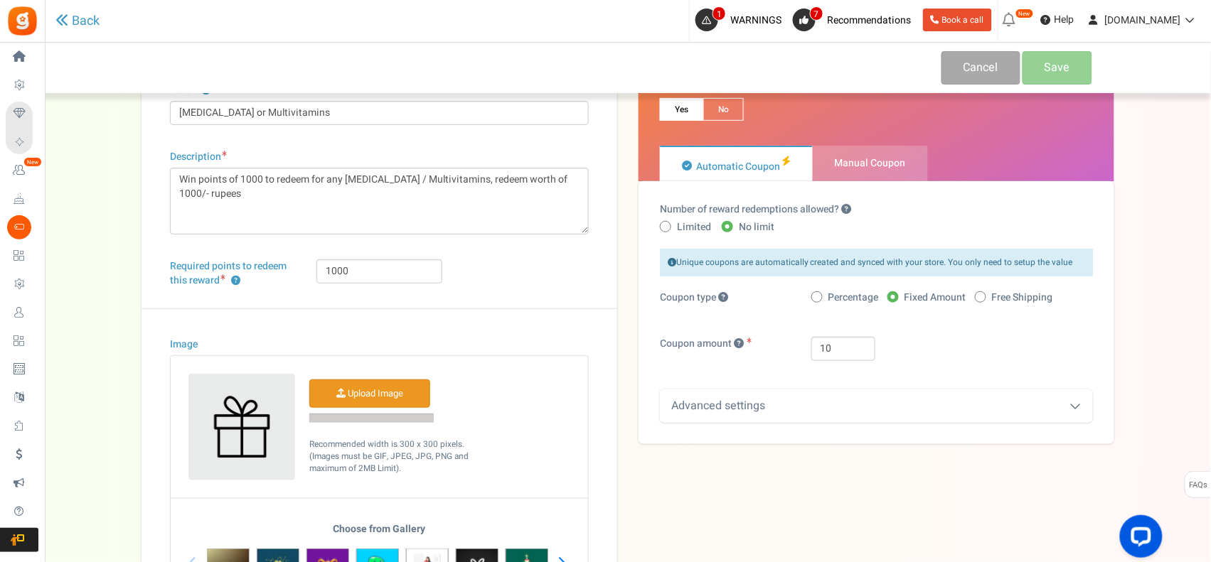
scroll to position [0, 0]
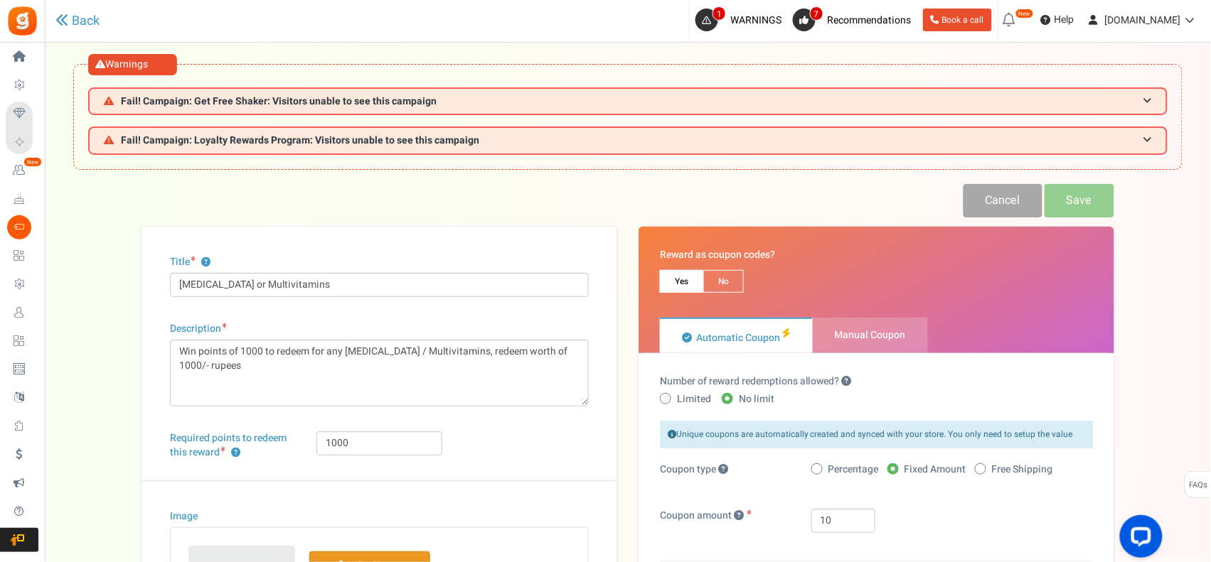
click at [245, 373] on div at bounding box center [605, 281] width 1211 height 562
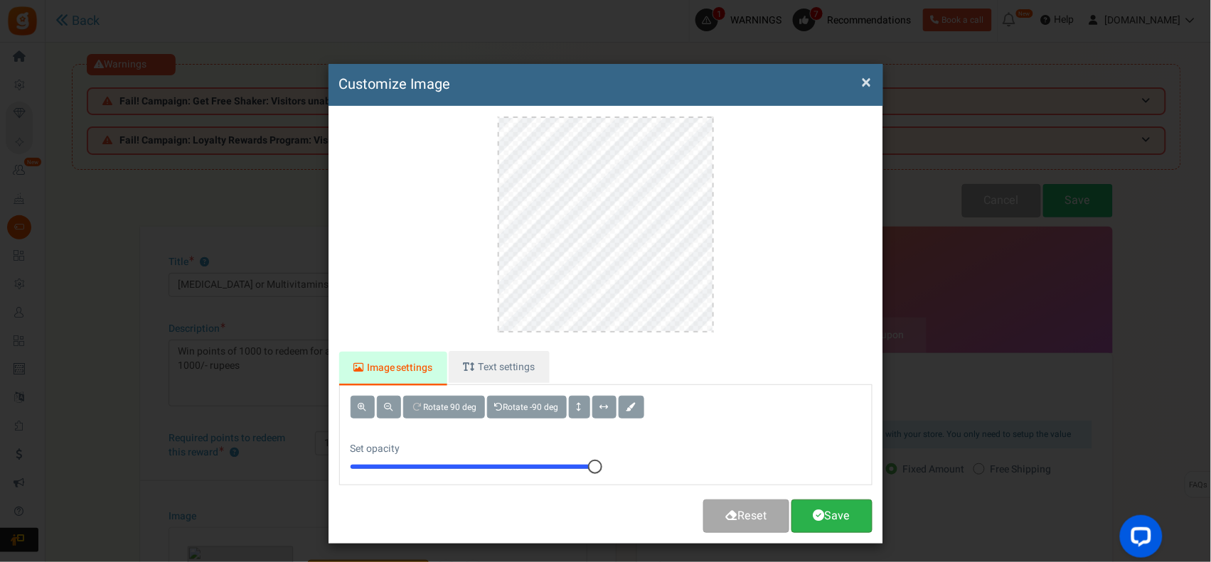
click at [847, 517] on link "Save" at bounding box center [831, 516] width 81 height 33
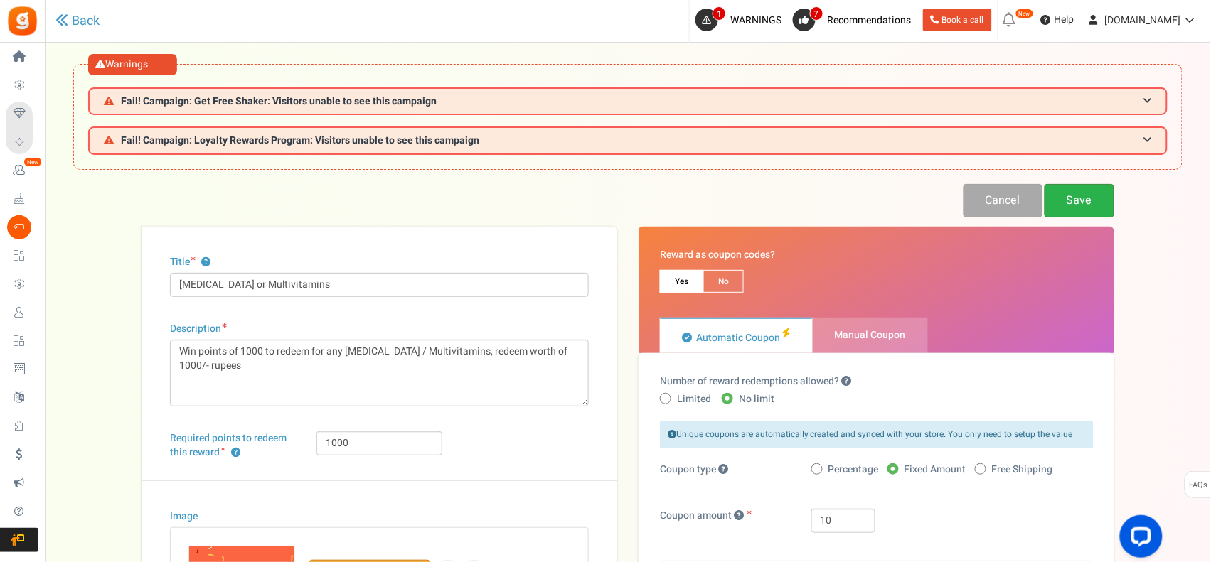
click at [1084, 196] on link "Save" at bounding box center [1079, 200] width 70 height 33
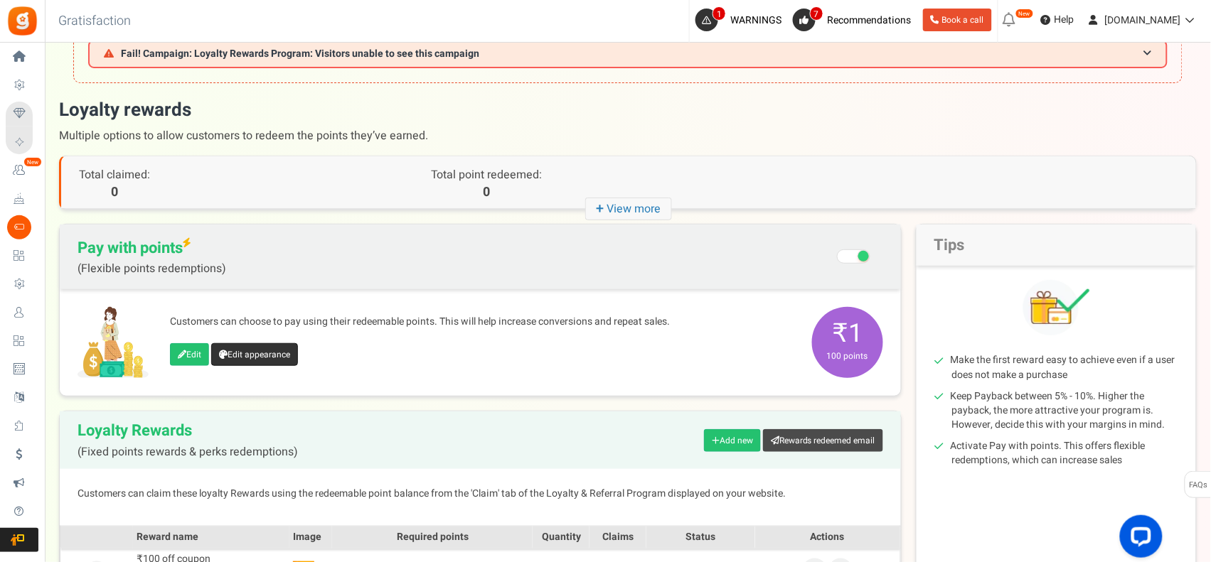
scroll to position [355, 0]
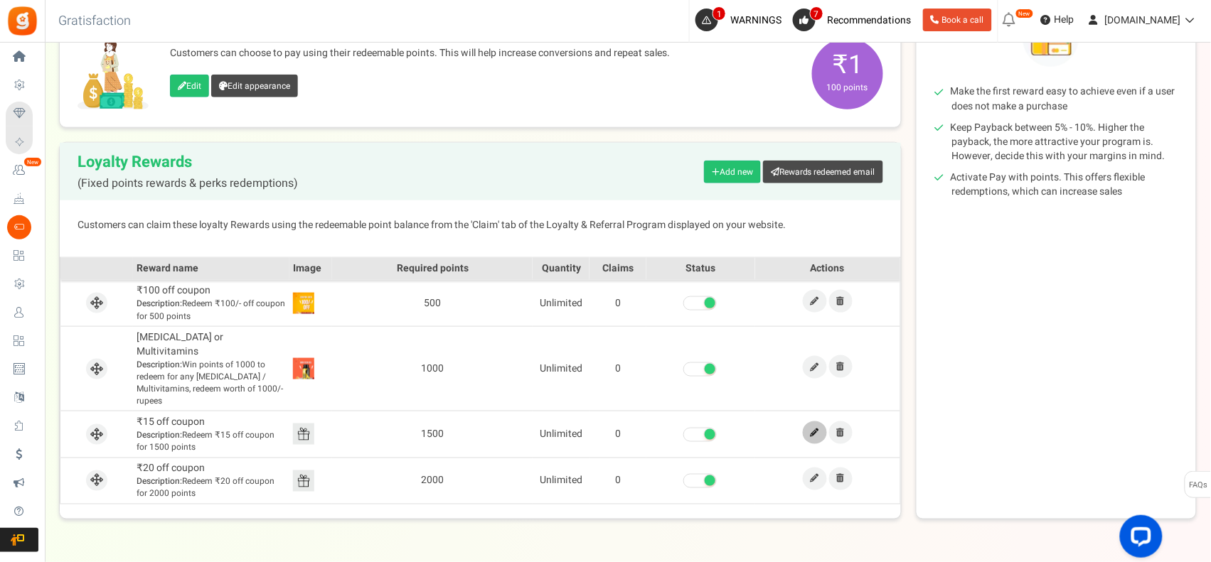
click at [811, 429] on icon at bounding box center [814, 433] width 9 height 9
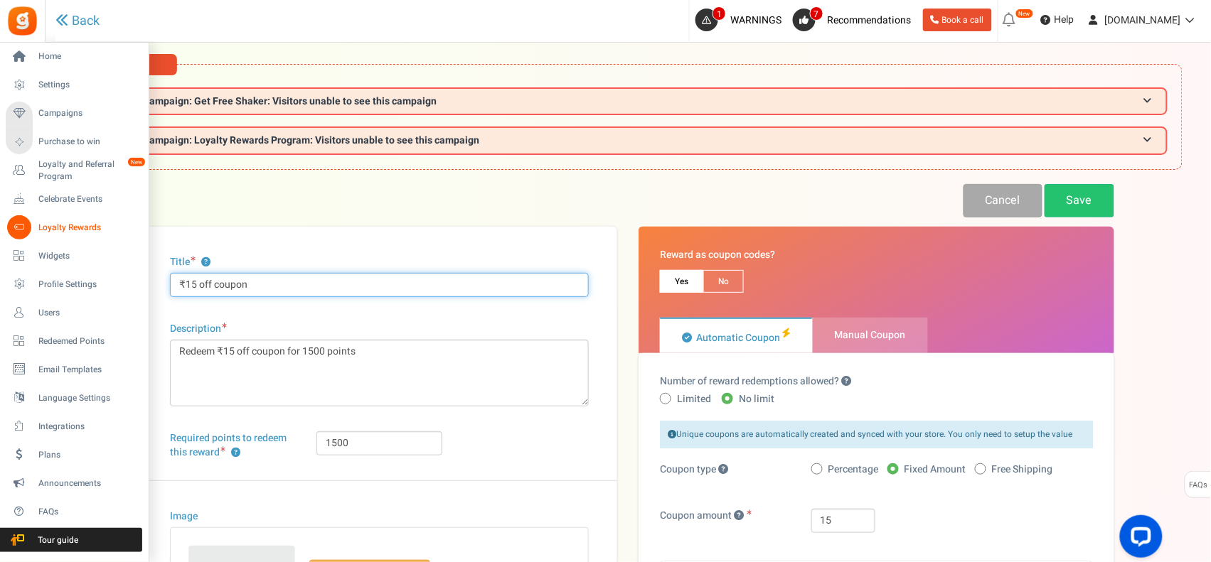
click at [0, 254] on div "Home Settings Campaigns Purchase to win Loyalty and Referral Program New Celebr…" at bounding box center [605, 471] width 1211 height 857
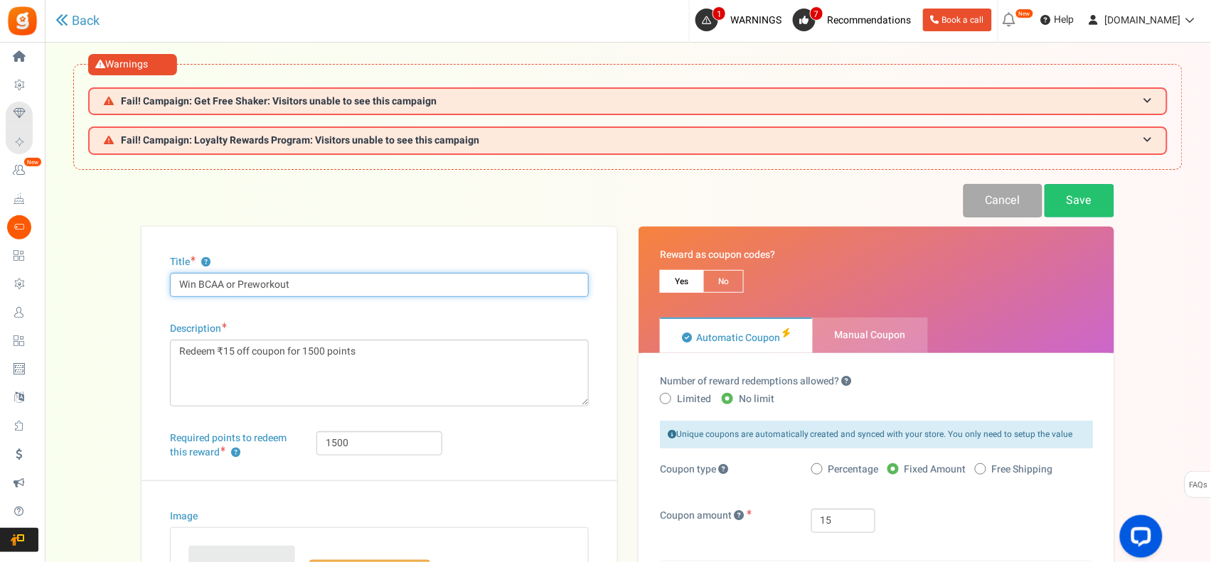
type input "Win BCAA or Preworkout"
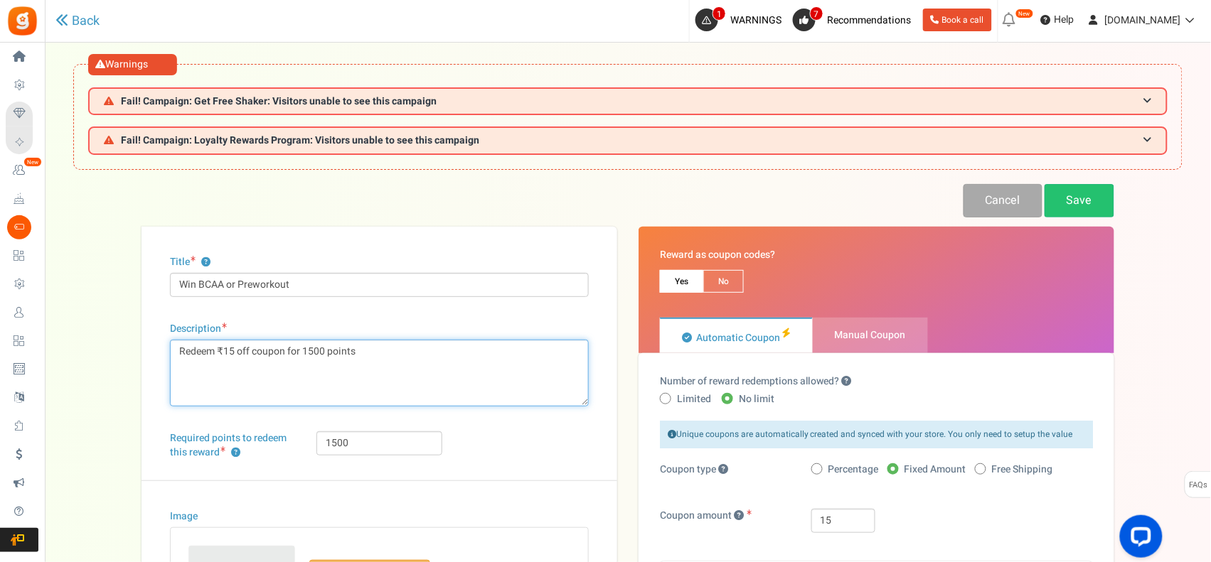
drag, startPoint x: 390, startPoint y: 355, endPoint x: 137, endPoint y: 363, distance: 252.5
click at [137, 363] on div "Title ? Win BCAA or Preworkout Description Redeem ₹15 off coupon for 1500 point…" at bounding box center [379, 520] width 497 height 587
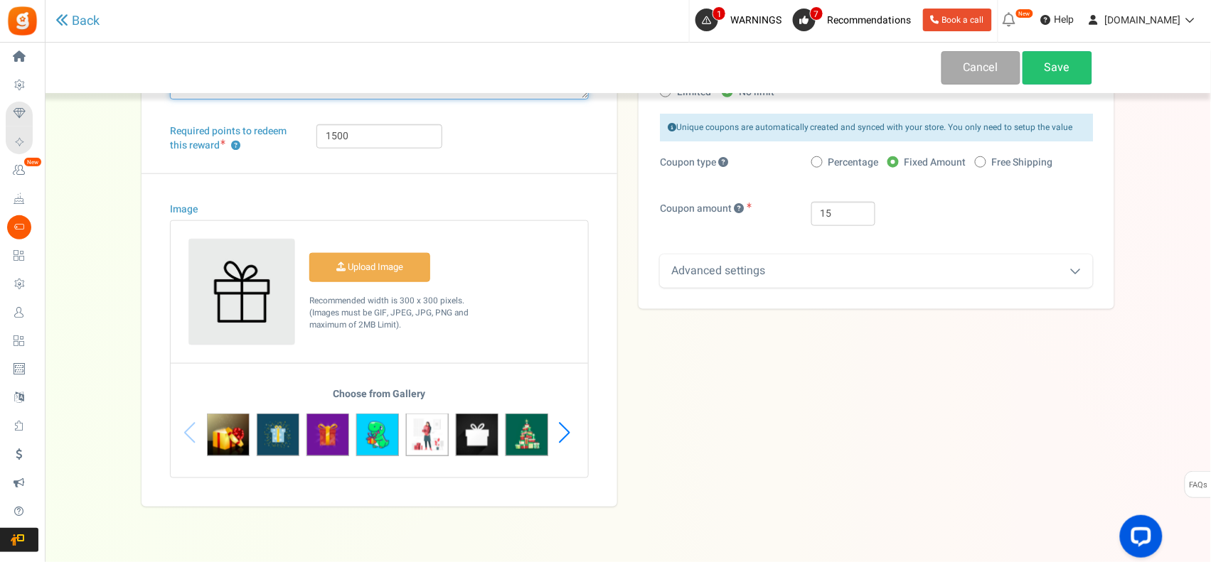
scroll to position [336, 0]
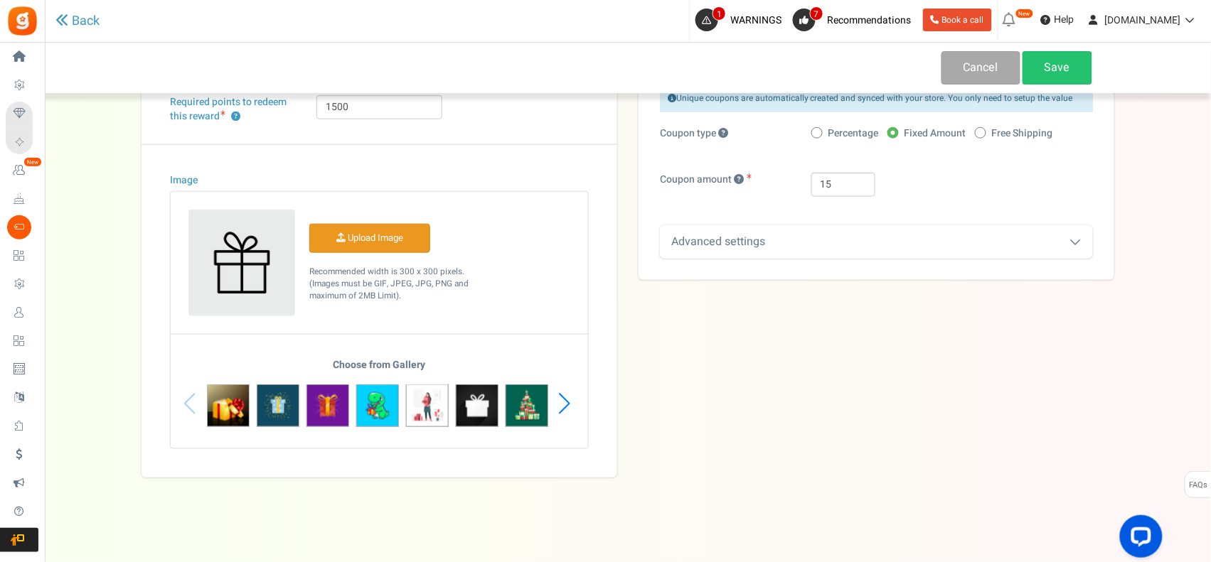
type textarea "Earn 1500 Points to redeem any Preworkout/Bcaa/EAA. Start Earning Now"
click at [350, 231] on input "Image" at bounding box center [369, 239] width 119 height 28
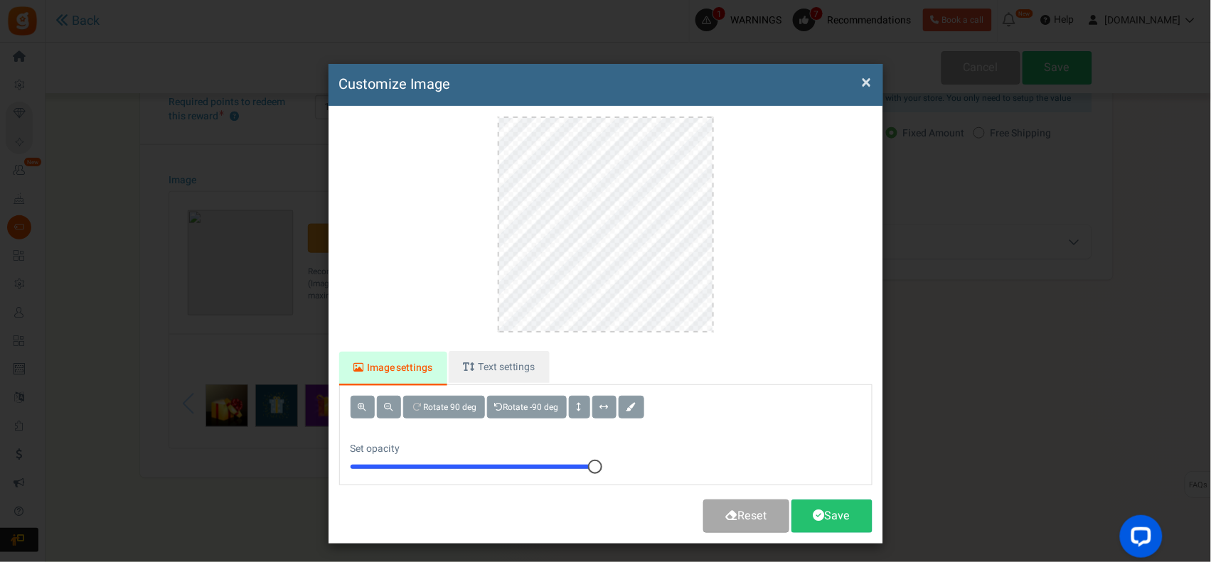
scroll to position [0, 0]
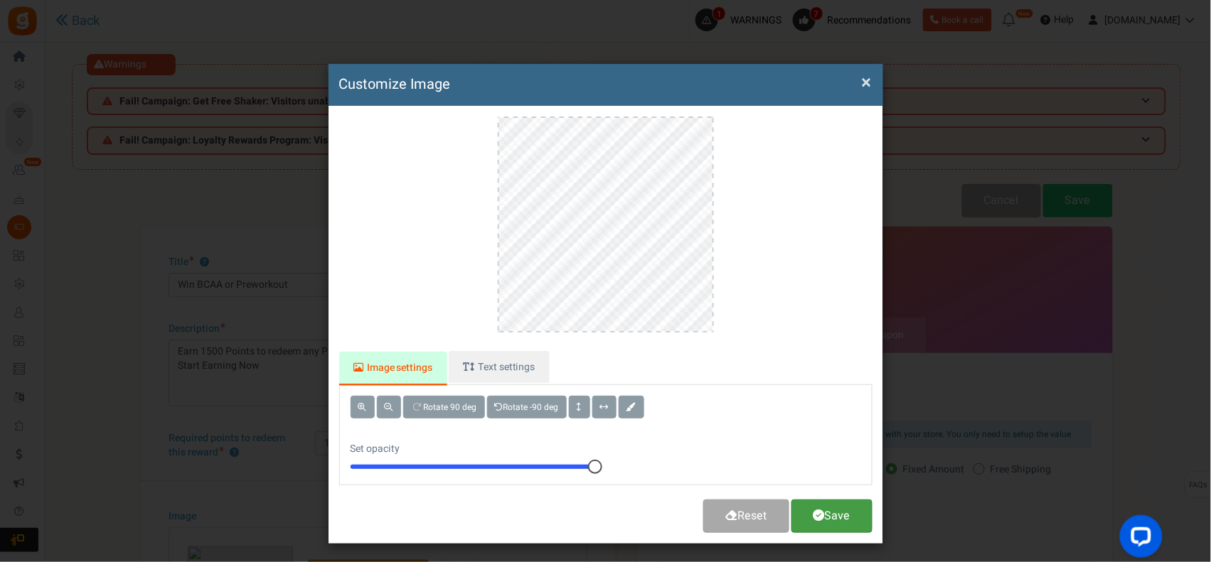
click at [842, 507] on link "Save" at bounding box center [831, 516] width 81 height 33
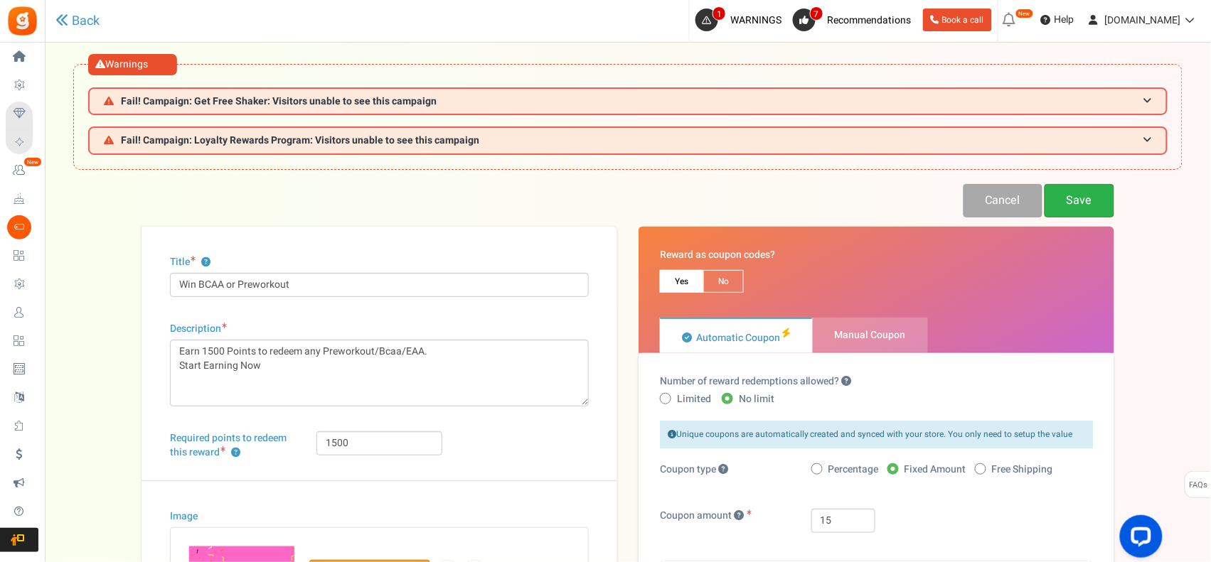
click at [1090, 190] on link "Save" at bounding box center [1079, 200] width 70 height 33
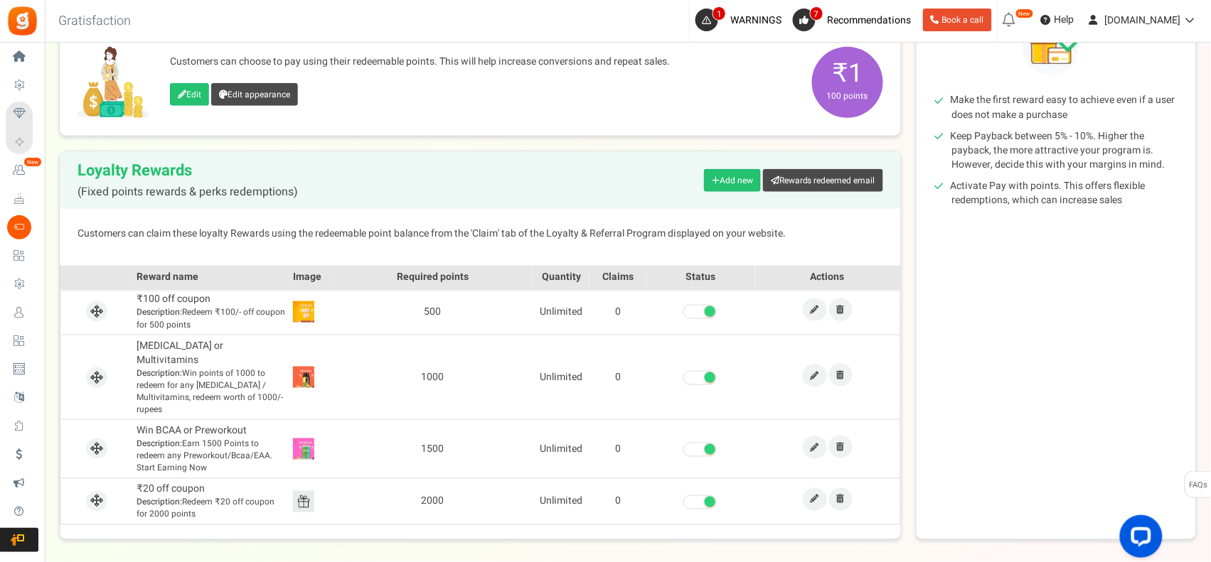
scroll to position [385, 0]
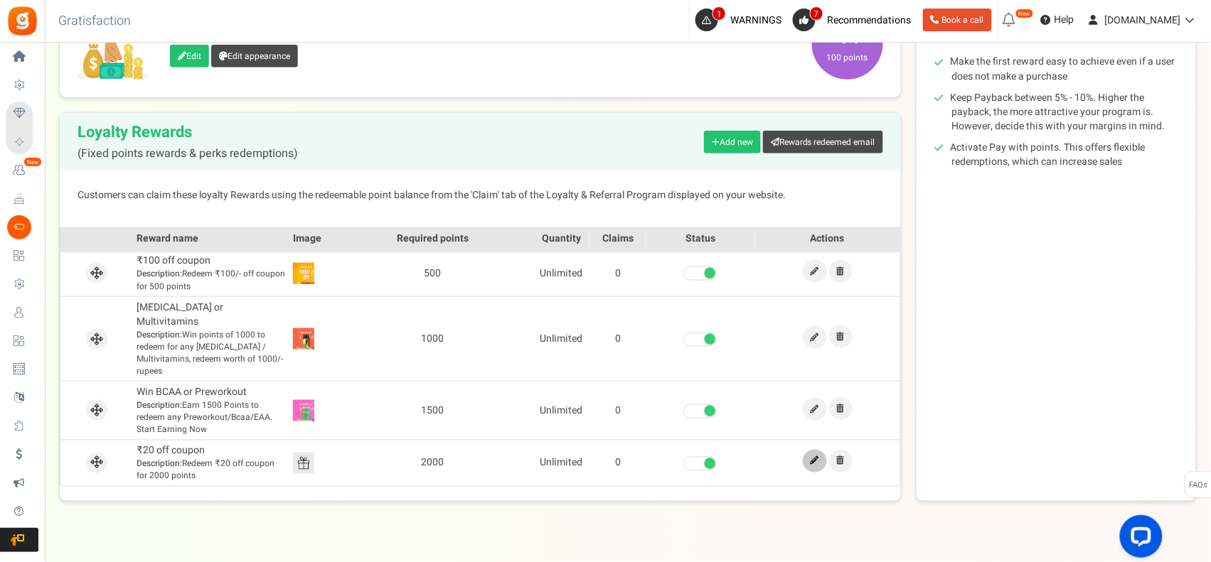
click at [815, 457] on icon at bounding box center [814, 461] width 9 height 9
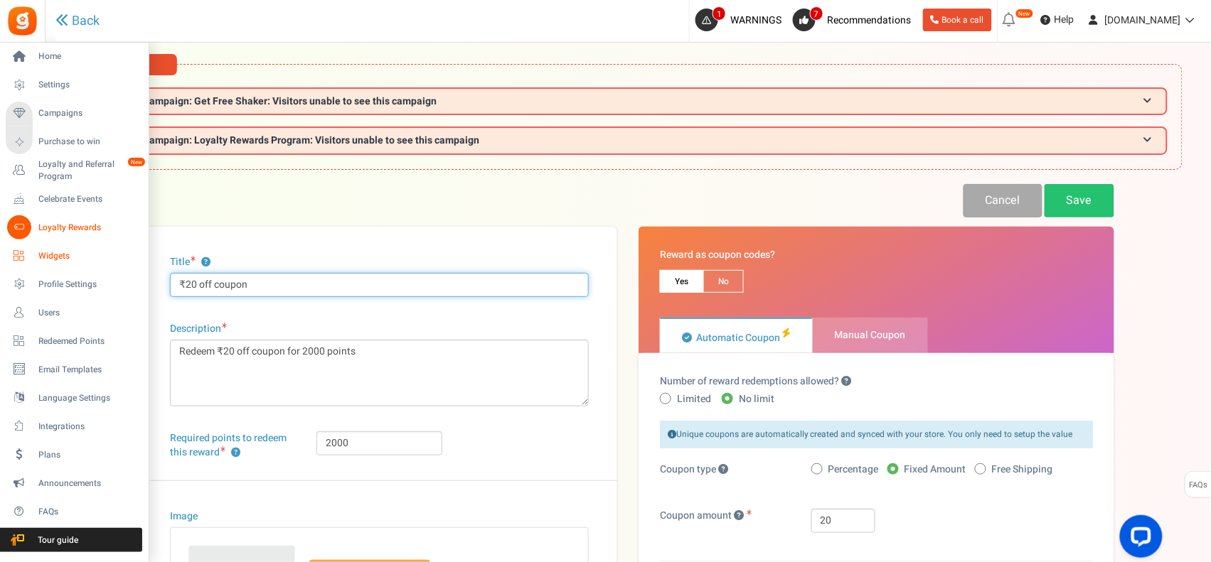
drag, startPoint x: 269, startPoint y: 281, endPoint x: 18, endPoint y: 267, distance: 251.4
click at [18, 267] on div "Home Settings Campaigns Purchase to win Loyalty and Referral Program New Celebr…" at bounding box center [605, 471] width 1211 height 857
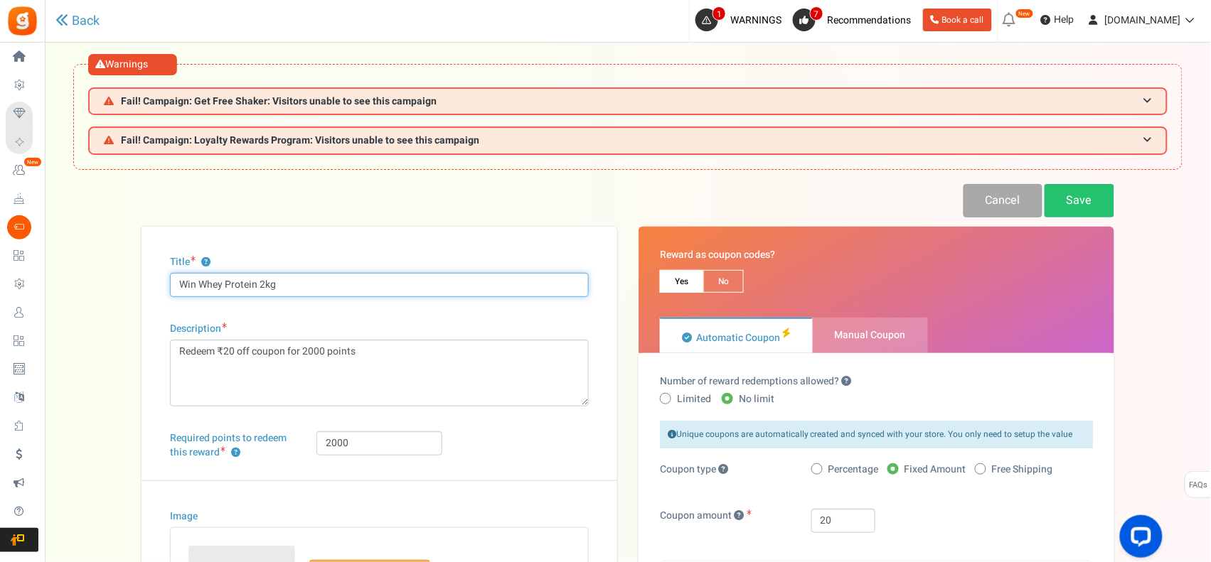
type input "Win Whey Protein 2kg"
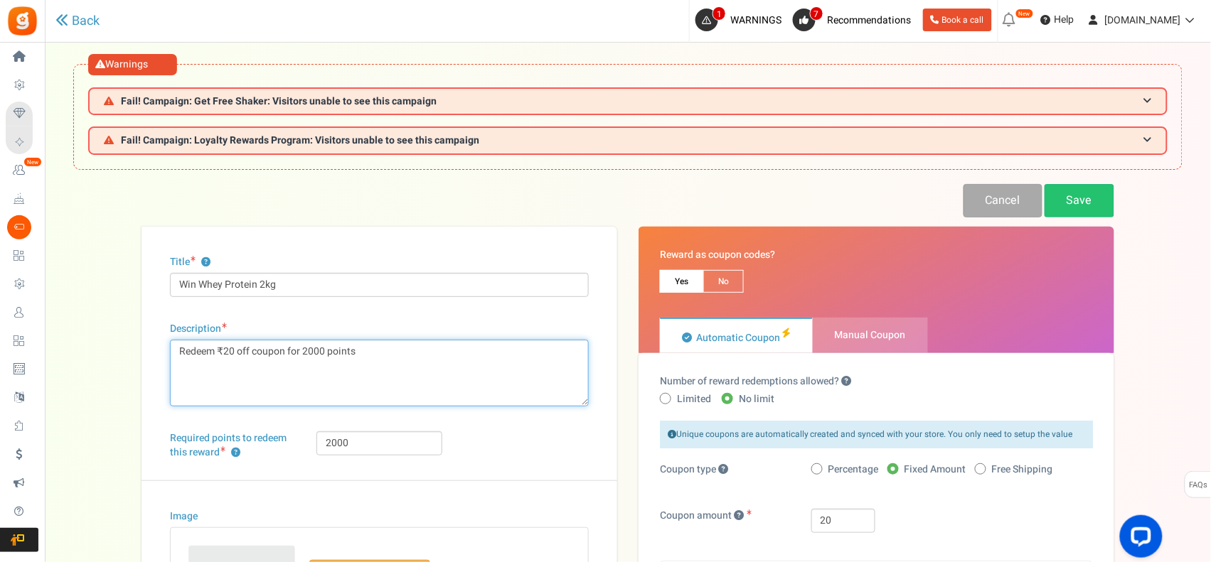
drag, startPoint x: 400, startPoint y: 360, endPoint x: 91, endPoint y: 352, distance: 308.7
click at [91, 352] on div "Back Cancel Save Title ? Win Whey Protein 2kg Description Redeem ₹20 off coupon…" at bounding box center [627, 499] width 1137 height 630
drag, startPoint x: 208, startPoint y: 347, endPoint x: 208, endPoint y: 358, distance: 10.7
click at [210, 347] on textarea "Redeem ₹20 off coupon for 2000 points" at bounding box center [379, 373] width 419 height 67
click at [235, 352] on textarea "Redeem ₹20 off coupon for 2000 points" at bounding box center [379, 373] width 419 height 67
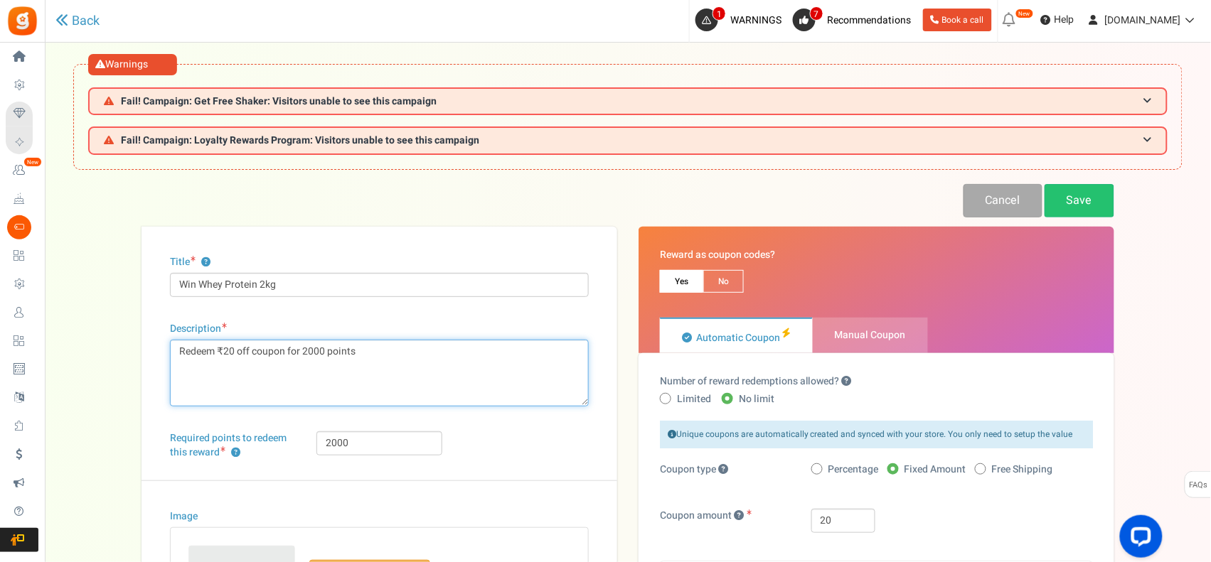
drag, startPoint x: 218, startPoint y: 350, endPoint x: 297, endPoint y: 348, distance: 78.9
click at [297, 348] on textarea "Redeem ₹20 off coupon for 2000 points" at bounding box center [379, 373] width 419 height 67
click at [302, 347] on textarea "Redeem ₹20 off coupon for 2000 points" at bounding box center [379, 373] width 419 height 67
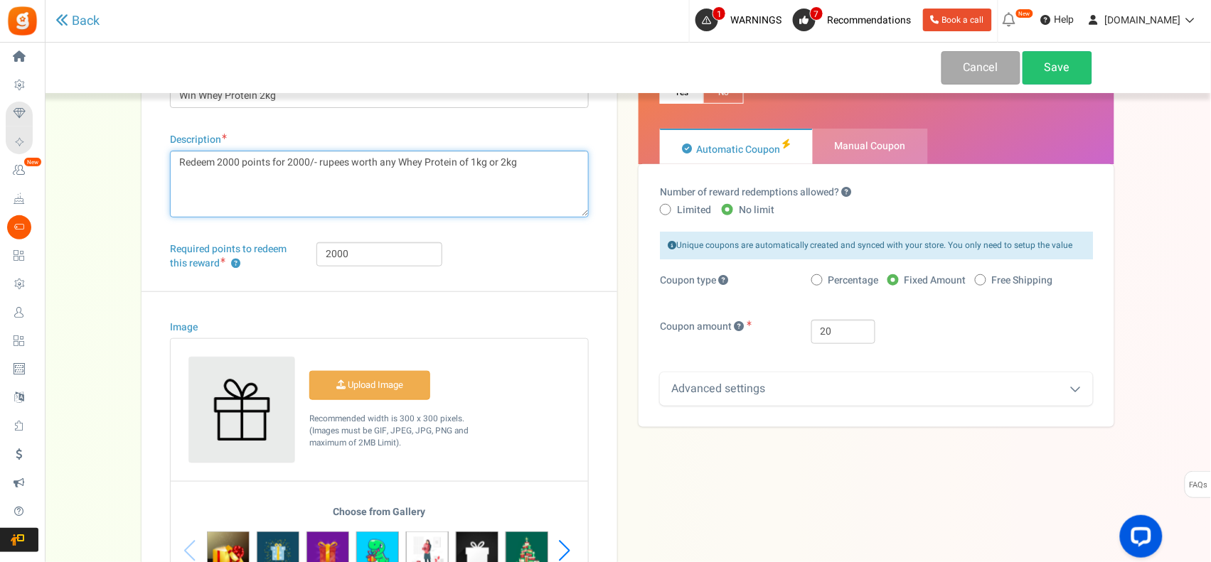
scroll to position [237, 0]
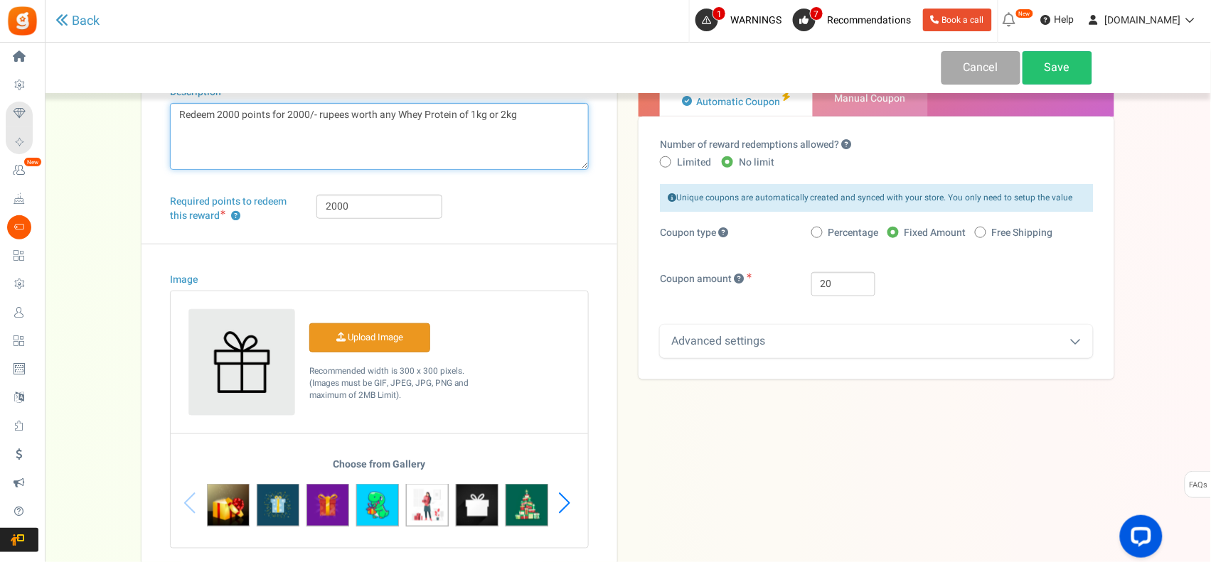
type textarea "Redeem 2000 points for 2000/- rupees worth any Whey Protein of 1kg or 2kg"
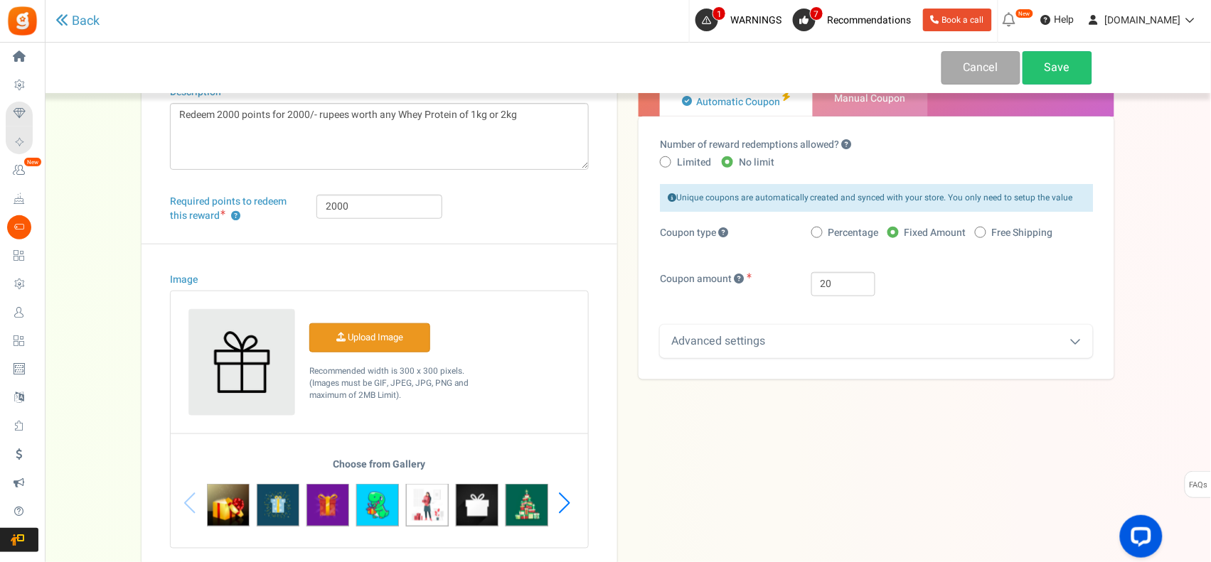
click at [382, 338] on input "Image" at bounding box center [369, 338] width 119 height 28
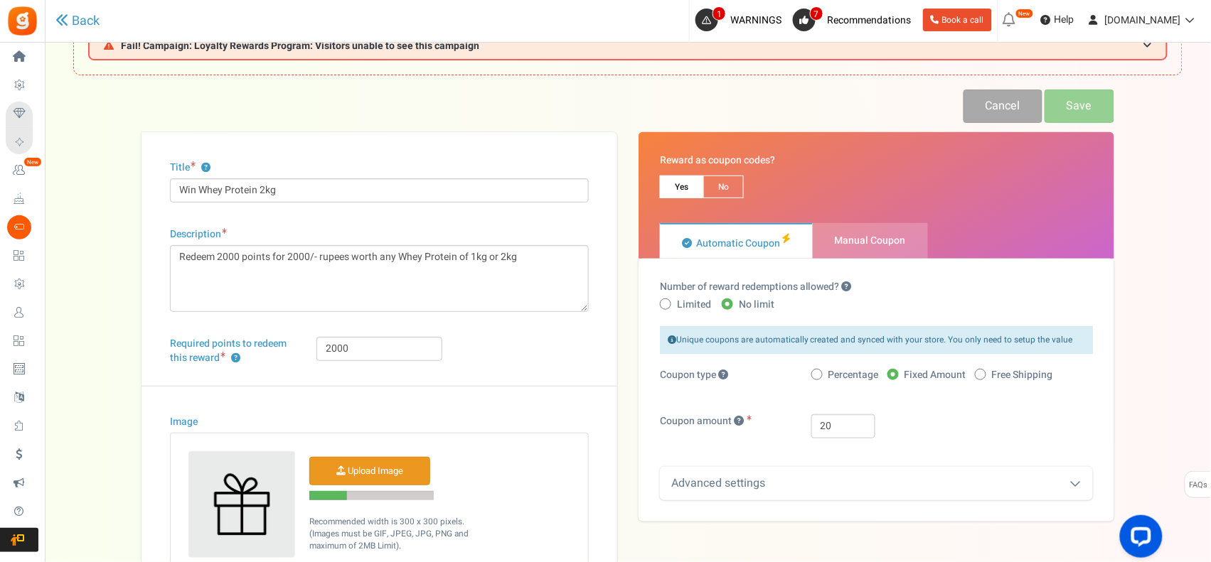
scroll to position [0, 0]
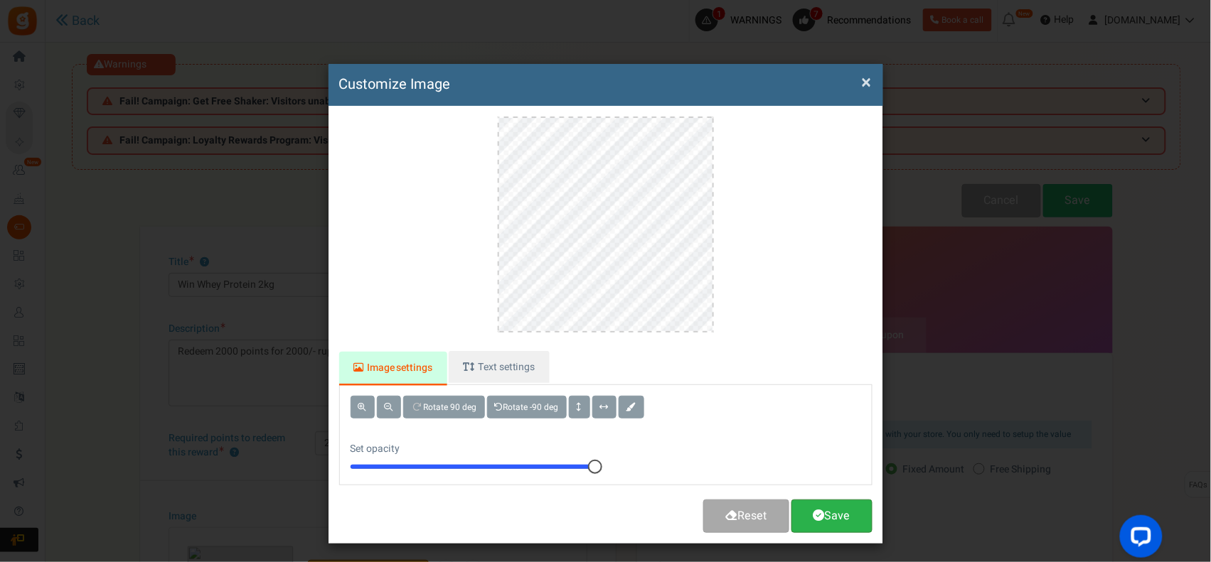
click at [847, 510] on link "Save" at bounding box center [831, 516] width 81 height 33
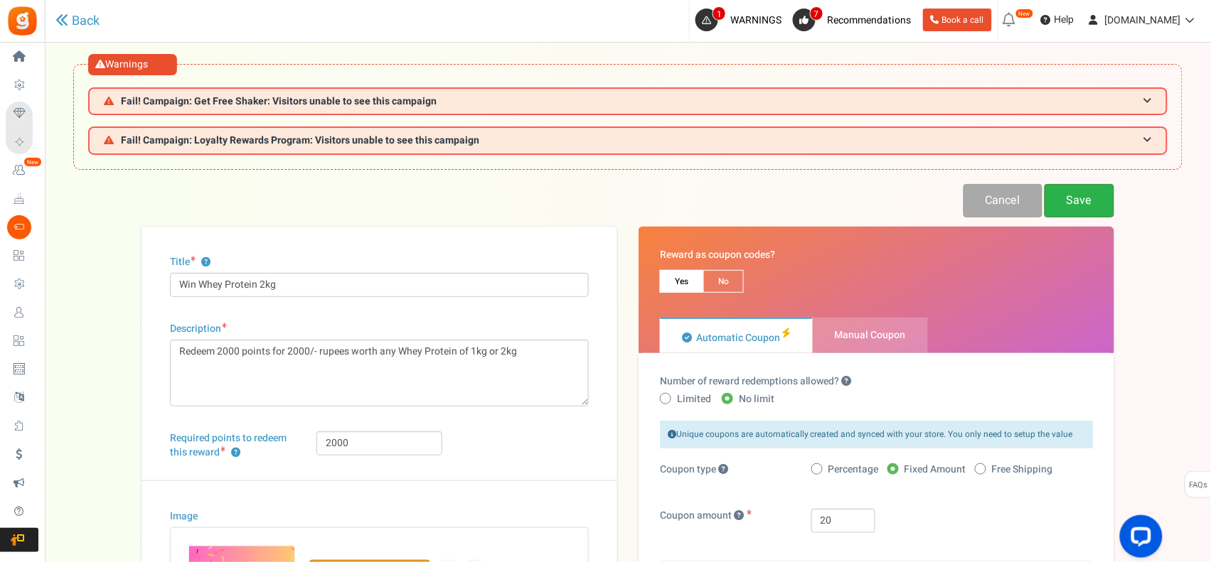
click at [1093, 205] on link "Save" at bounding box center [1079, 200] width 70 height 33
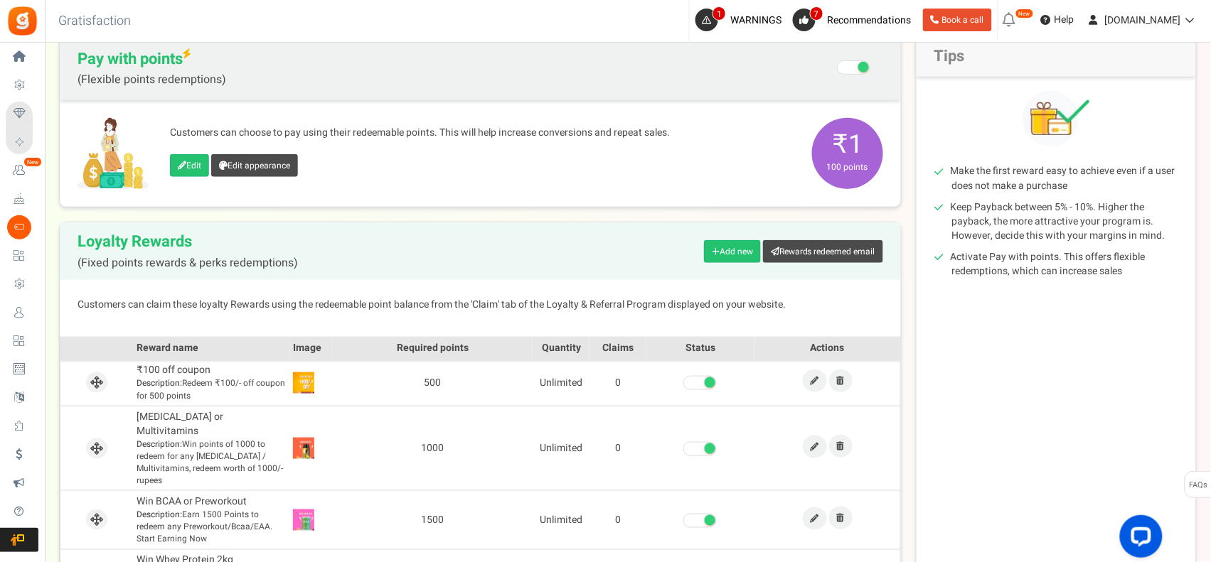
scroll to position [43, 0]
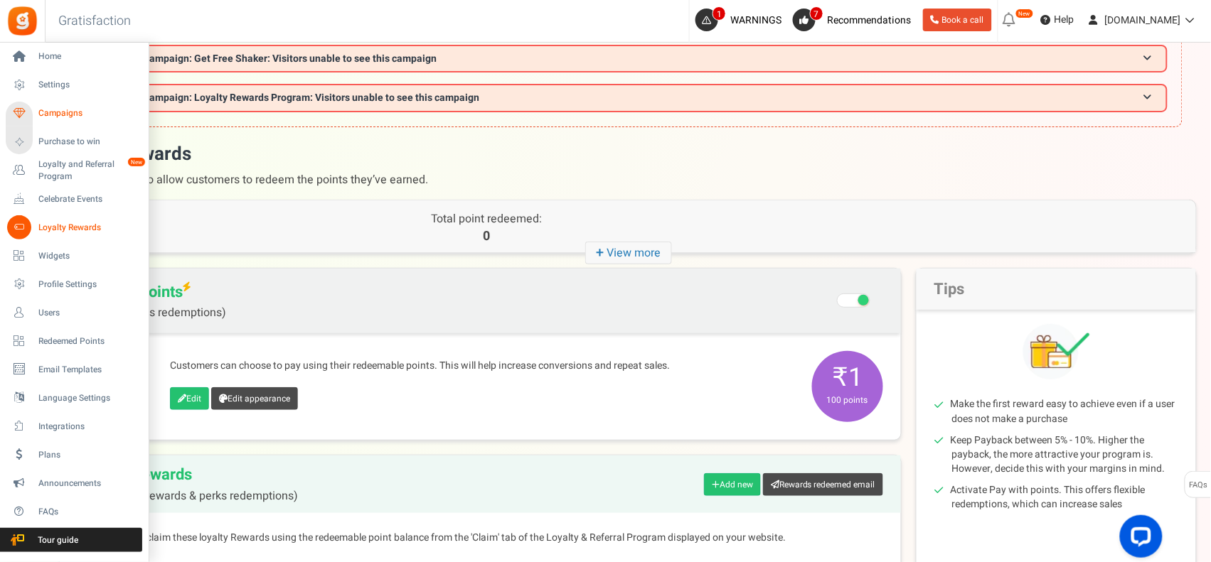
click at [73, 114] on span "Campaigns" at bounding box center [88, 113] width 100 height 12
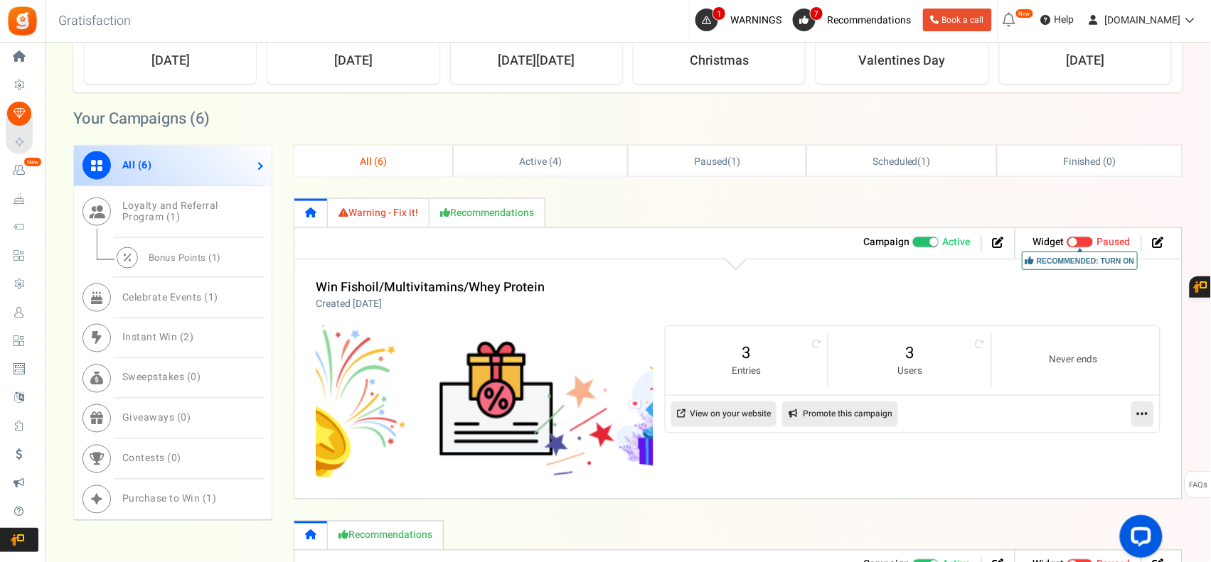
scroll to position [592, 0]
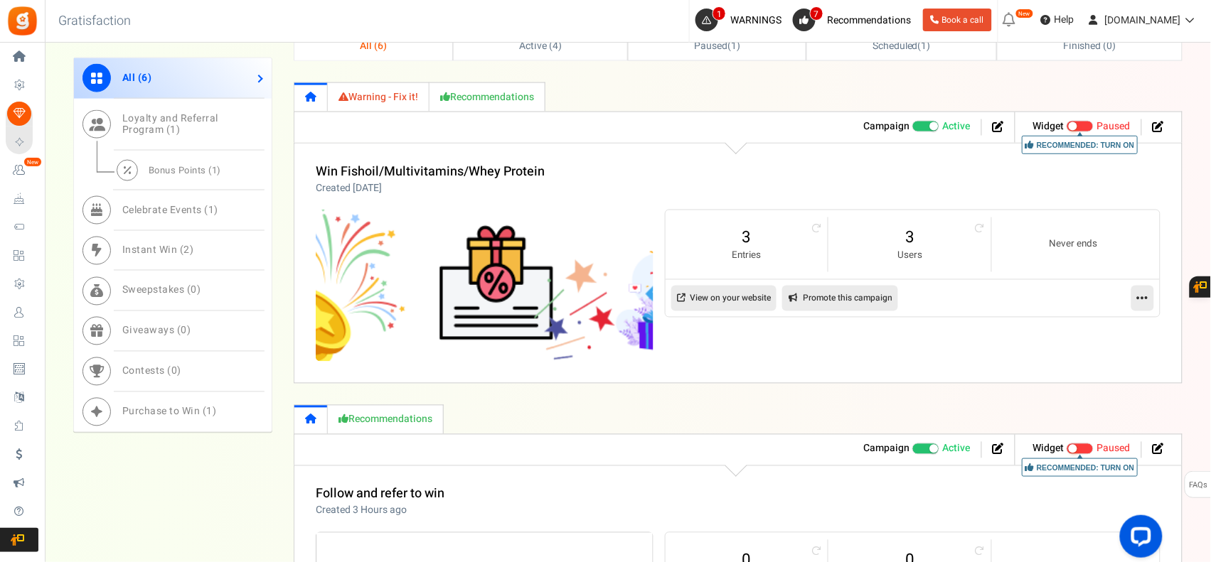
click at [382, 100] on link "Warning - Fix it!" at bounding box center [379, 96] width 102 height 29
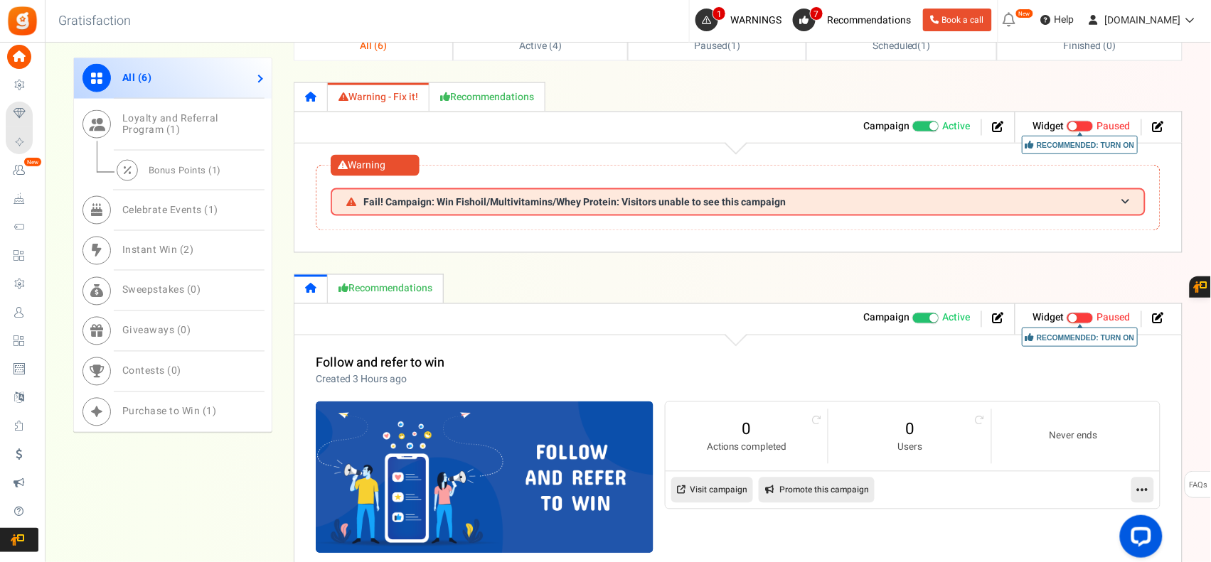
click at [480, 98] on link "Recommendations" at bounding box center [487, 96] width 116 height 29
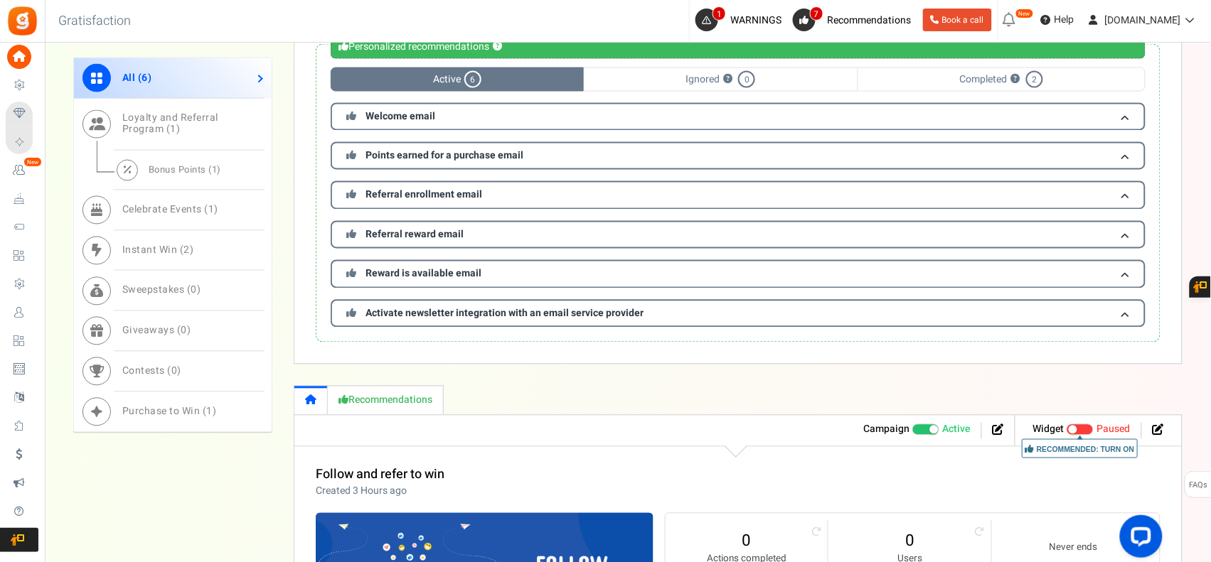
scroll to position [948, 0]
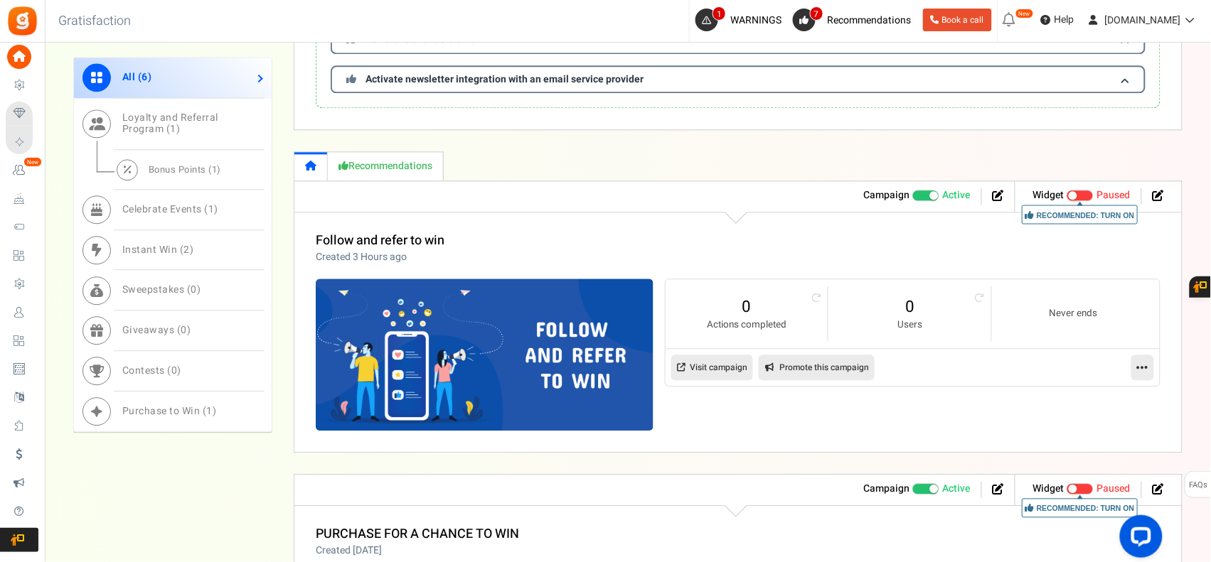
click at [1137, 365] on icon at bounding box center [1142, 367] width 11 height 13
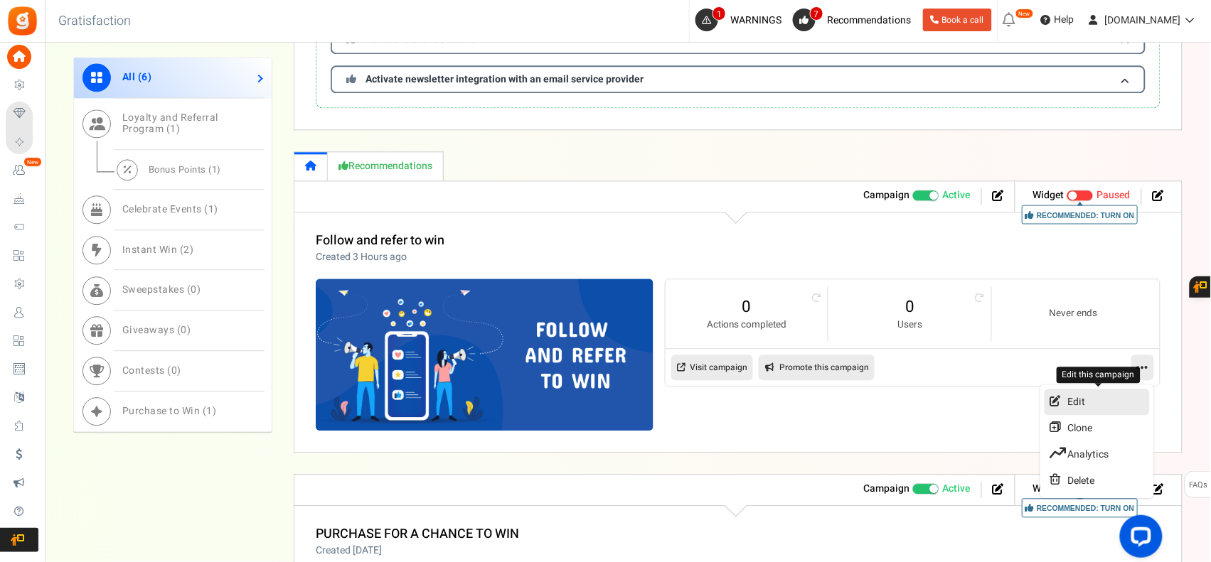
click at [1103, 399] on link "Edit" at bounding box center [1096, 402] width 105 height 26
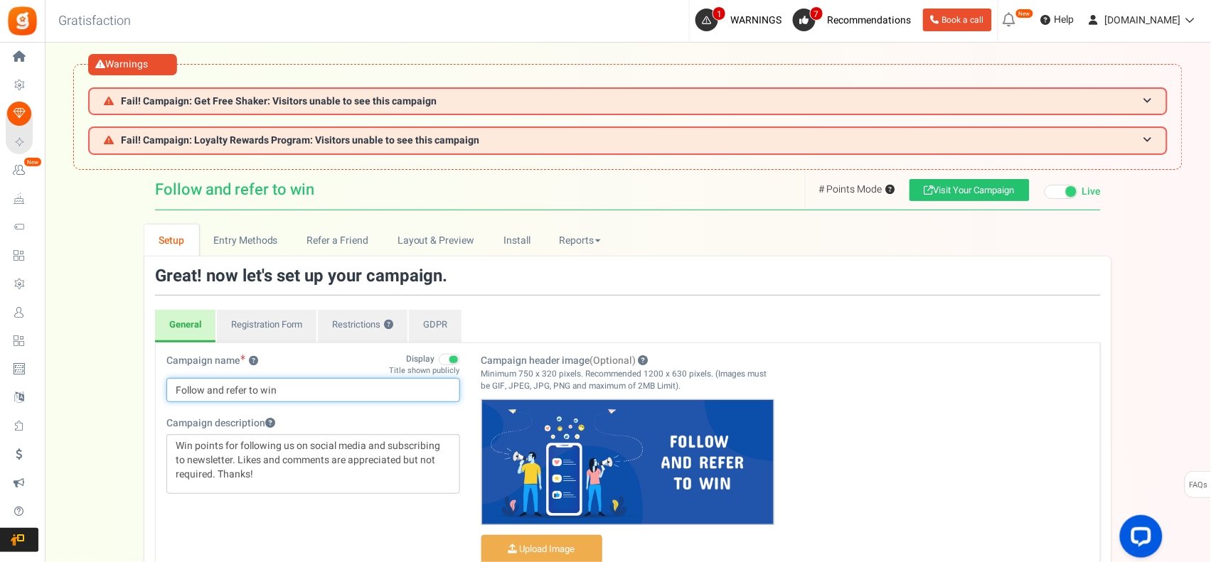
drag, startPoint x: 285, startPoint y: 391, endPoint x: 118, endPoint y: 391, distance: 167.1
type input "Win Free Protein Shaker"
click at [944, 443] on div "Campaign name ? Display Title shown publicly Win Free Protein Shaker This will …" at bounding box center [628, 486] width 944 height 264
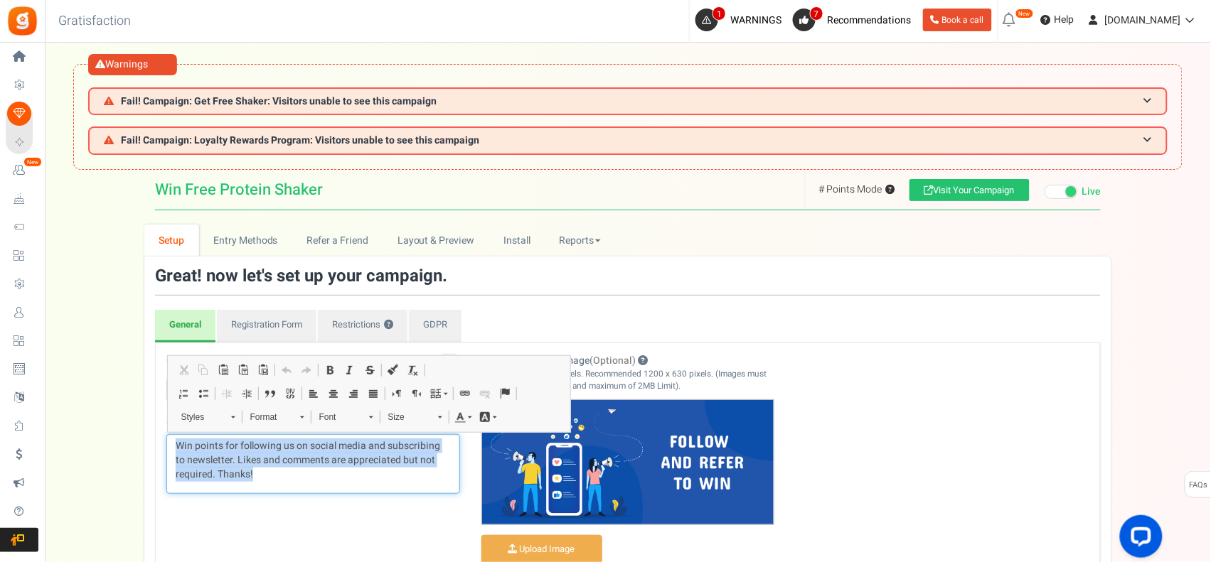
drag, startPoint x: 289, startPoint y: 481, endPoint x: 144, endPoint y: 429, distance: 154.0
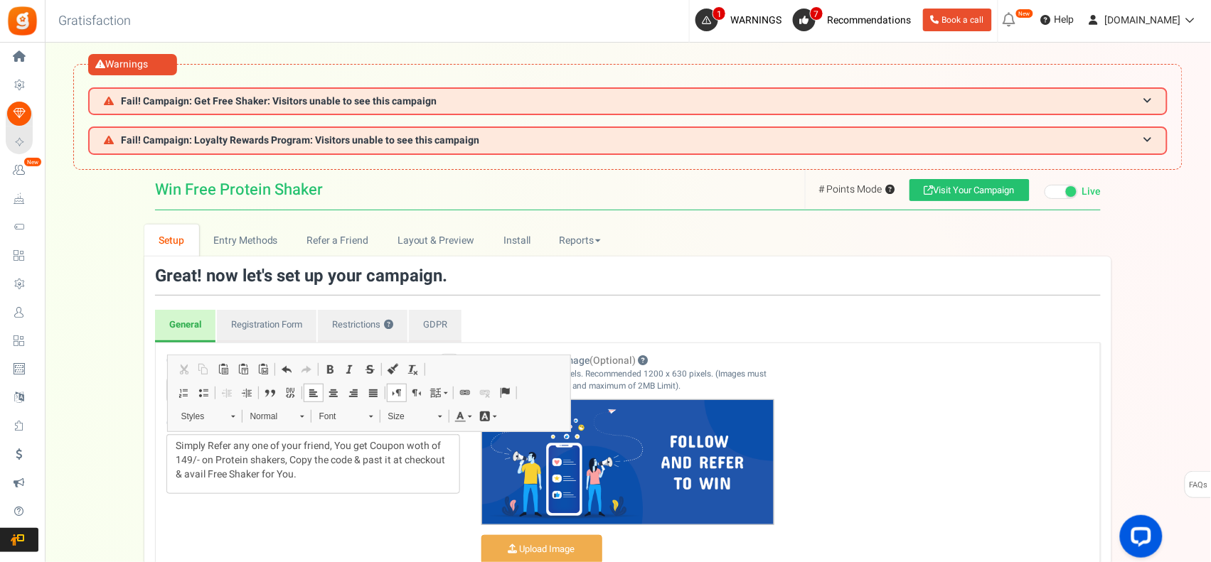
click at [946, 398] on div "Campaign name ? Display Title shown publicly Win Free Protein Shaker This will …" at bounding box center [628, 486] width 944 height 264
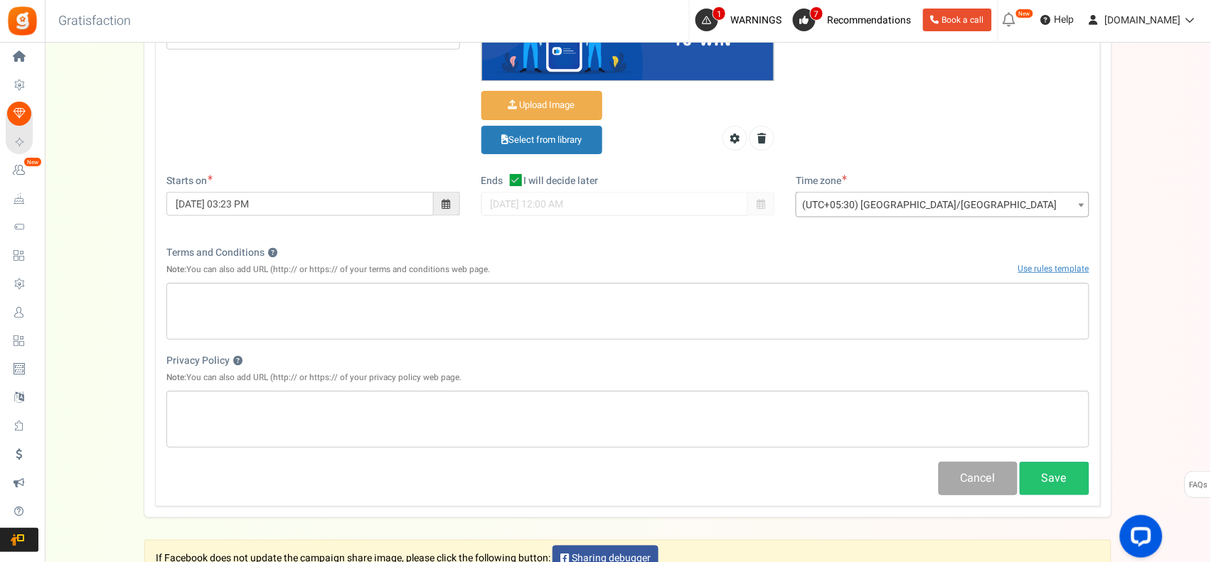
scroll to position [562, 0]
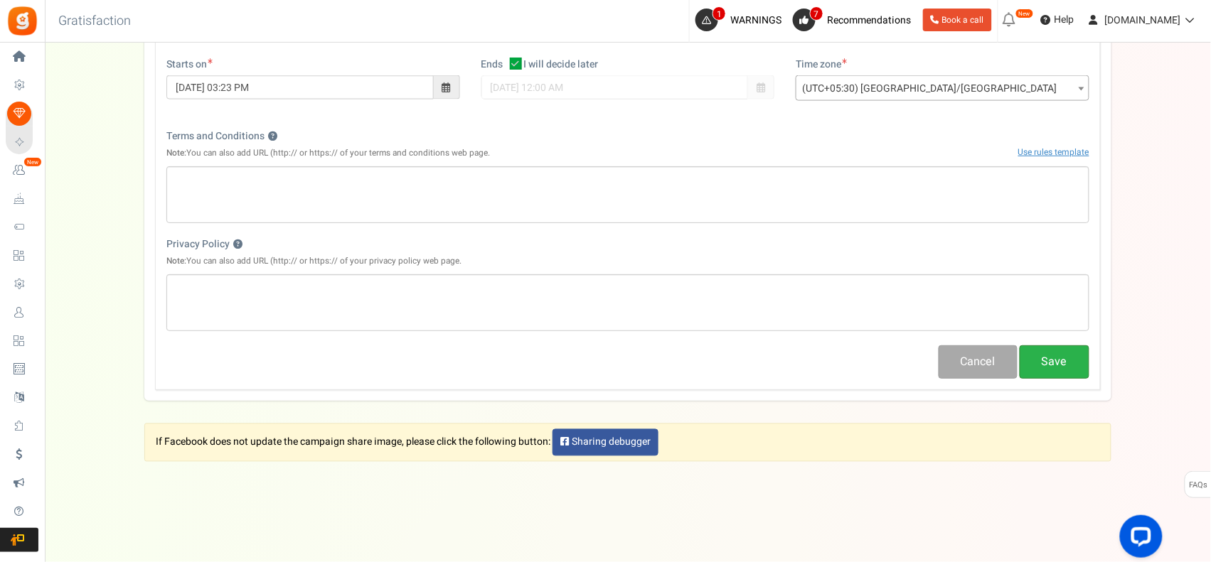
click at [1049, 359] on button "Save" at bounding box center [1054, 362] width 70 height 33
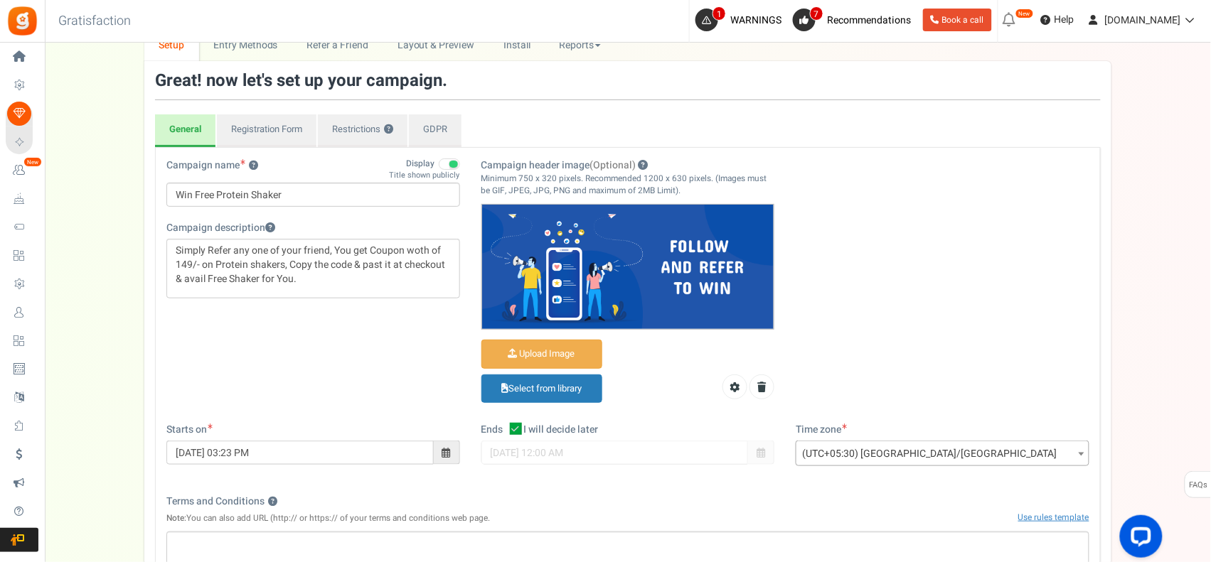
scroll to position [87, 0]
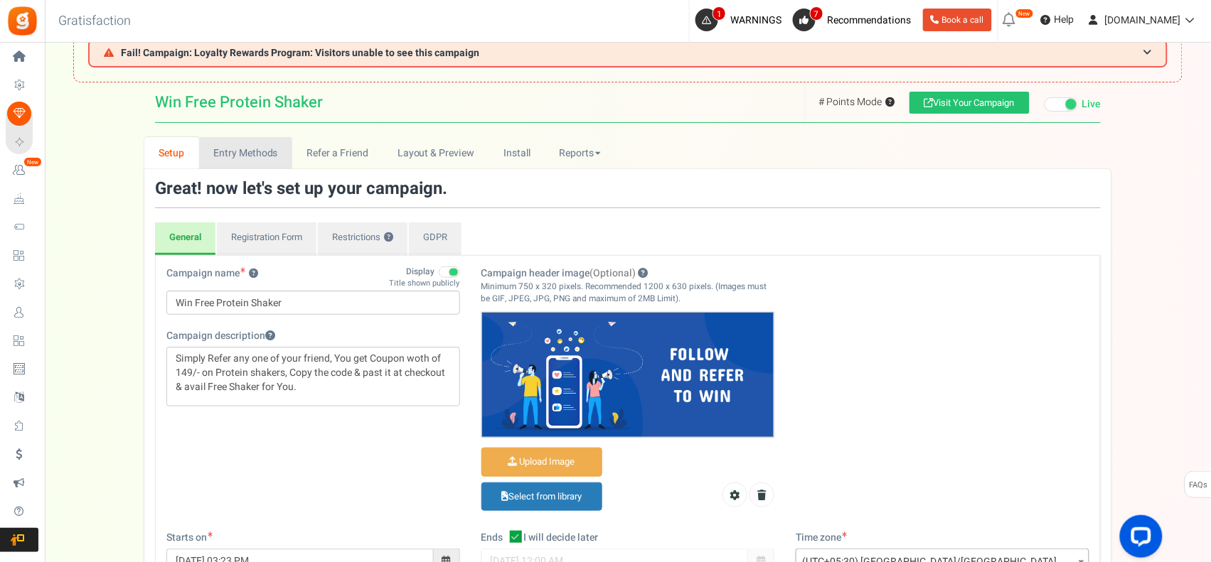
click at [247, 149] on link "Entry Methods" at bounding box center [245, 153] width 93 height 32
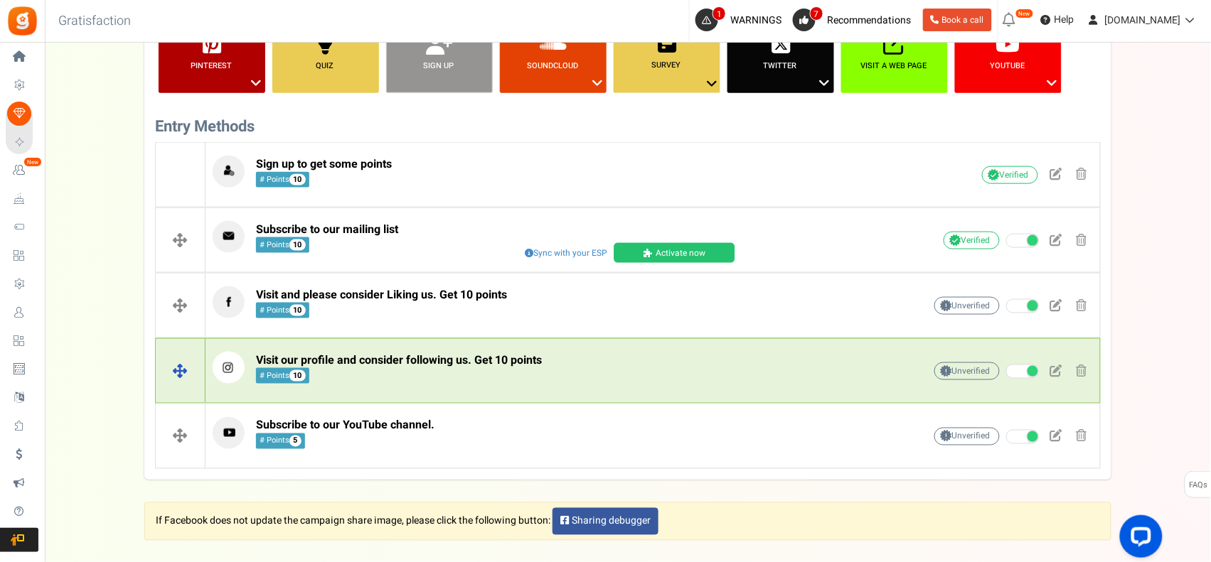
scroll to position [385, 0]
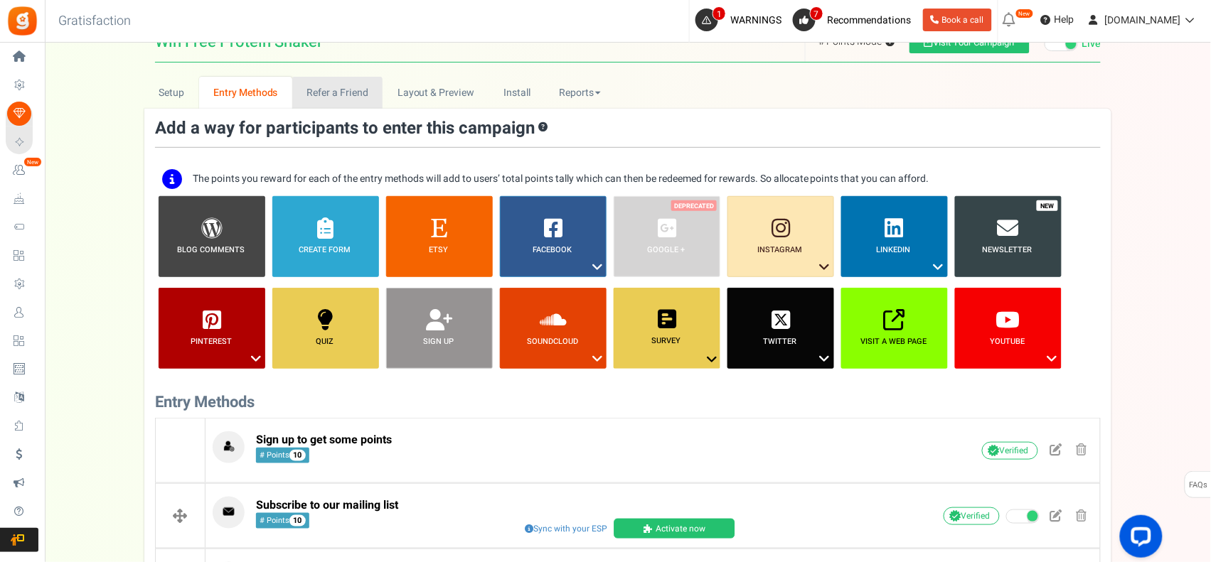
click at [349, 91] on link "Refer a Friend" at bounding box center [337, 93] width 90 height 32
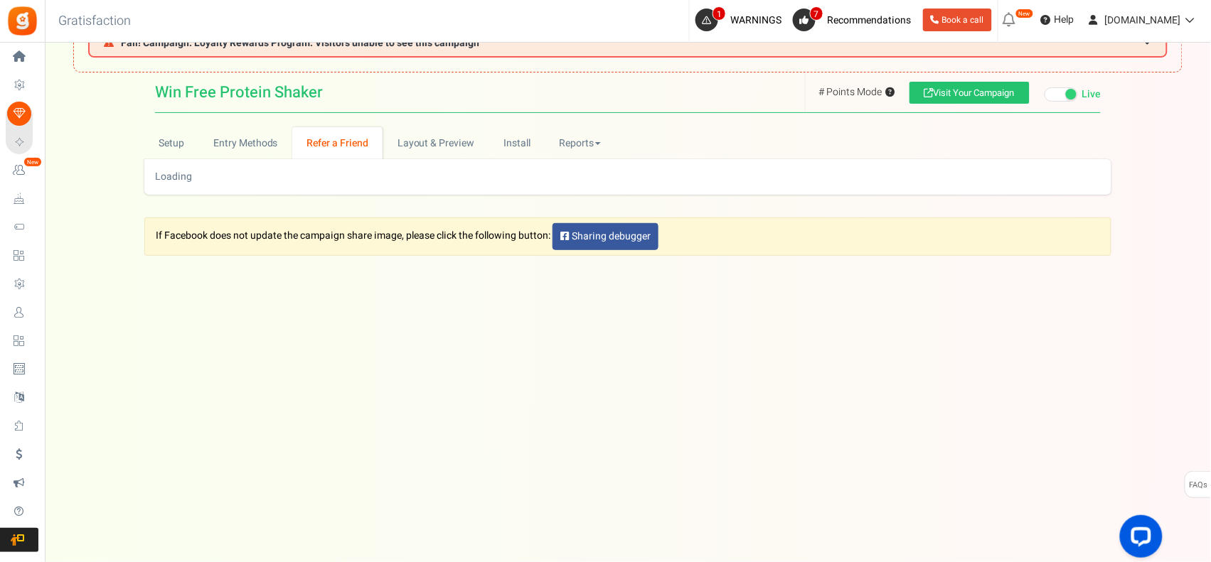
scroll to position [148, 0]
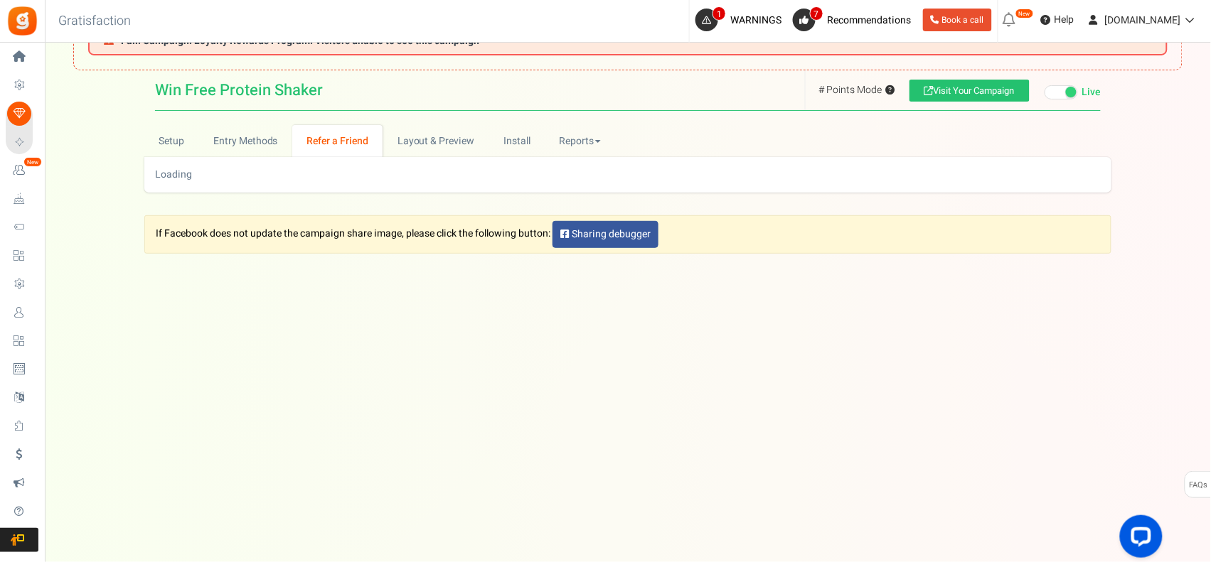
select select
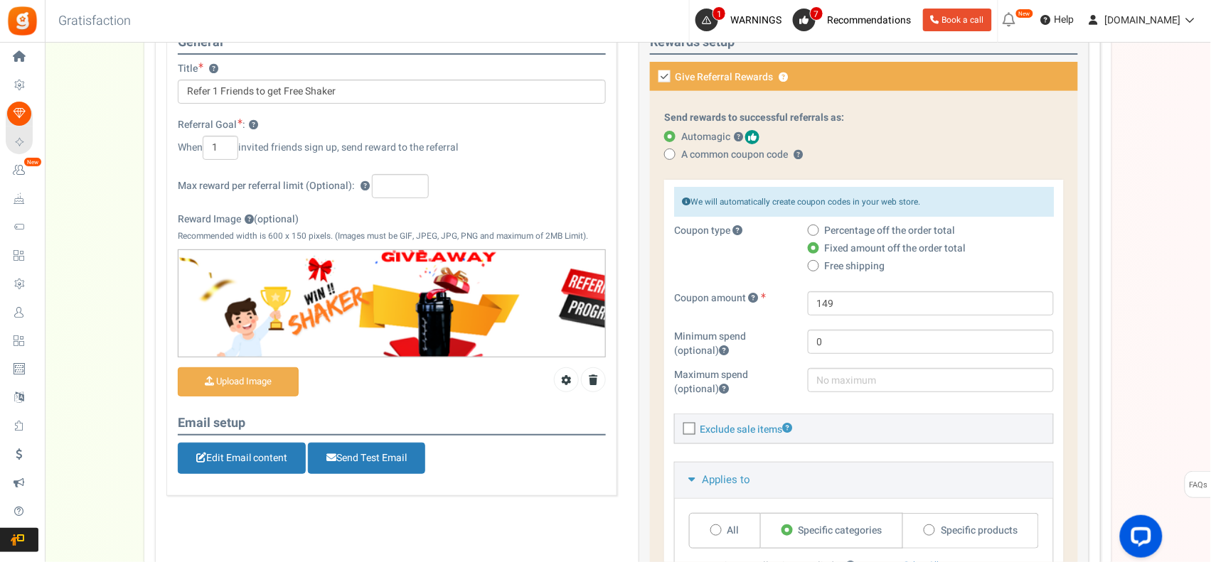
scroll to position [0, 0]
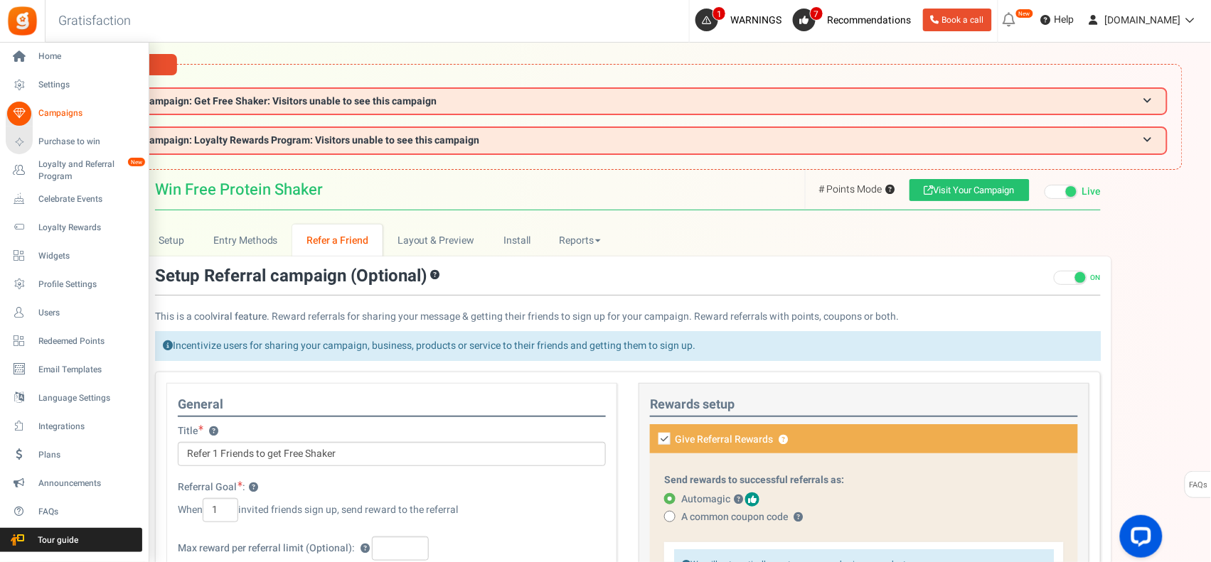
click at [43, 110] on span "Campaigns" at bounding box center [88, 113] width 100 height 12
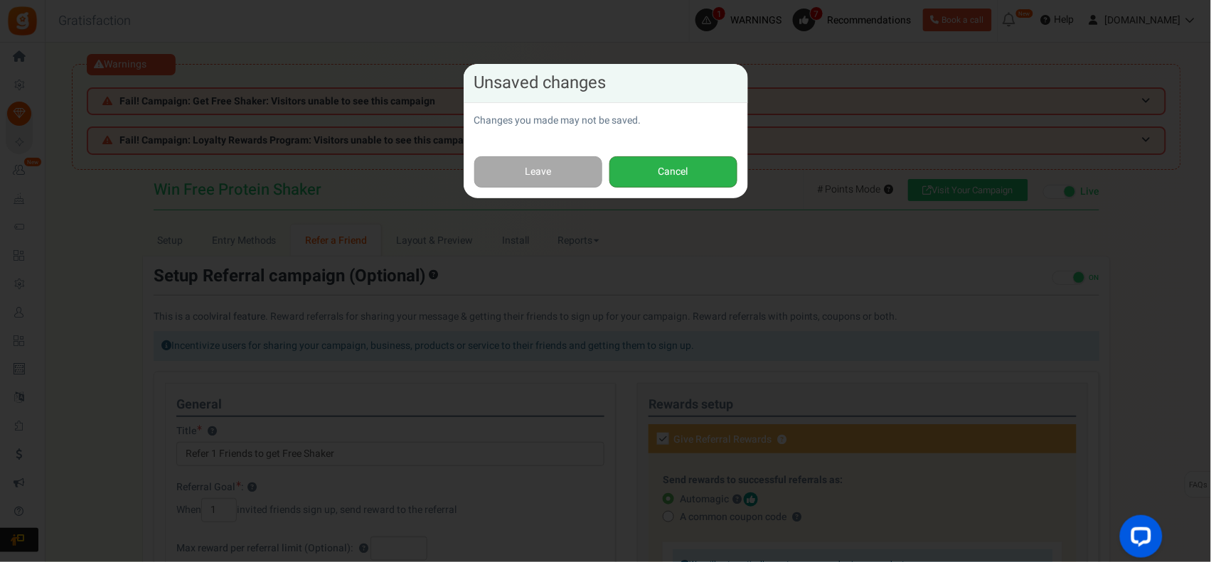
click at [720, 168] on button "Cancel" at bounding box center [673, 172] width 128 height 32
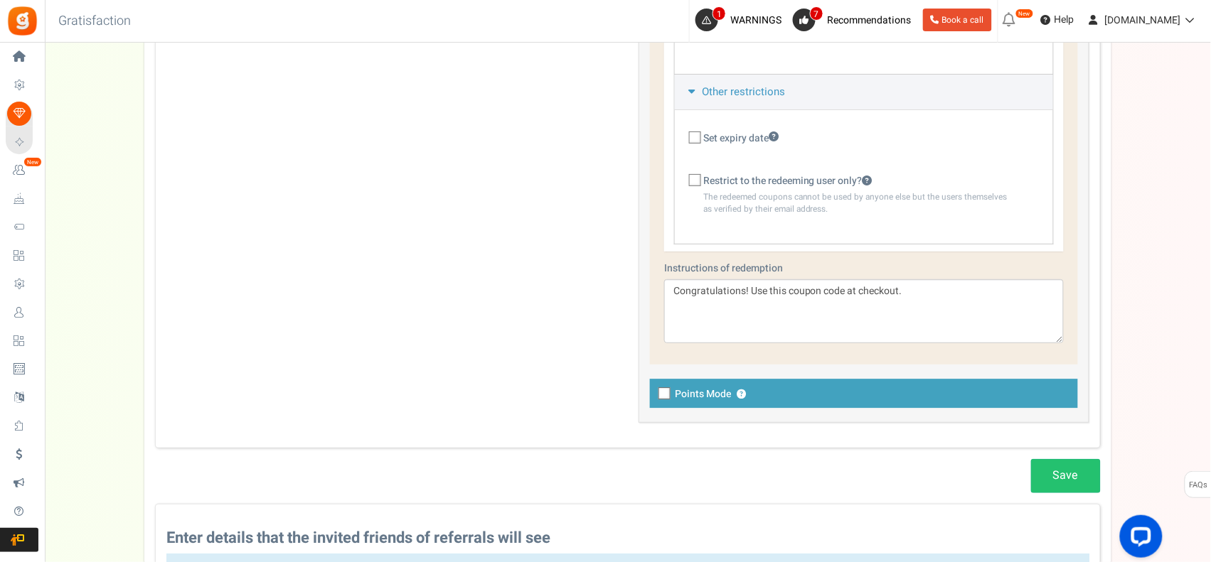
scroll to position [1422, 0]
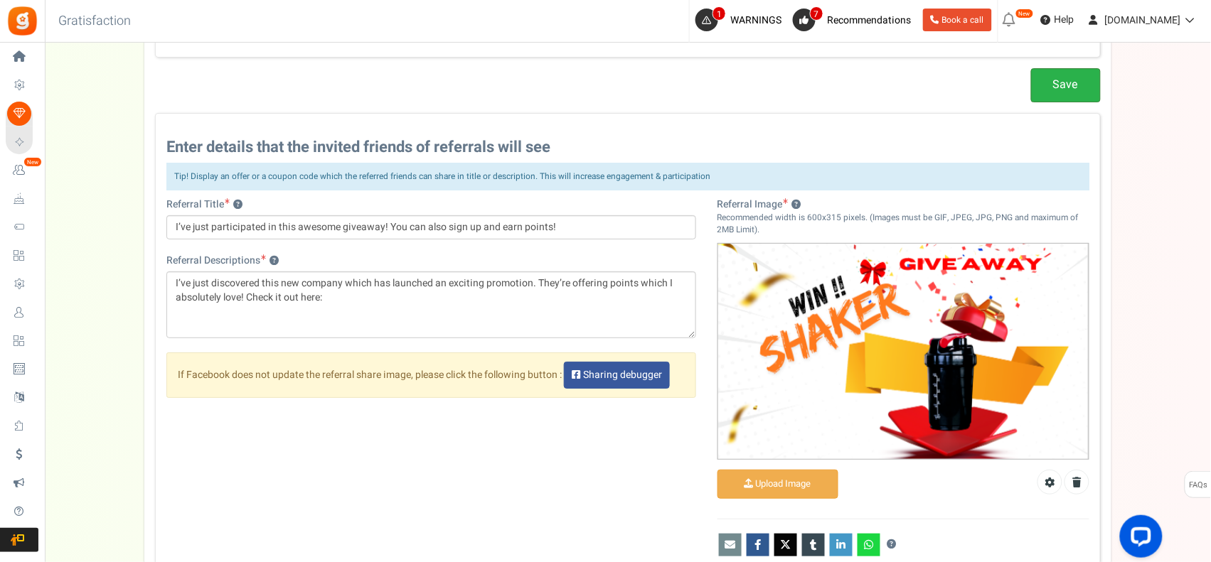
click at [1078, 80] on link "Save" at bounding box center [1066, 84] width 70 height 33
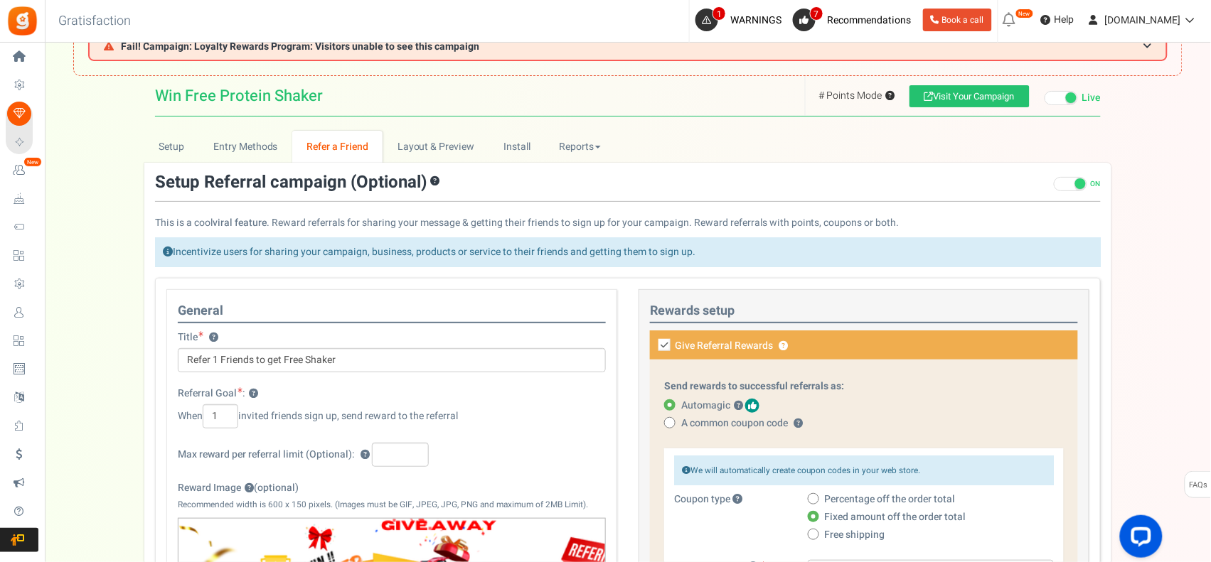
scroll to position [0, 0]
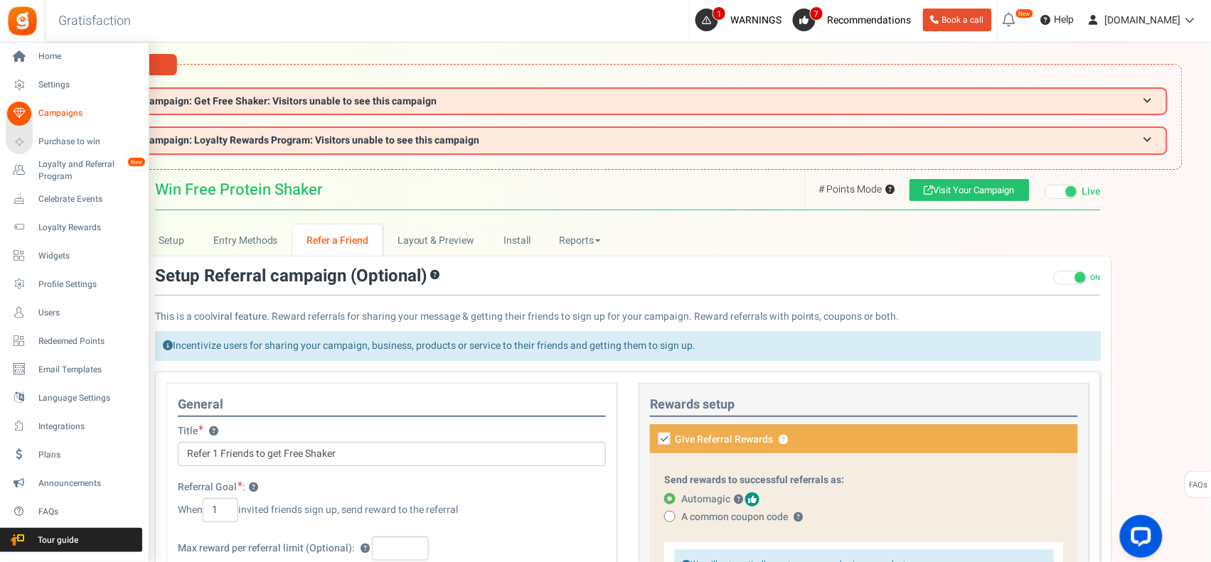
click at [57, 109] on span "Campaigns" at bounding box center [88, 113] width 100 height 12
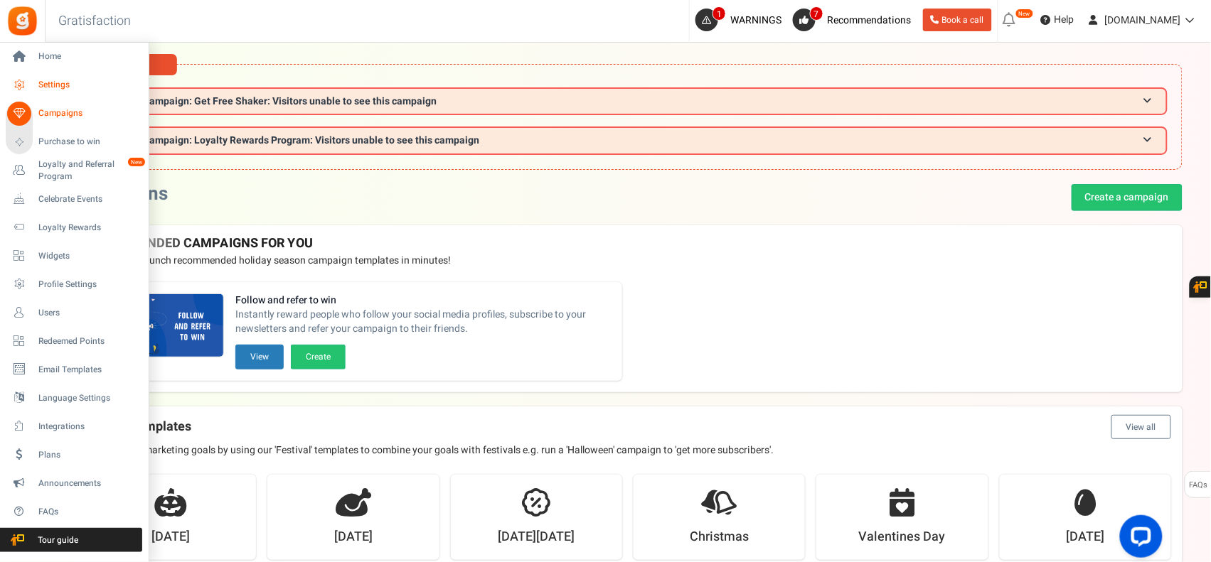
click at [29, 83] on icon at bounding box center [19, 85] width 24 height 24
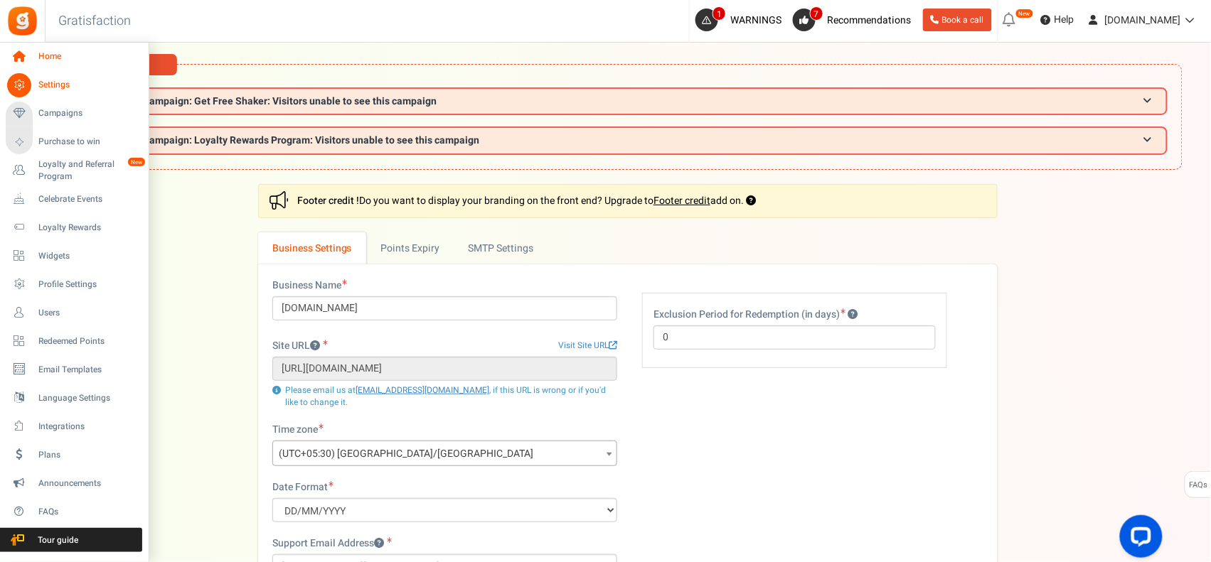
click at [60, 58] on span "Home" at bounding box center [88, 56] width 100 height 12
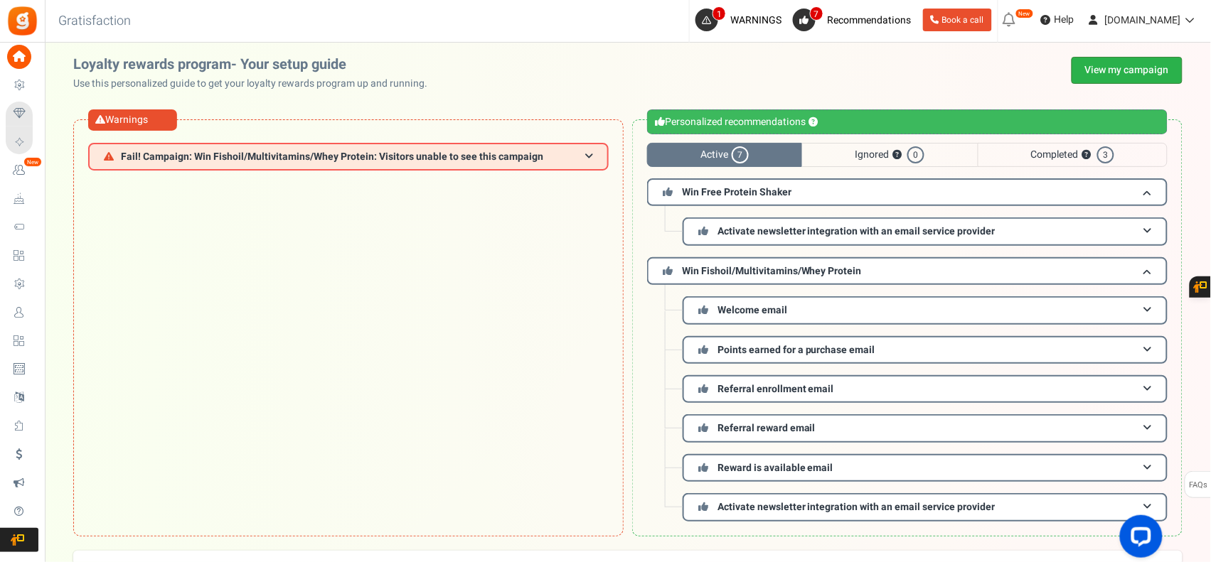
click at [1103, 65] on link "View my campaign" at bounding box center [1126, 70] width 111 height 27
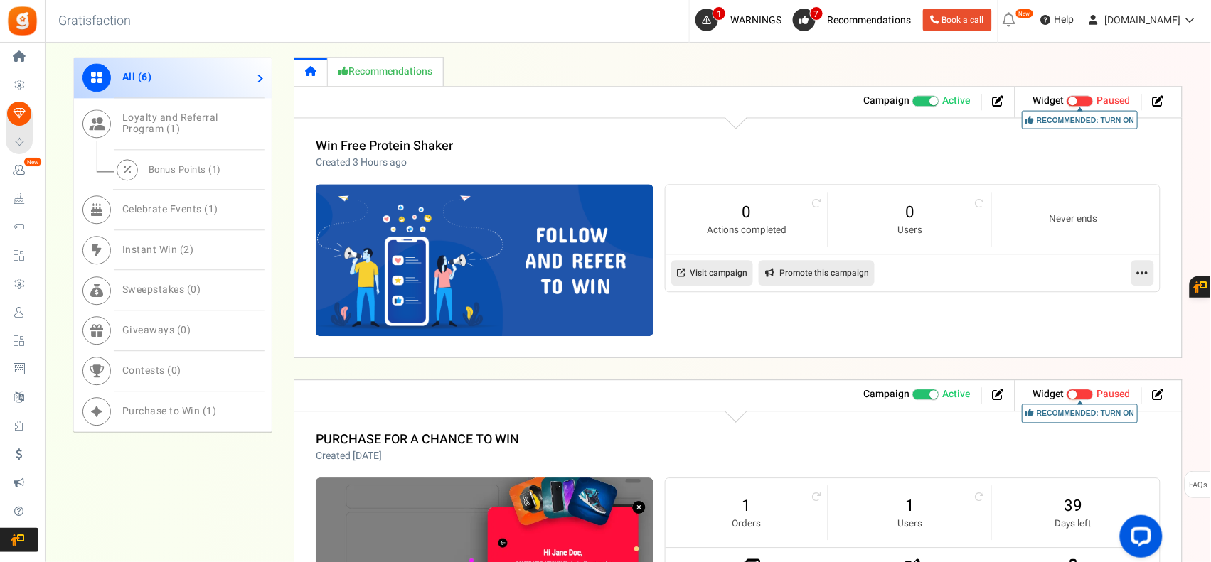
scroll to position [903, 0]
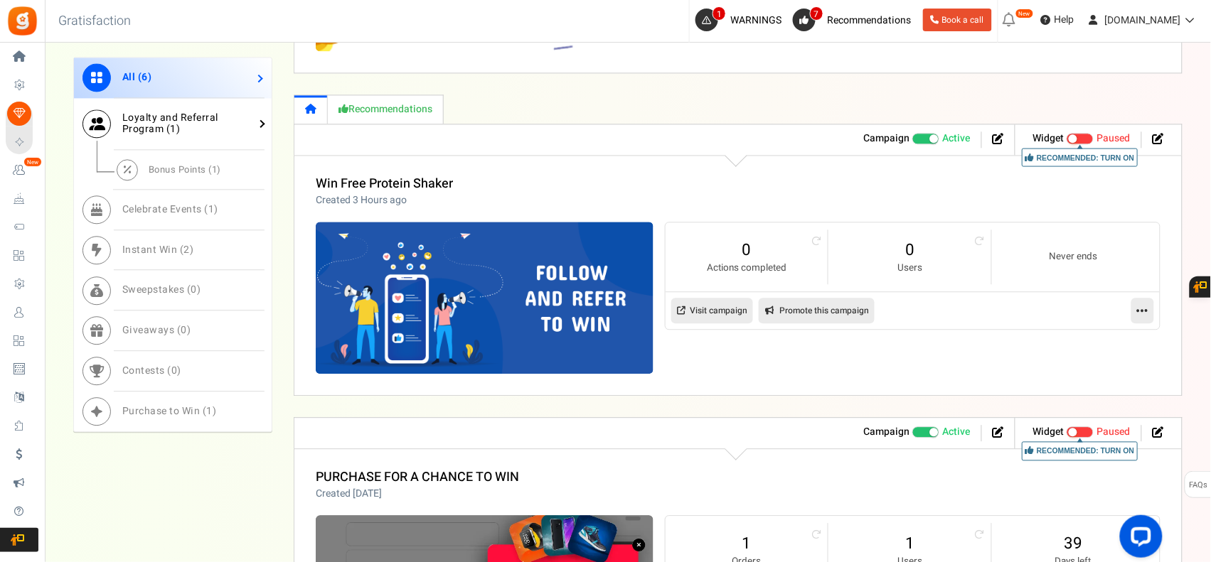
click at [180, 127] on link "Loyalty and Referral Program ( 1 )" at bounding box center [173, 124] width 198 height 53
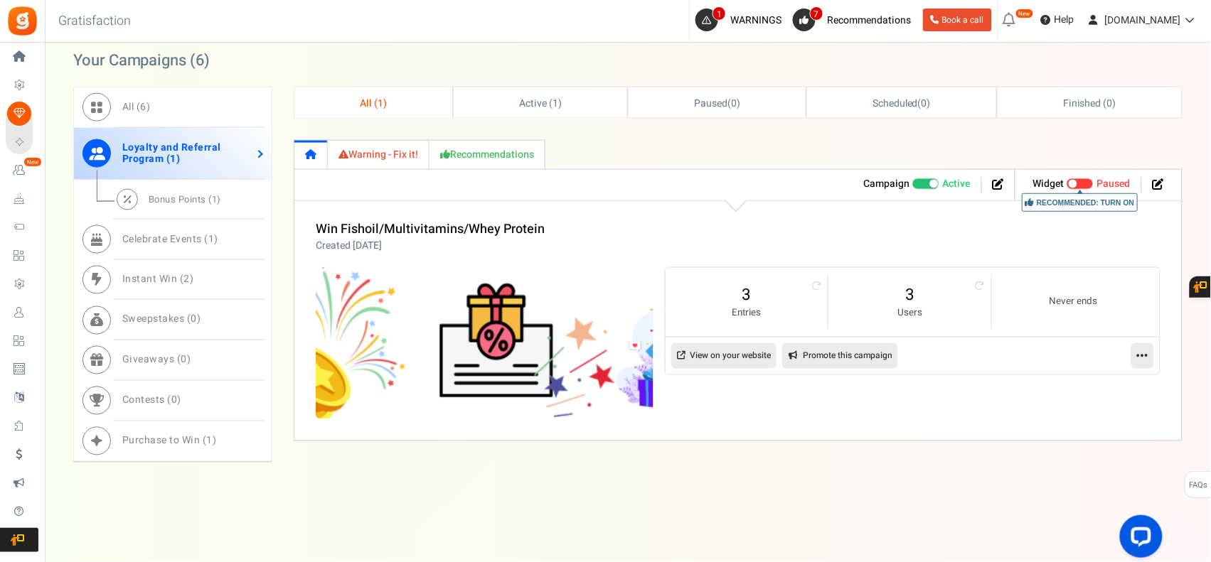
scroll to position [534, 0]
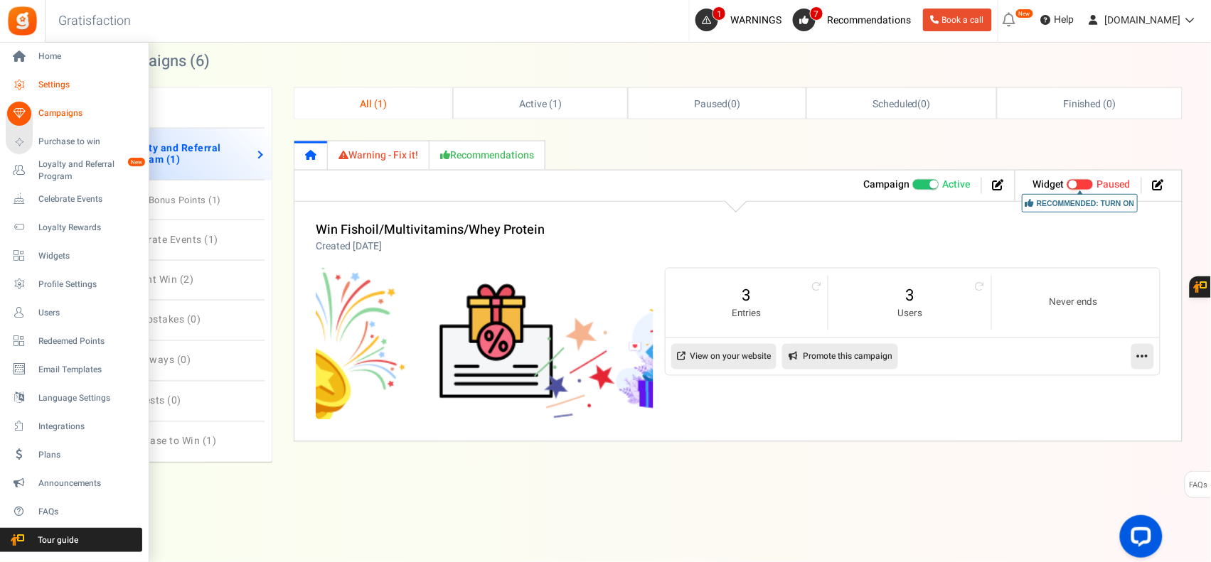
click at [57, 87] on span "Settings" at bounding box center [88, 85] width 100 height 12
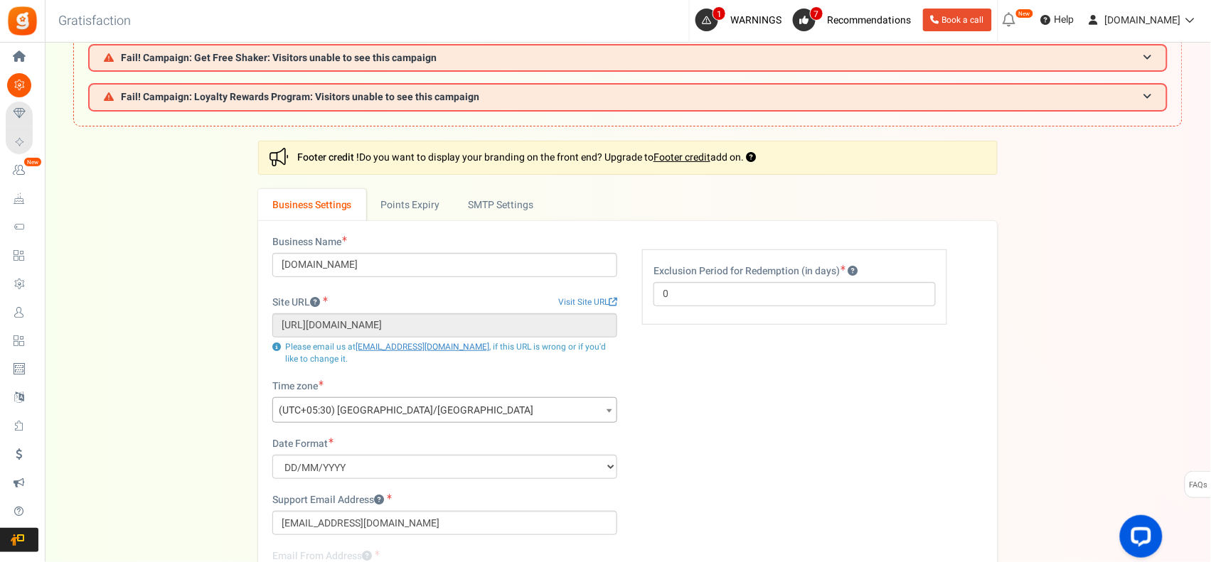
scroll to position [36, 0]
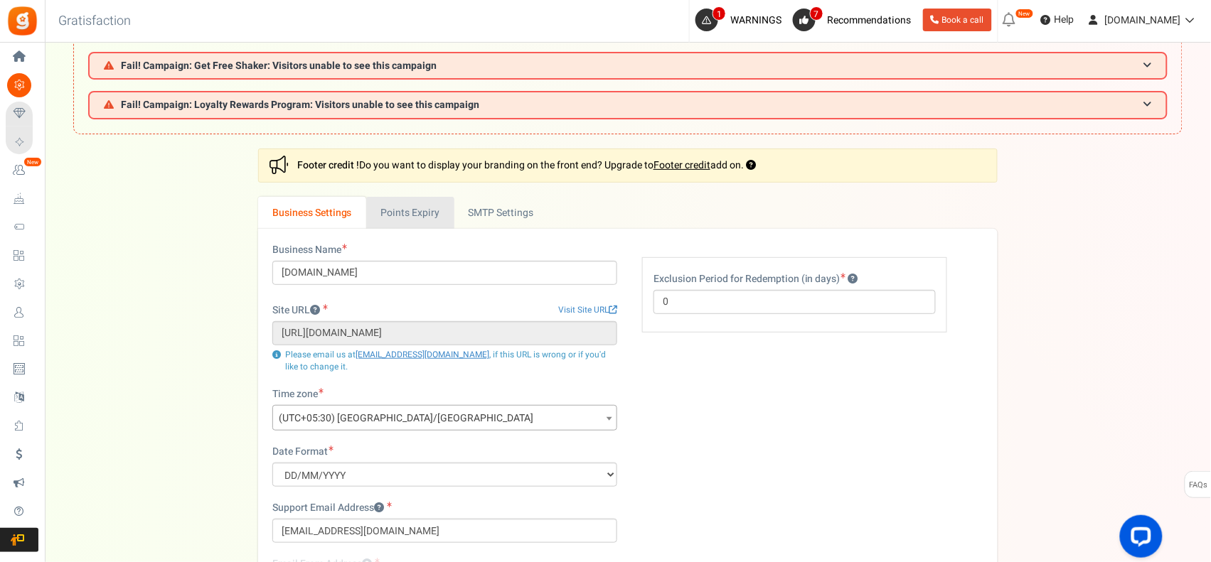
click at [419, 212] on link "Points Expiry" at bounding box center [409, 213] width 87 height 32
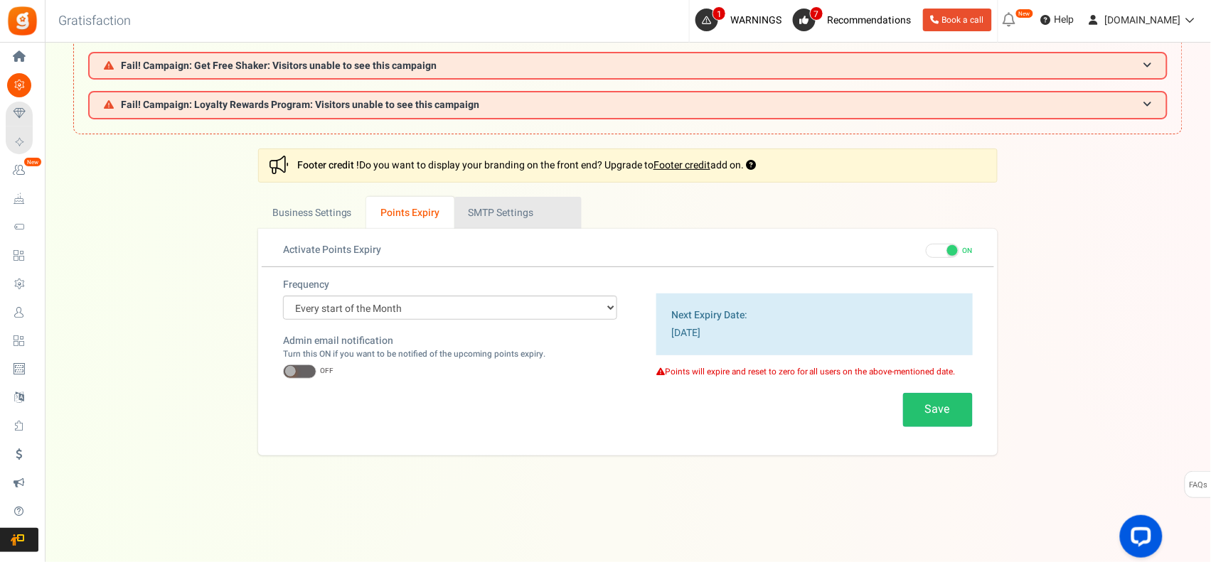
click at [527, 206] on link "Active SMTP Settings" at bounding box center [517, 213] width 127 height 32
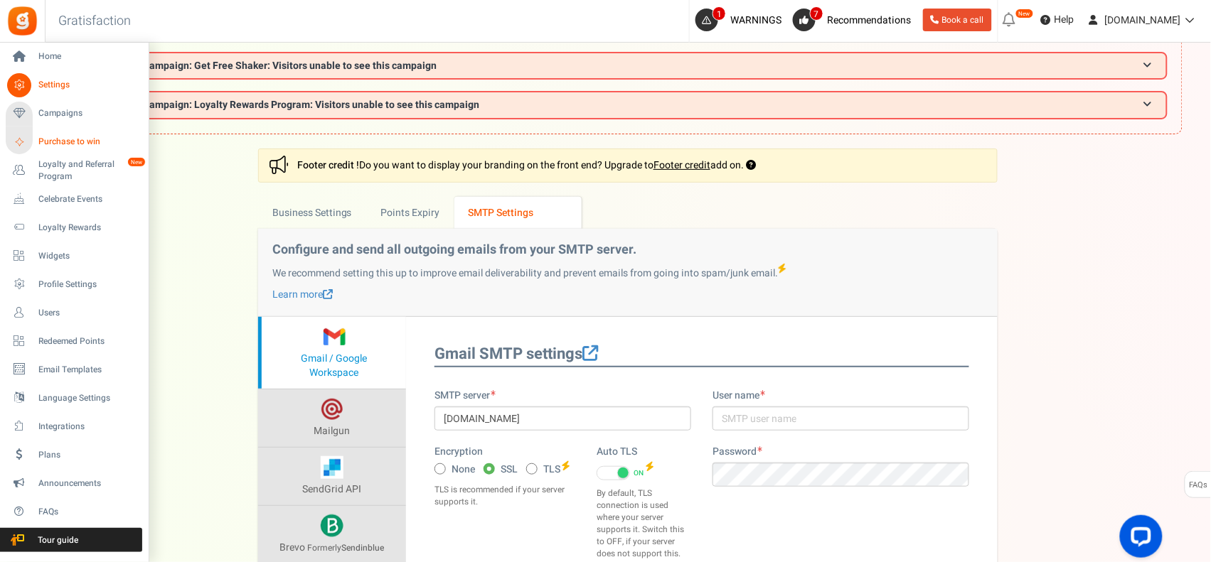
click at [84, 142] on span "Purchase to win" at bounding box center [88, 142] width 100 height 12
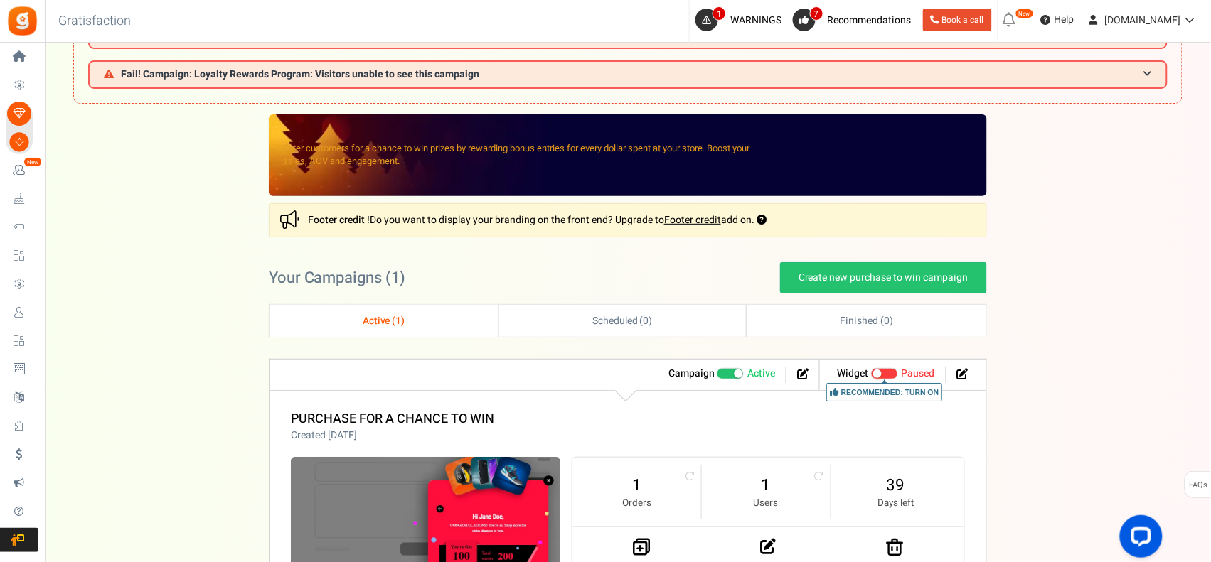
scroll to position [222, 0]
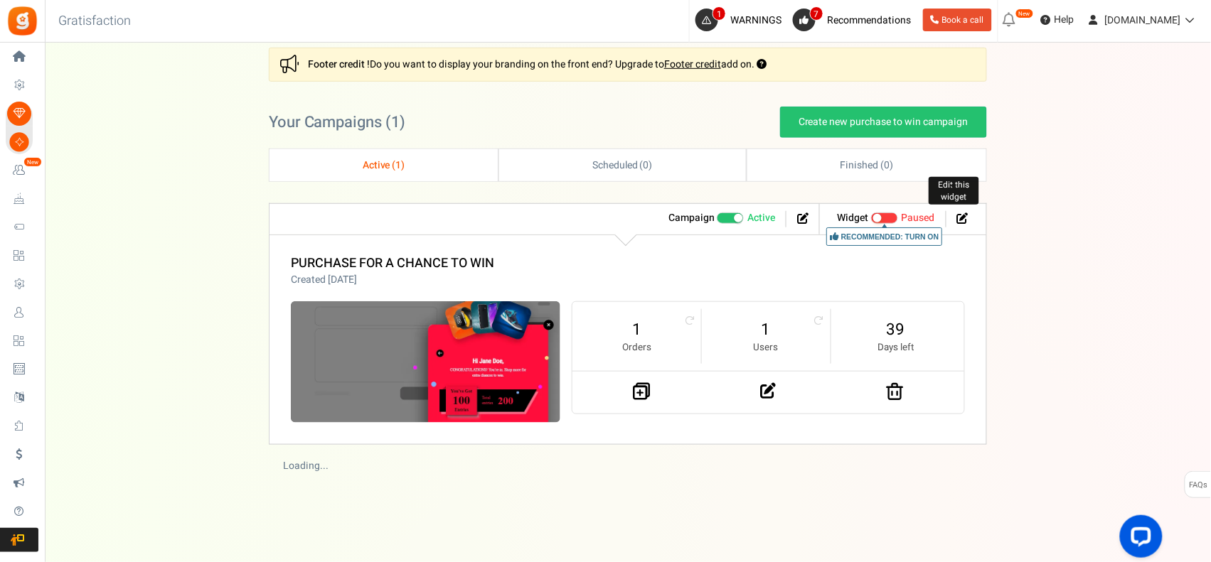
click at [964, 218] on icon at bounding box center [962, 218] width 11 height 11
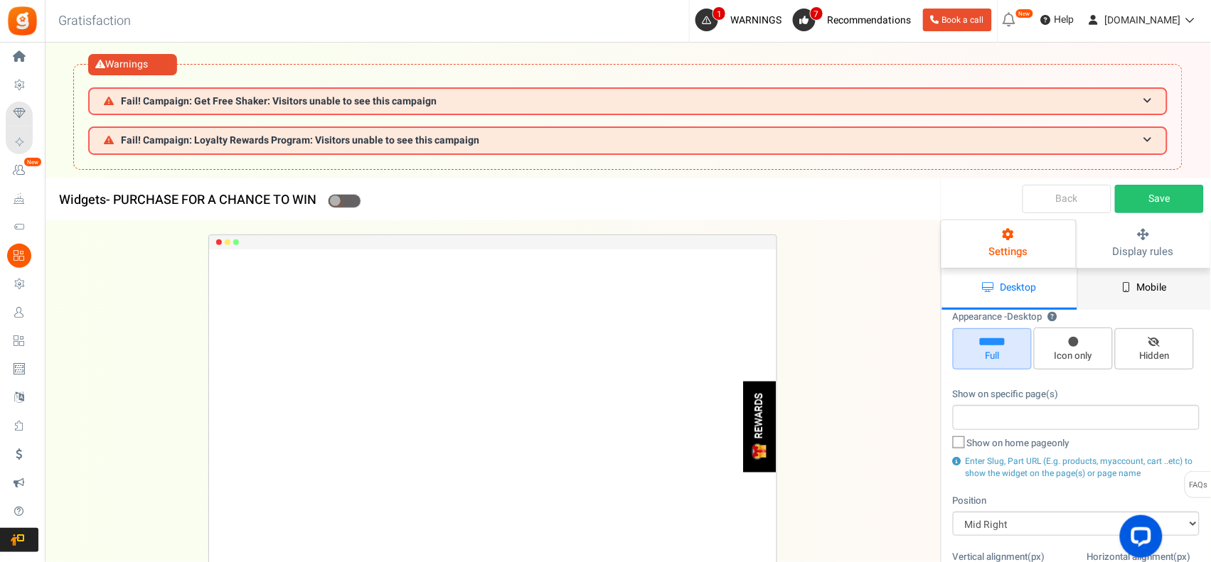
click at [1137, 282] on span "Mobile" at bounding box center [1152, 287] width 30 height 15
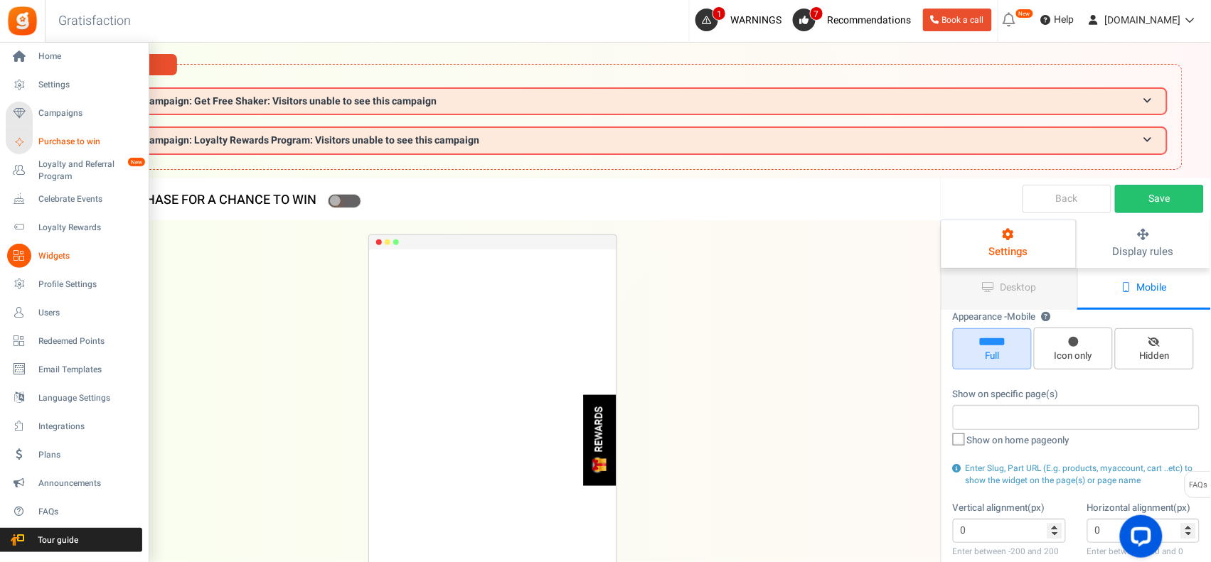
click at [69, 137] on span "Purchase to win" at bounding box center [88, 142] width 100 height 12
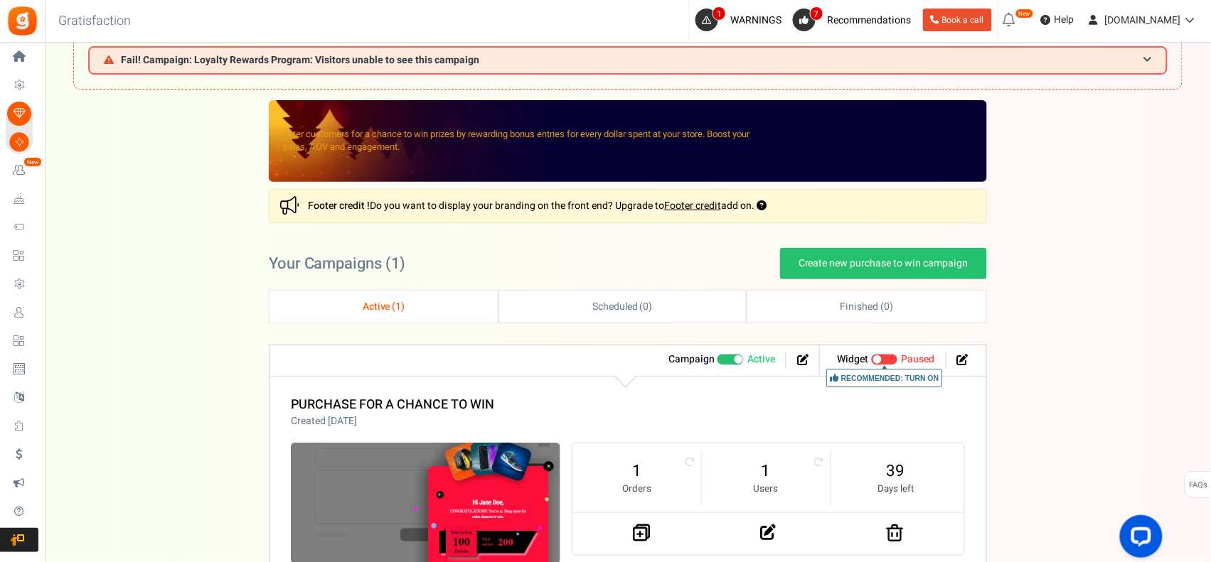
scroll to position [222, 0]
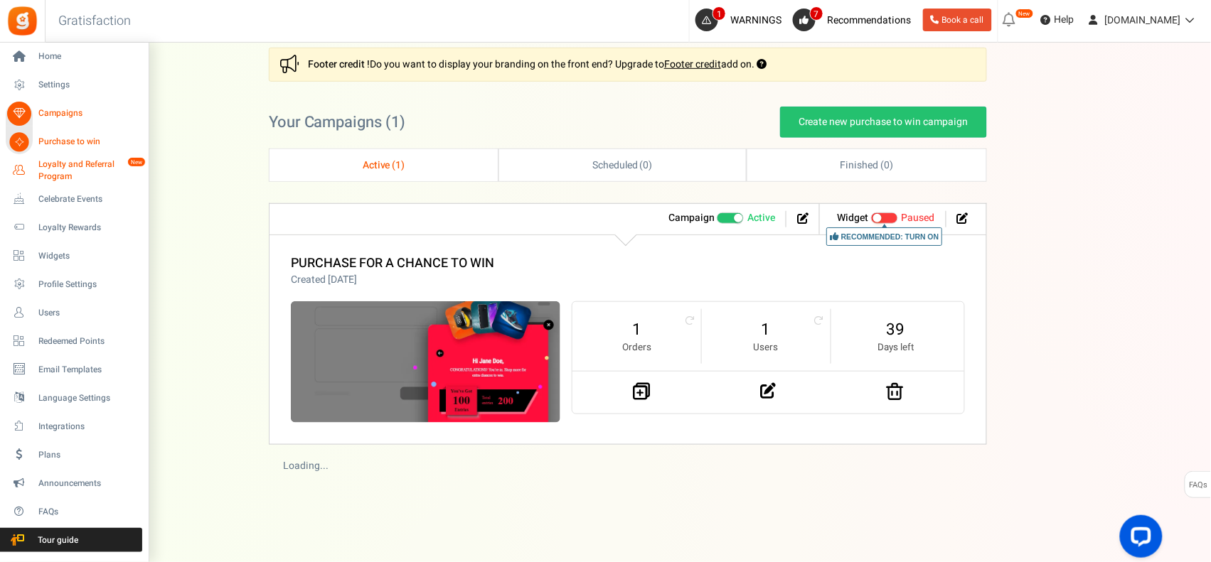
click at [64, 168] on span "Loyalty and Referral Program" at bounding box center [90, 171] width 104 height 24
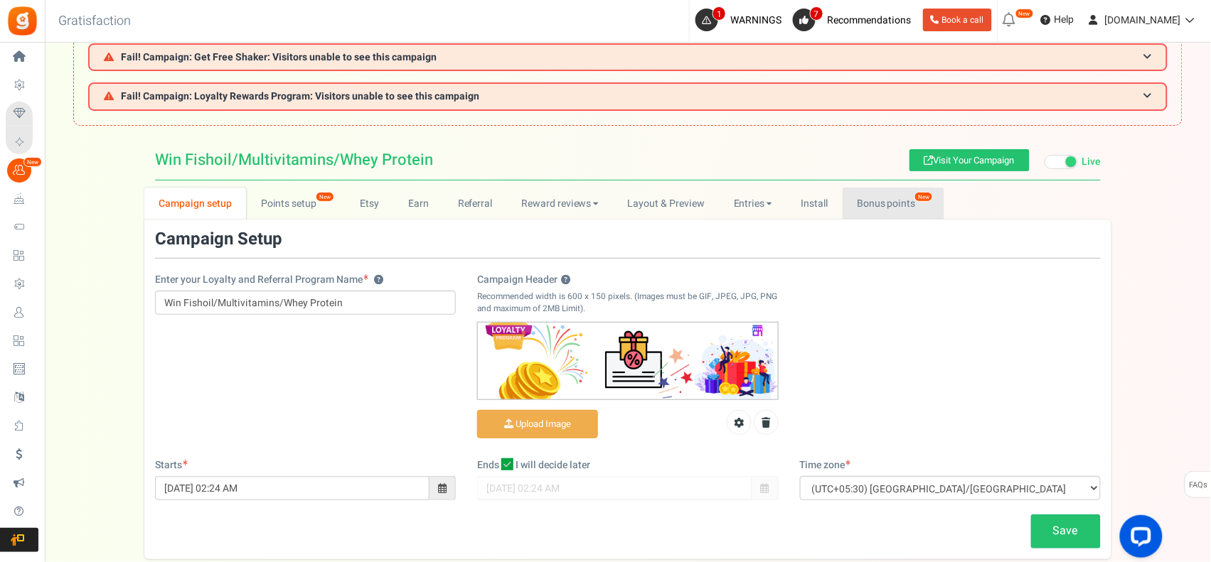
click at [909, 200] on link "Bonus points New" at bounding box center [893, 204] width 102 height 32
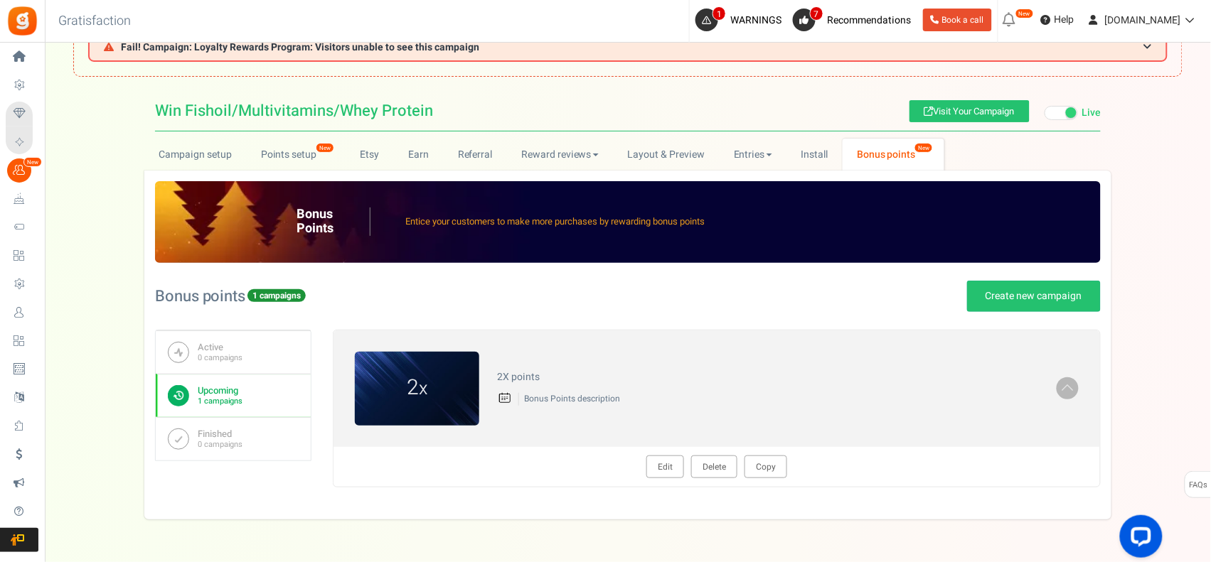
scroll to position [135, 0]
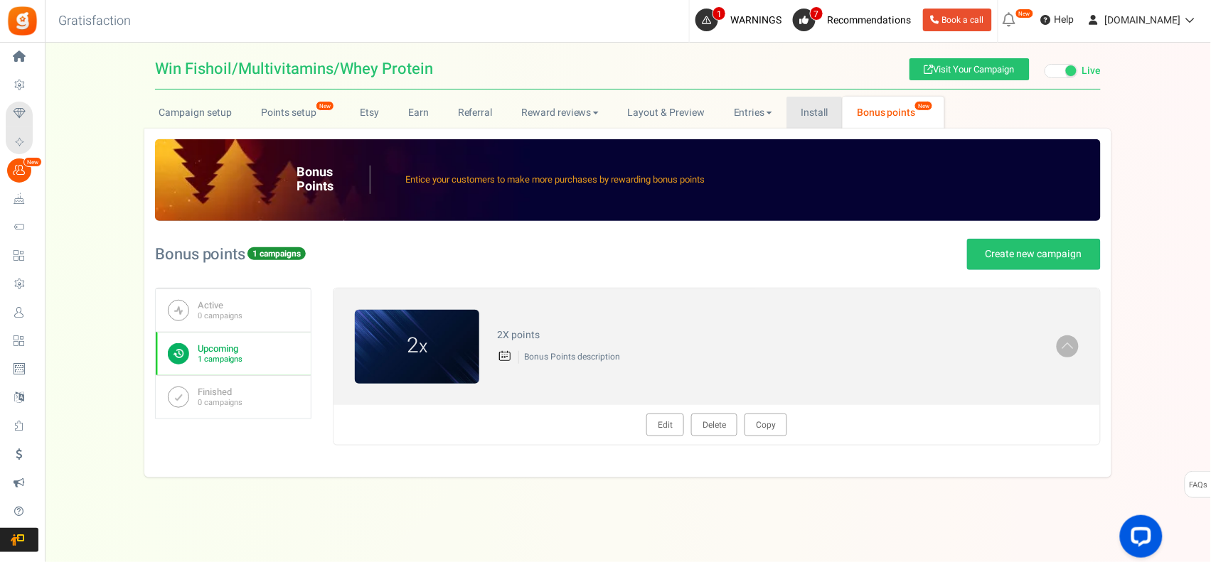
click at [809, 110] on link "Install" at bounding box center [814, 113] width 56 height 32
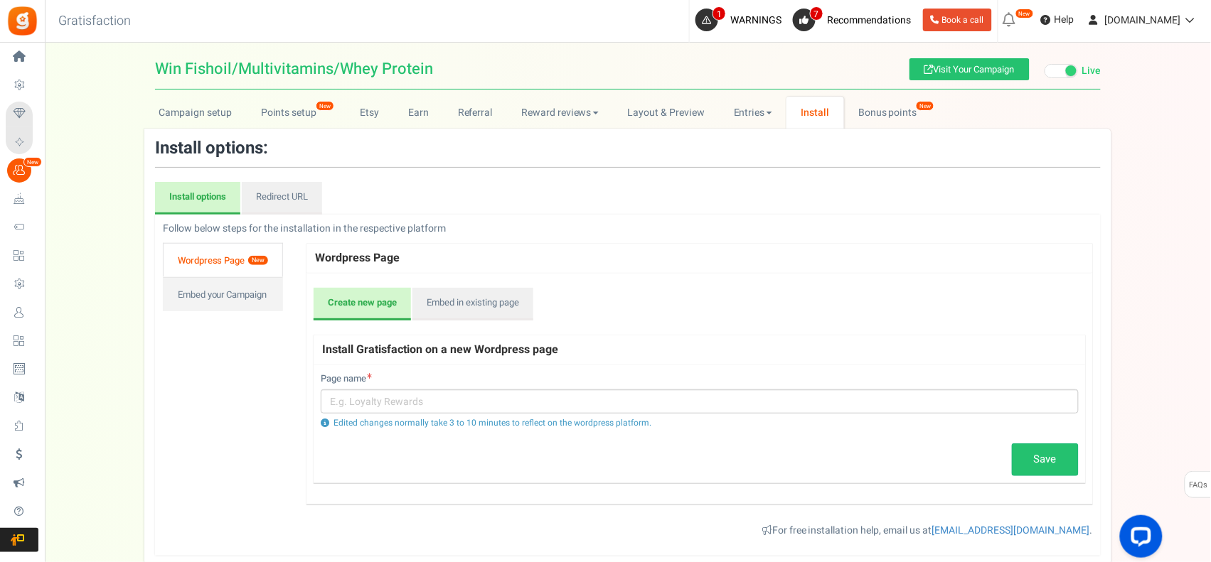
click at [247, 255] on link "Wordpress Page New" at bounding box center [223, 260] width 120 height 34
click at [510, 297] on link "Embed in existing page" at bounding box center [472, 304] width 121 height 33
